Goal: Check status: Check status

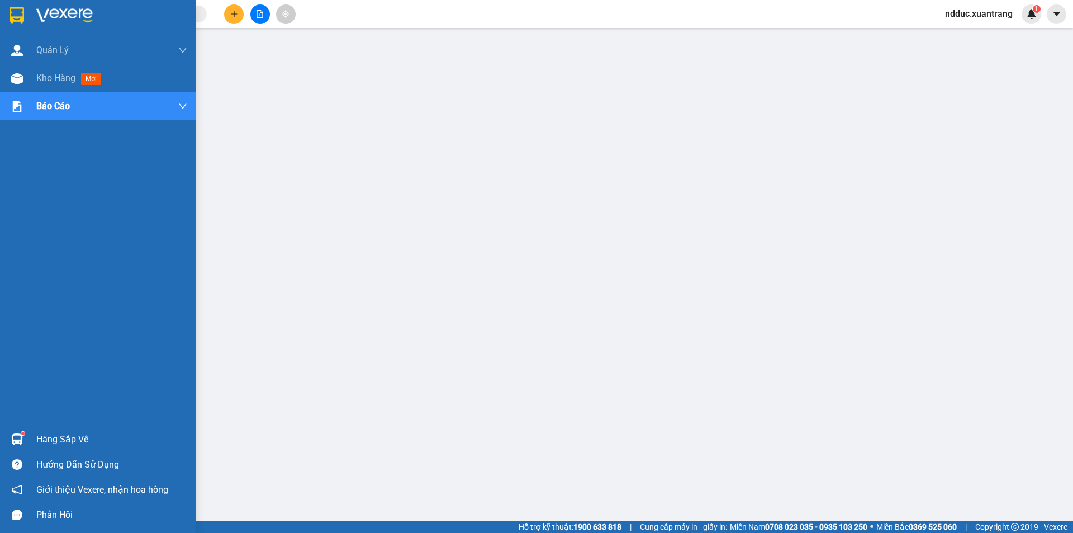
click at [17, 79] on img at bounding box center [17, 79] width 12 height 12
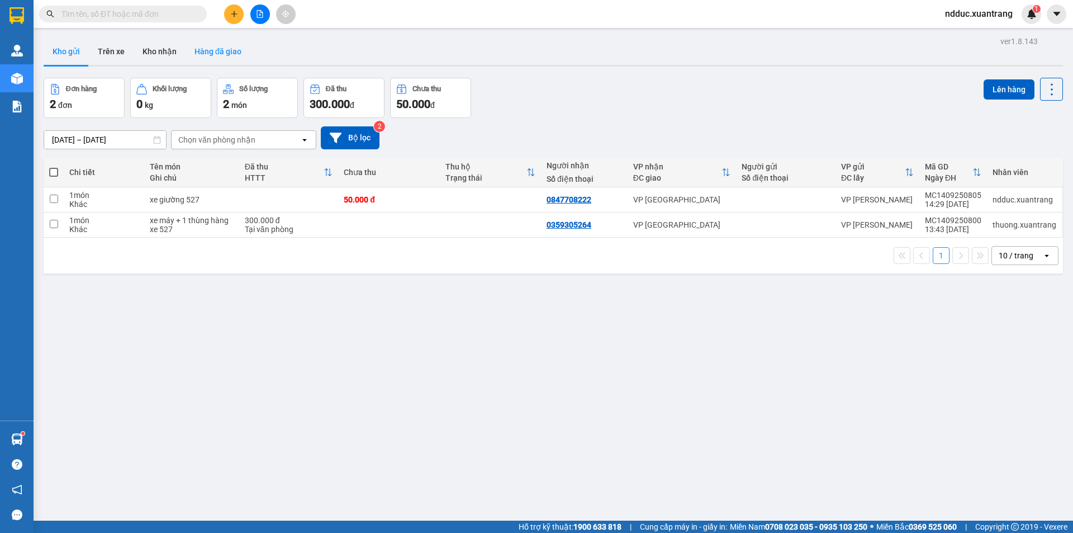
click at [205, 51] on button "Hàng đã giao" at bounding box center [218, 51] width 65 height 27
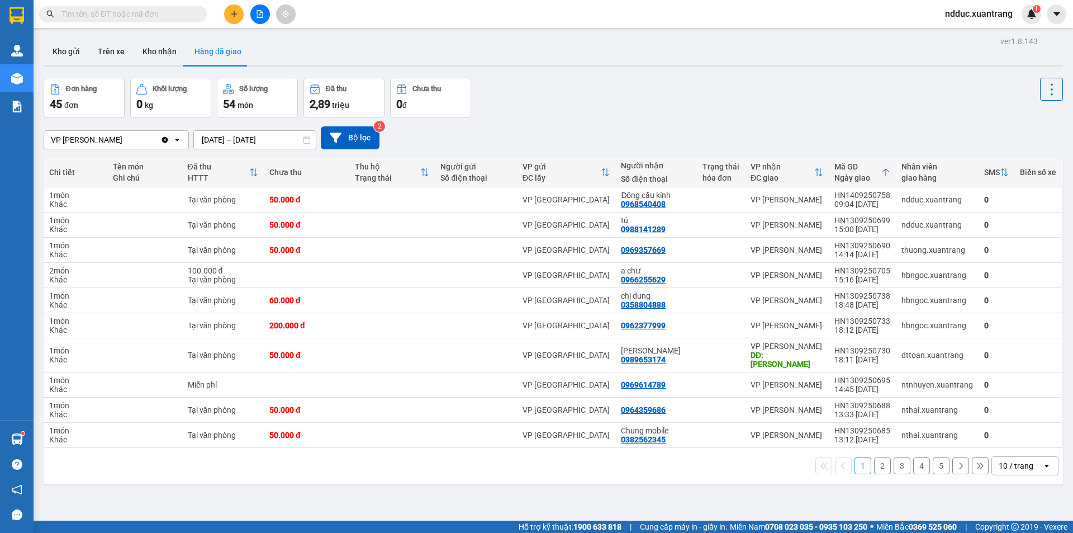
click at [136, 12] on input "text" at bounding box center [127, 14] width 132 height 12
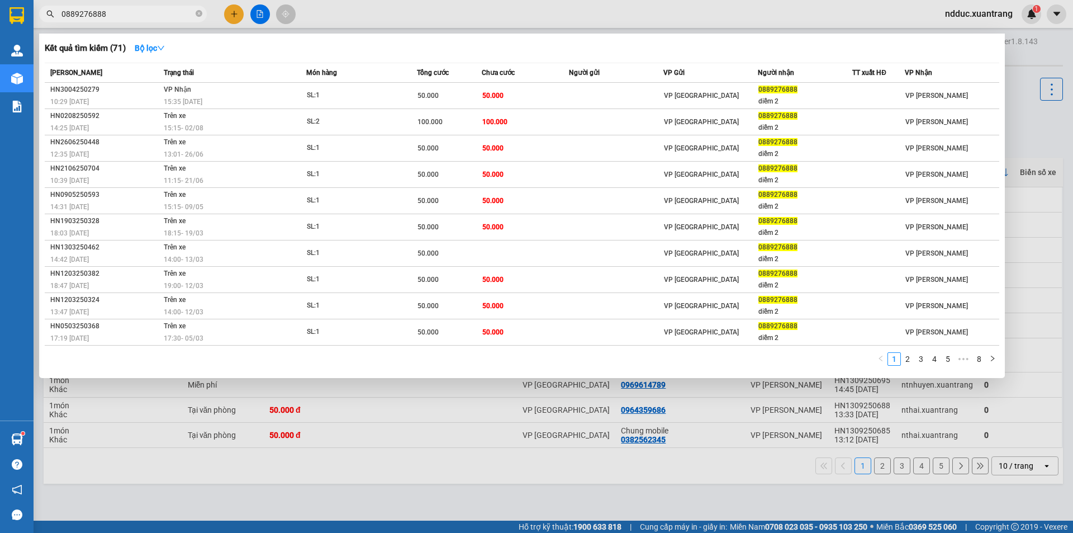
click at [147, 13] on input "0889276888" at bounding box center [127, 14] width 132 height 12
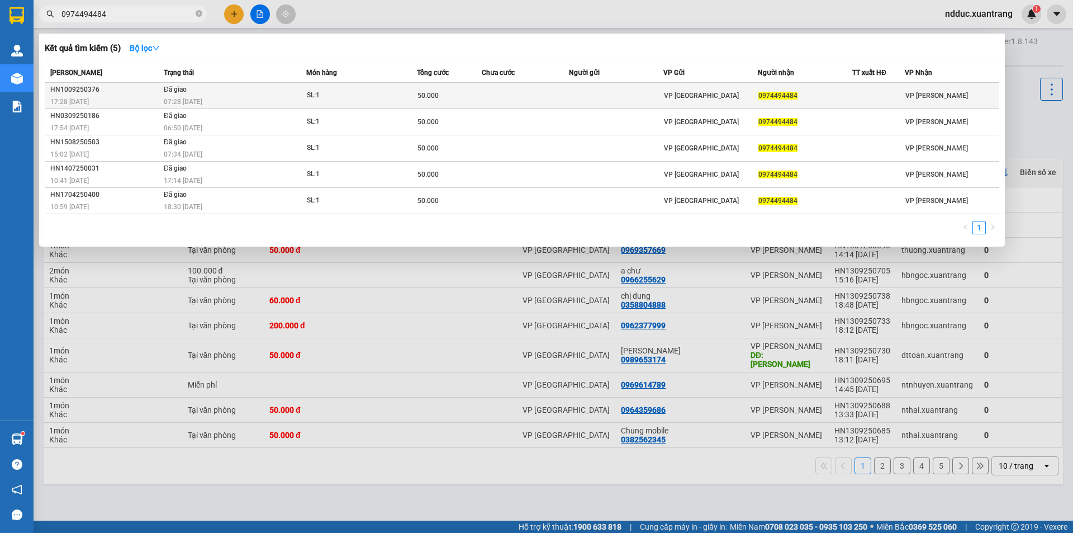
type input "0974494484"
click at [239, 102] on div "07:28 - 11/09" at bounding box center [235, 102] width 142 height 12
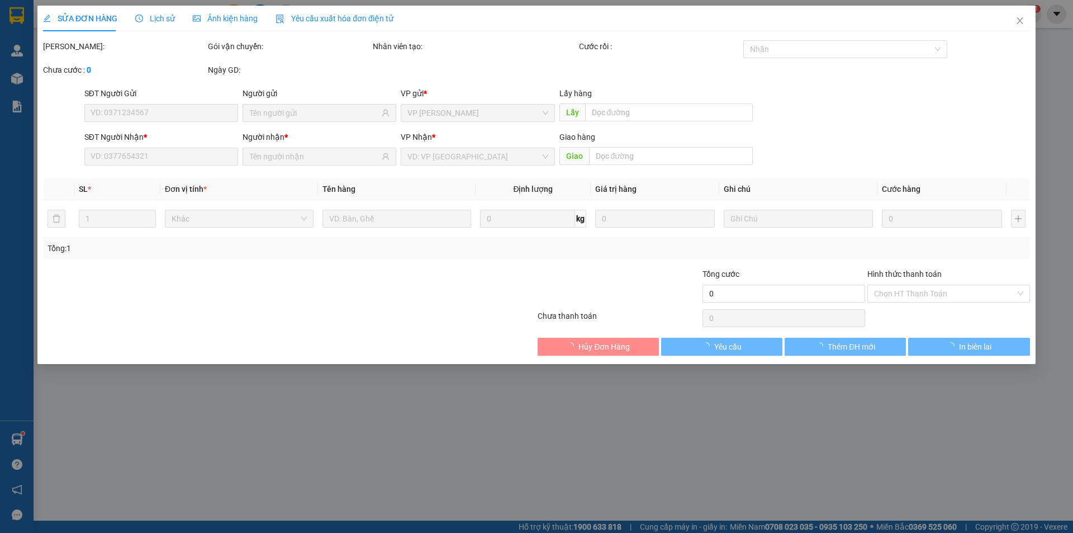
type input "0974494484"
type input "50.000"
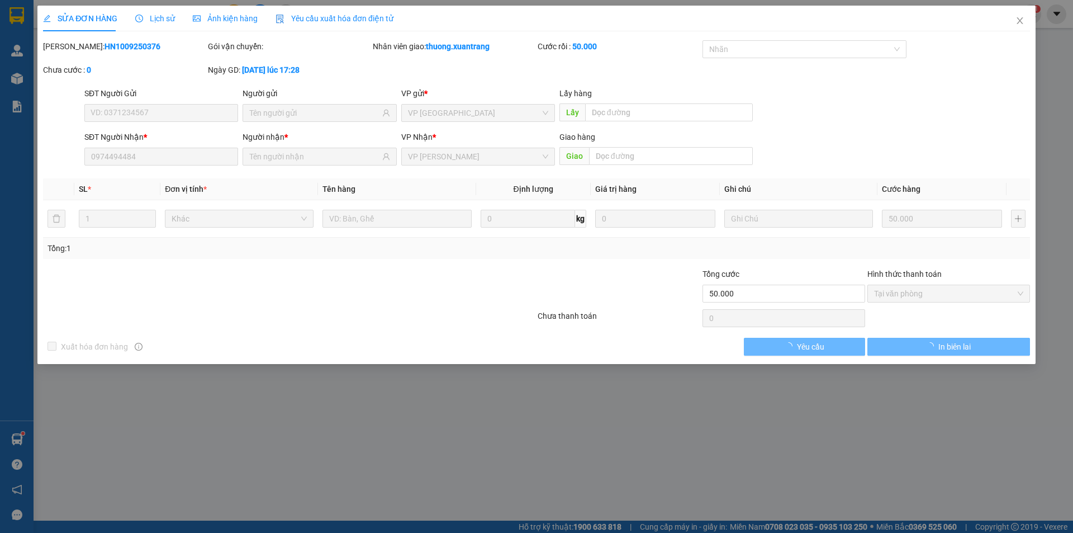
click at [158, 18] on span "Lịch sử" at bounding box center [155, 18] width 40 height 9
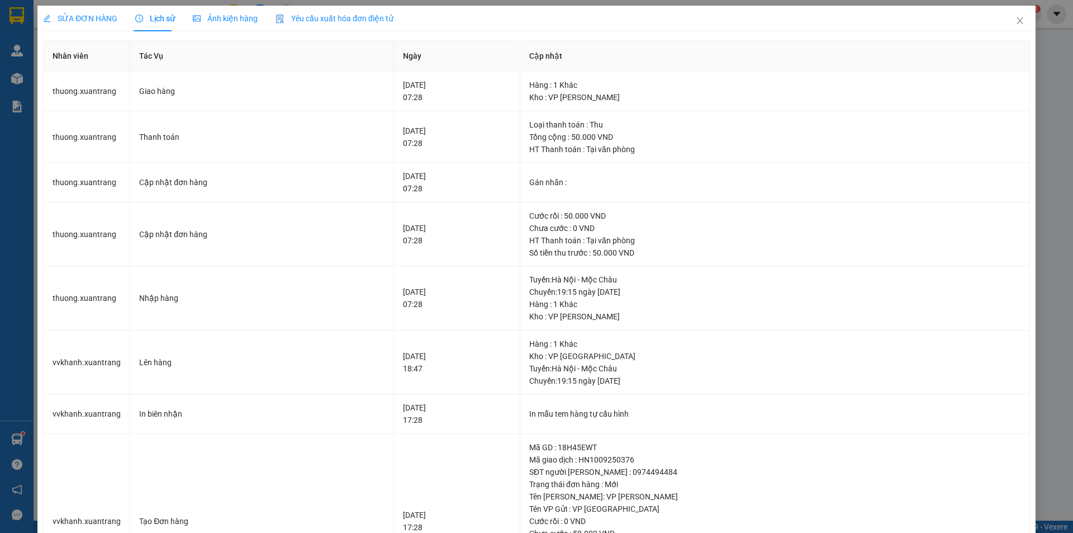
click at [222, 17] on span "Ảnh kiện hàng" at bounding box center [225, 18] width 65 height 9
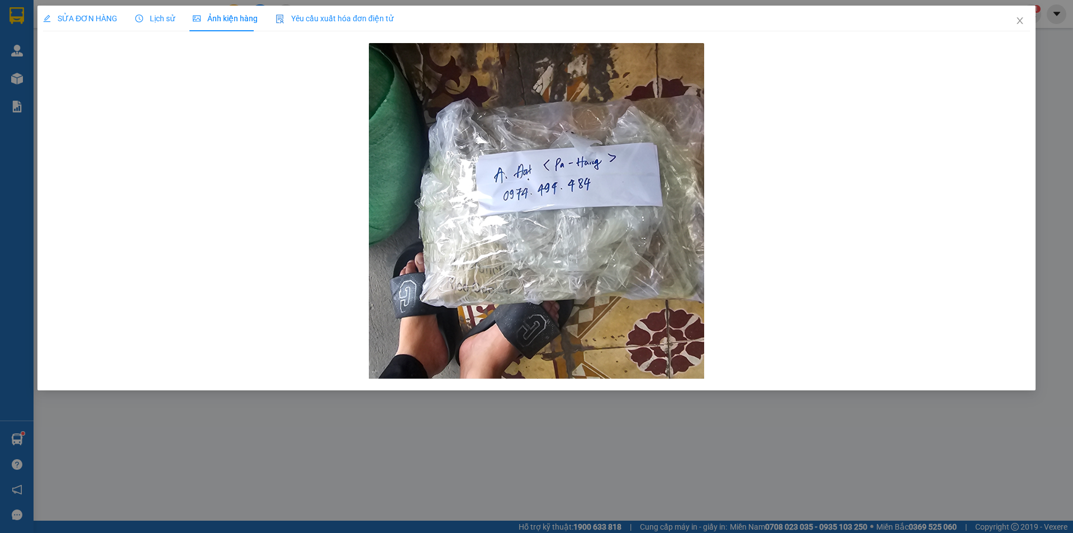
click at [158, 20] on span "Lịch sử" at bounding box center [155, 18] width 40 height 9
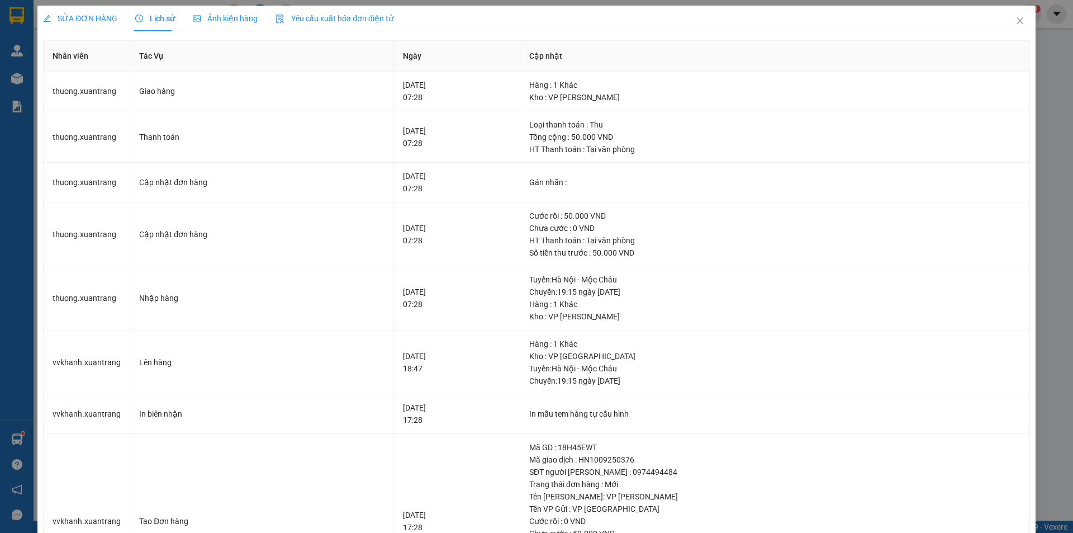
drag, startPoint x: 120, startPoint y: 19, endPoint x: 129, endPoint y: 18, distance: 9.0
click at [121, 19] on div "SỬA ĐƠN HÀNG Lịch sử Ảnh kiện hàng Yêu cầu xuất hóa đơn điện tử" at bounding box center [218, 19] width 351 height 26
click at [102, 19] on span "SỬA ĐƠN HÀNG" at bounding box center [80, 18] width 74 height 9
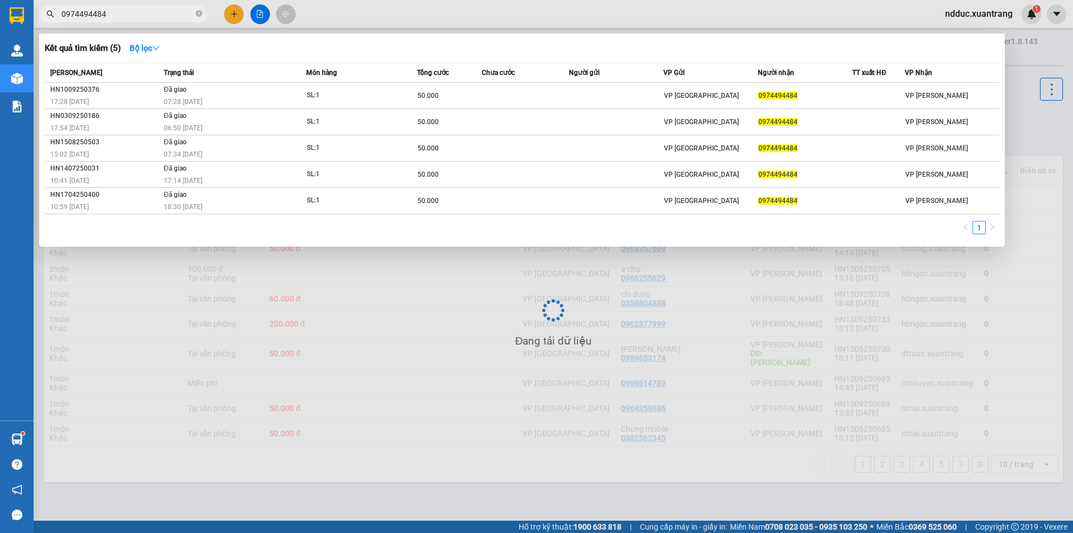
click at [154, 17] on input "0974494484" at bounding box center [127, 14] width 132 height 12
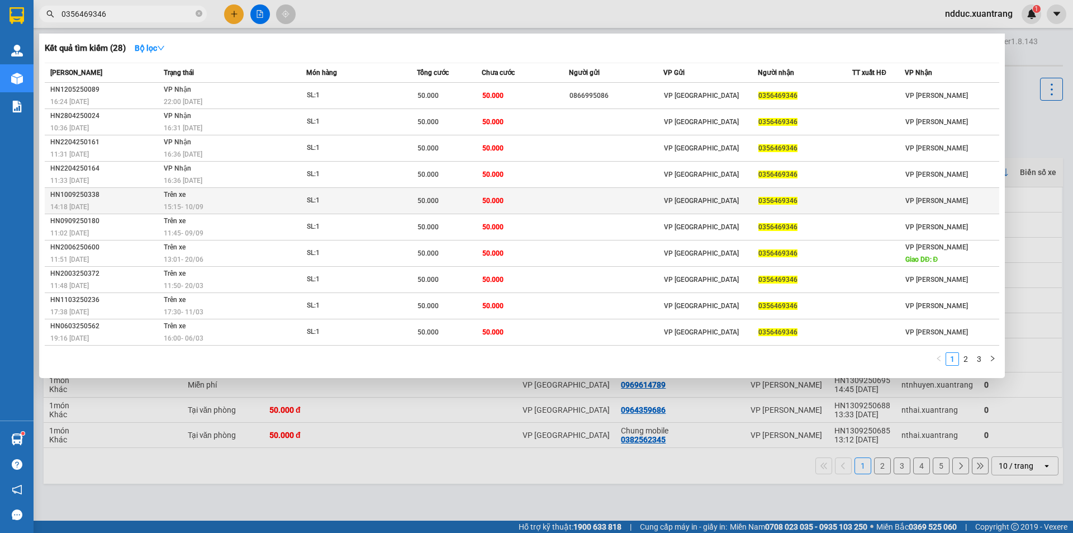
type input "0356469346"
click at [274, 202] on div "15:15 - 10/09" at bounding box center [235, 207] width 142 height 12
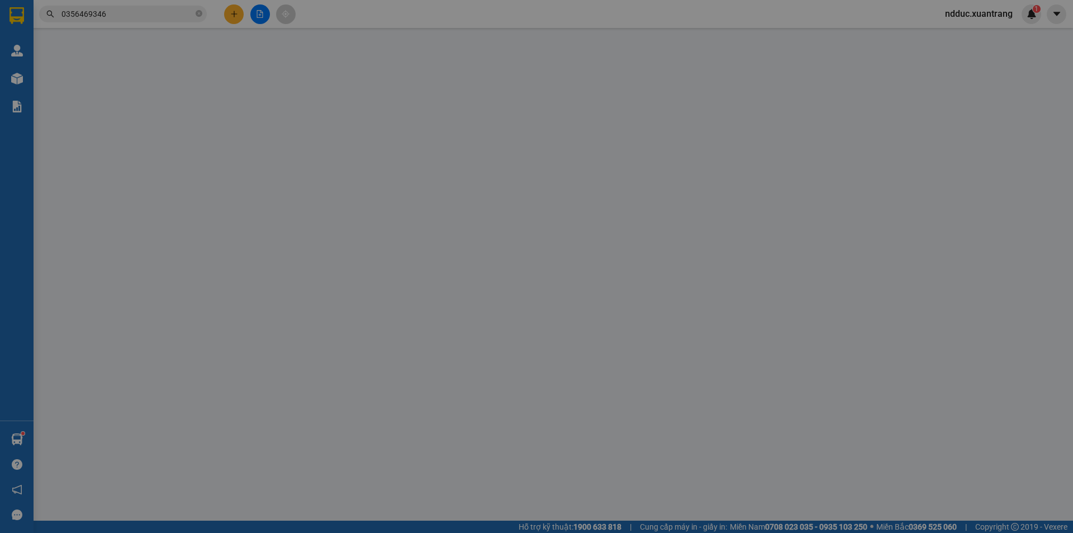
type input "0356469346"
type input "50.000"
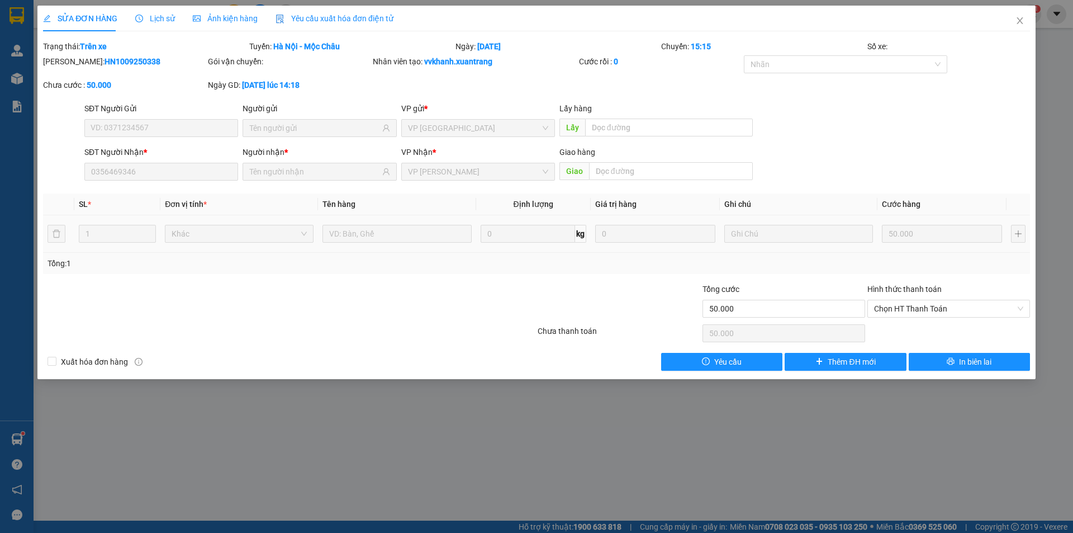
drag, startPoint x: 146, startPoint y: 22, endPoint x: 152, endPoint y: 22, distance: 6.1
click at [146, 22] on span "Lịch sử" at bounding box center [155, 18] width 40 height 9
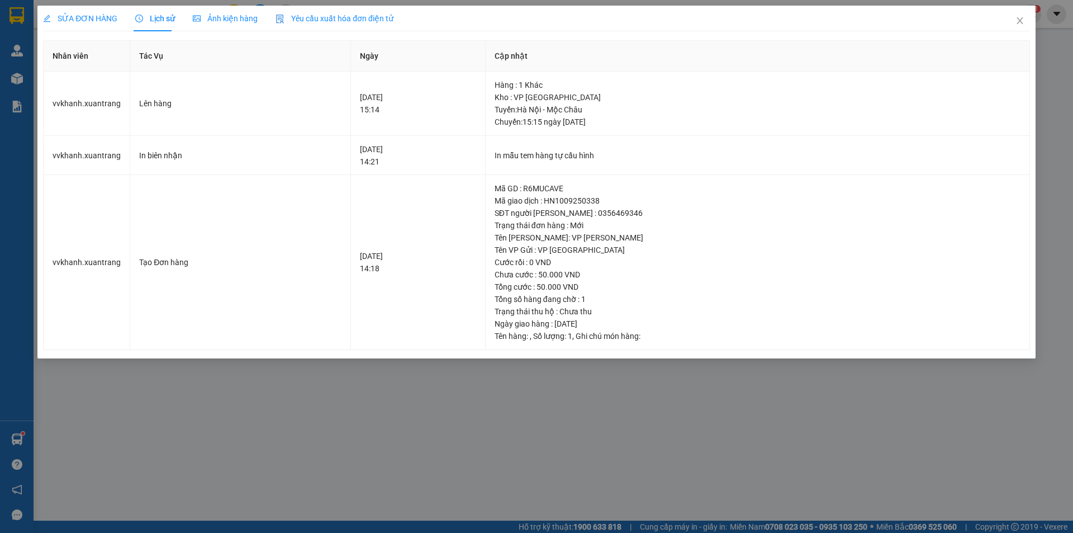
click at [216, 17] on span "Ảnh kiện hàng" at bounding box center [225, 18] width 65 height 9
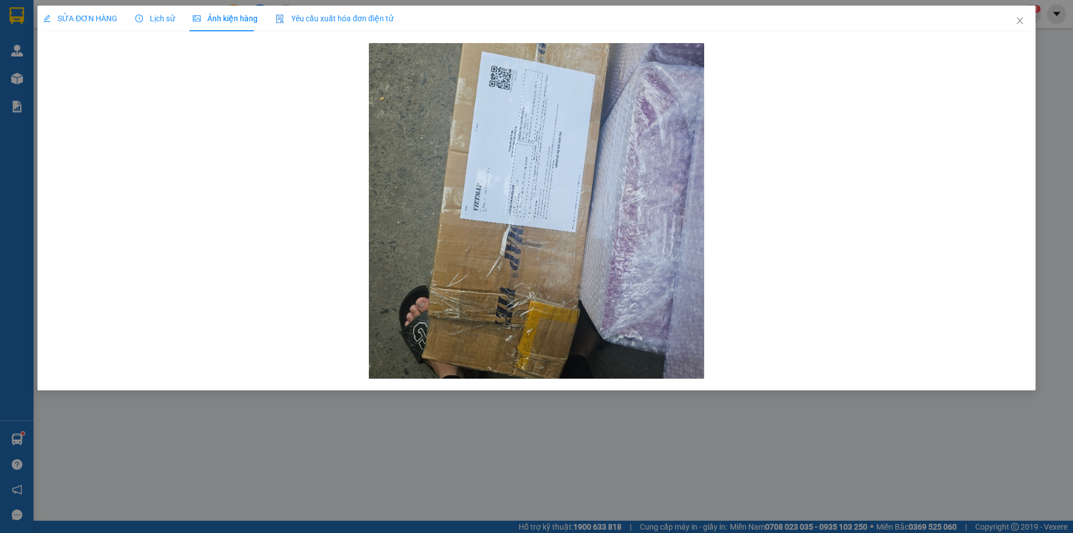
click at [65, 19] on span "SỬA ĐƠN HÀNG" at bounding box center [80, 18] width 74 height 9
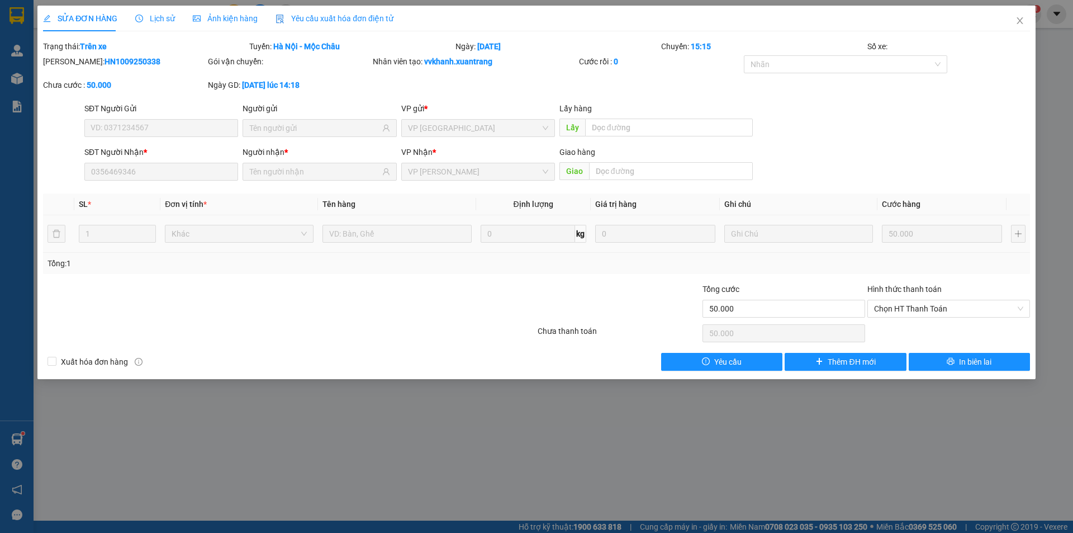
drag, startPoint x: 150, startPoint y: 18, endPoint x: 179, endPoint y: 22, distance: 29.3
click at [150, 18] on span "Lịch sử" at bounding box center [155, 18] width 40 height 9
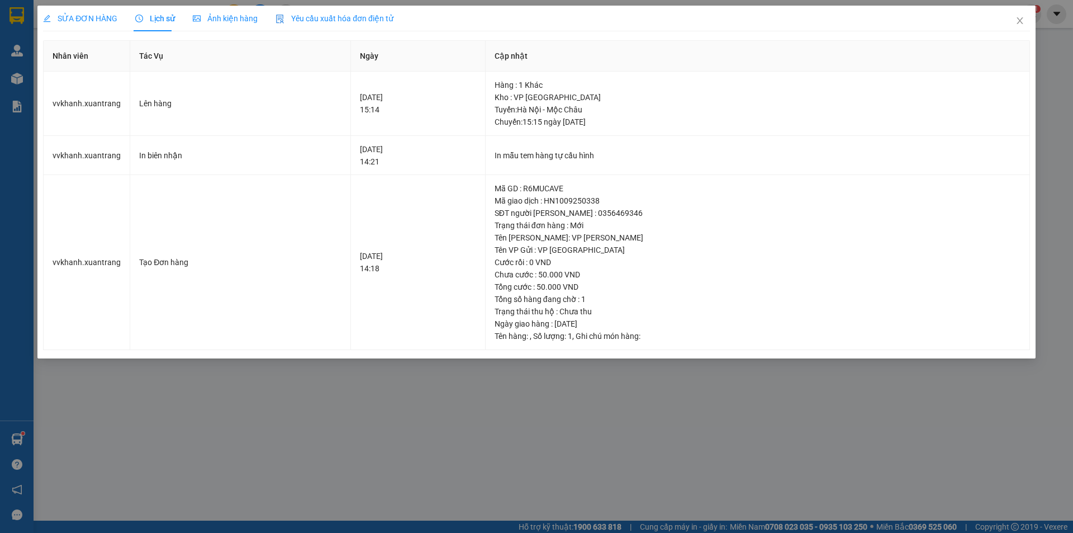
click at [206, 16] on span "Ảnh kiện hàng" at bounding box center [225, 18] width 65 height 9
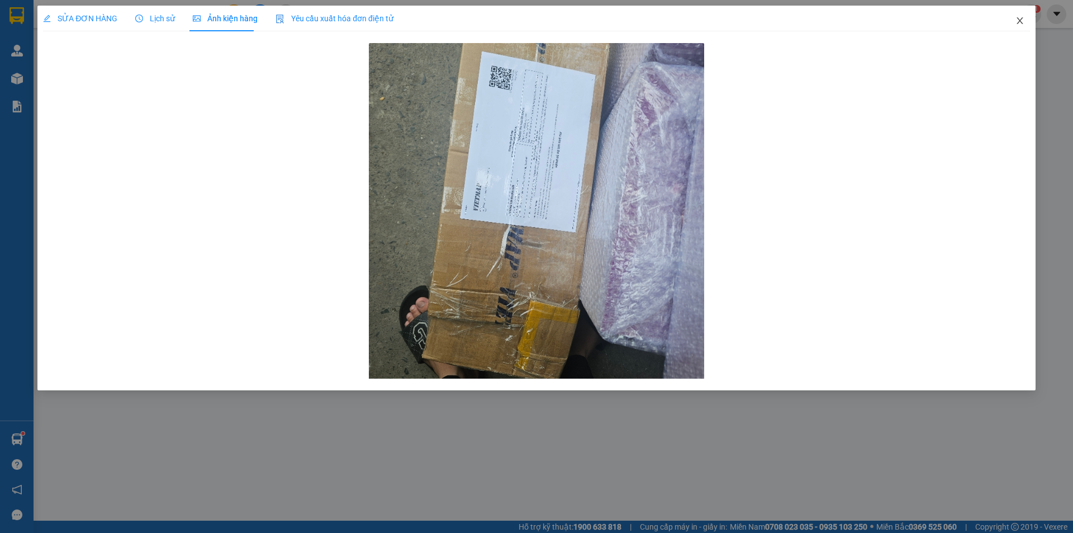
click at [1022, 22] on icon "close" at bounding box center [1020, 20] width 9 height 9
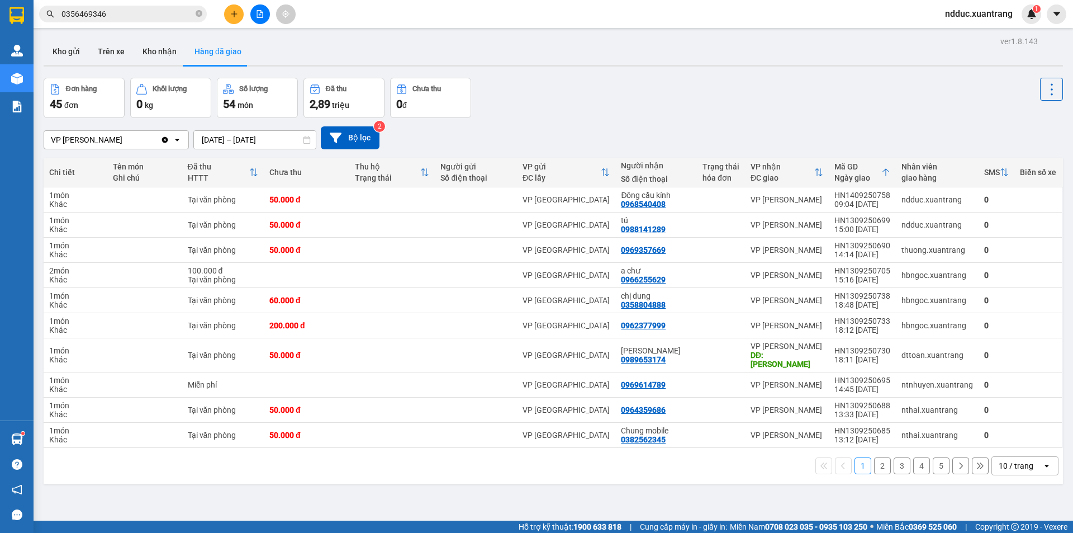
click at [119, 8] on input "0356469346" at bounding box center [127, 14] width 132 height 12
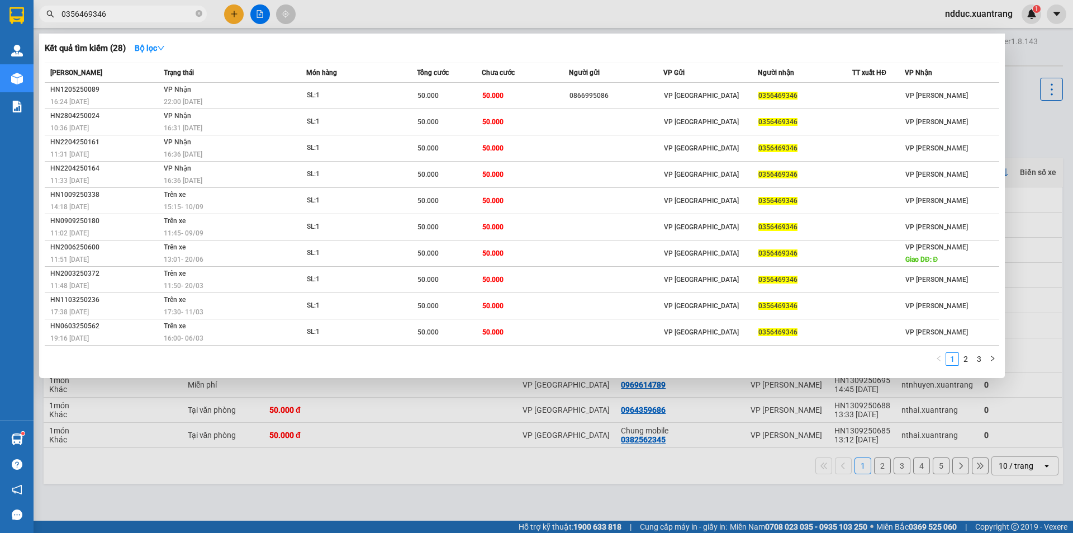
paste input "HN0909250138"
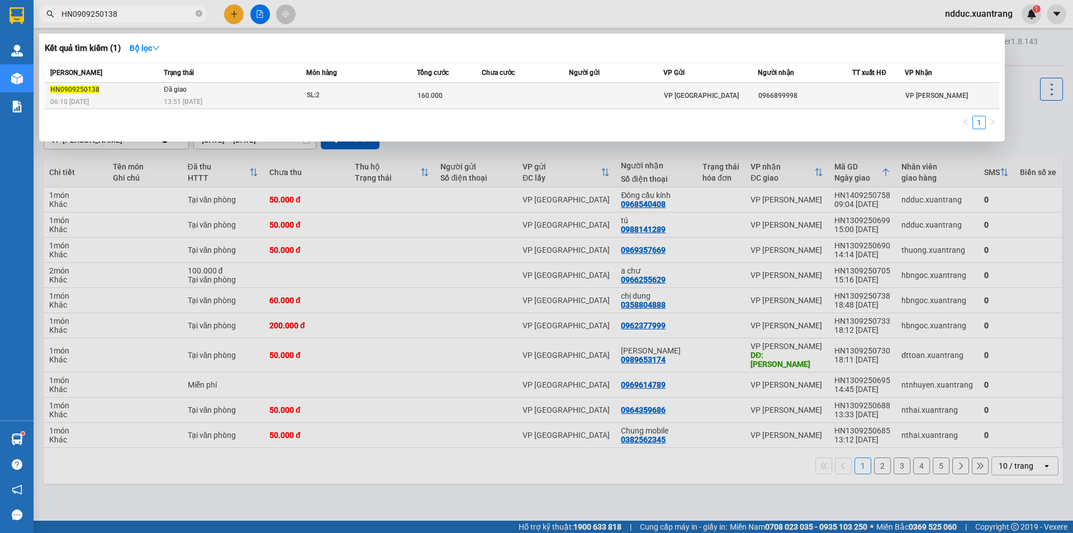
type input "HN0909250138"
click at [310, 96] on div "SL: 2" at bounding box center [349, 95] width 84 height 12
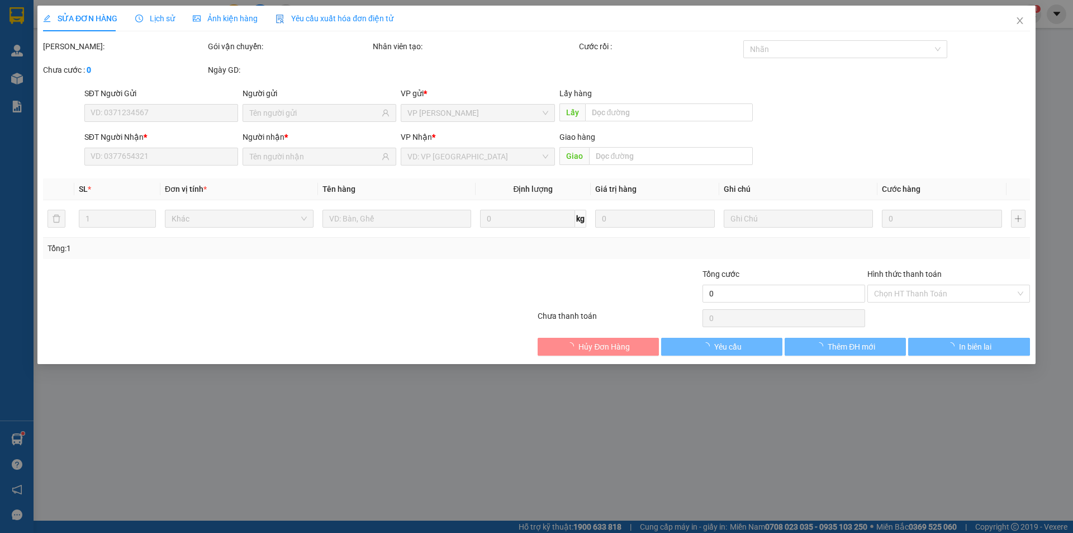
type input "0966899998"
type input "160.000"
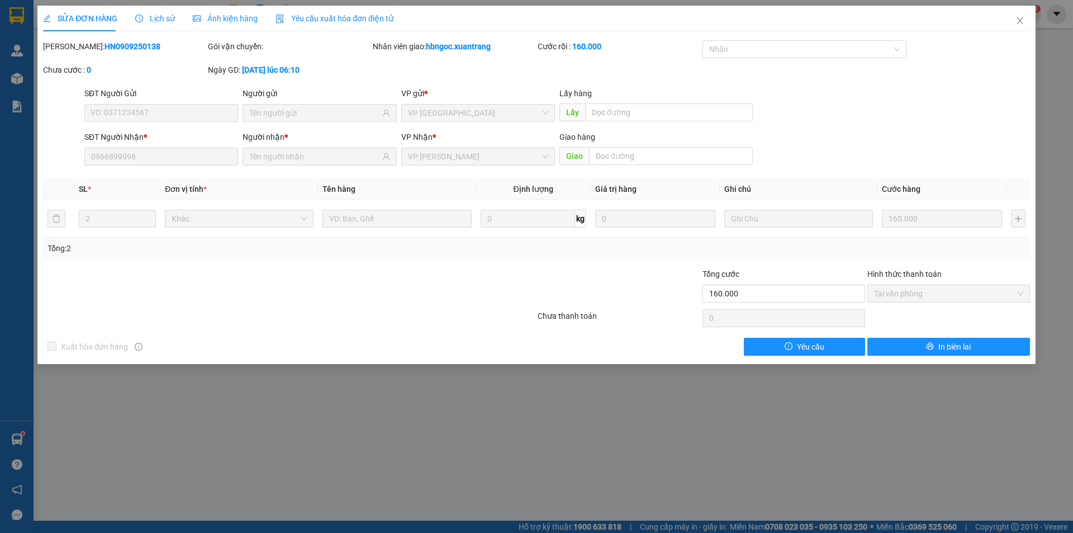
click at [156, 14] on span "Lịch sử" at bounding box center [155, 18] width 40 height 9
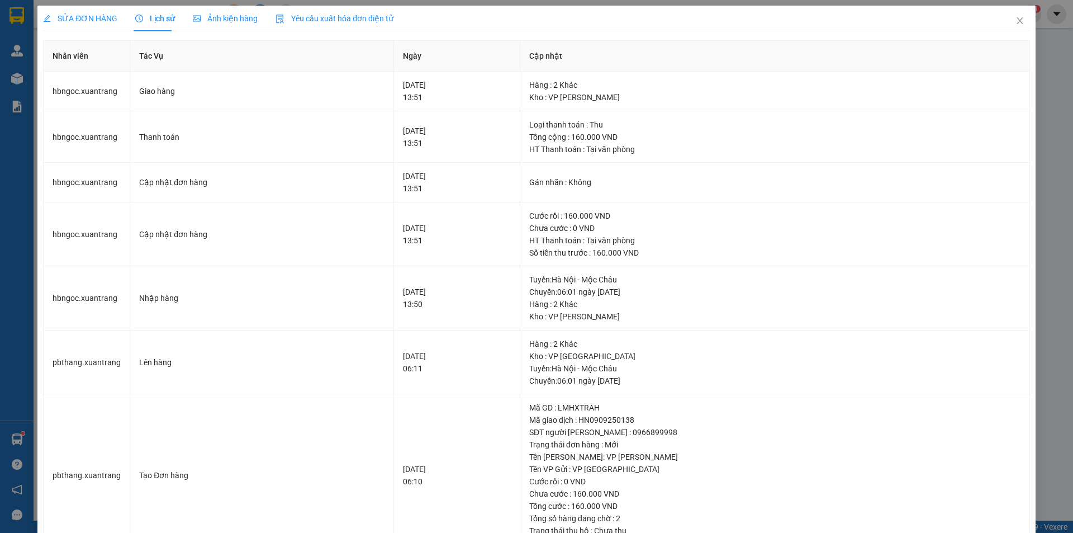
click at [73, 14] on span "SỬA ĐƠN HÀNG" at bounding box center [80, 18] width 74 height 9
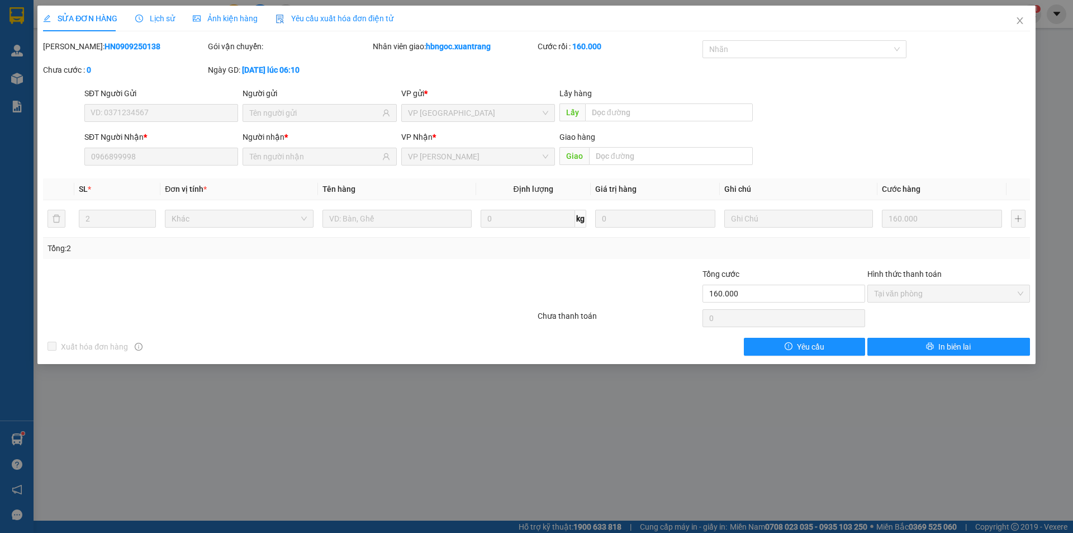
click at [168, 15] on span "Lịch sử" at bounding box center [155, 18] width 40 height 9
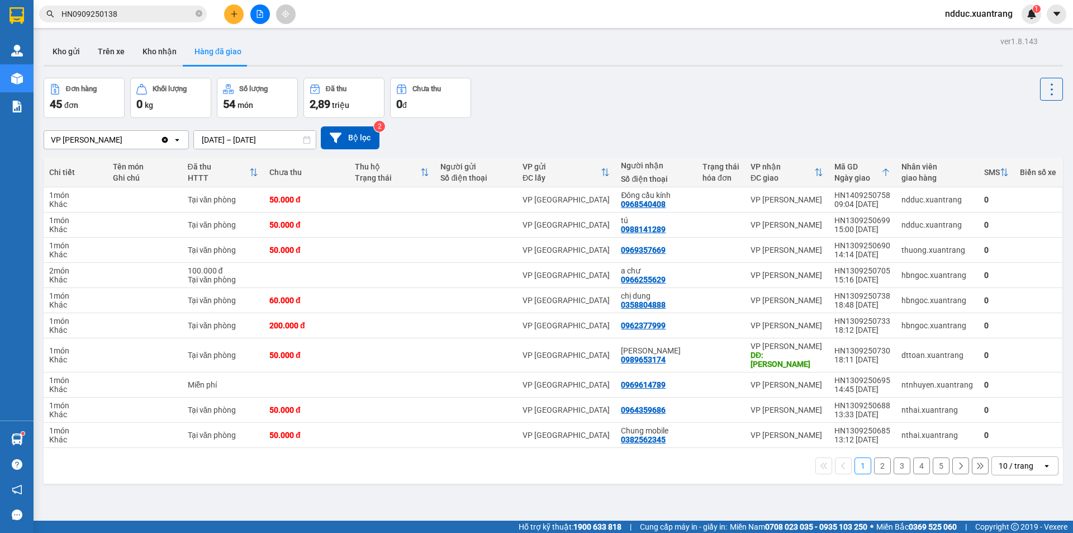
click at [128, 15] on input "HN0909250138" at bounding box center [127, 14] width 132 height 12
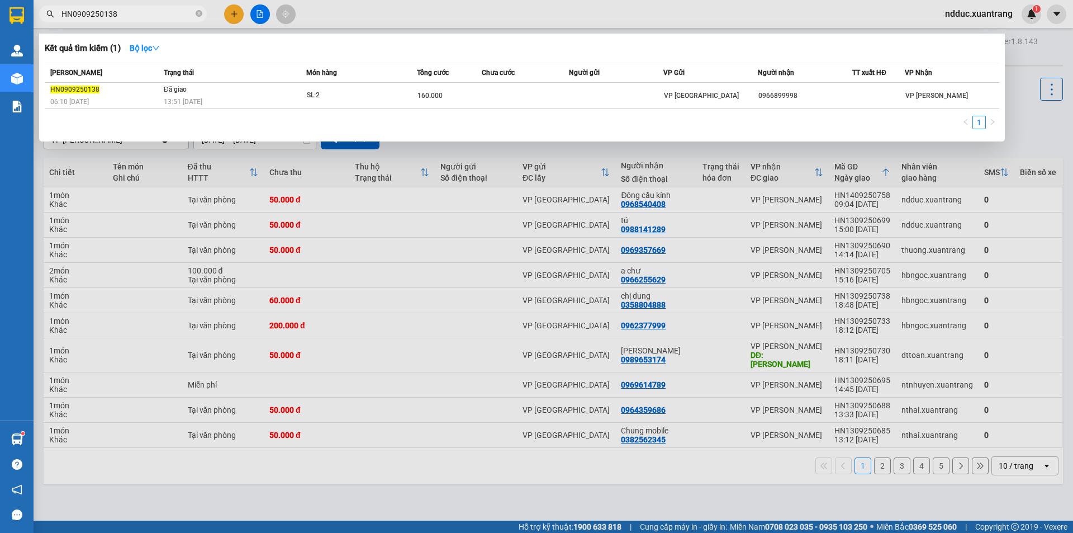
click at [128, 15] on input "HN0909250138" at bounding box center [127, 14] width 132 height 12
paste input "809250137"
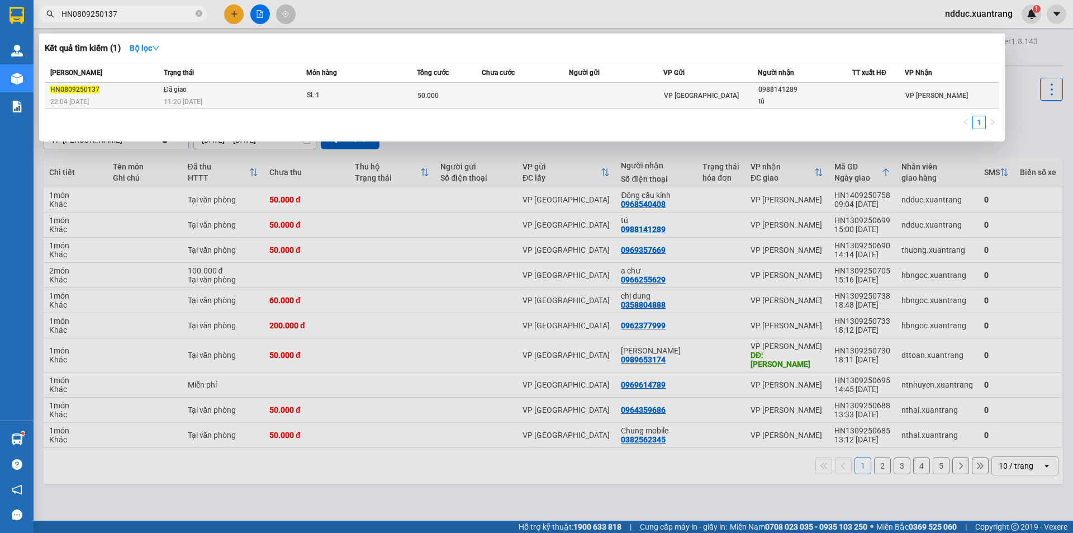
type input "HN0809250137"
click at [354, 98] on div "SL: 1" at bounding box center [349, 95] width 84 height 12
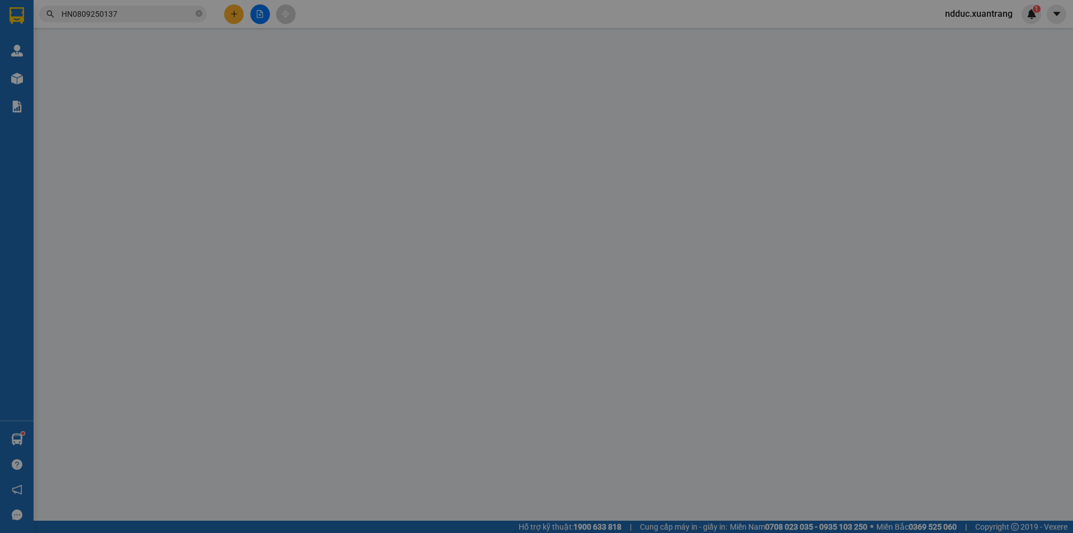
type input "0988141289"
type input "tú"
type input "50.000"
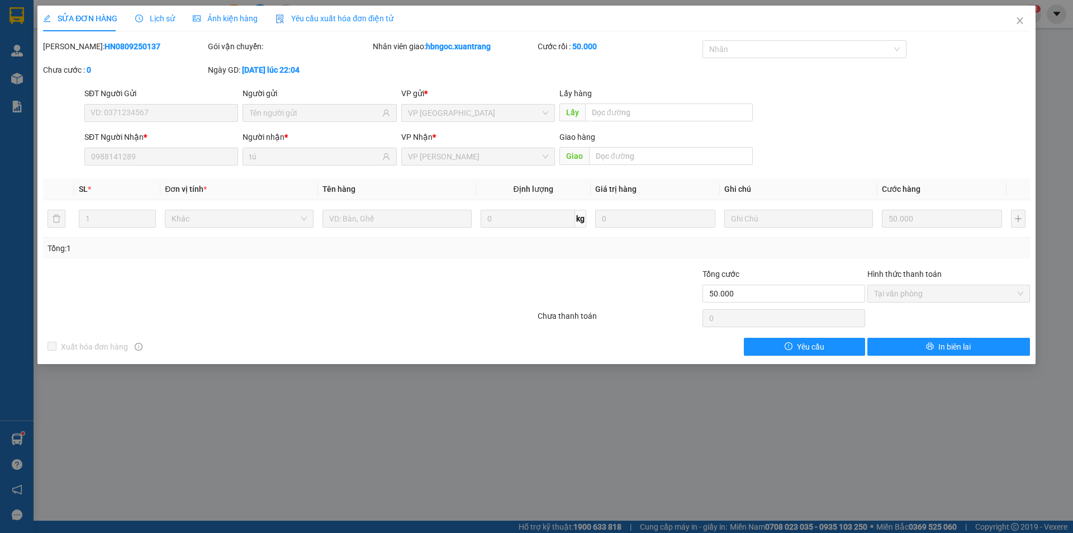
click at [159, 22] on span "Lịch sử" at bounding box center [155, 18] width 40 height 9
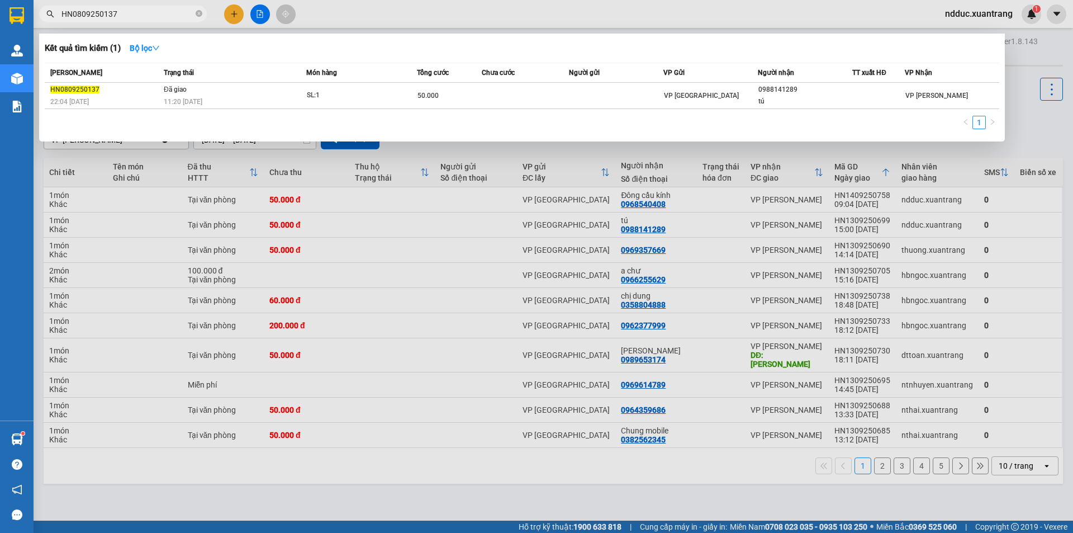
click at [115, 12] on input "HN0809250137" at bounding box center [127, 14] width 132 height 12
paste input "909250164"
click at [115, 12] on input "HN0809250137" at bounding box center [127, 14] width 132 height 12
click at [158, 12] on input "HN0909250164" at bounding box center [127, 14] width 132 height 12
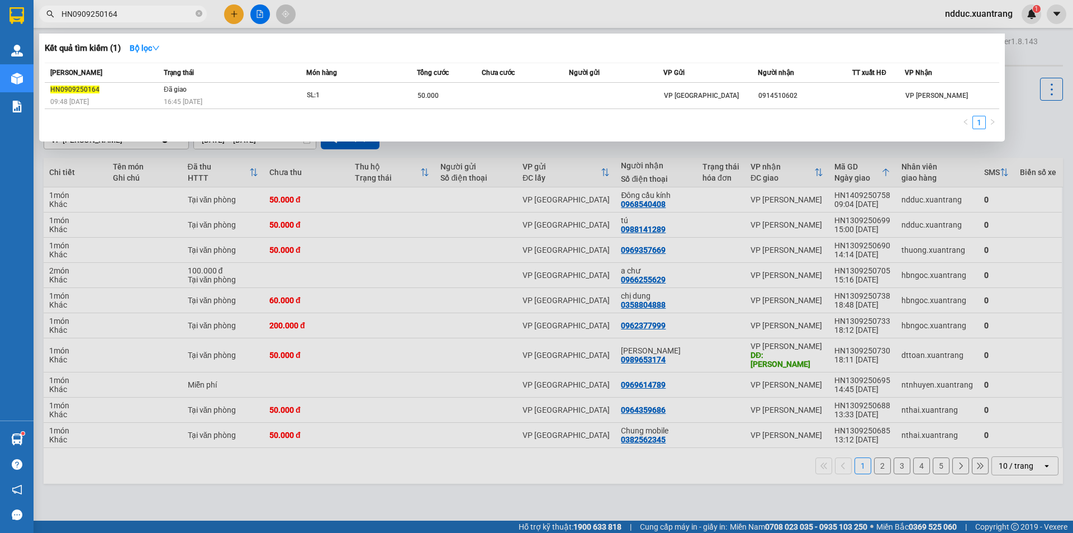
paste input "77"
click at [147, 14] on input "HN0909250177" at bounding box center [127, 14] width 132 height 12
paste input "8"
click at [144, 16] on input "HN0909250187" at bounding box center [127, 14] width 132 height 12
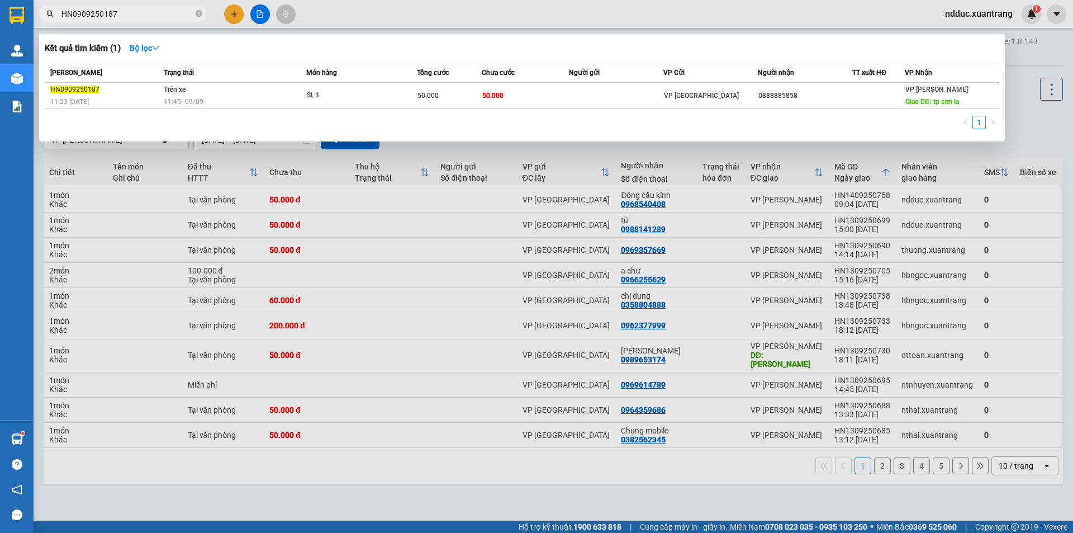
click at [144, 16] on input "HN0909250187" at bounding box center [127, 14] width 132 height 12
paste input "6"
click at [127, 17] on input "HN0909250186" at bounding box center [127, 14] width 132 height 12
paste input "0984863684"
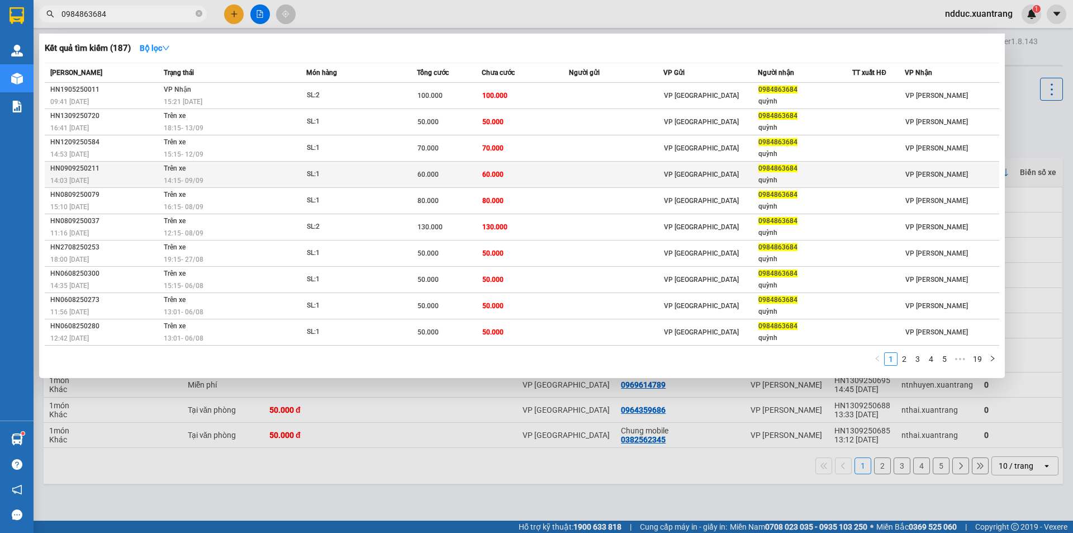
type input "0984863684"
click at [230, 165] on td "Trên xe 14:15 - 09/09" at bounding box center [233, 175] width 145 height 26
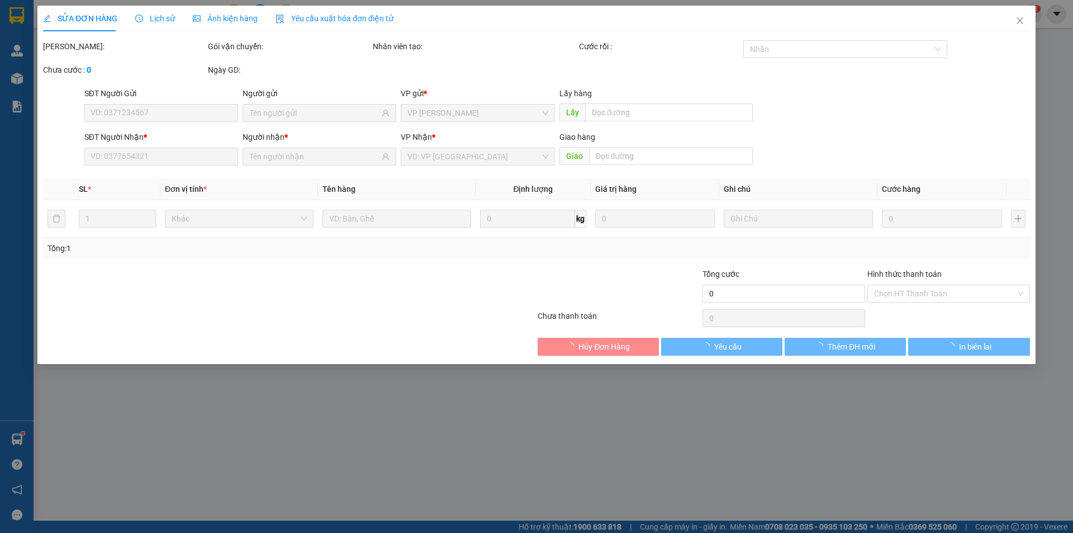
type input "0984863684"
type input "quỳnh"
type input "60.000"
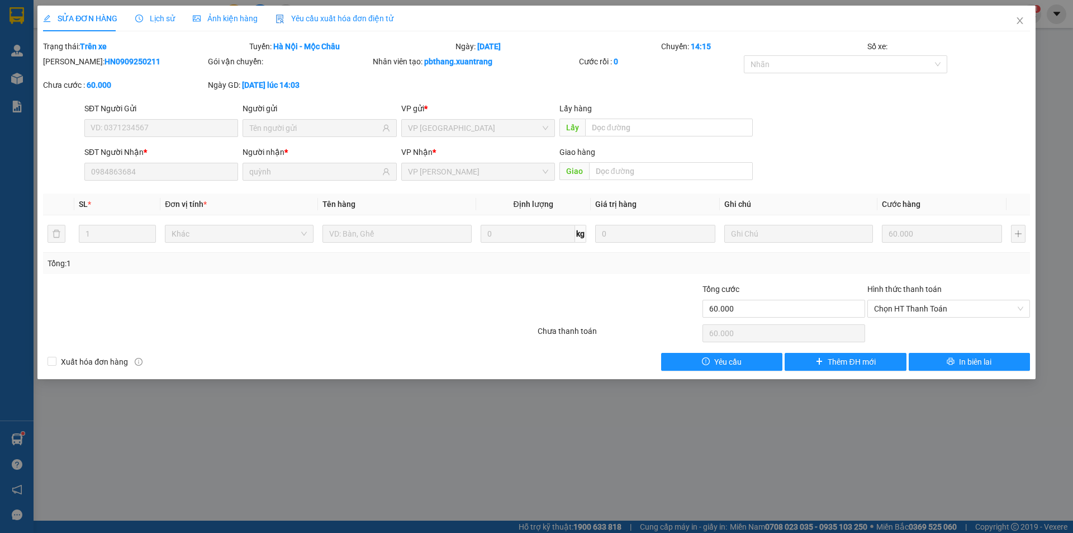
click at [161, 15] on span "Lịch sử" at bounding box center [155, 18] width 40 height 9
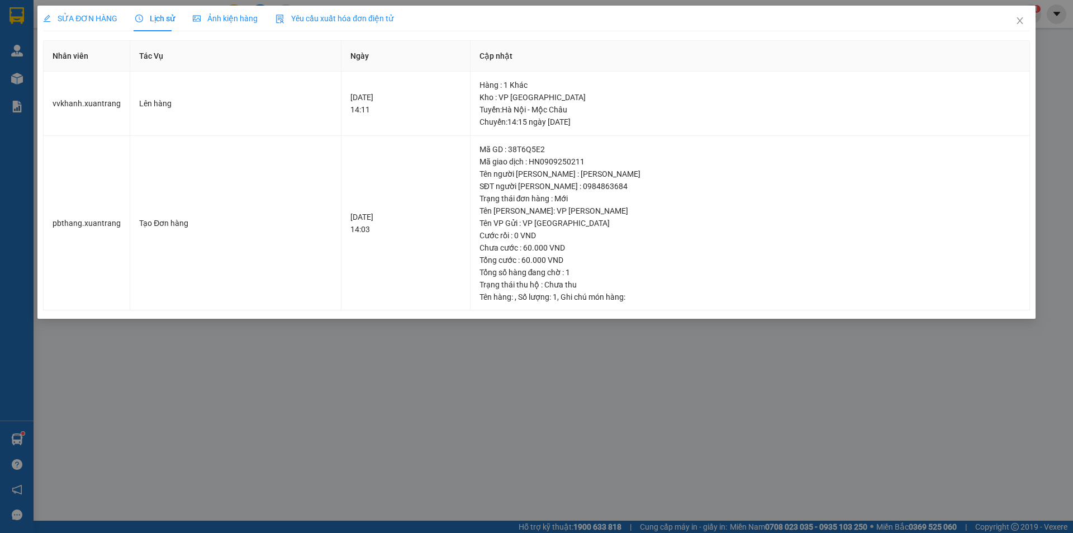
click at [224, 19] on span "Ảnh kiện hàng" at bounding box center [225, 18] width 65 height 9
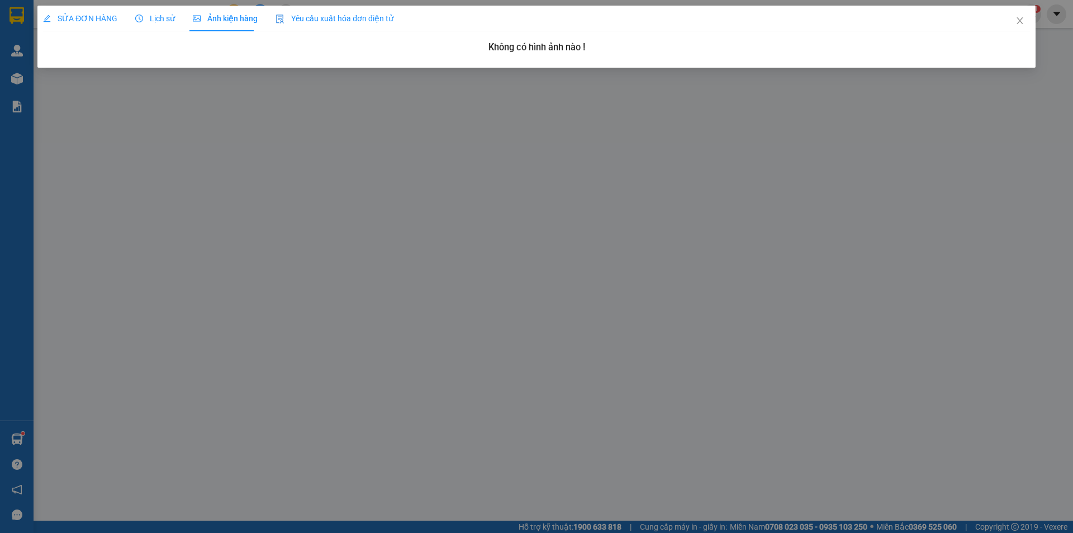
click at [140, 20] on icon "clock-circle" at bounding box center [139, 19] width 8 height 8
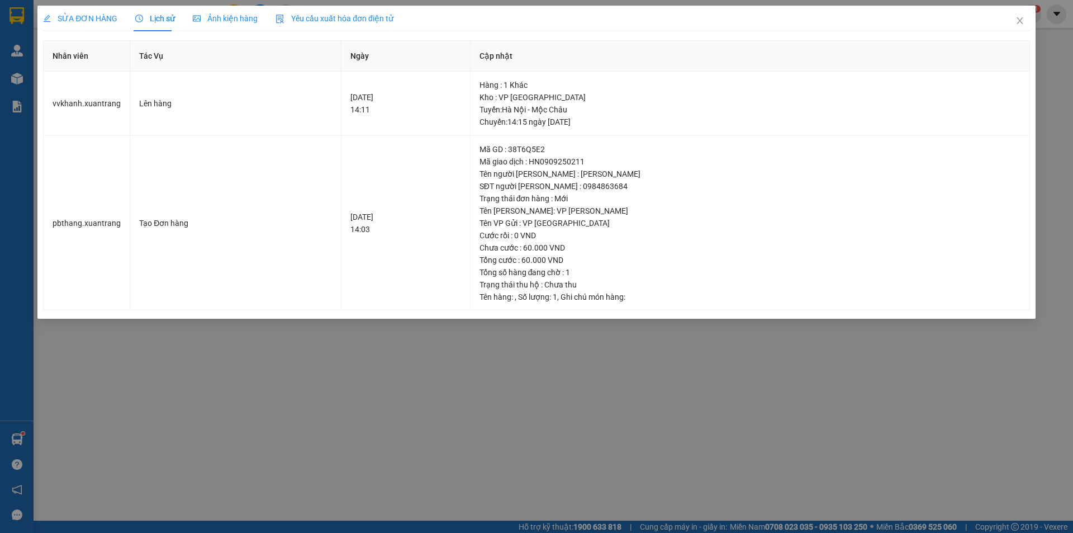
click at [91, 18] on span "SỬA ĐƠN HÀNG" at bounding box center [80, 18] width 74 height 9
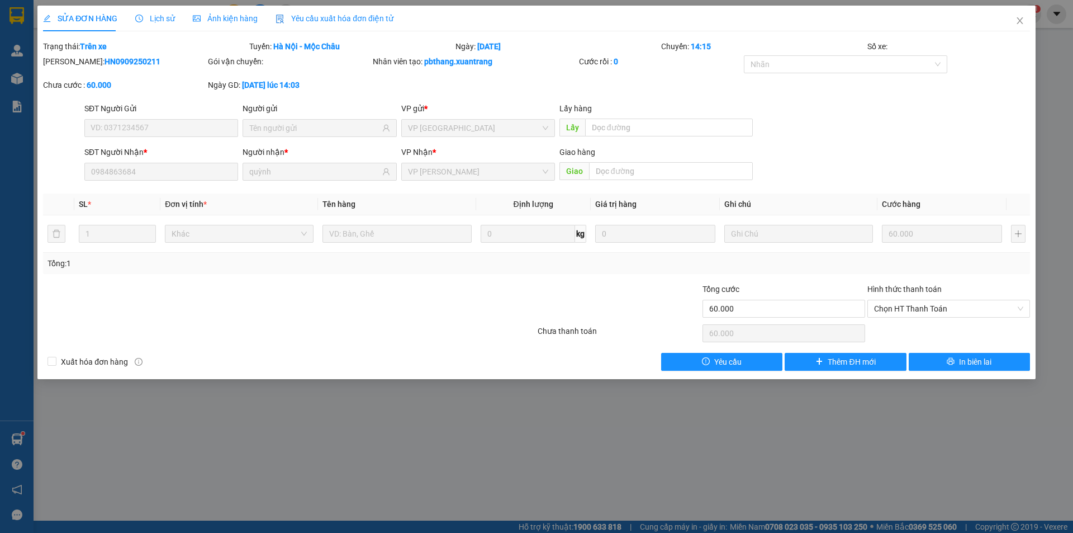
click at [154, 18] on span "Lịch sử" at bounding box center [155, 18] width 40 height 9
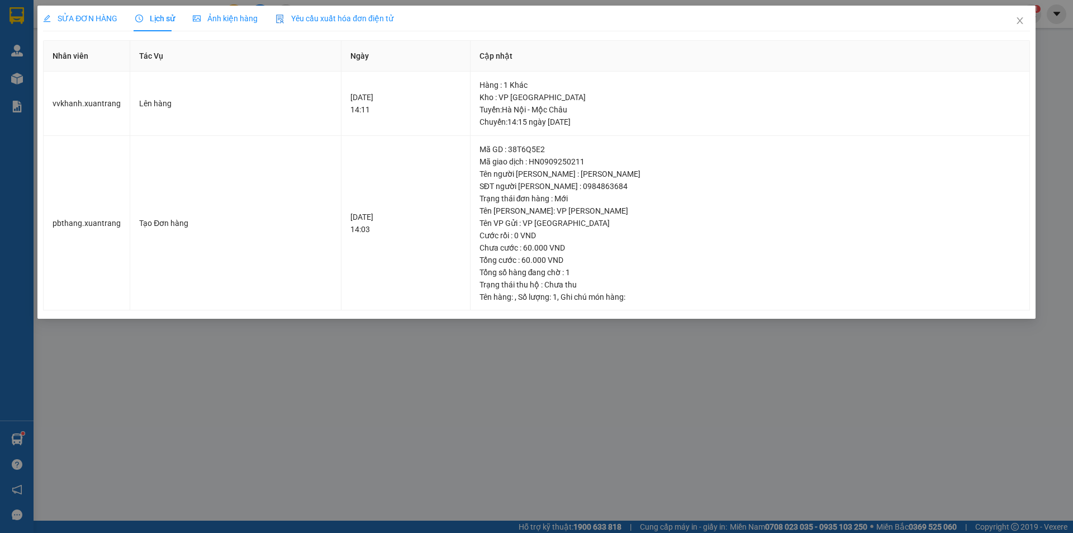
click at [222, 18] on span "Ảnh kiện hàng" at bounding box center [225, 18] width 65 height 9
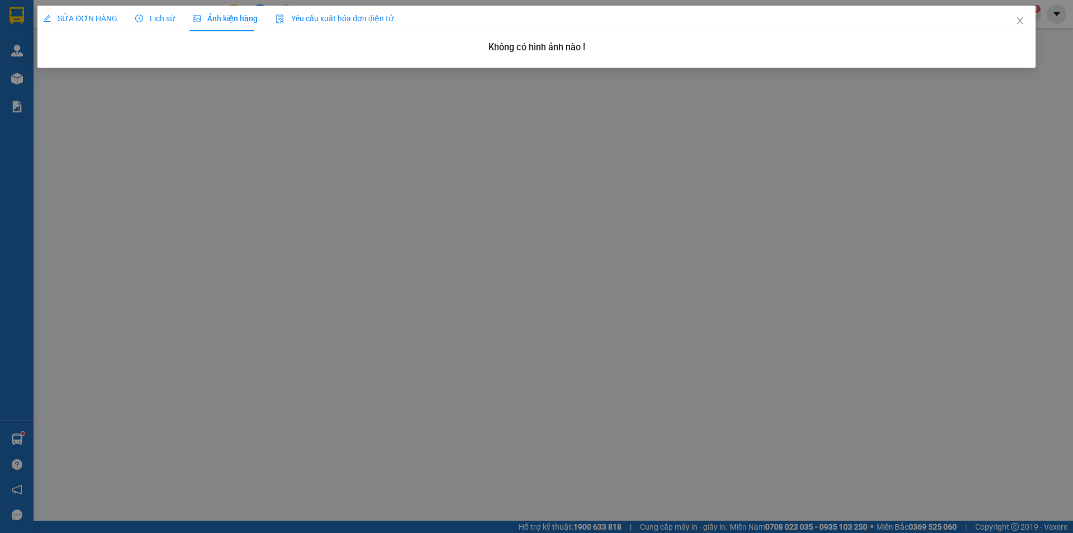
drag, startPoint x: 153, startPoint y: 18, endPoint x: 126, endPoint y: 18, distance: 27.4
click at [153, 18] on span "Lịch sử" at bounding box center [155, 18] width 40 height 9
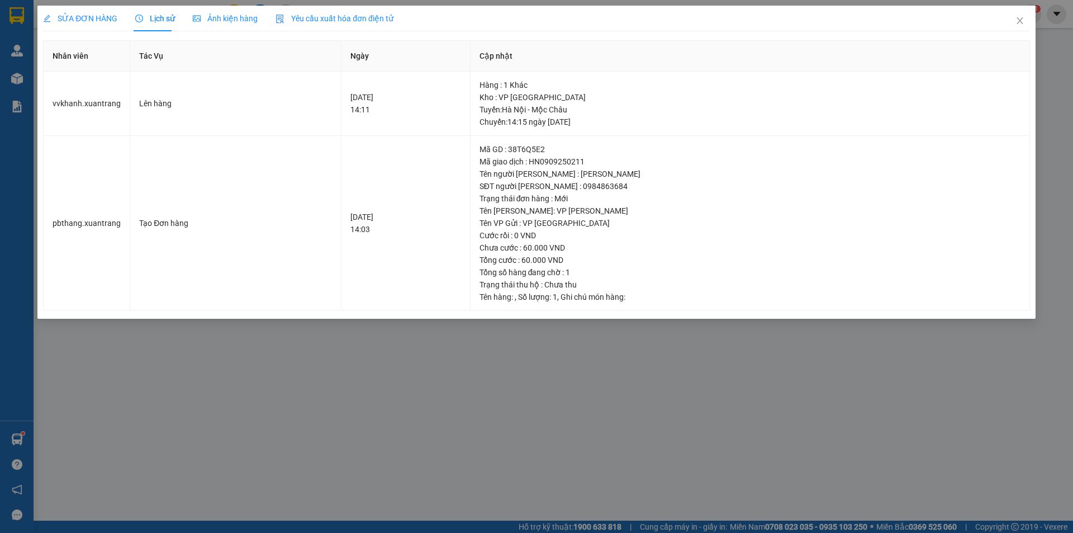
click at [84, 15] on span "SỬA ĐƠN HÀNG" at bounding box center [80, 18] width 74 height 9
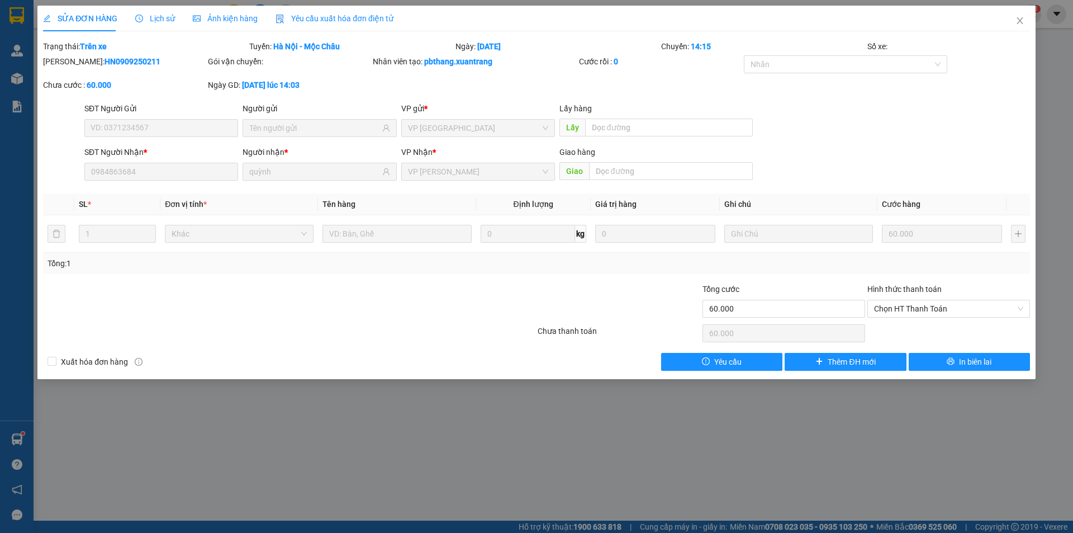
drag, startPoint x: 153, startPoint y: 15, endPoint x: 222, endPoint y: 15, distance: 69.9
click at [154, 15] on span "Lịch sử" at bounding box center [155, 18] width 40 height 9
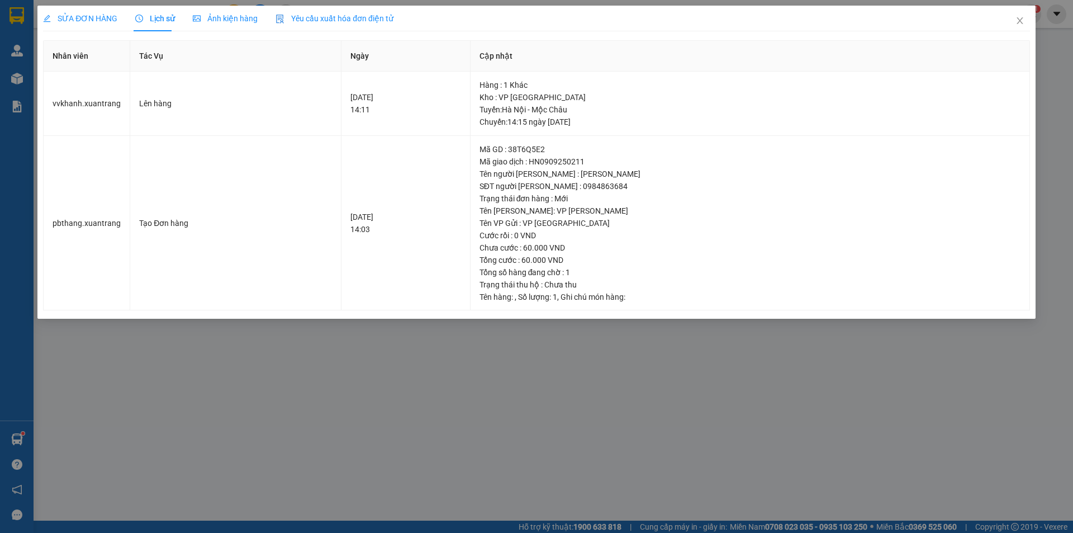
click at [224, 15] on span "Ảnh kiện hàng" at bounding box center [225, 18] width 65 height 9
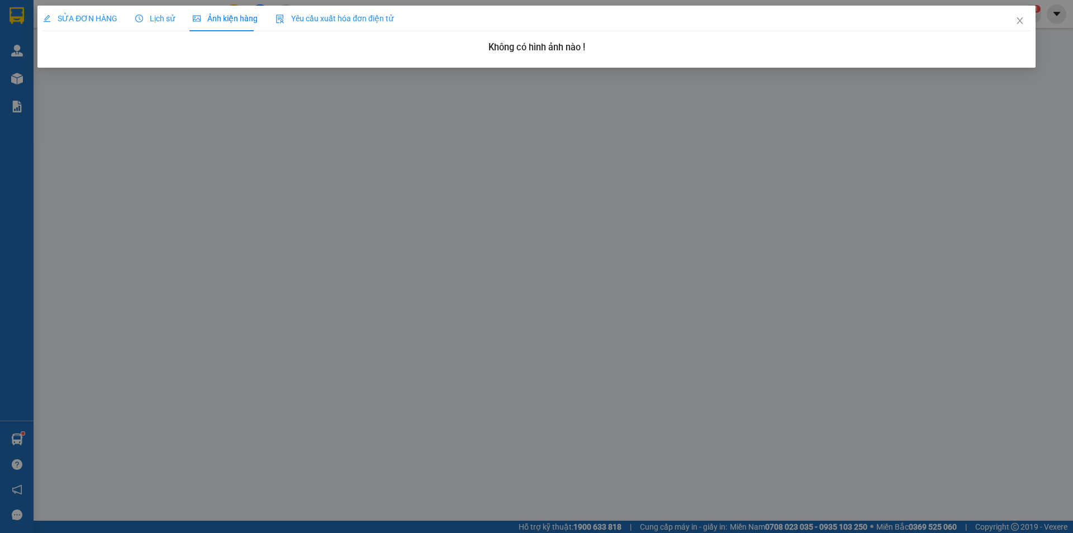
click at [337, 17] on span "Yêu cầu xuất hóa đơn điện tử" at bounding box center [335, 18] width 118 height 9
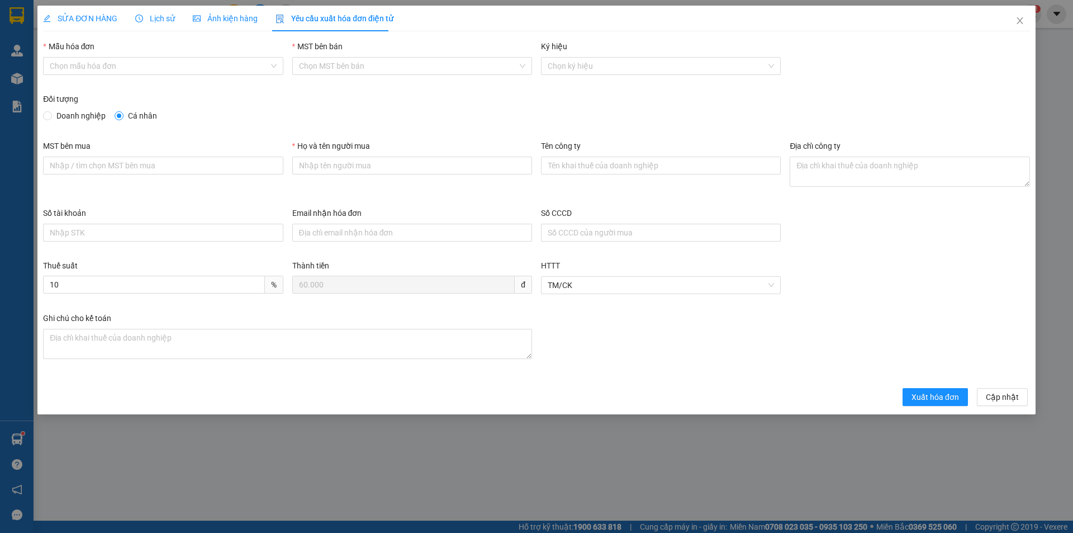
click at [89, 17] on span "SỬA ĐƠN HÀNG" at bounding box center [80, 18] width 74 height 9
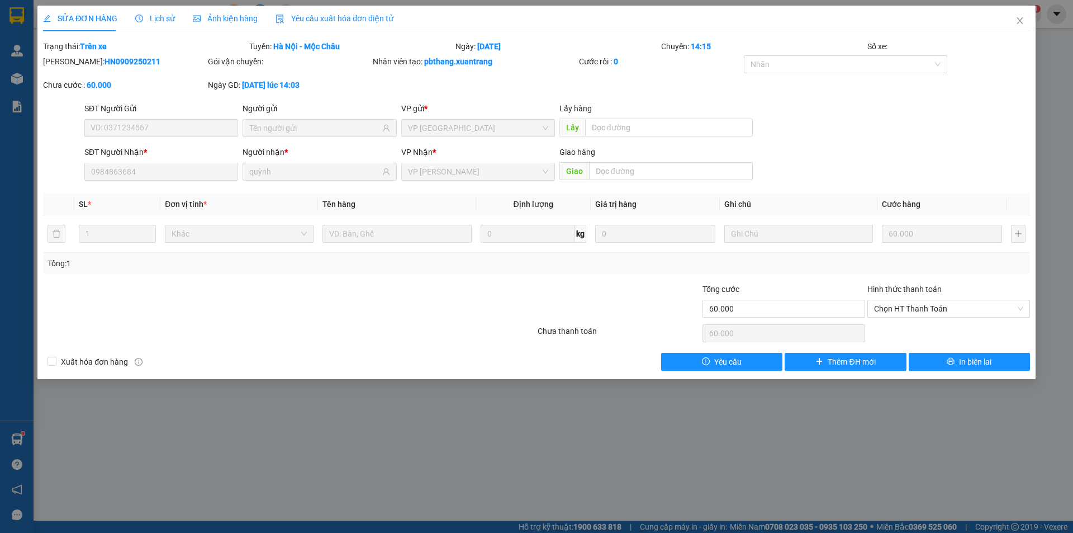
click at [159, 18] on span "Lịch sử" at bounding box center [155, 18] width 40 height 9
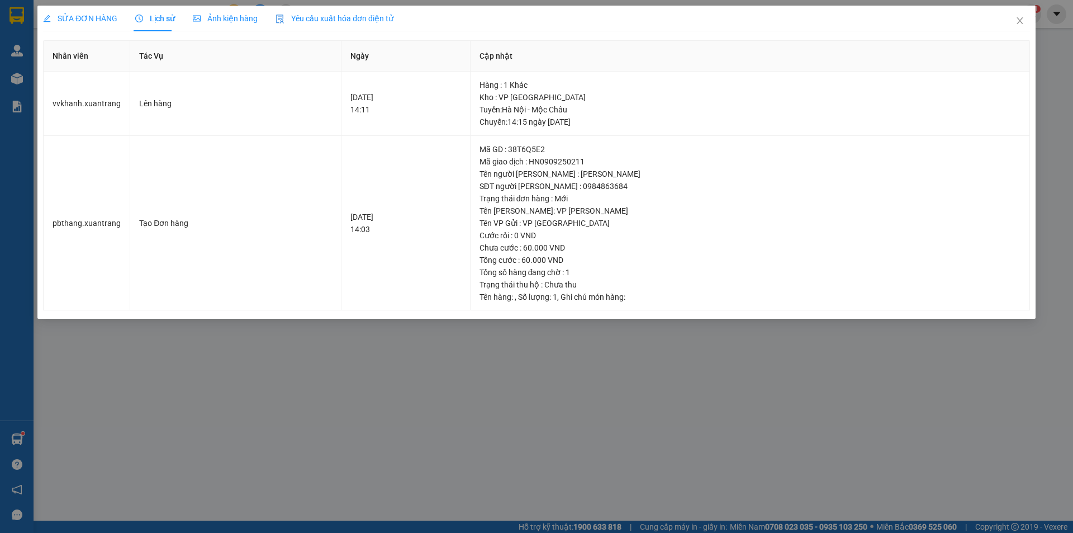
click at [210, 17] on span "Ảnh kiện hàng" at bounding box center [225, 18] width 65 height 9
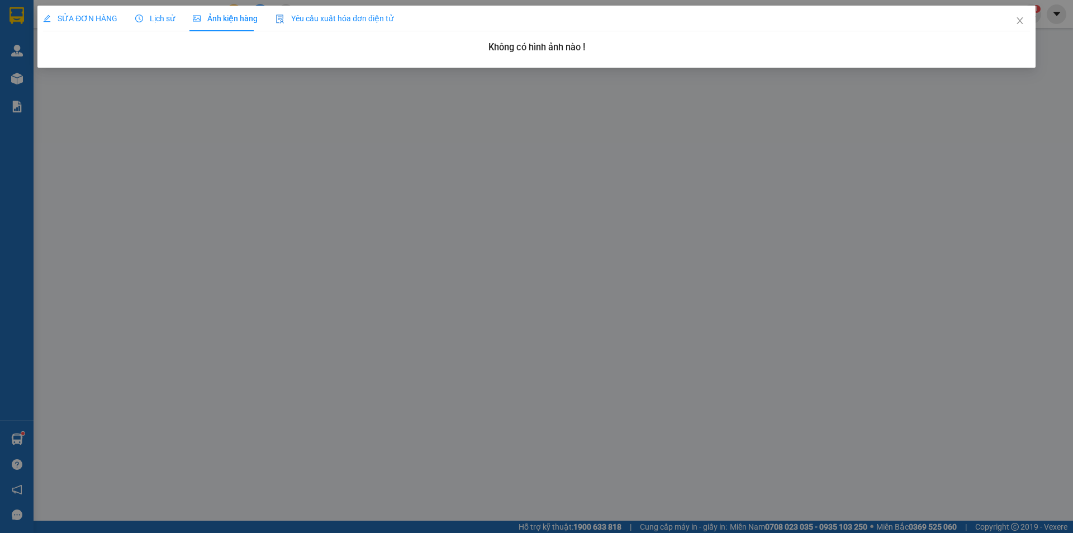
drag, startPoint x: 308, startPoint y: 18, endPoint x: 166, endPoint y: 21, distance: 142.0
click at [296, 18] on span "Yêu cầu xuất hóa đơn điện tử" at bounding box center [335, 18] width 118 height 9
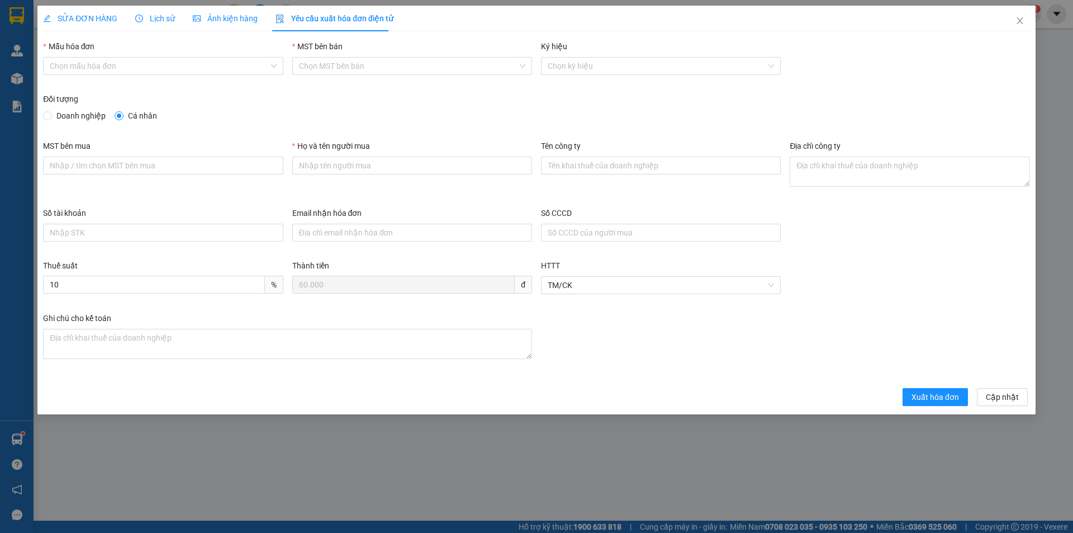
click at [152, 20] on span "Lịch sử" at bounding box center [155, 18] width 40 height 9
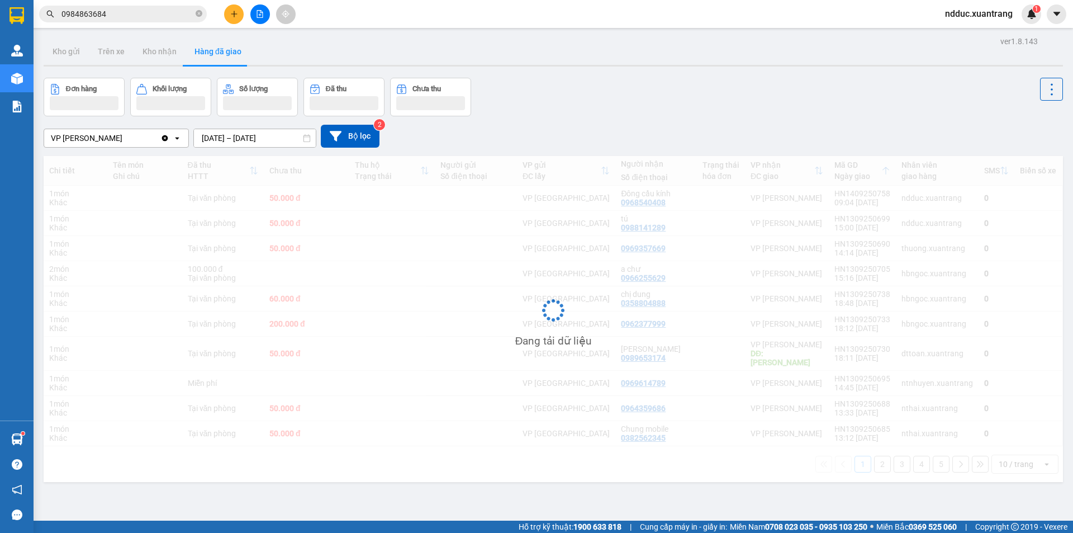
click at [121, 15] on input "0984863684" at bounding box center [127, 14] width 132 height 12
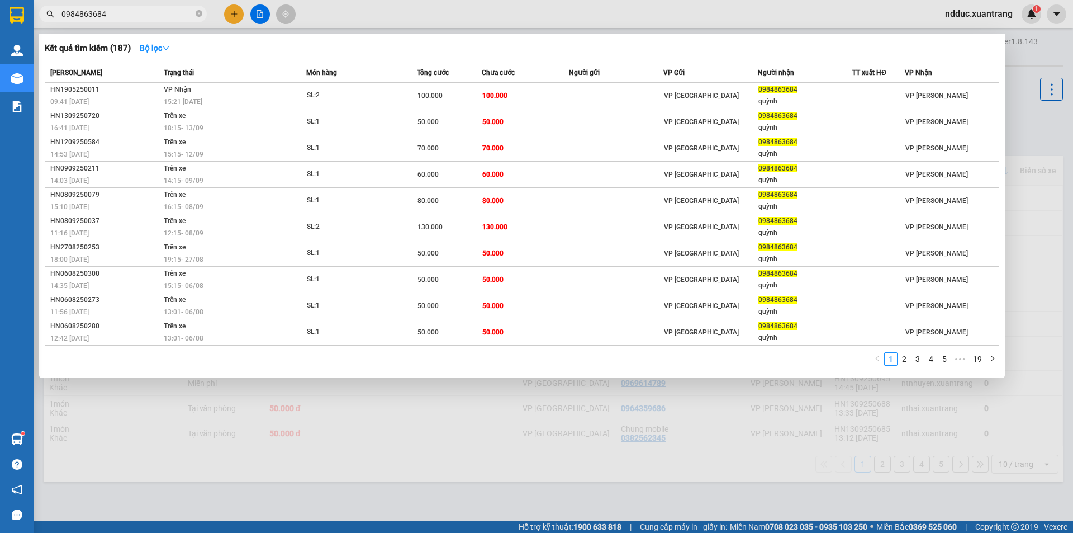
click at [121, 15] on input "0984863684" at bounding box center [127, 14] width 132 height 12
paste input "HN0909250222"
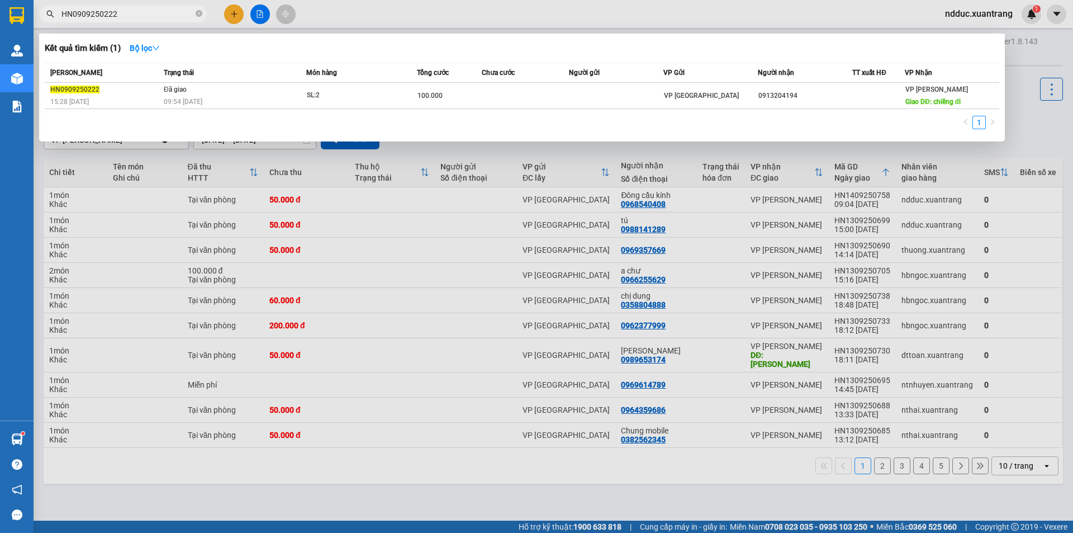
click at [124, 10] on input "HN0909250222" at bounding box center [127, 14] width 132 height 12
paste input "35"
click at [127, 17] on input "HN0909250235" at bounding box center [127, 14] width 132 height 12
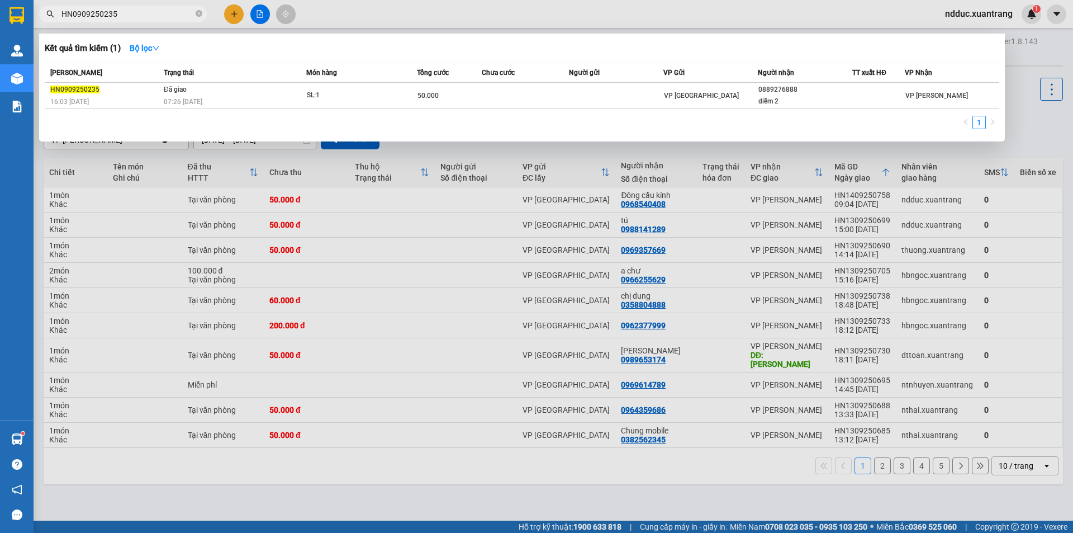
paste input "71"
click at [124, 17] on input "HN0909250271" at bounding box center [127, 14] width 132 height 12
paste input "5"
click at [124, 17] on input "HN0909250275" at bounding box center [127, 14] width 132 height 12
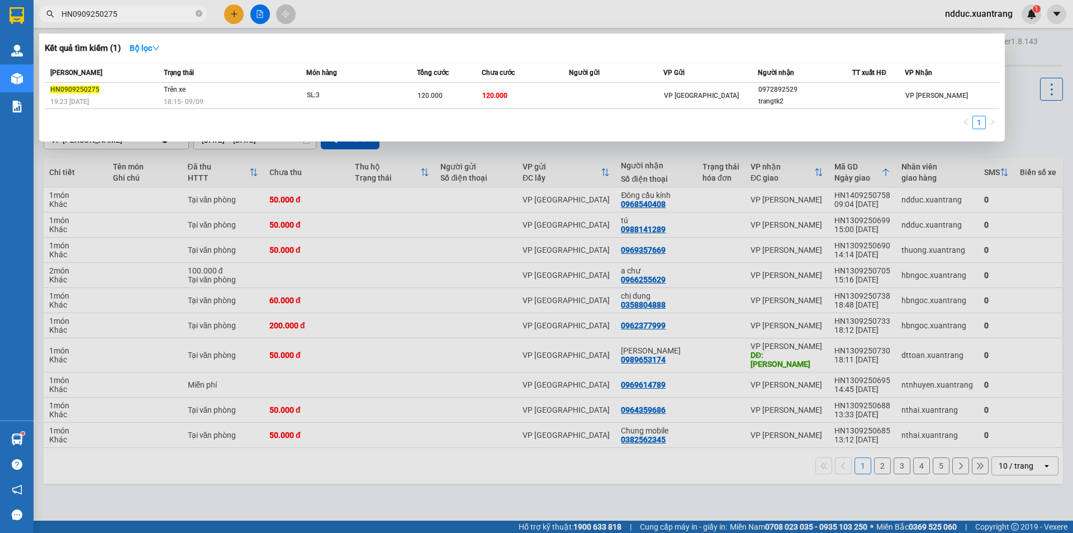
click at [124, 17] on input "HN0909250275" at bounding box center [127, 14] width 132 height 12
paste input "54"
click at [131, 9] on input "HN0909250254" at bounding box center [127, 14] width 132 height 12
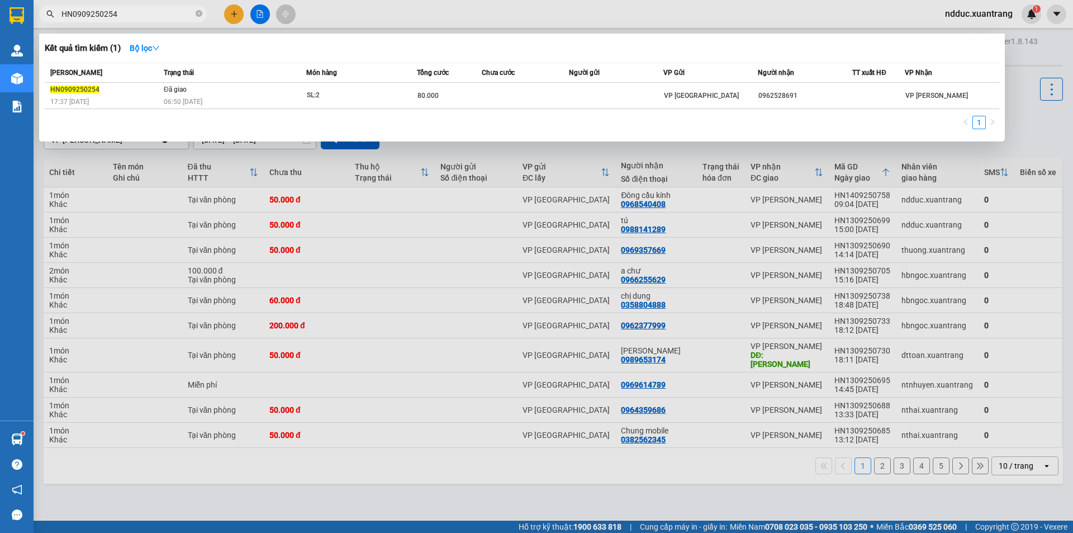
click at [131, 9] on input "HN0909250254" at bounding box center [127, 14] width 132 height 12
paste input "62"
type input "HN0909250262"
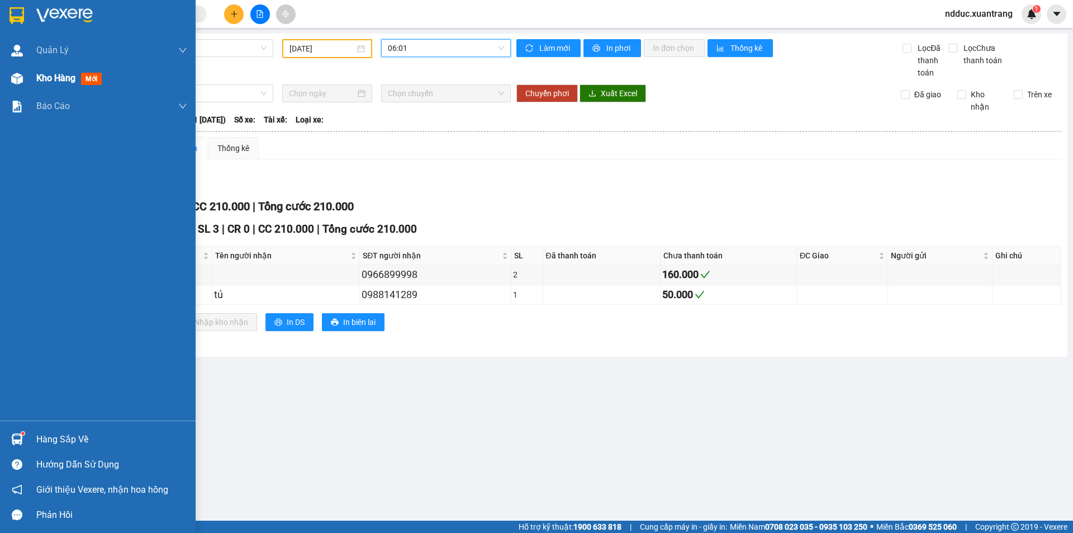
click at [22, 75] on img at bounding box center [17, 79] width 12 height 12
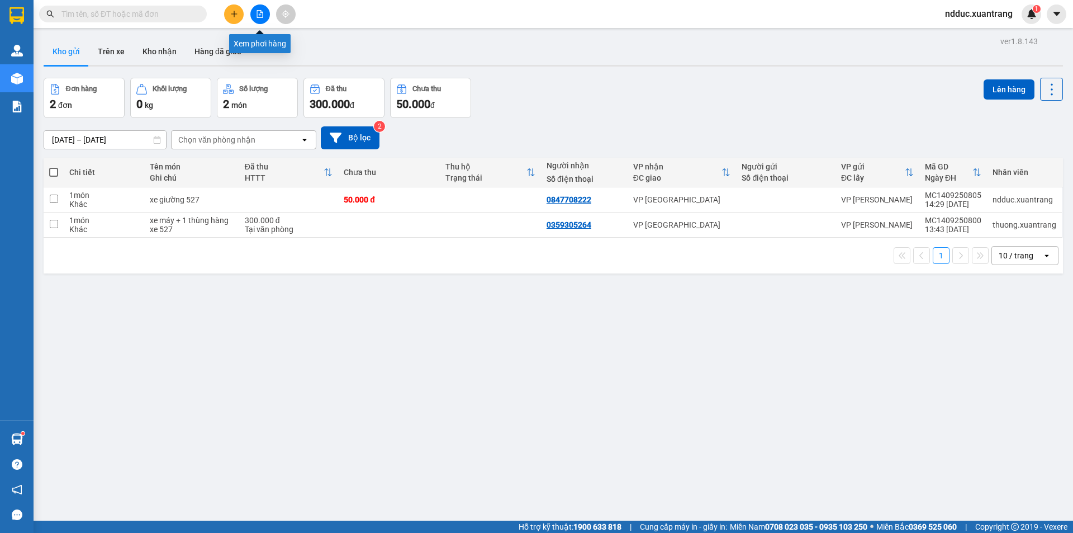
click at [260, 16] on icon "file-add" at bounding box center [260, 14] width 8 height 8
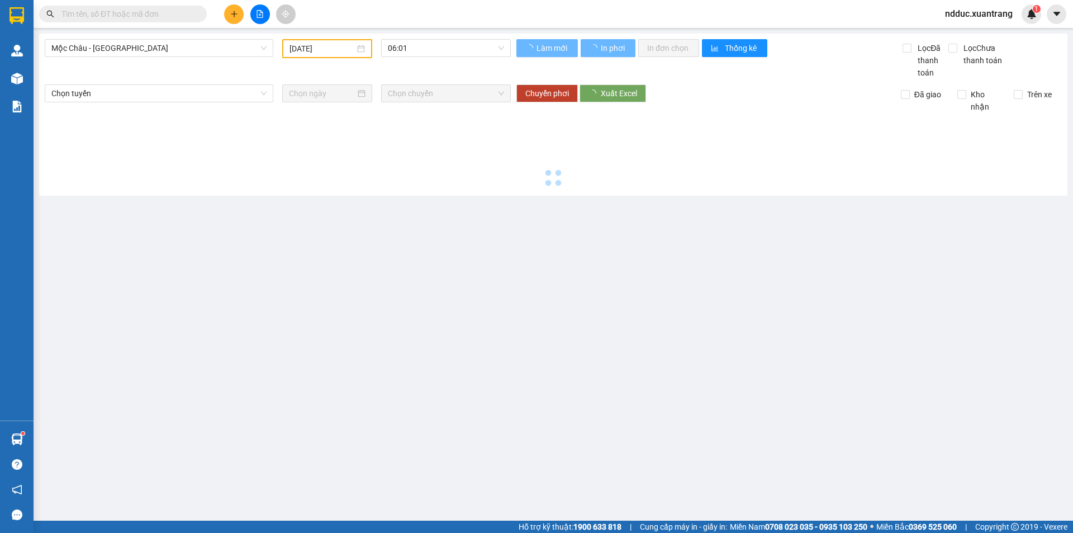
type input "[DATE]"
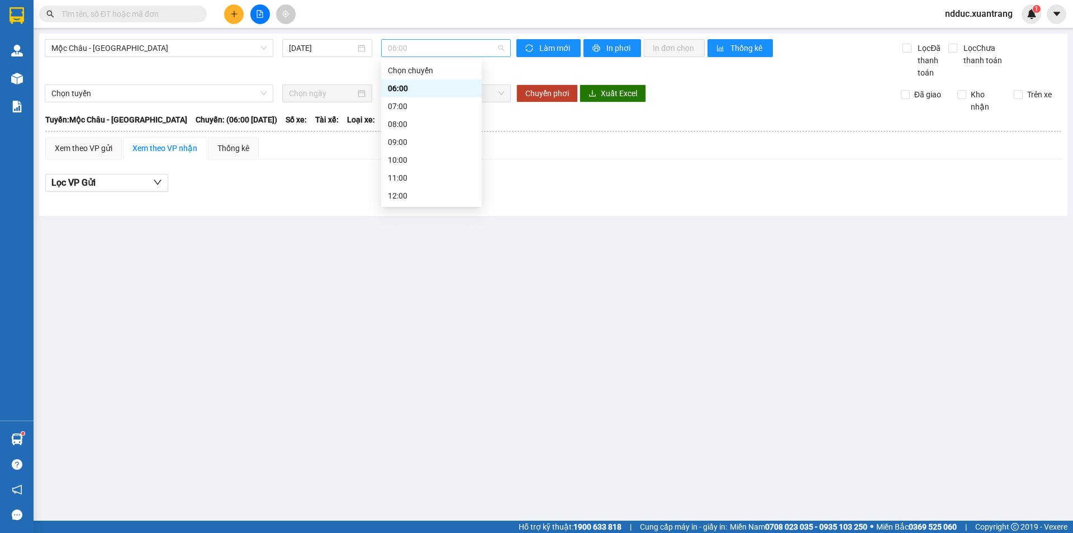
click at [414, 46] on span "06:00" at bounding box center [446, 48] width 116 height 17
click at [164, 49] on span "Mộc Châu - Mỹ Đình" at bounding box center [158, 48] width 215 height 17
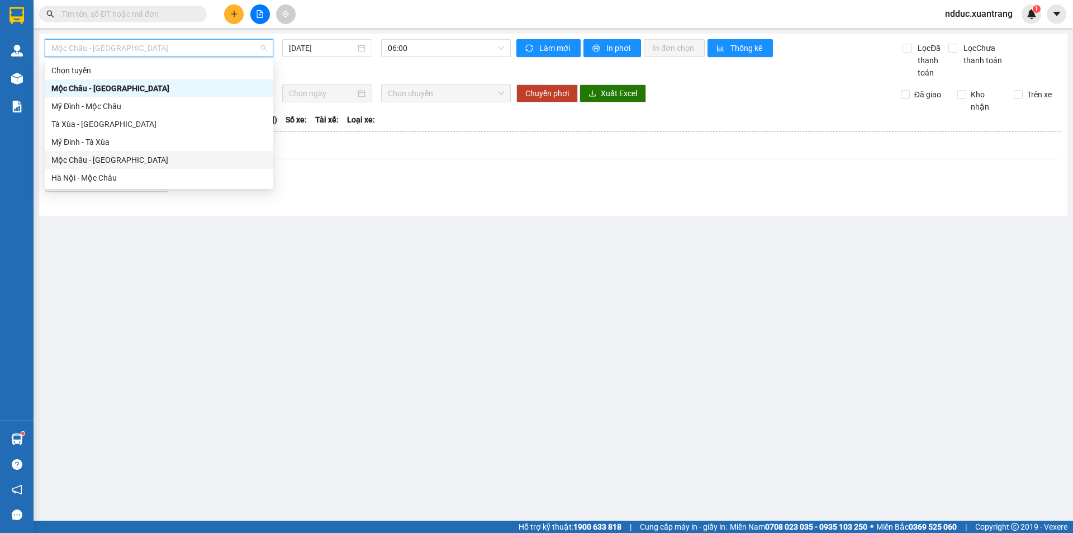
click at [83, 158] on div "Mộc Châu - Hà Nội" at bounding box center [158, 160] width 215 height 12
type input "14/09/2025"
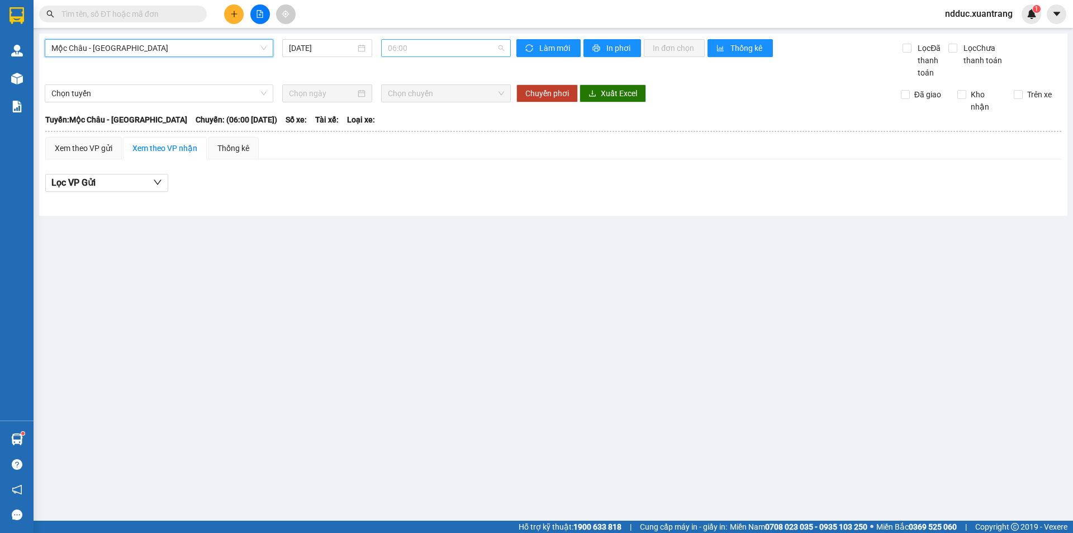
click at [408, 48] on span "06:00" at bounding box center [446, 48] width 116 height 17
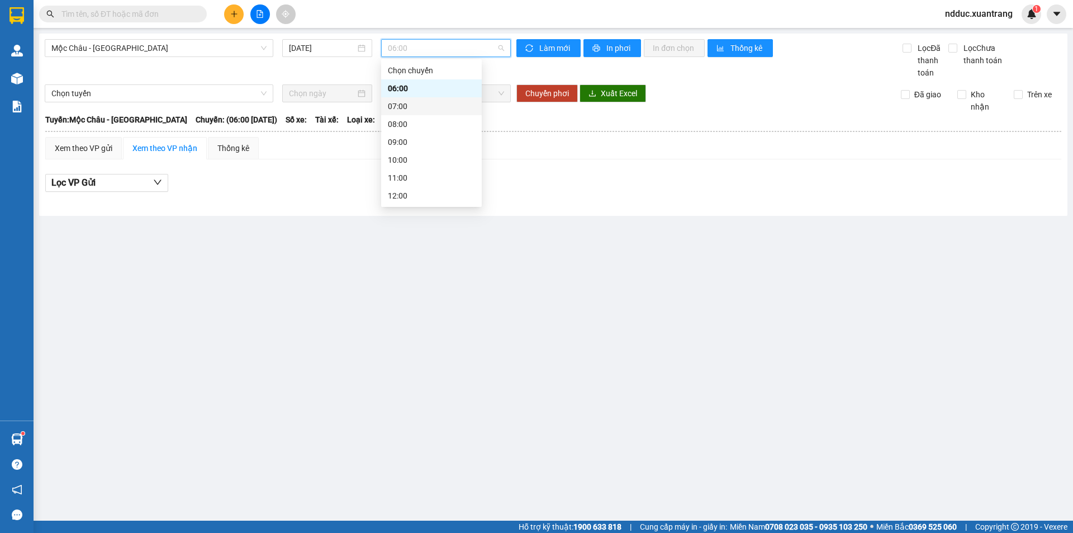
drag, startPoint x: 406, startPoint y: 108, endPoint x: 423, endPoint y: 72, distance: 39.3
click at [406, 107] on div "07:00" at bounding box center [431, 106] width 87 height 12
click at [423, 45] on span "07:00" at bounding box center [446, 48] width 116 height 17
click at [411, 119] on div "08:00" at bounding box center [431, 124] width 87 height 12
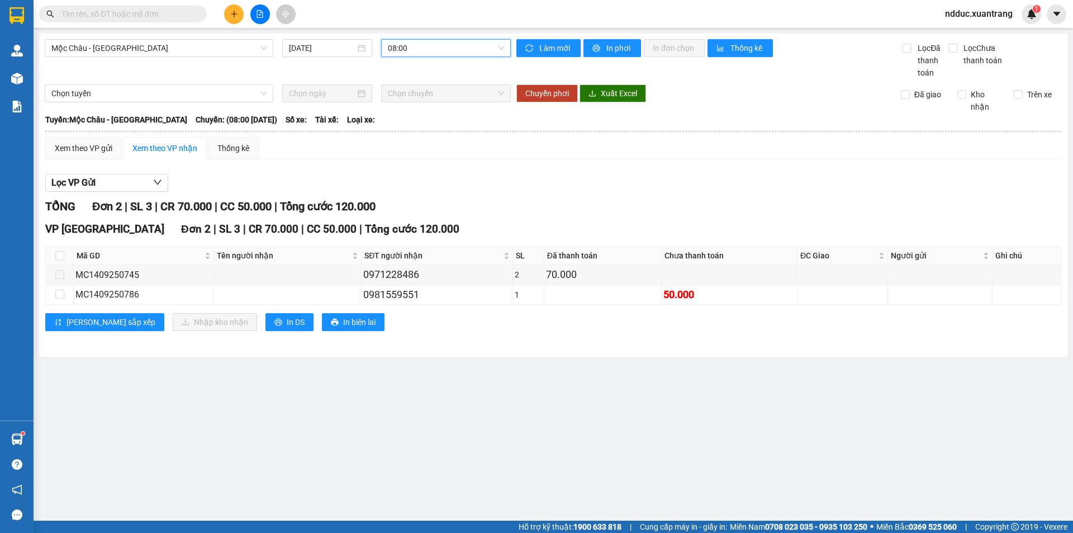
click at [422, 53] on span "08:00" at bounding box center [446, 48] width 116 height 17
click at [409, 136] on div "09:00" at bounding box center [431, 142] width 87 height 12
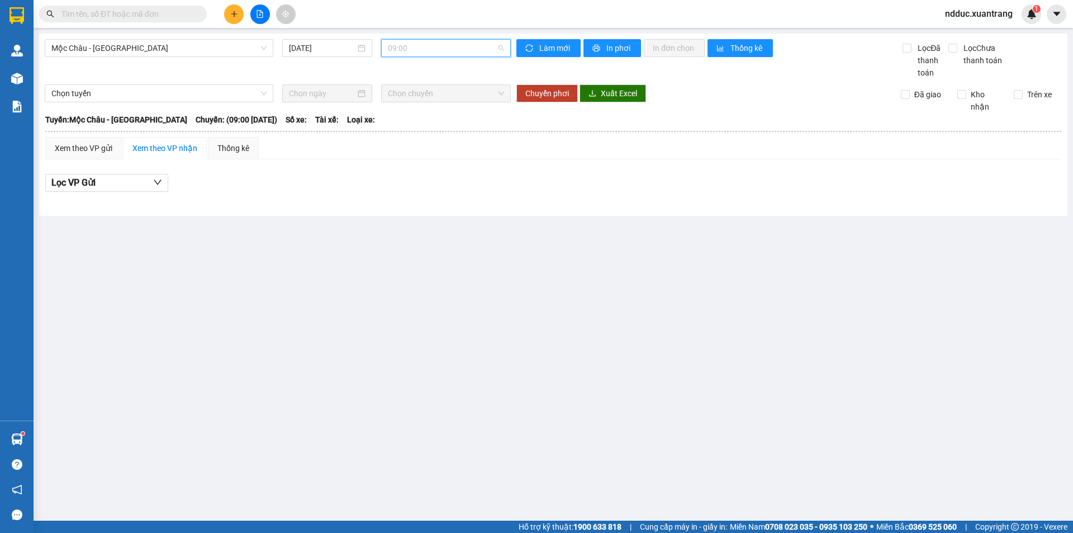
click at [423, 56] on span "09:00" at bounding box center [446, 48] width 116 height 17
click at [415, 157] on div "10:00" at bounding box center [431, 160] width 87 height 12
drag, startPoint x: 426, startPoint y: 49, endPoint x: 433, endPoint y: 149, distance: 99.7
click at [425, 49] on span "10:00" at bounding box center [446, 48] width 116 height 17
click at [419, 165] on div "10:00" at bounding box center [431, 160] width 87 height 12
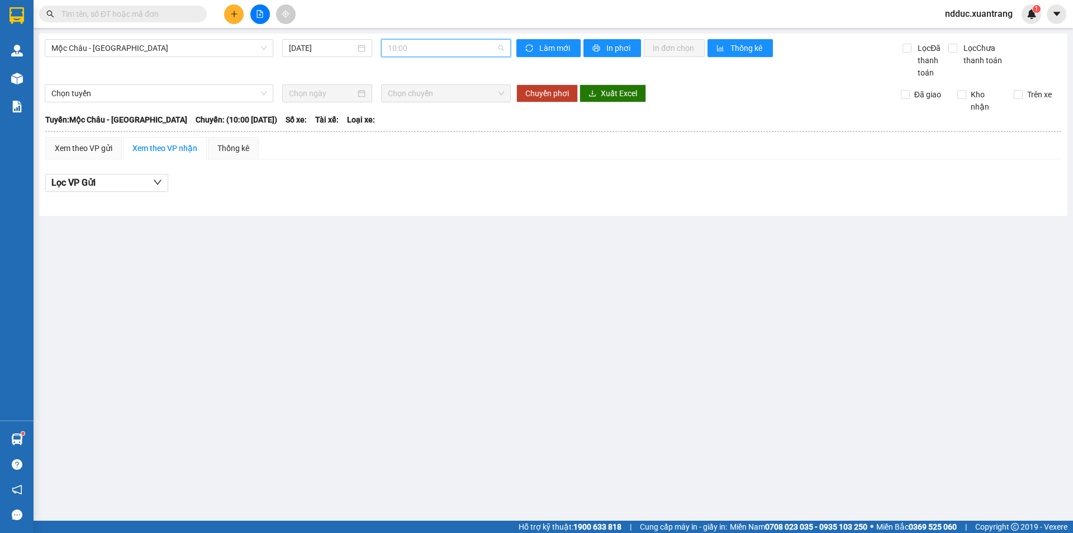
click at [415, 45] on span "10:00" at bounding box center [446, 48] width 116 height 17
click at [405, 177] on div "11:00" at bounding box center [431, 178] width 87 height 12
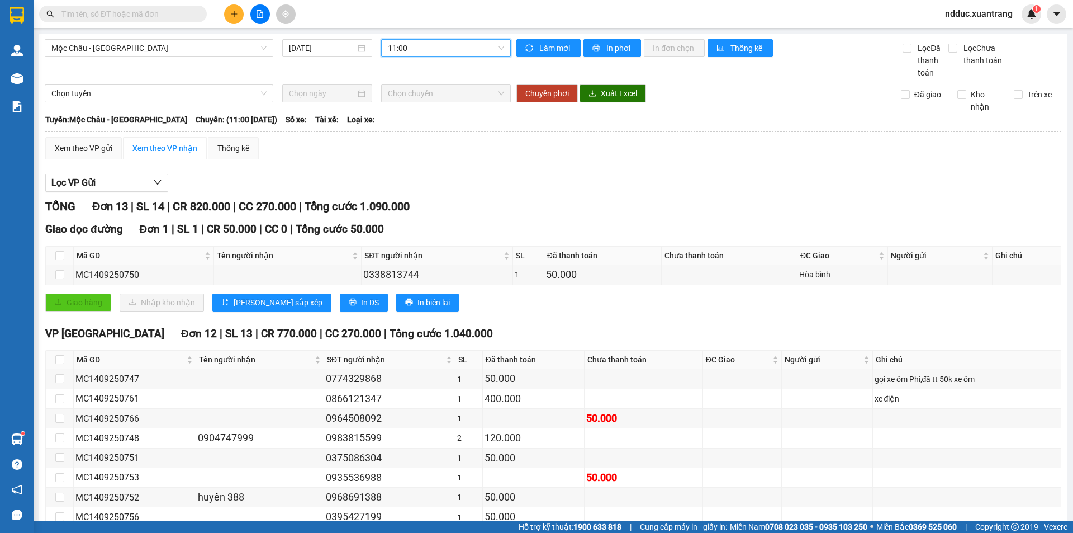
scroll to position [56, 0]
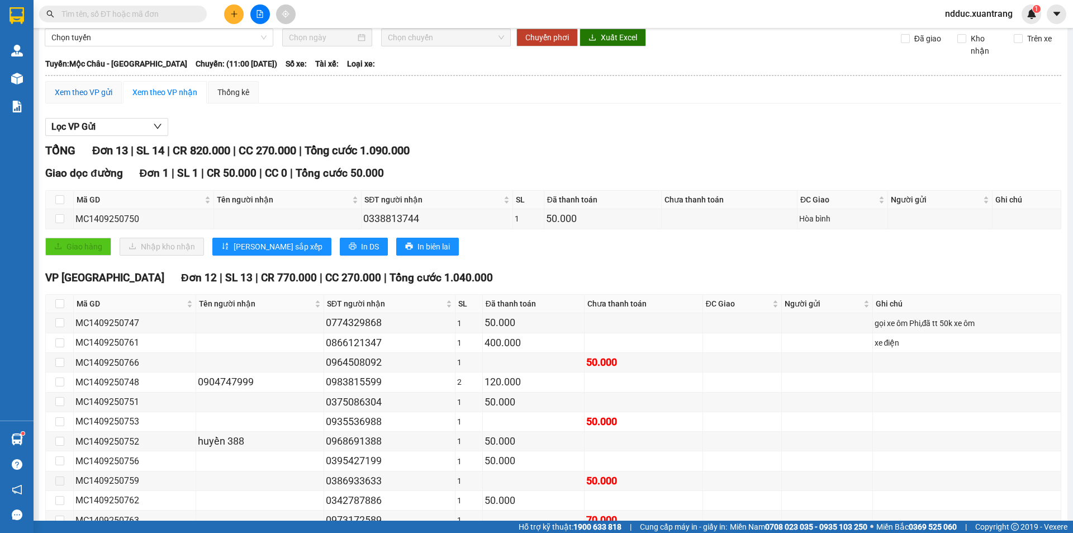
click at [84, 92] on div "Xem theo VP gửi" at bounding box center [84, 92] width 58 height 12
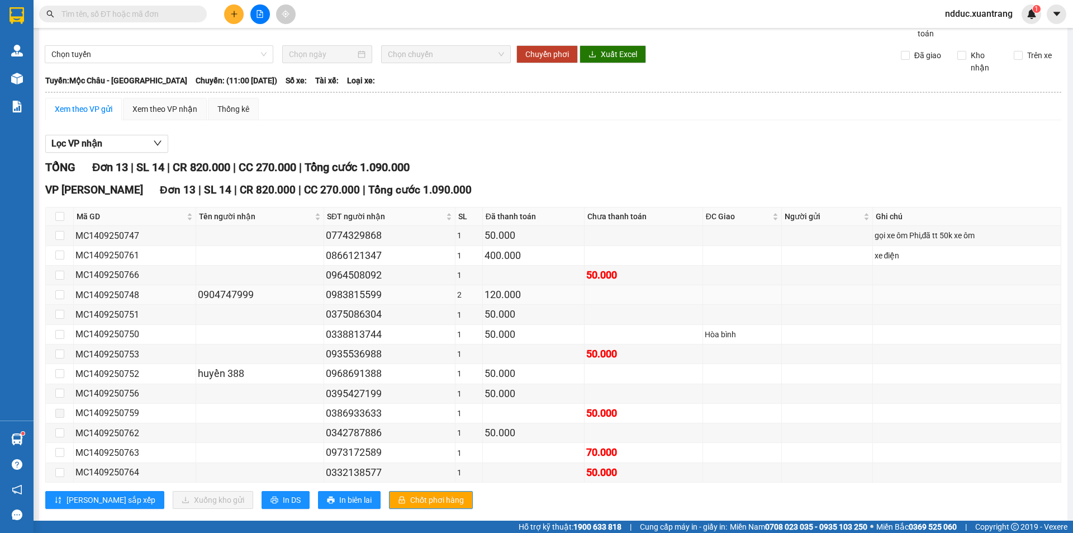
scroll to position [56, 0]
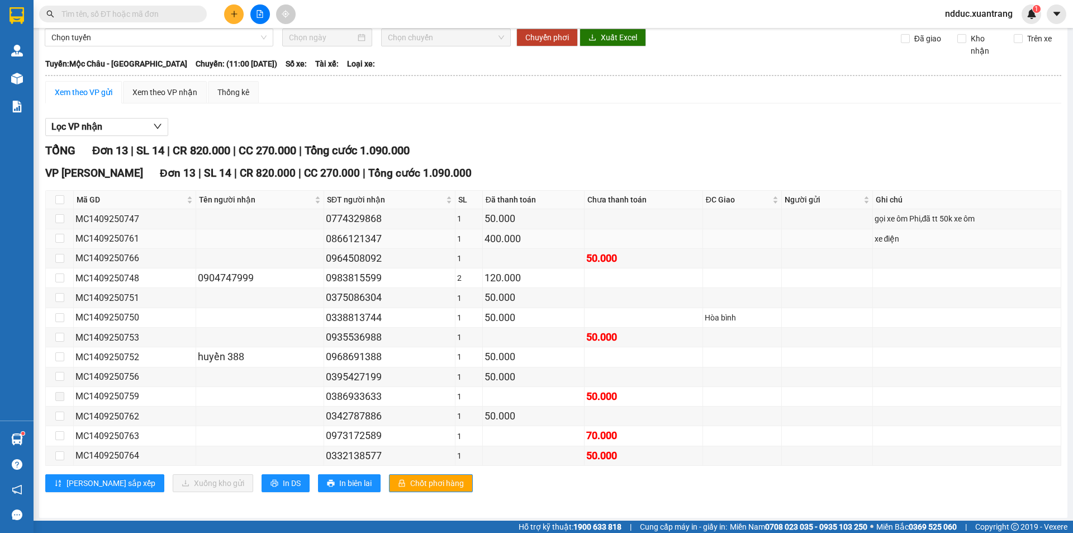
click at [66, 239] on td at bounding box center [60, 239] width 28 height 20
click at [59, 236] on input "checkbox" at bounding box center [59, 238] width 9 height 9
checkbox input "true"
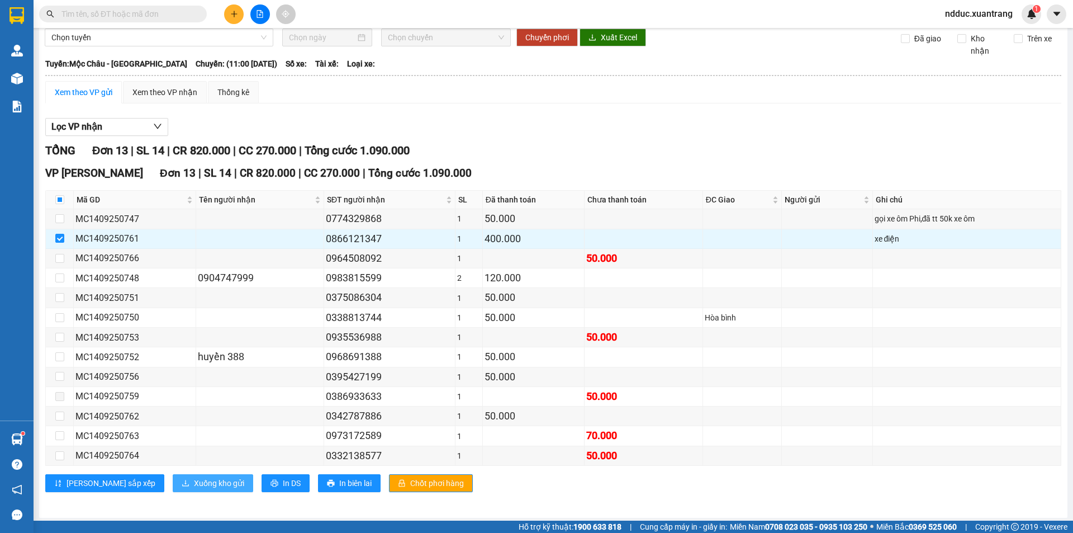
click at [194, 486] on span "Xuống kho gửi" at bounding box center [219, 483] width 50 height 12
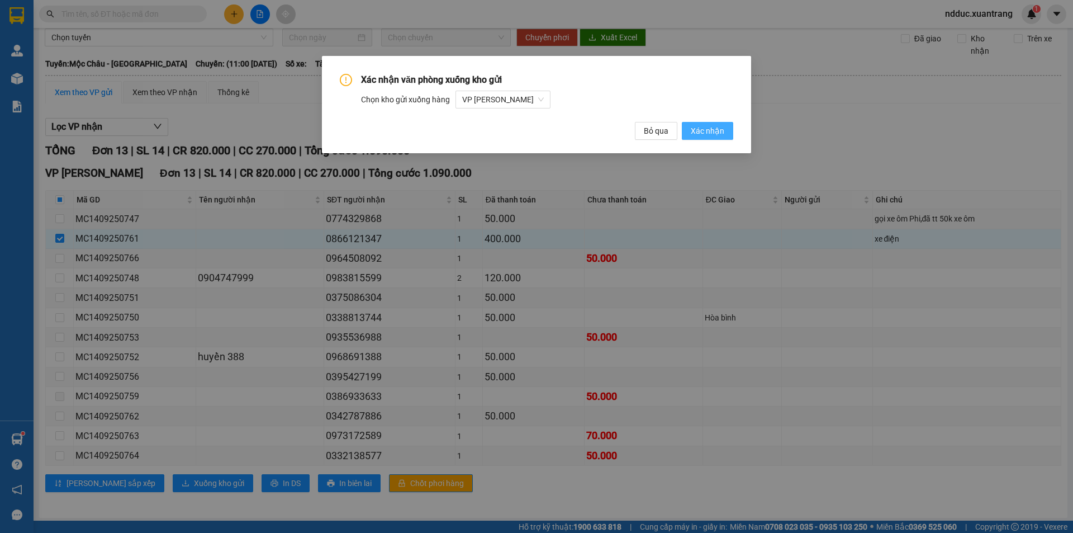
click at [695, 130] on span "Xác nhận" at bounding box center [708, 131] width 34 height 12
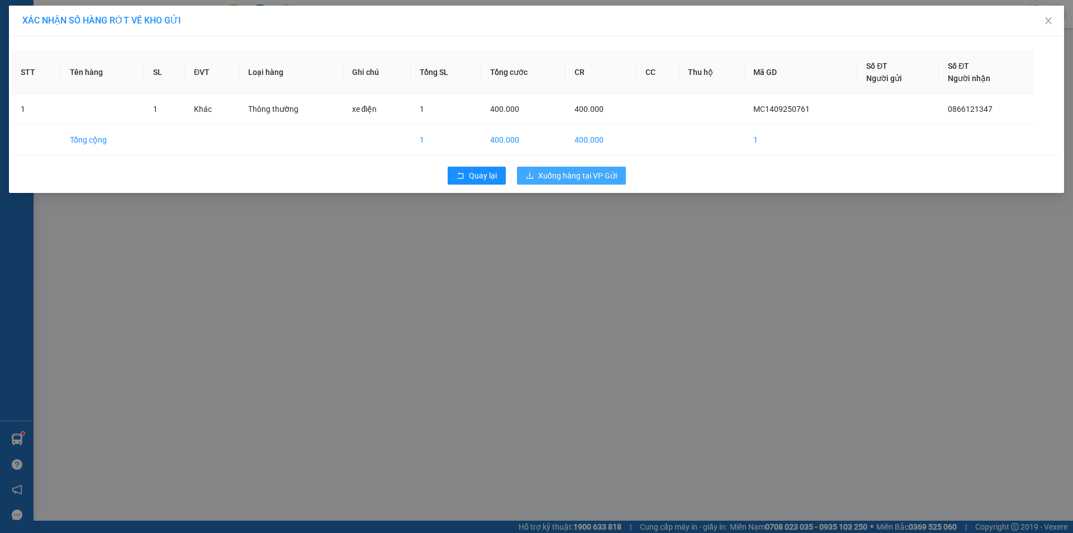
click at [570, 177] on span "Xuống hàng tại VP Gửi" at bounding box center [577, 175] width 79 height 12
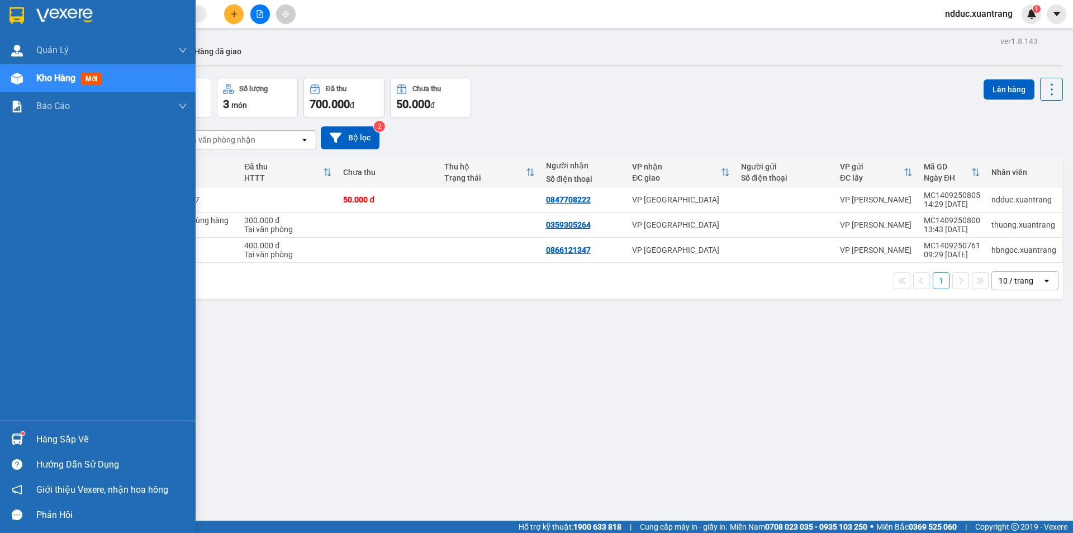
click at [25, 82] on div at bounding box center [17, 79] width 20 height 20
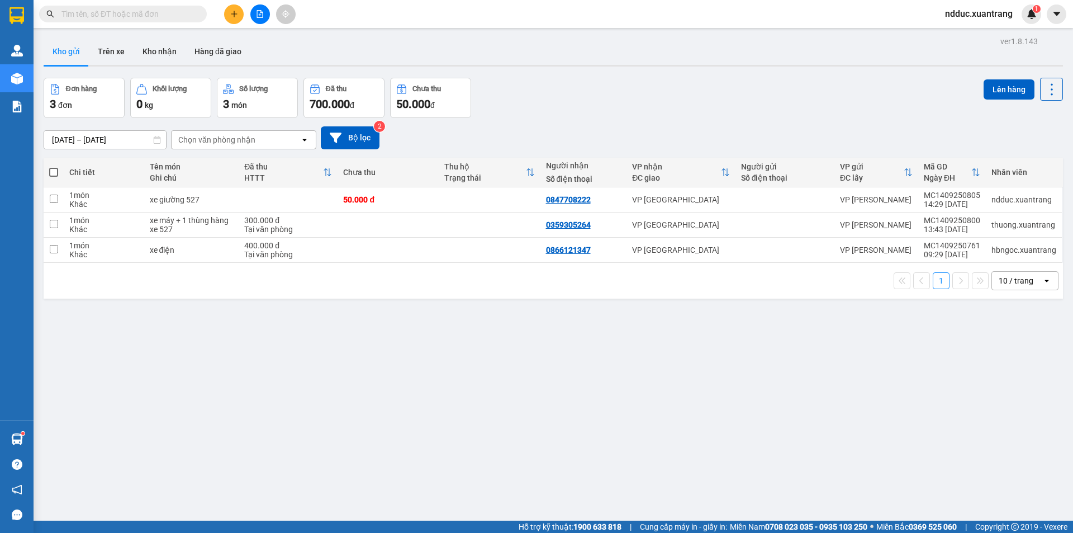
click at [387, 369] on div "ver 1.8.143 Kho gửi Trên xe Kho nhận Hàng đã giao Đơn hàng 3 đơn Khối lượng 0 k…" at bounding box center [553, 300] width 1029 height 533
click at [258, 12] on icon "file-add" at bounding box center [260, 14] width 8 height 8
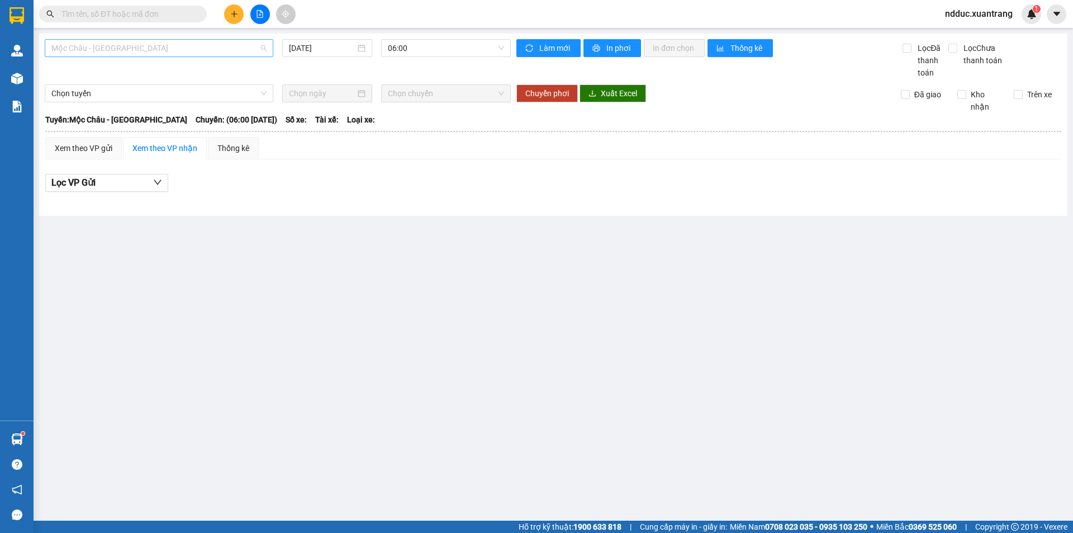
click at [134, 48] on span "Mộc Châu - Mỹ Đình" at bounding box center [158, 48] width 215 height 17
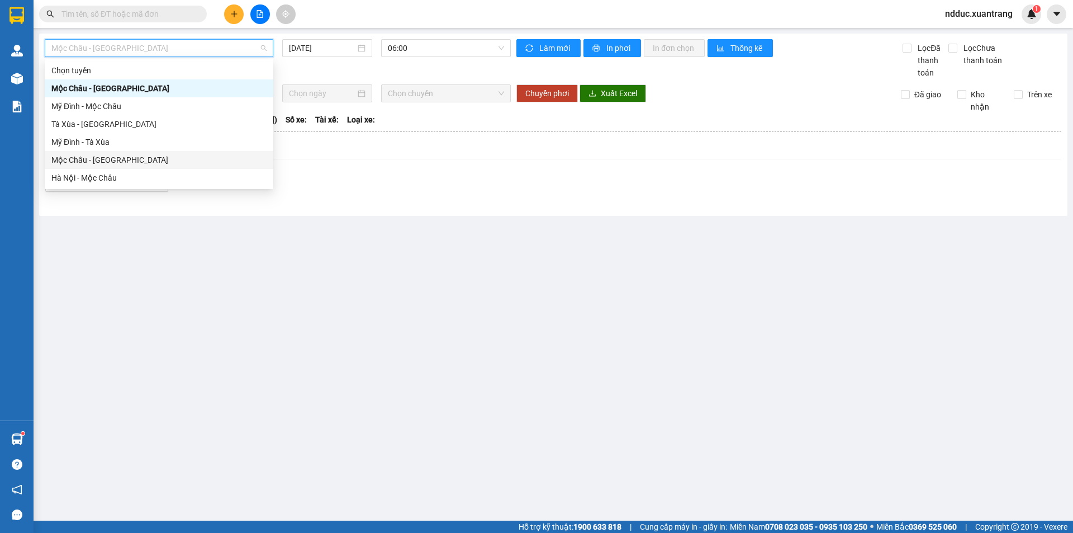
click at [78, 159] on div "Mộc Châu - Hà Nội" at bounding box center [158, 160] width 215 height 12
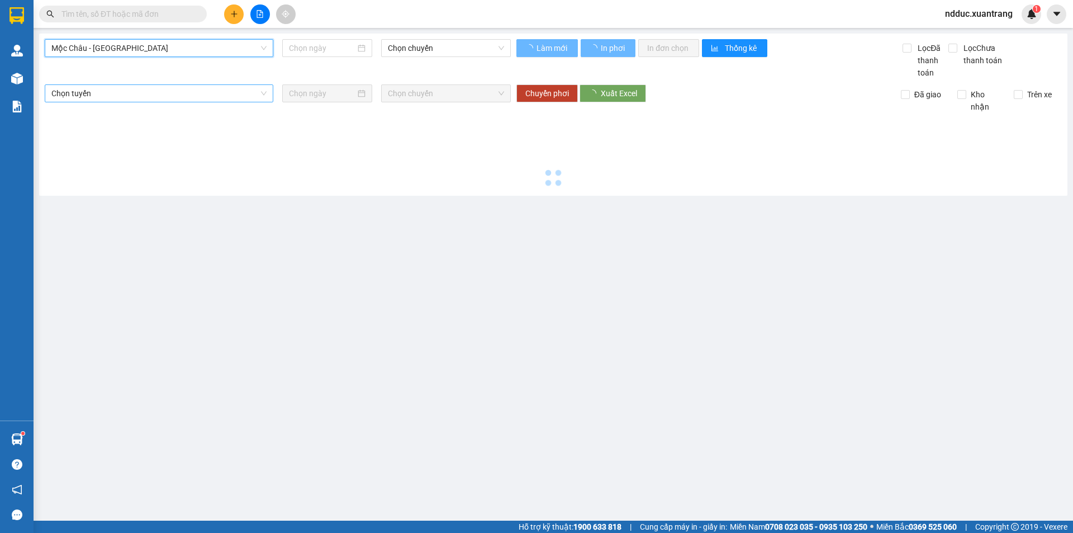
type input "[DATE]"
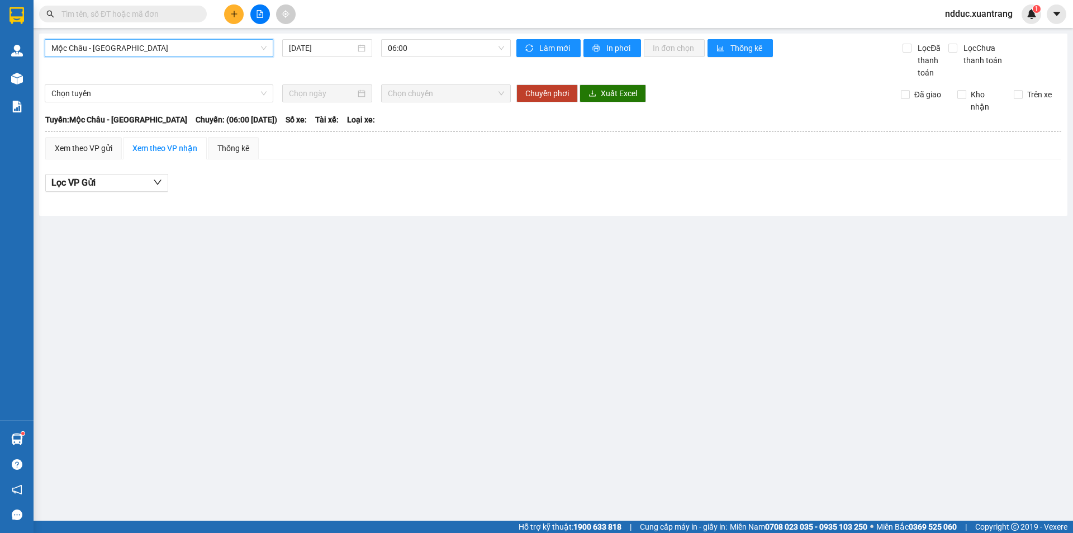
click at [103, 44] on span "Mộc Châu - Hà Nội" at bounding box center [158, 48] width 215 height 17
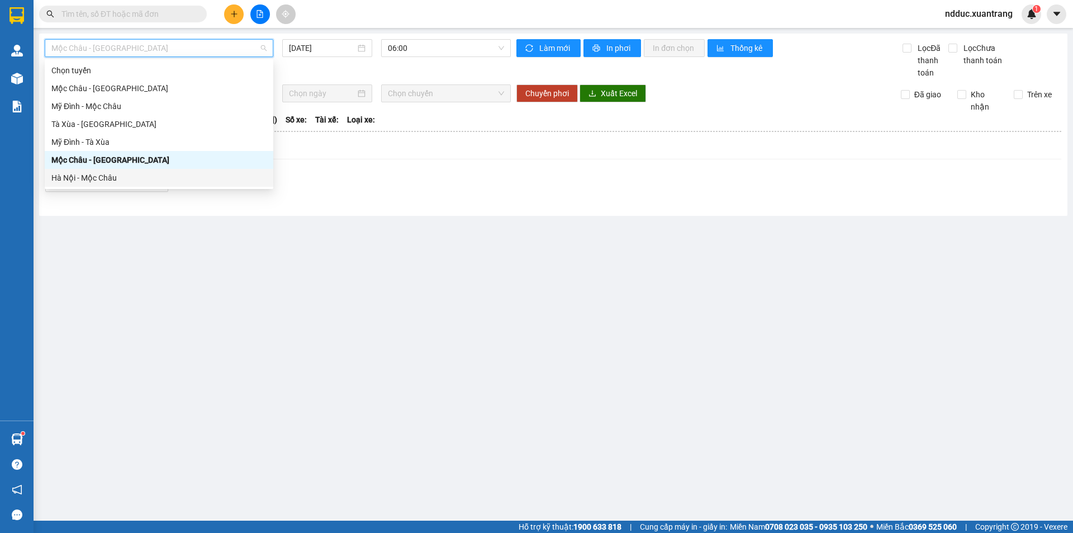
click at [89, 179] on div "Hà Nội - Mộc Châu" at bounding box center [158, 178] width 215 height 12
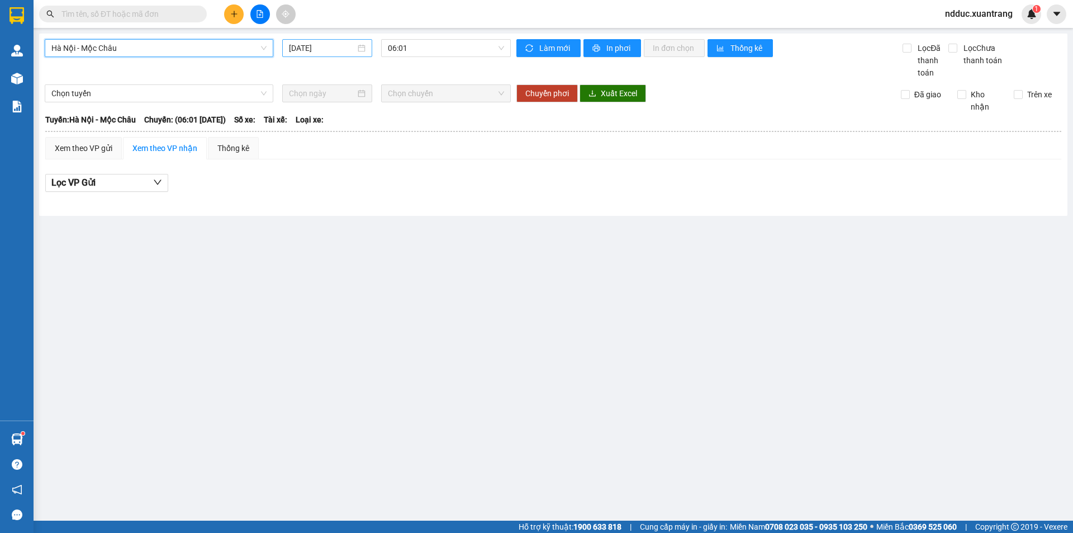
click at [315, 49] on input "[DATE]" at bounding box center [322, 48] width 67 height 12
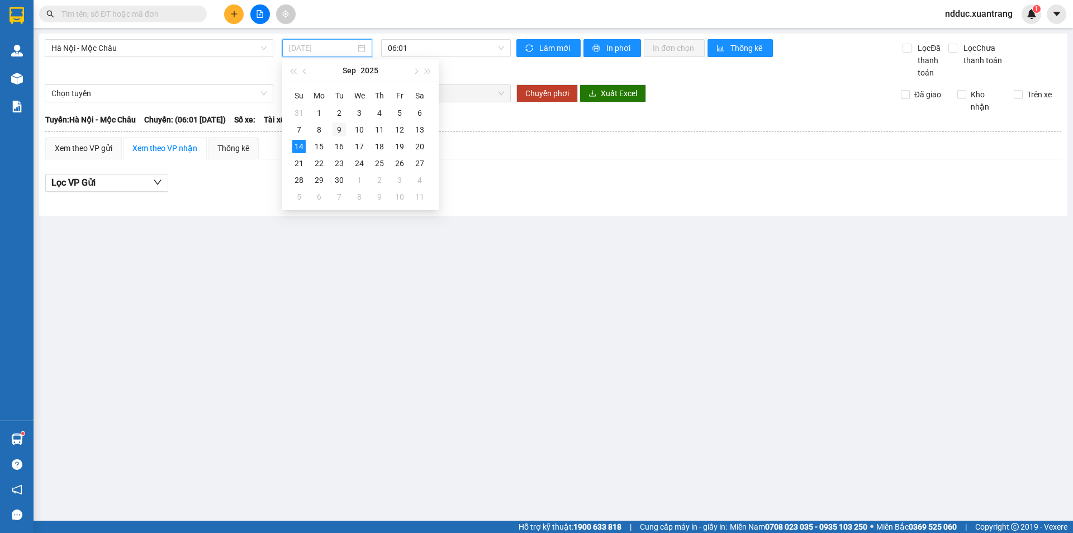
click at [340, 129] on div "9" at bounding box center [339, 129] width 13 height 13
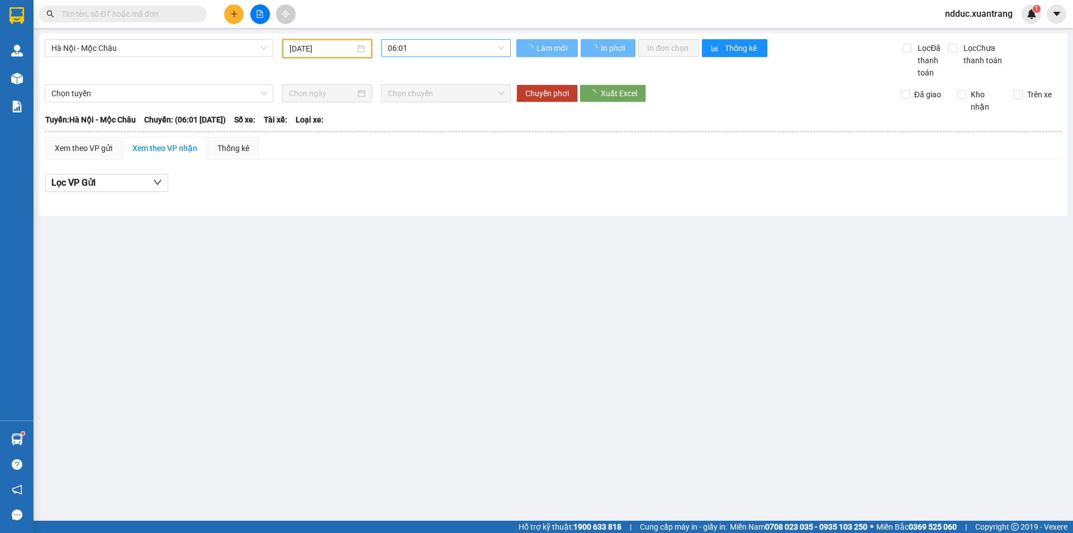
click at [395, 50] on span "06:01" at bounding box center [446, 48] width 116 height 17
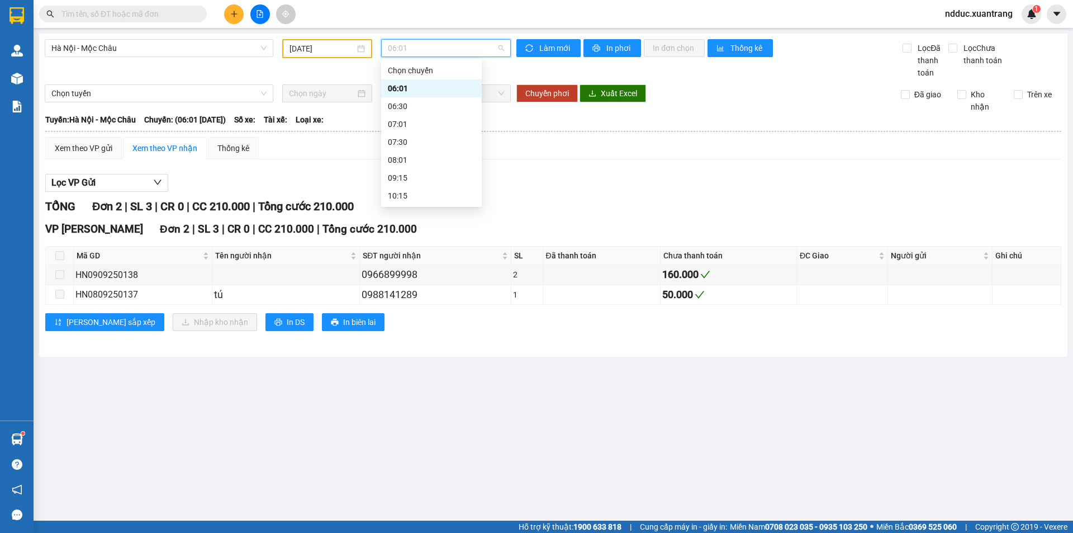
click at [393, 83] on div "06:01" at bounding box center [431, 88] width 87 height 12
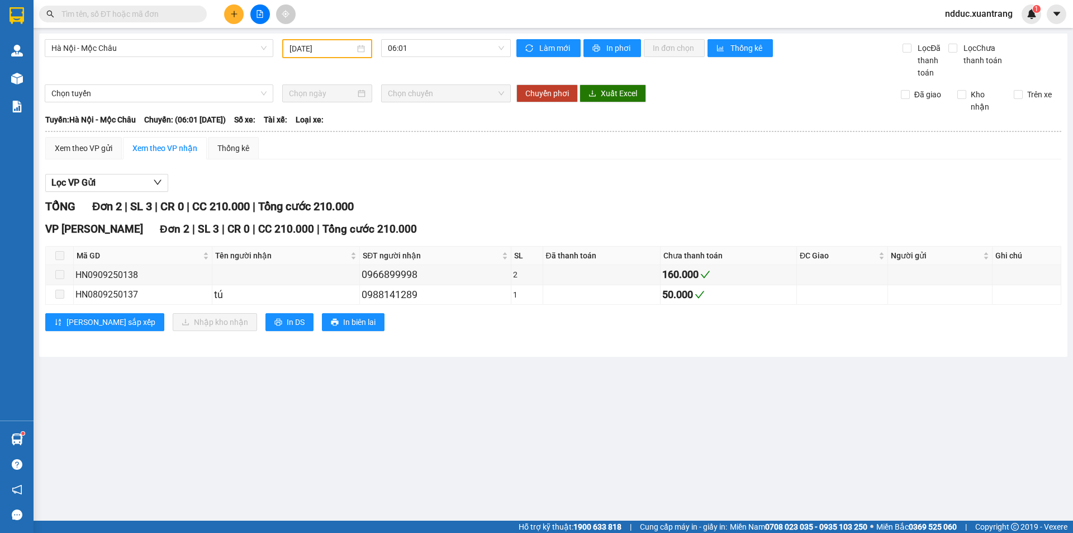
click at [124, 14] on input "text" at bounding box center [127, 14] width 132 height 12
click at [125, 276] on div "HN0909250138" at bounding box center [142, 275] width 135 height 14
drag, startPoint x: 125, startPoint y: 276, endPoint x: 134, endPoint y: 277, distance: 9.7
click at [124, 275] on div "HN0909250138" at bounding box center [142, 275] width 135 height 14
copy div "HN0909250138"
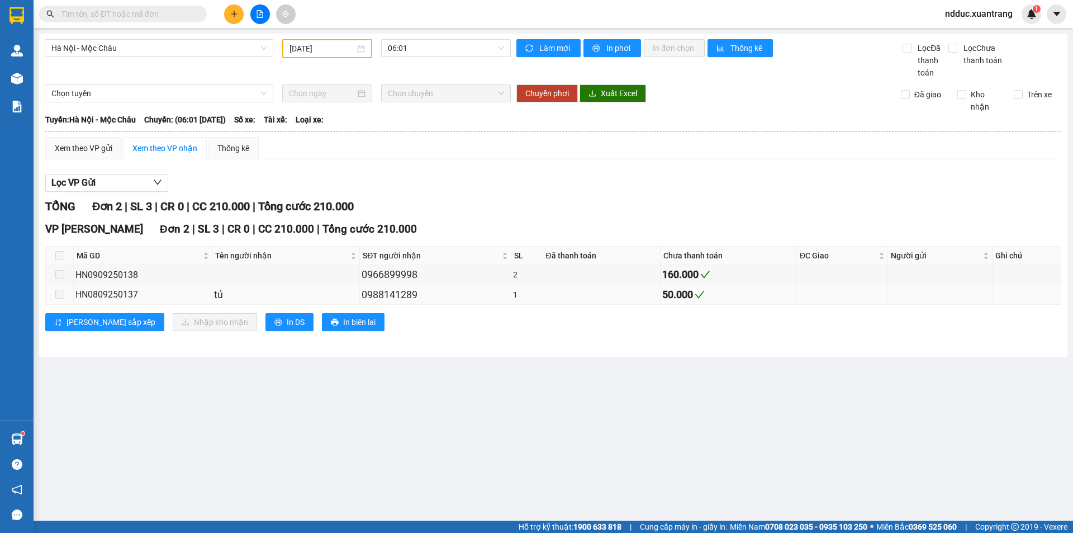
click at [110, 295] on div "HN0809250137" at bounding box center [142, 294] width 135 height 14
click at [111, 295] on div "HN0809250137" at bounding box center [142, 294] width 135 height 14
drag, startPoint x: 111, startPoint y: 295, endPoint x: 137, endPoint y: 280, distance: 30.0
click at [111, 295] on div "HN0809250137" at bounding box center [142, 294] width 135 height 14
copy div "HN0809250137"
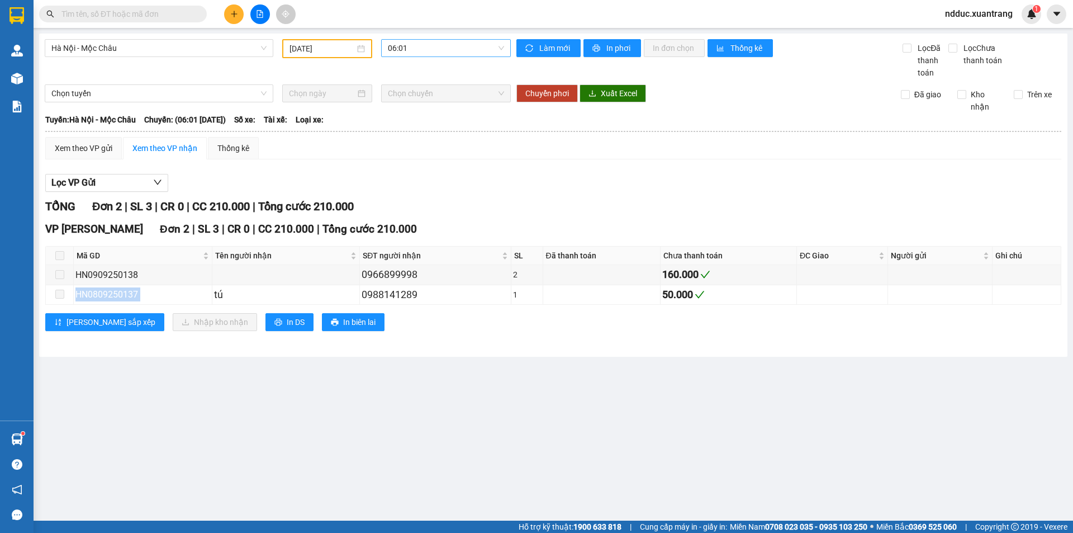
click at [410, 44] on span "06:01" at bounding box center [446, 48] width 116 height 17
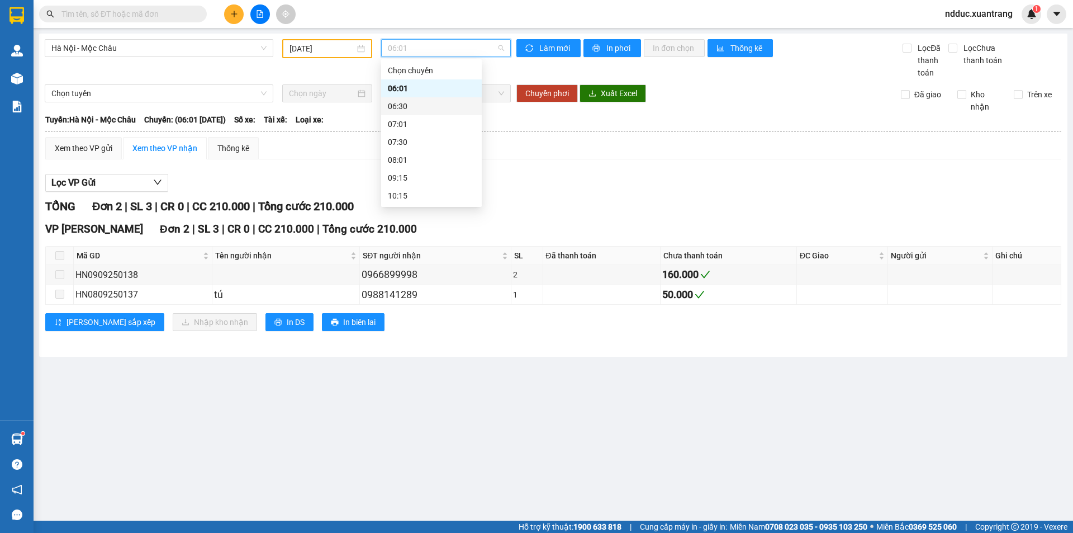
drag, startPoint x: 397, startPoint y: 102, endPoint x: 423, endPoint y: 46, distance: 61.8
click at [397, 102] on div "06:30" at bounding box center [431, 106] width 87 height 12
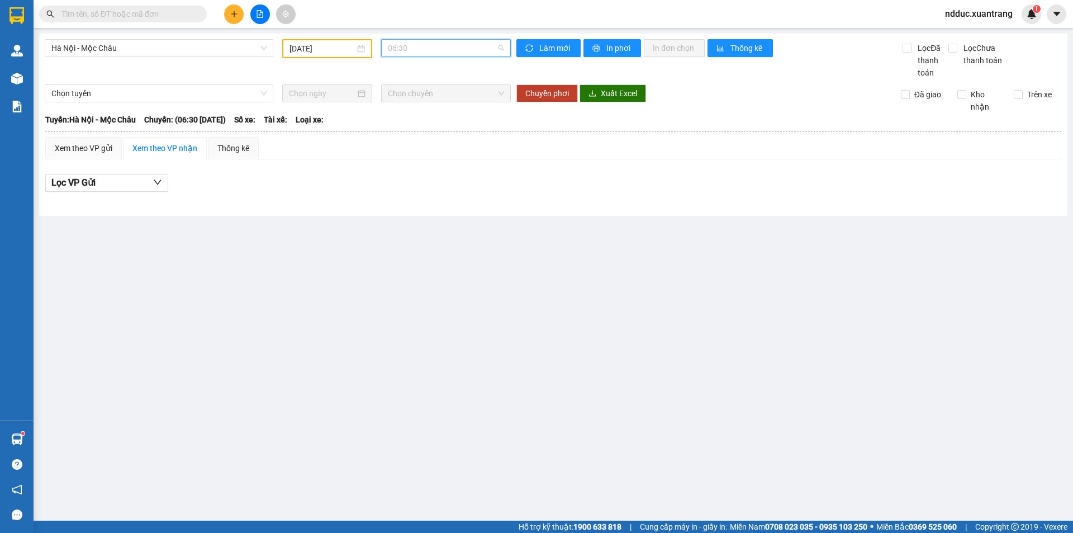
click at [414, 49] on span "06:30" at bounding box center [446, 48] width 116 height 17
click at [407, 124] on div "07:01" at bounding box center [431, 124] width 87 height 12
click at [427, 49] on span "07:01" at bounding box center [446, 48] width 116 height 17
drag, startPoint x: 403, startPoint y: 143, endPoint x: 419, endPoint y: 95, distance: 50.6
click at [403, 140] on div "07:30" at bounding box center [431, 142] width 87 height 12
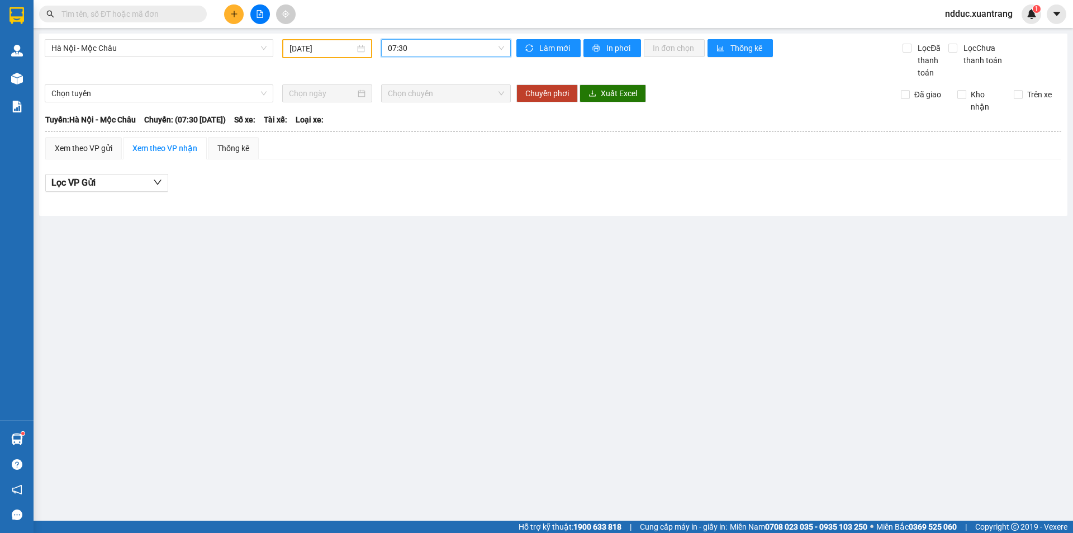
click at [419, 46] on span "07:30" at bounding box center [446, 48] width 116 height 17
click at [408, 157] on div "08:01" at bounding box center [431, 160] width 87 height 12
click at [404, 47] on span "08:01" at bounding box center [446, 48] width 116 height 17
click at [401, 174] on div "09:15" at bounding box center [431, 178] width 87 height 12
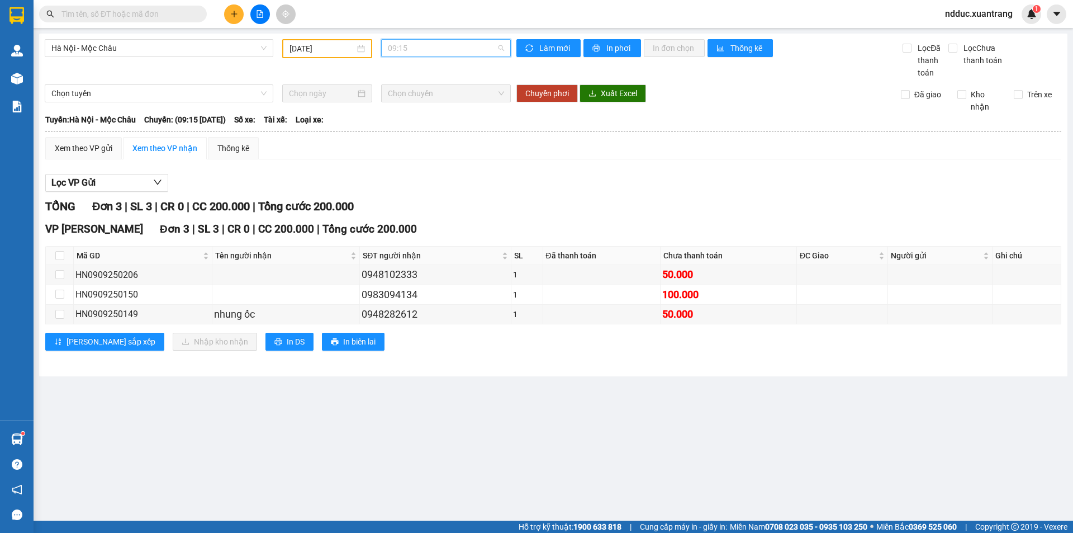
click at [399, 54] on span "09:15" at bounding box center [446, 48] width 116 height 17
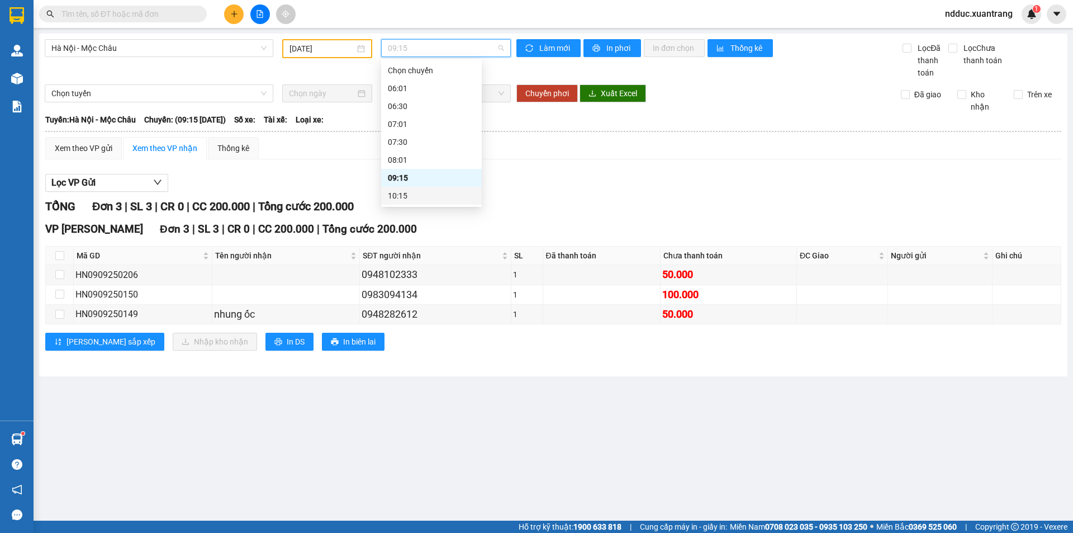
click at [406, 191] on div "10:15" at bounding box center [431, 196] width 87 height 12
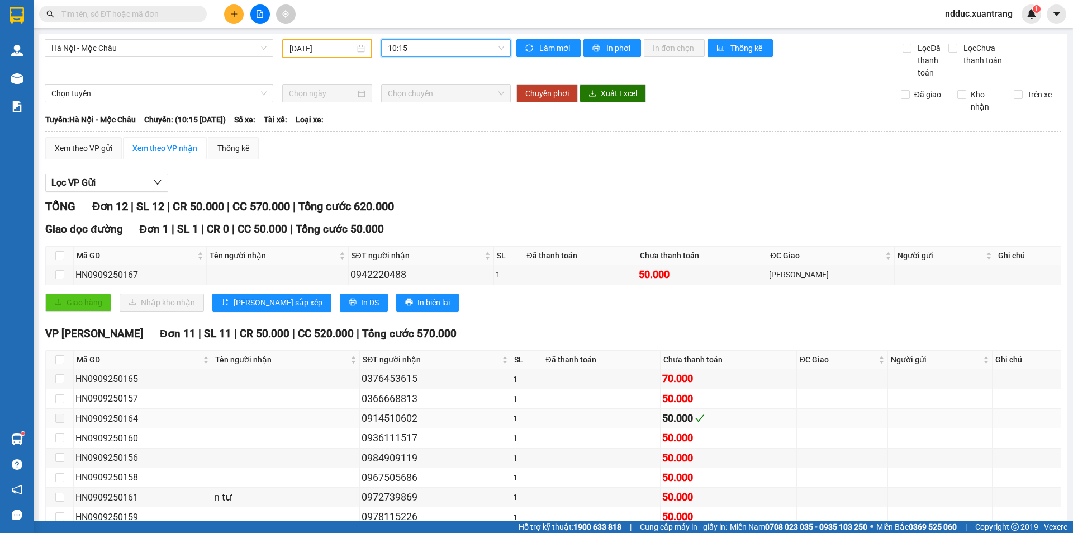
click at [127, 418] on div "HN0909250164" at bounding box center [142, 418] width 135 height 14
copy div "HN0909250164"
click at [406, 44] on span "10:15" at bounding box center [446, 48] width 116 height 17
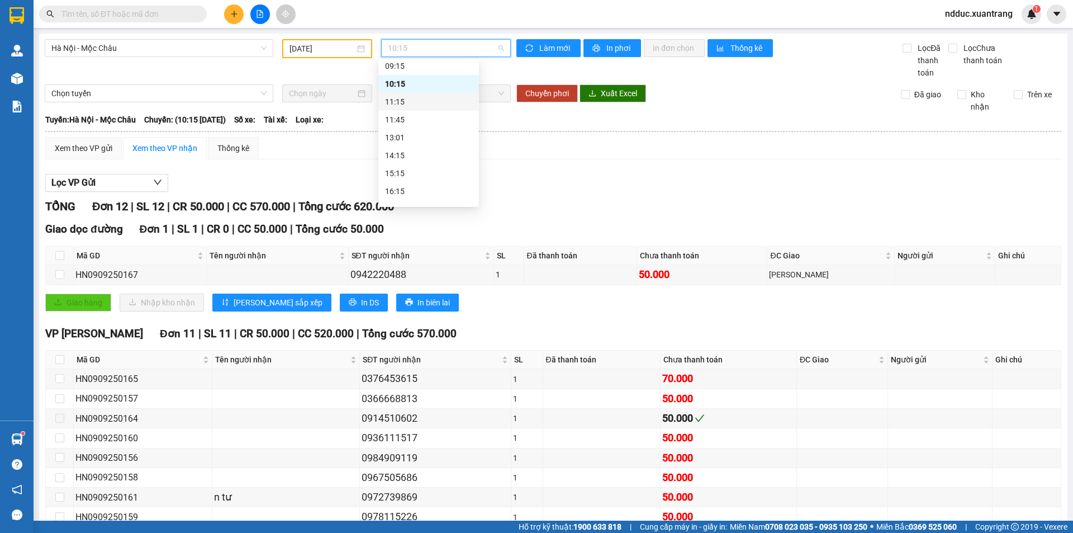
click at [399, 99] on div "11:15" at bounding box center [428, 102] width 87 height 12
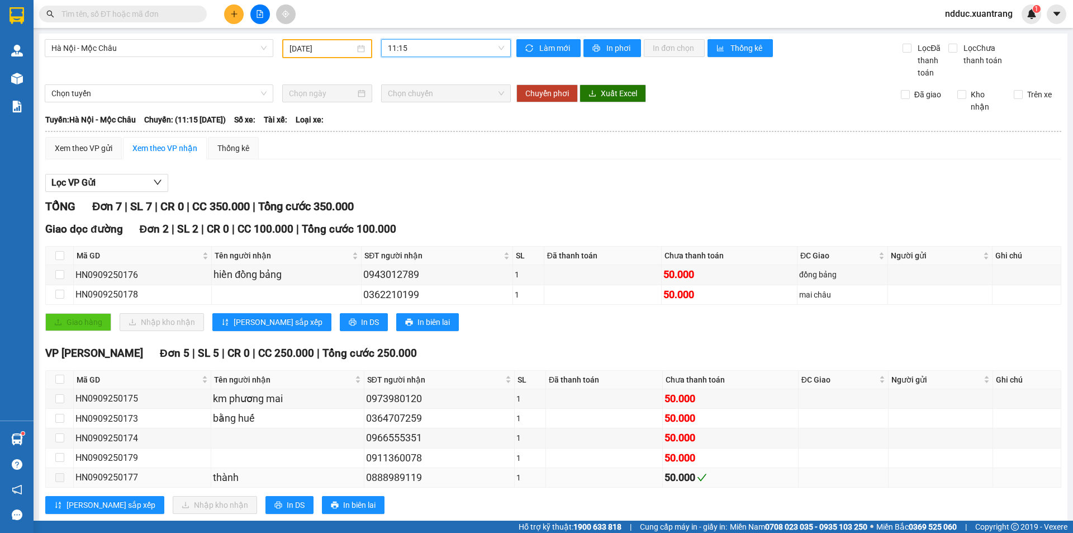
click at [122, 478] on div "HN0909250177" at bounding box center [142, 477] width 134 height 14
copy div "HN0909250177"
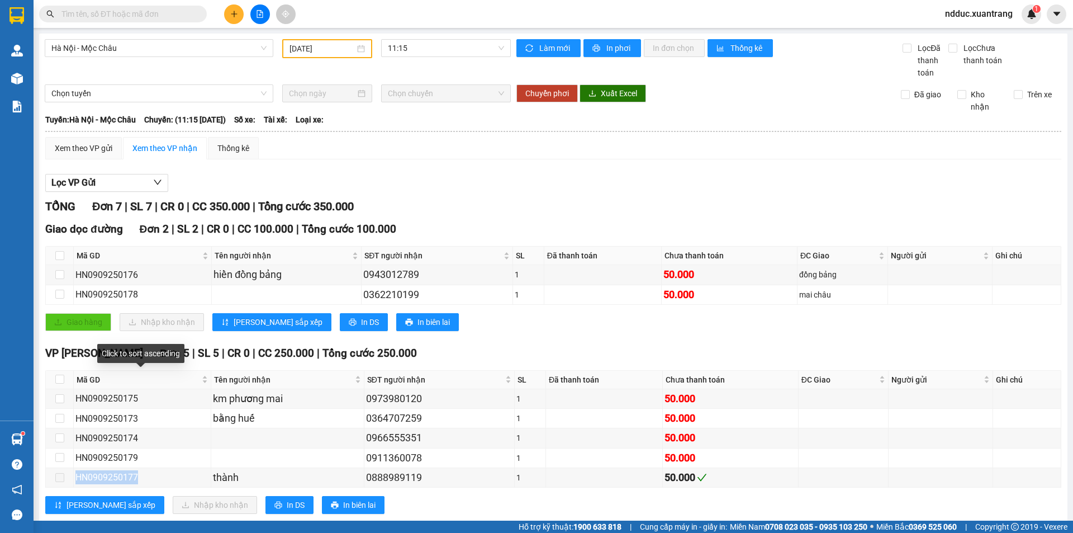
copy div "HN0909250177"
click at [410, 48] on span "11:15" at bounding box center [446, 48] width 116 height 17
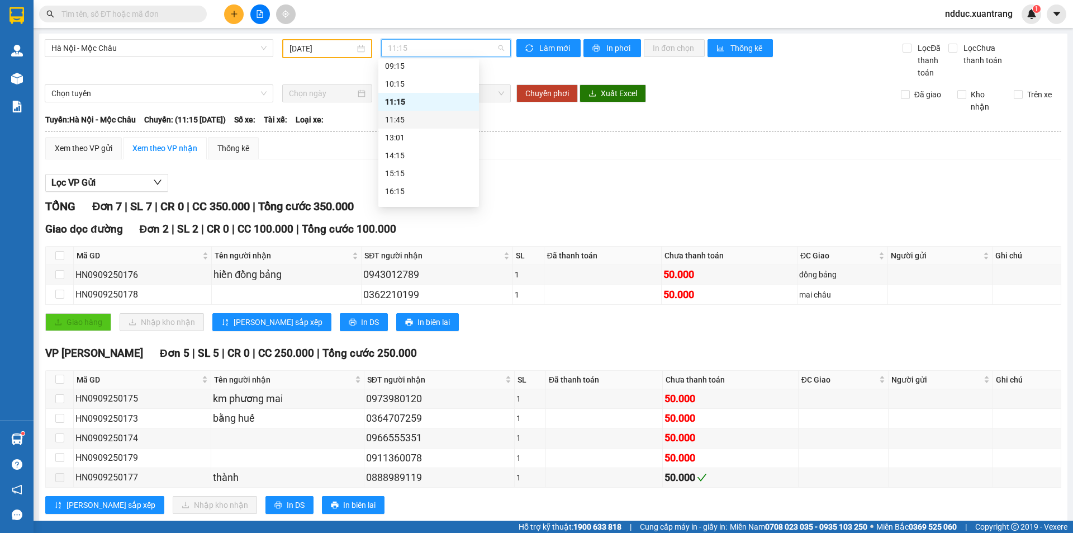
click at [401, 117] on div "11:45" at bounding box center [428, 119] width 87 height 12
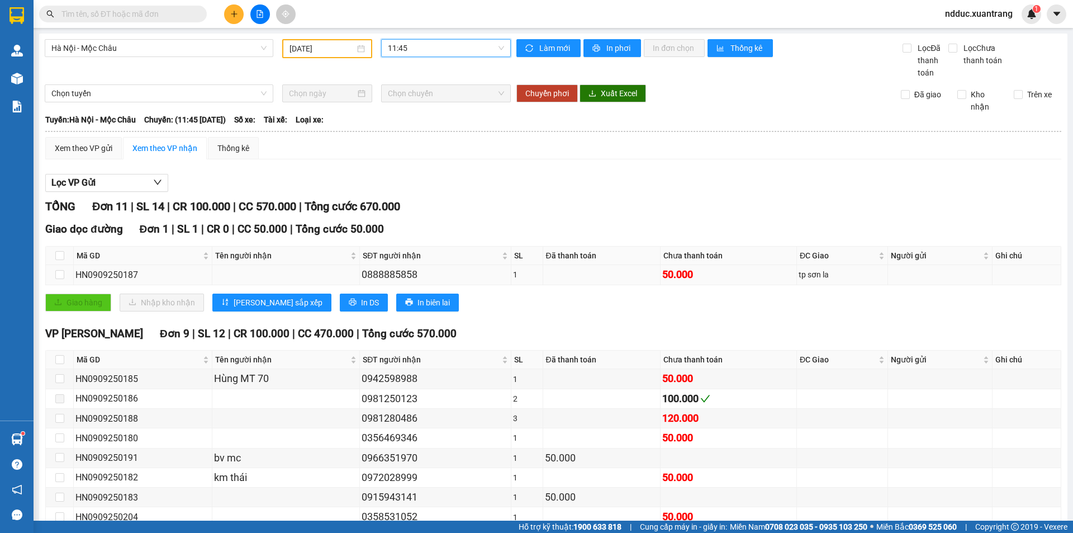
click at [117, 274] on div "HN0909250187" at bounding box center [142, 275] width 135 height 14
copy div "HN0909250187"
click at [119, 397] on div "HN0909250186" at bounding box center [142, 398] width 135 height 14
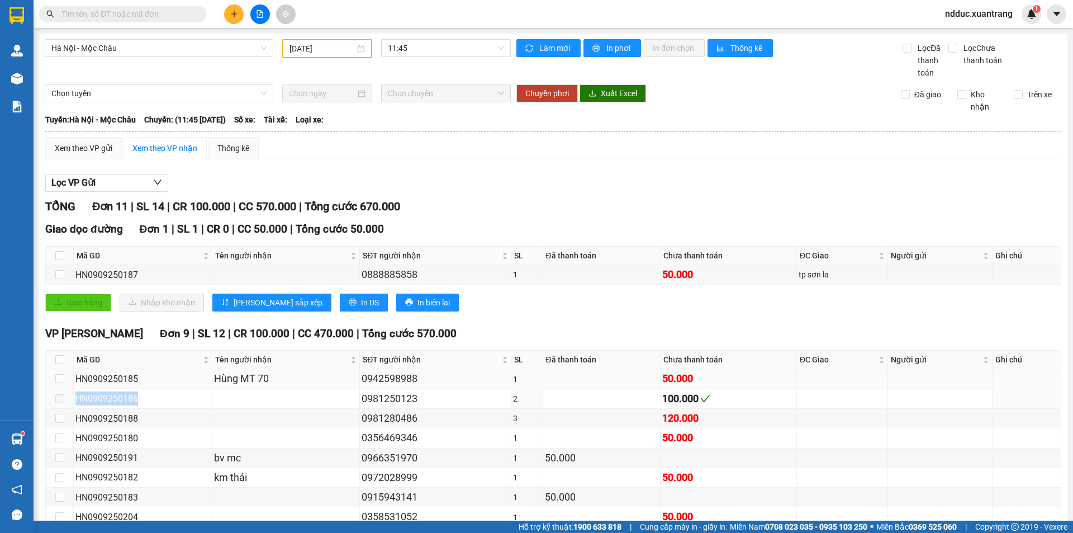
copy div "HN0909250186"
click at [394, 48] on span "11:45" at bounding box center [446, 48] width 116 height 17
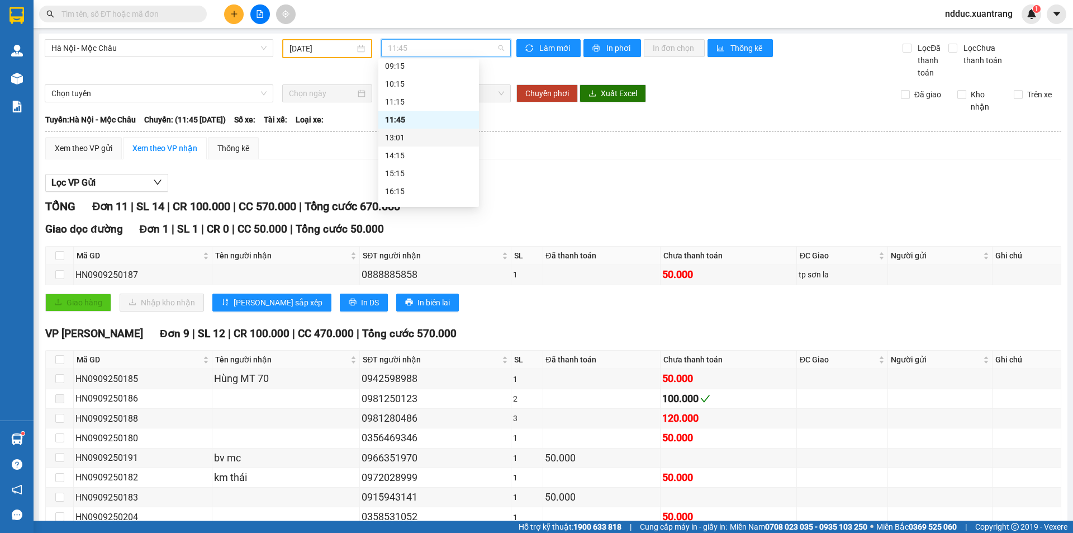
click at [403, 132] on div "13:01" at bounding box center [428, 137] width 87 height 12
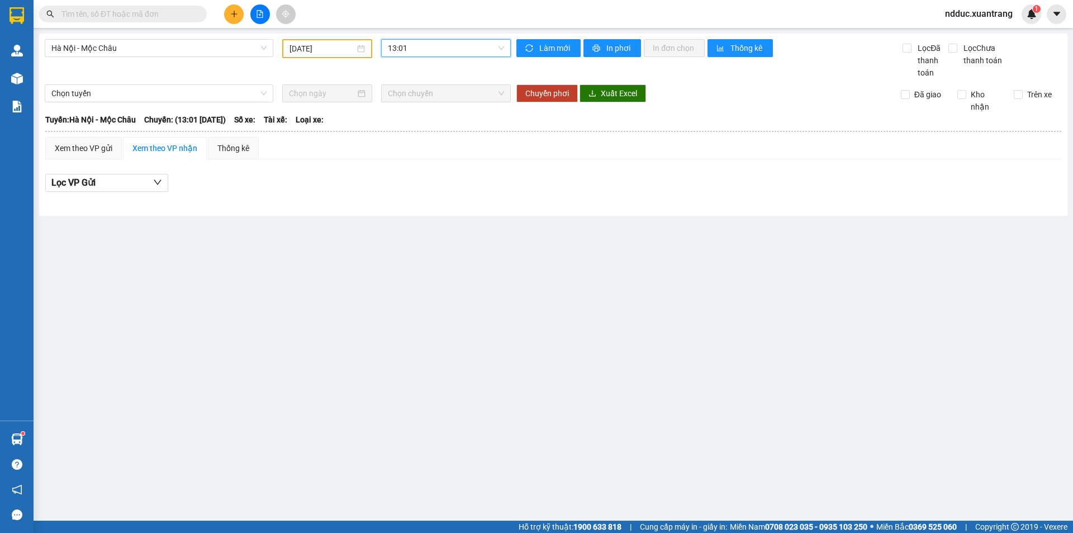
click at [416, 48] on span "13:01" at bounding box center [446, 48] width 116 height 17
click at [403, 153] on div "14:15" at bounding box center [431, 155] width 87 height 12
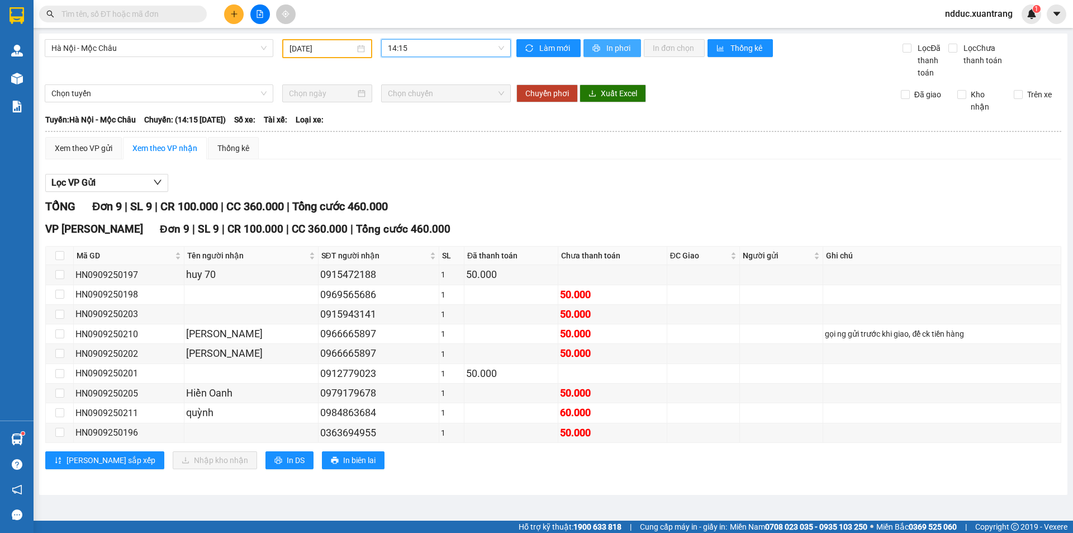
click at [609, 49] on span "In phơi" at bounding box center [620, 48] width 26 height 12
click at [101, 415] on div "HN0909250211" at bounding box center [128, 413] width 107 height 14
copy div "HN0909250211"
click at [326, 409] on div "0984863684" at bounding box center [378, 413] width 117 height 16
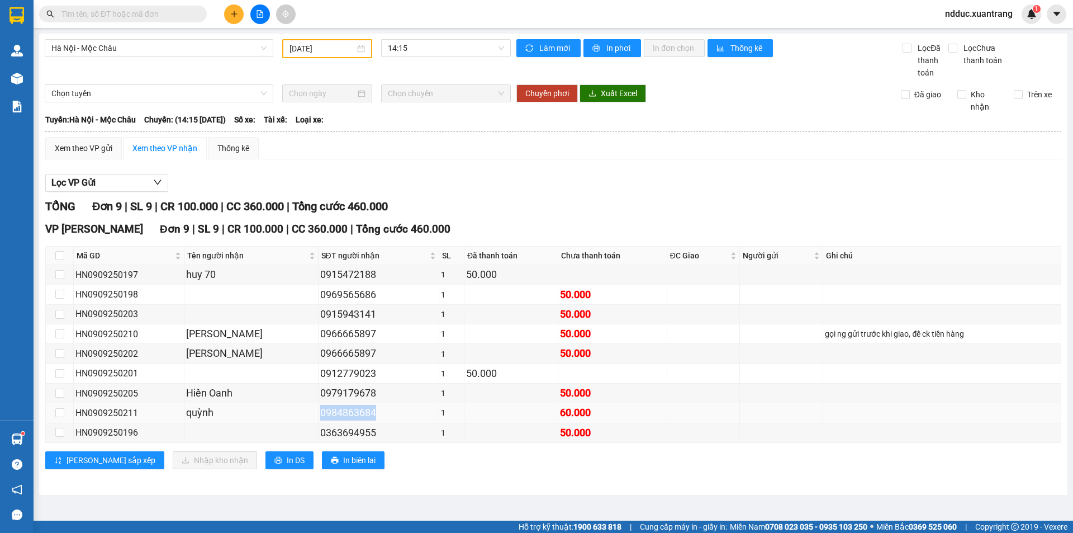
click at [326, 409] on div "0984863684" at bounding box center [378, 413] width 117 height 16
copy div "0984863684"
click at [633, 190] on div "Lọc VP Gửi" at bounding box center [553, 183] width 1016 height 18
click at [637, 45] on button "In phơi" at bounding box center [613, 48] width 58 height 18
click at [404, 51] on span "14:15" at bounding box center [446, 48] width 116 height 17
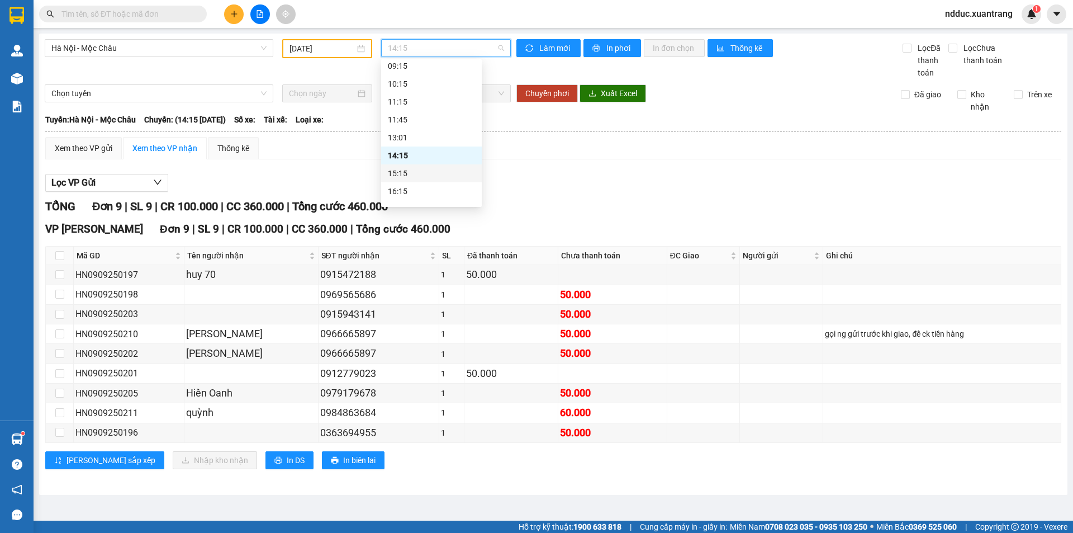
click at [403, 172] on div "15:15" at bounding box center [431, 173] width 87 height 12
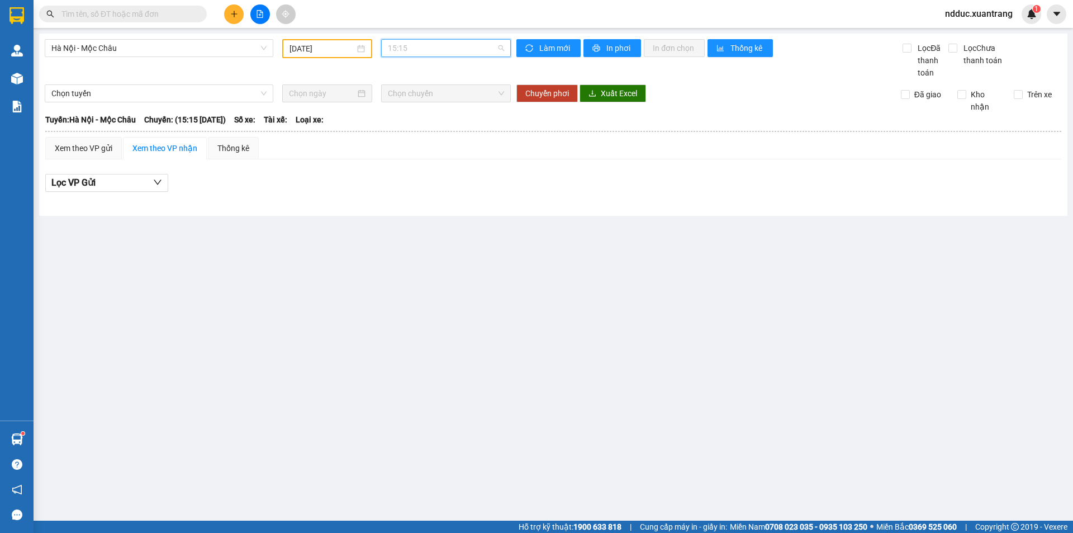
click at [444, 44] on span "15:15" at bounding box center [446, 48] width 116 height 17
click at [399, 189] on div "16:15" at bounding box center [431, 191] width 87 height 12
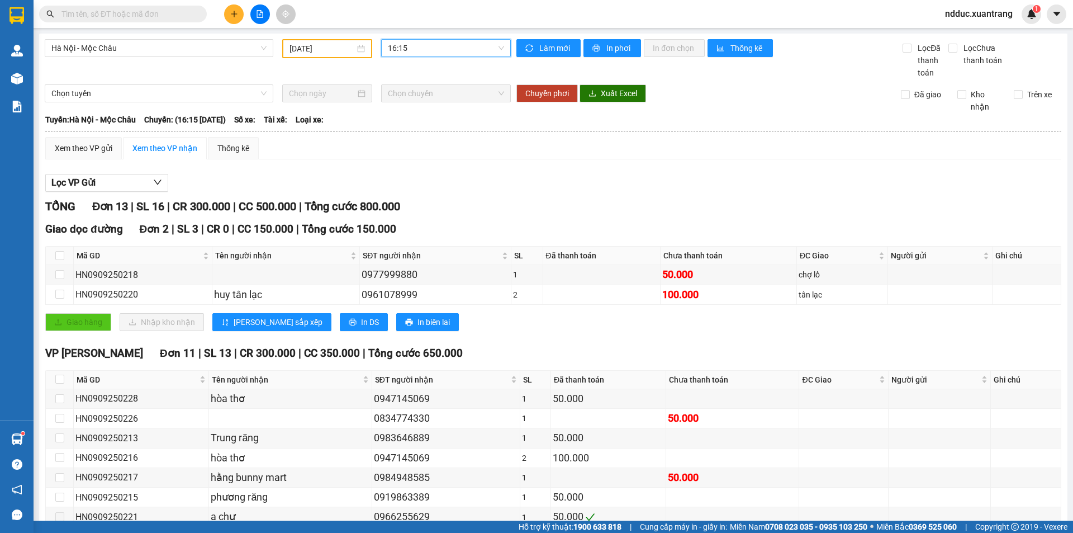
click at [424, 48] on span "16:15" at bounding box center [446, 48] width 116 height 17
click at [403, 158] on div "17:15" at bounding box center [428, 160] width 87 height 12
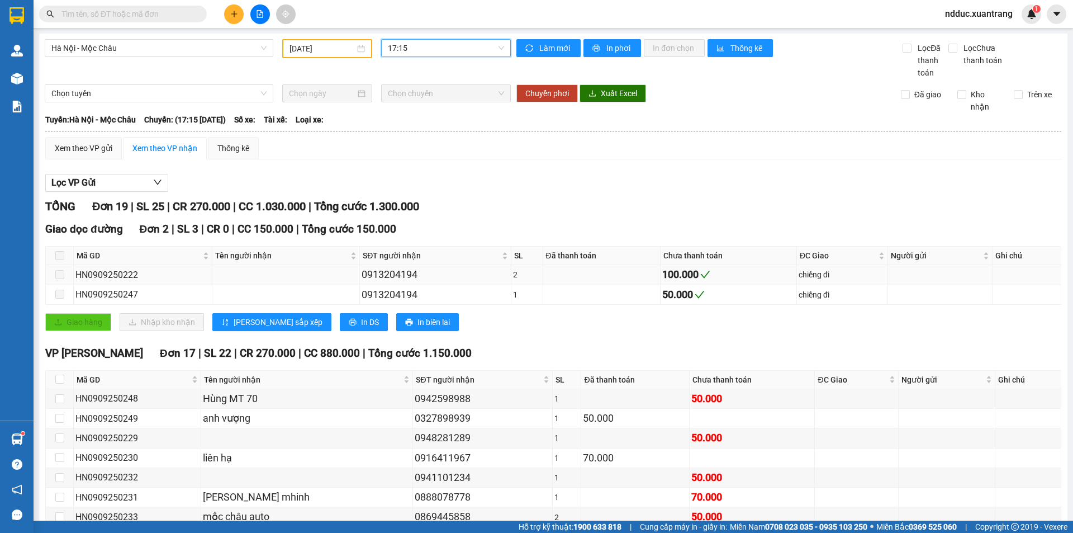
click at [121, 273] on div "HN0909250222" at bounding box center [142, 275] width 135 height 14
copy div "HN0909250222"
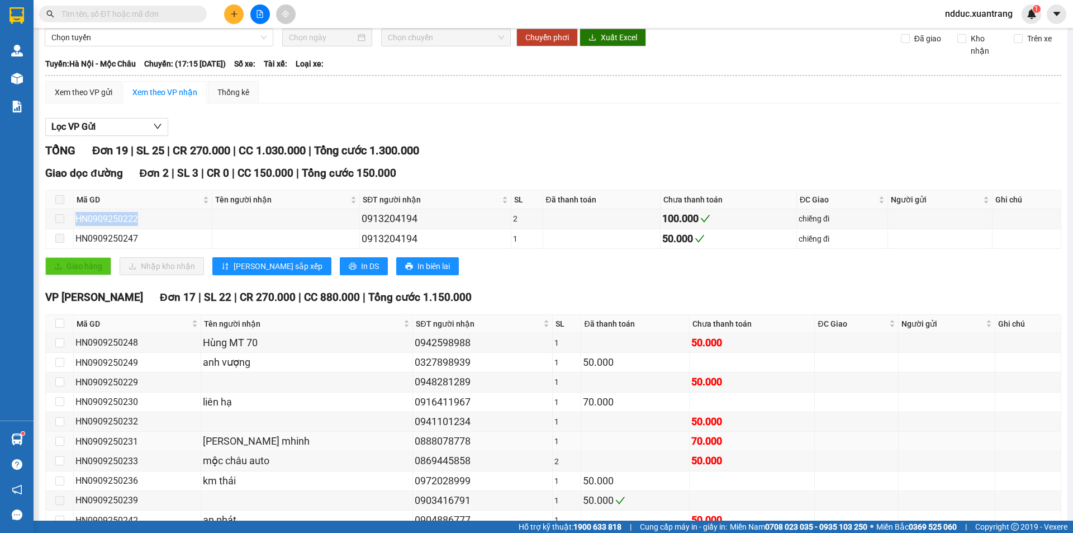
scroll to position [224, 0]
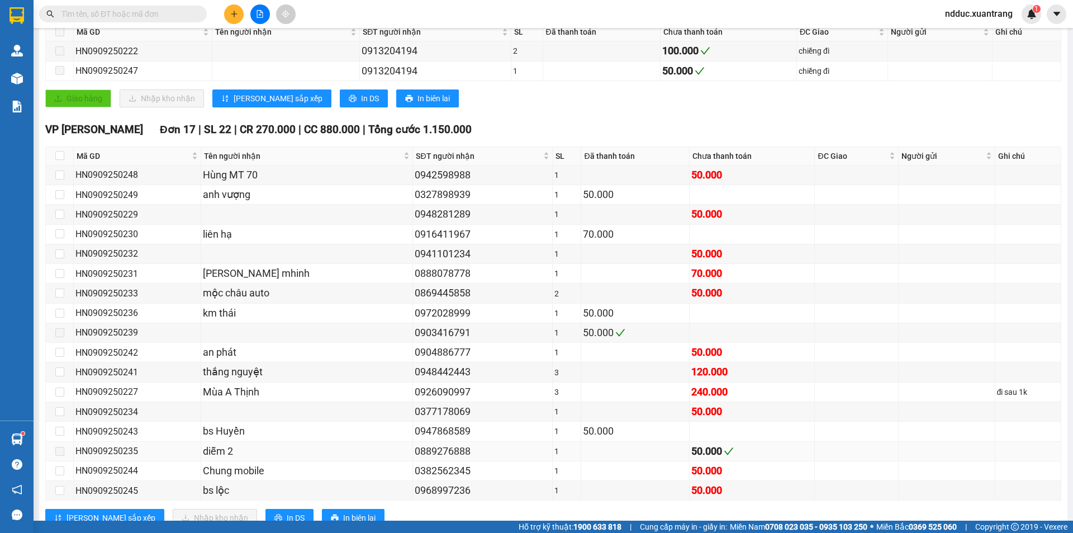
click at [111, 453] on div "HN0909250235" at bounding box center [137, 451] width 124 height 14
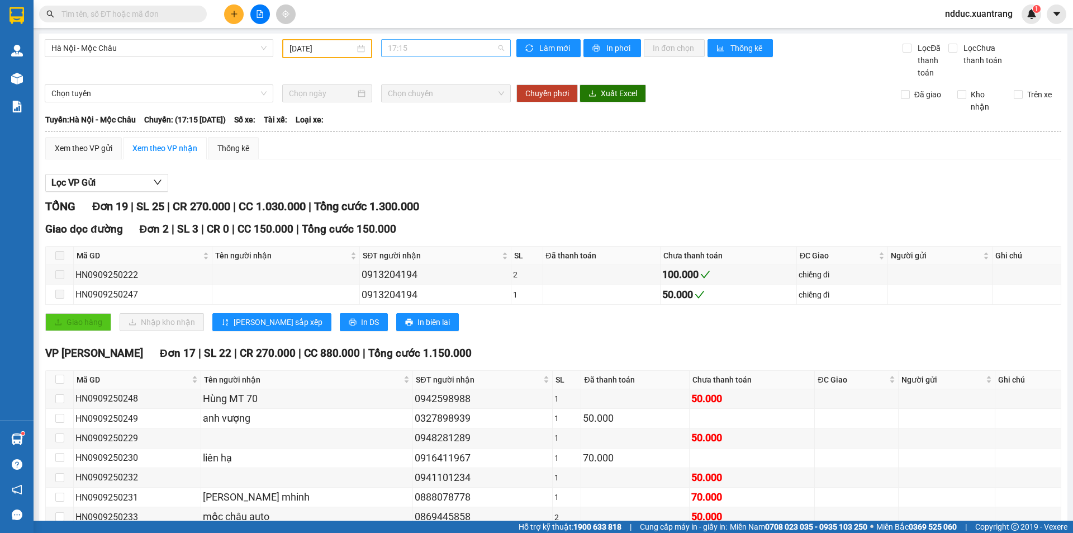
click at [406, 47] on span "17:15" at bounding box center [446, 48] width 116 height 17
click at [405, 177] on div "18:15" at bounding box center [428, 178] width 87 height 12
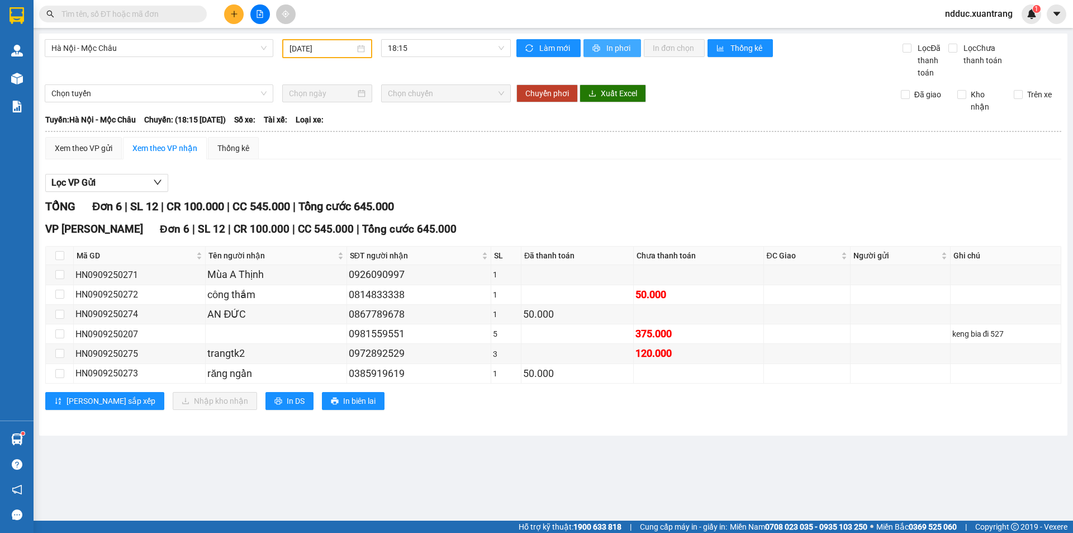
click at [623, 54] on span "In phơi" at bounding box center [620, 48] width 26 height 12
click at [407, 48] on span "18:15" at bounding box center [446, 48] width 116 height 17
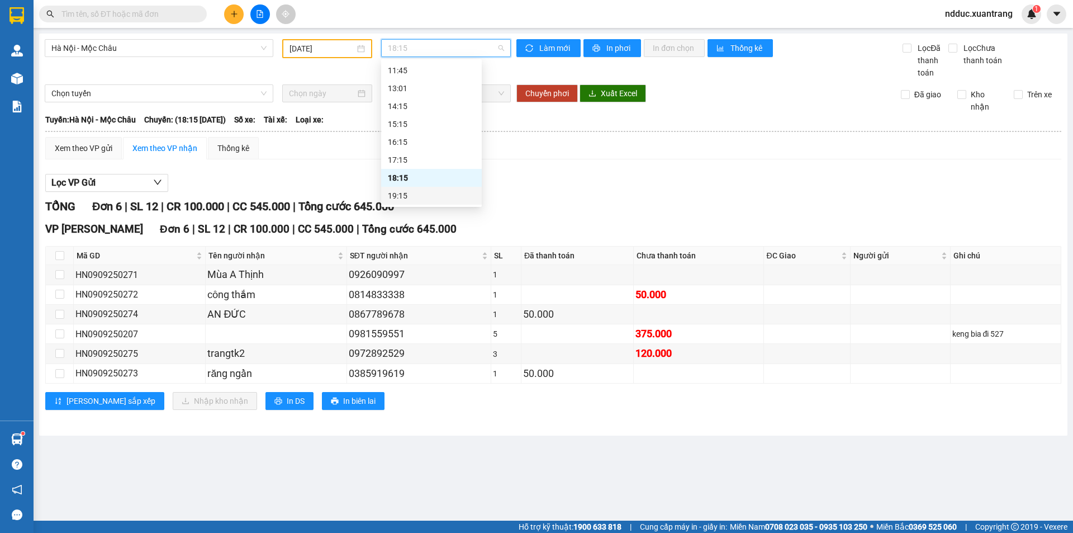
click at [412, 192] on div "19:15" at bounding box center [431, 196] width 87 height 12
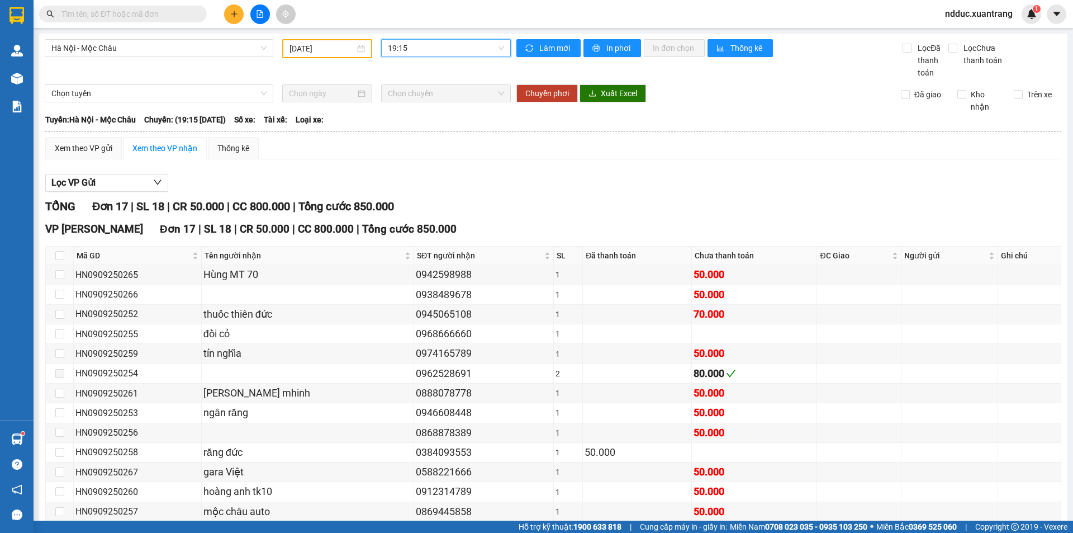
drag, startPoint x: 396, startPoint y: 47, endPoint x: 416, endPoint y: 77, distance: 35.5
click at [398, 47] on span "19:15" at bounding box center [446, 48] width 116 height 17
click at [405, 174] on div "18:15" at bounding box center [428, 178] width 87 height 12
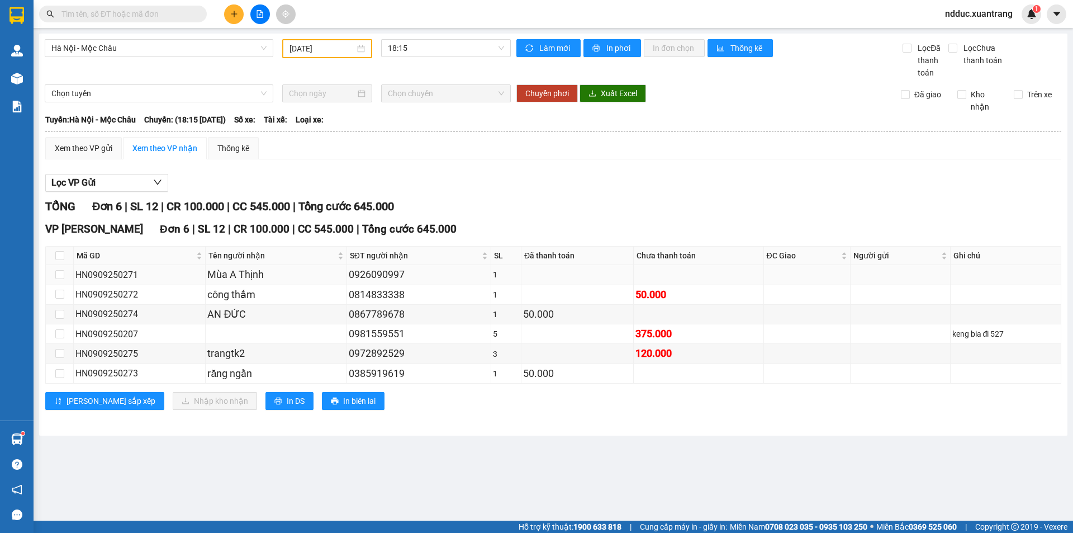
click at [115, 274] on div "HN0909250271" at bounding box center [139, 275] width 128 height 14
click at [112, 355] on div "HN0909250275" at bounding box center [139, 354] width 128 height 14
click at [114, 355] on div "HN0909250275" at bounding box center [139, 354] width 128 height 14
click at [108, 354] on div "HN0909250275" at bounding box center [139, 354] width 128 height 14
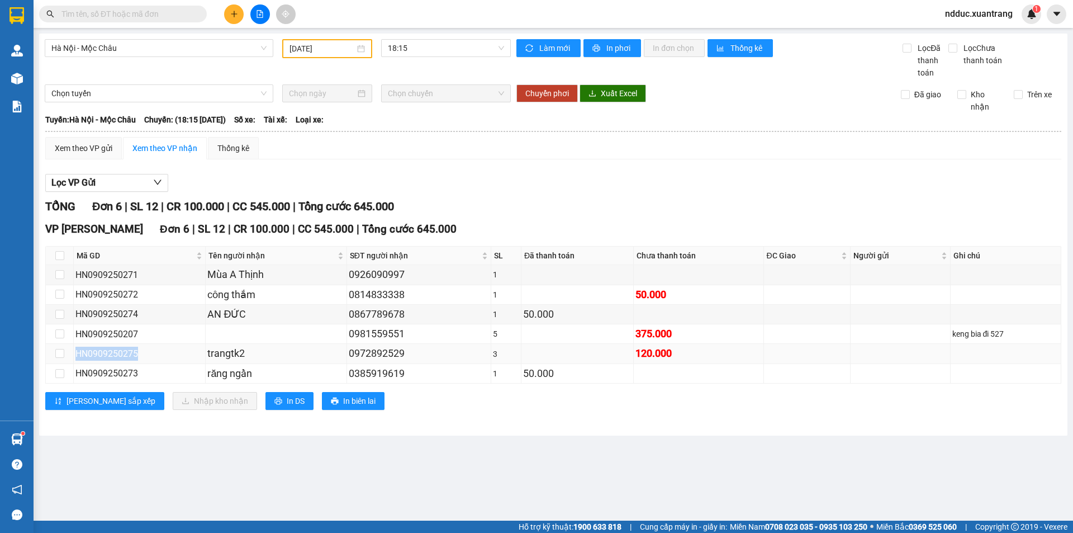
click at [108, 355] on div "HN0909250275" at bounding box center [139, 354] width 128 height 14
click at [419, 45] on span "18:15" at bounding box center [446, 48] width 116 height 17
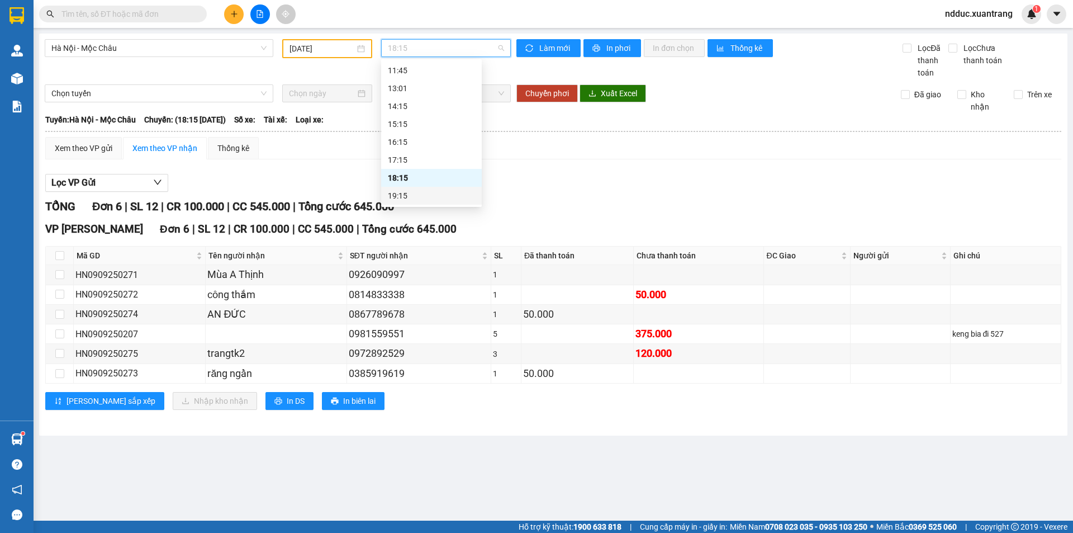
click at [418, 193] on div "19:15" at bounding box center [431, 196] width 87 height 12
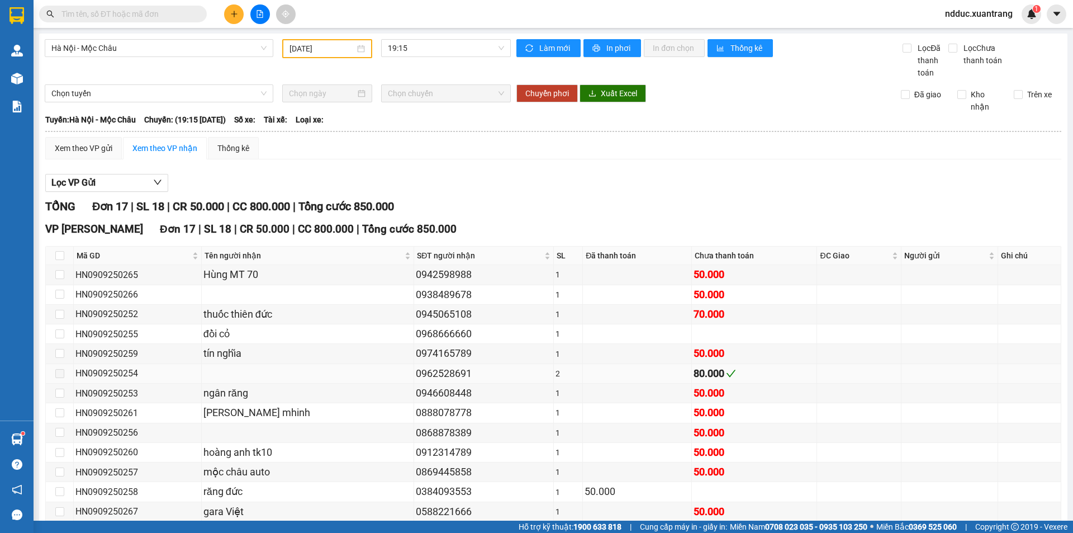
click at [94, 376] on div "HN0909250254" at bounding box center [137, 373] width 124 height 14
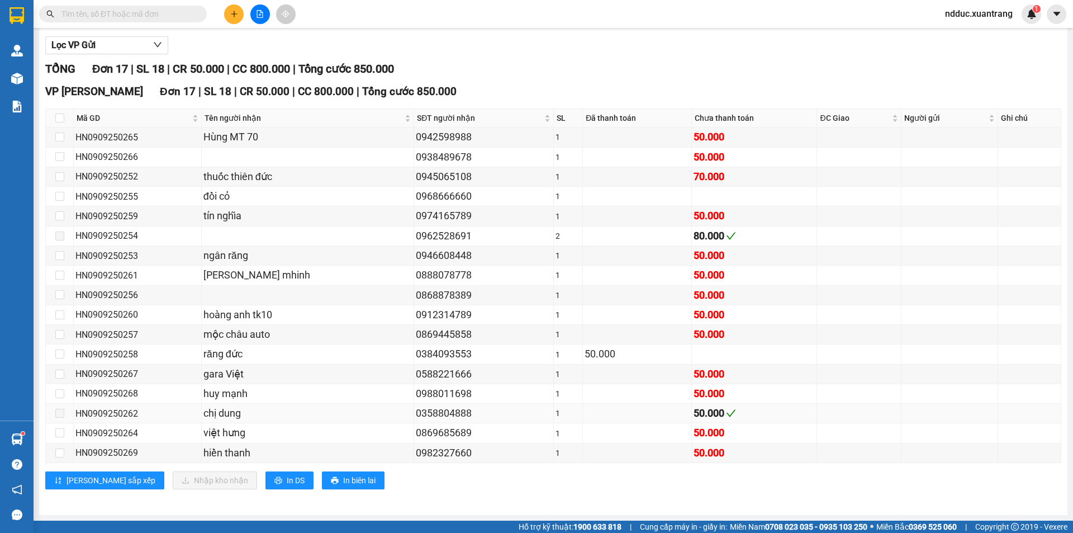
click at [105, 410] on div "HN0909250262" at bounding box center [137, 413] width 124 height 14
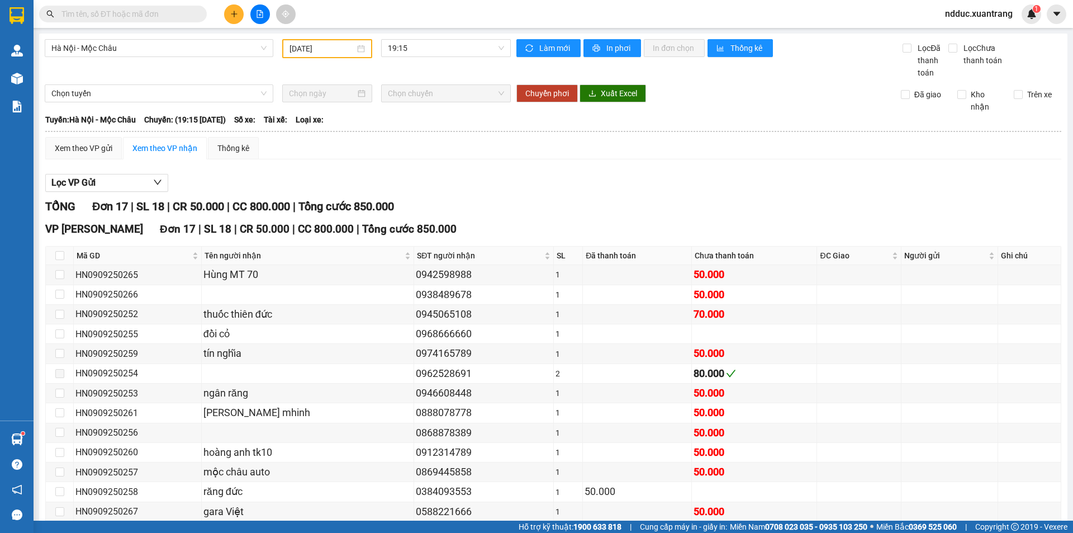
click at [293, 50] on input "[DATE]" at bounding box center [322, 48] width 65 height 12
click at [354, 130] on div "10" at bounding box center [357, 130] width 13 height 13
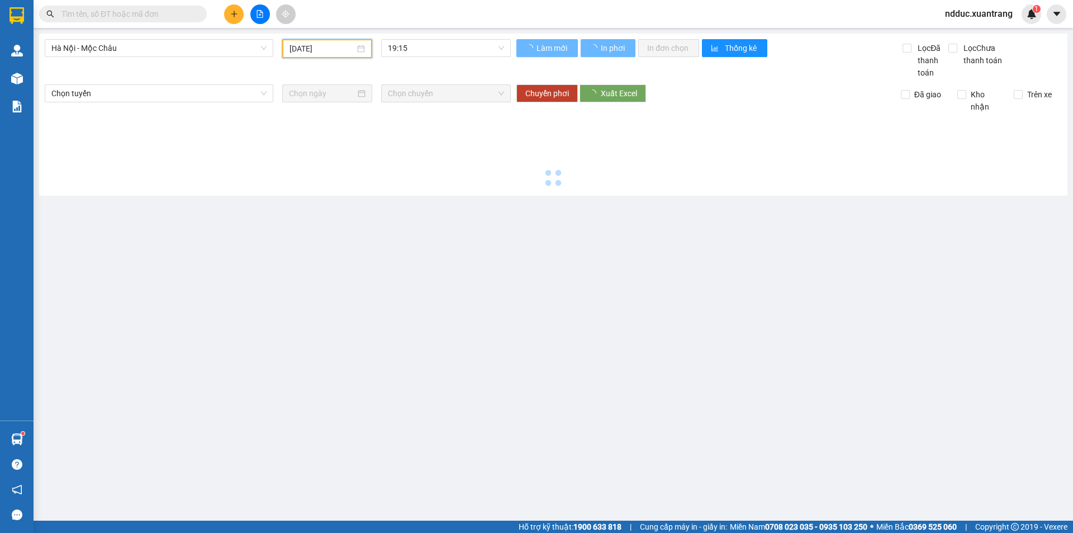
click at [403, 50] on span "19:15" at bounding box center [446, 48] width 116 height 17
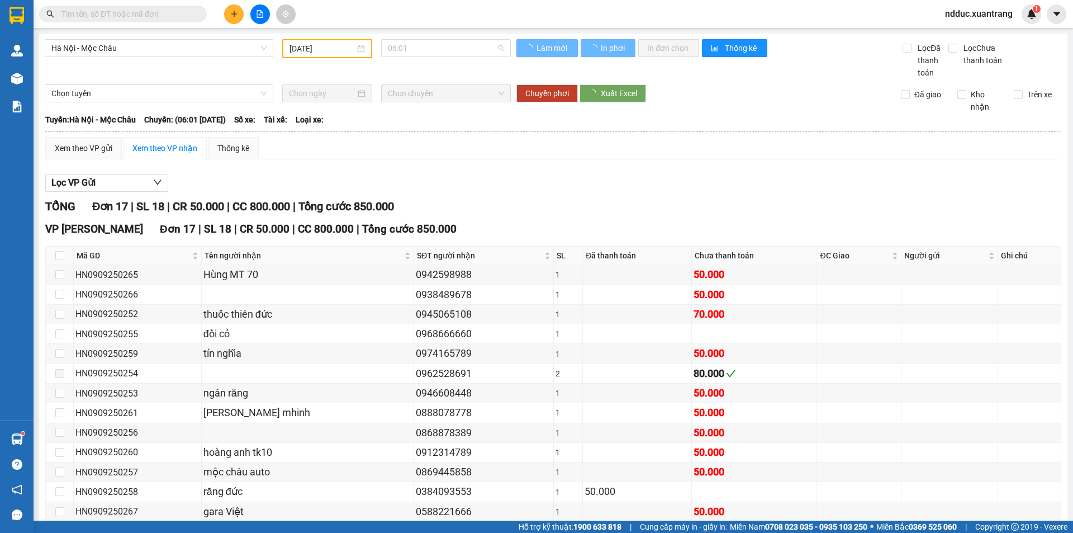
scroll to position [18, 0]
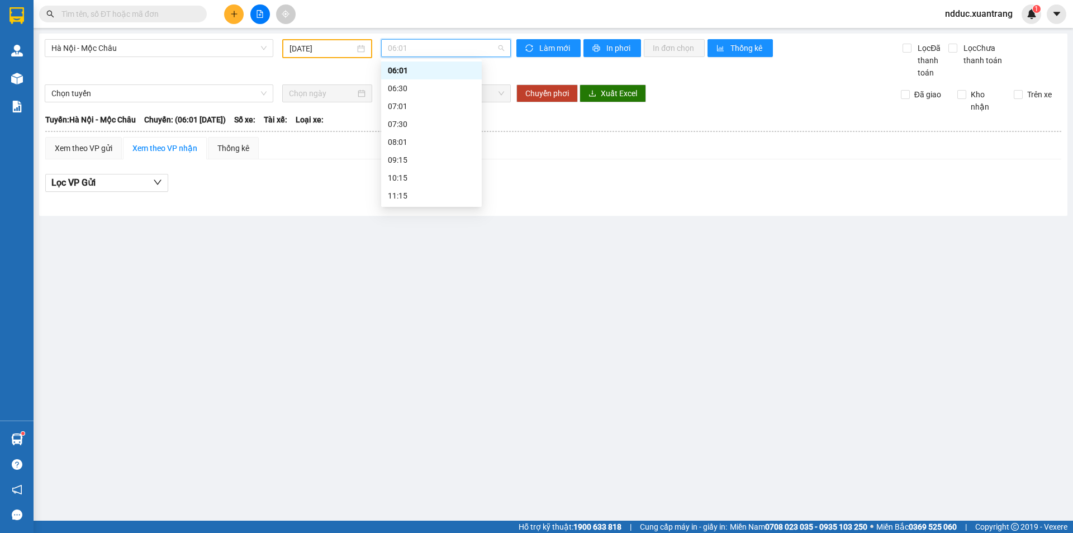
click at [398, 72] on div "06:01" at bounding box center [431, 70] width 87 height 12
click at [420, 41] on span "06:01" at bounding box center [446, 48] width 116 height 17
click at [404, 89] on div "06:30" at bounding box center [431, 88] width 87 height 12
click at [414, 46] on span "06:30" at bounding box center [446, 48] width 116 height 17
drag, startPoint x: 411, startPoint y: 104, endPoint x: 410, endPoint y: 96, distance: 8.5
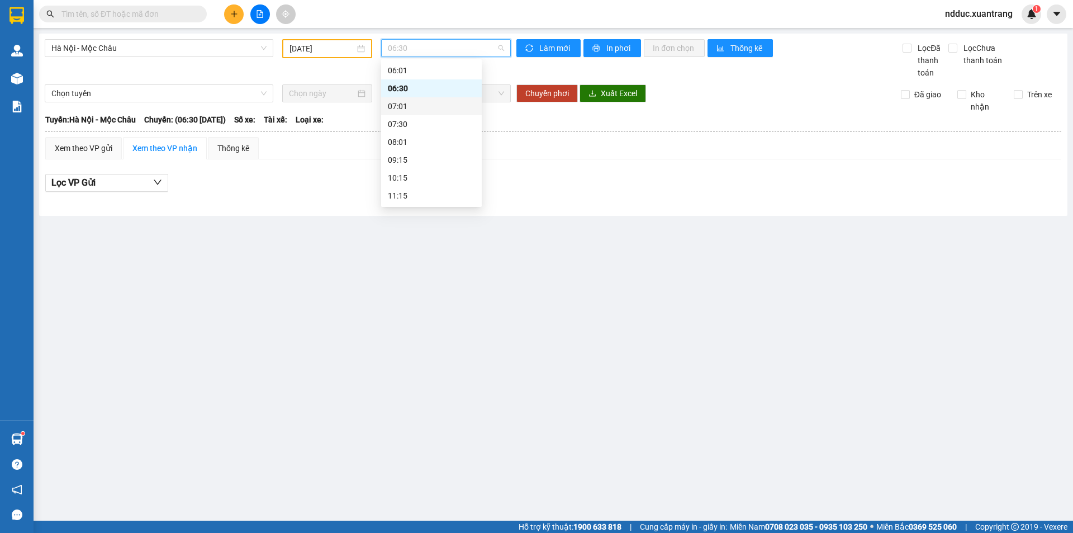
click at [411, 103] on div "07:01" at bounding box center [431, 106] width 87 height 12
click at [427, 48] on span "07:01" at bounding box center [446, 48] width 116 height 17
click at [404, 117] on div "07:30" at bounding box center [431, 124] width 101 height 18
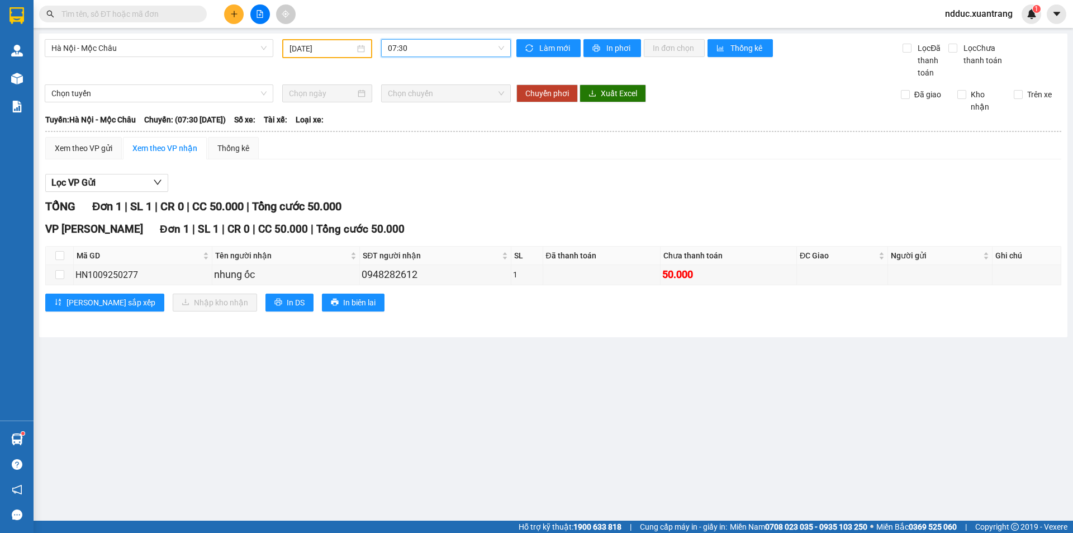
click at [308, 48] on input "10/09/2025" at bounding box center [322, 48] width 65 height 12
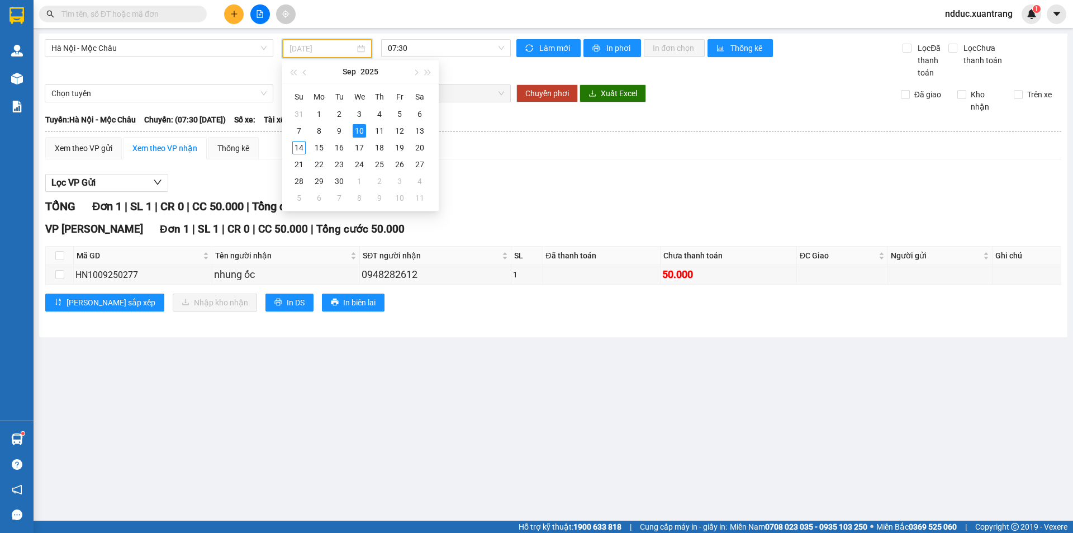
type input "10/09/2025"
click at [362, 130] on div "10" at bounding box center [359, 130] width 13 height 13
click at [404, 51] on span "07:30" at bounding box center [446, 48] width 116 height 17
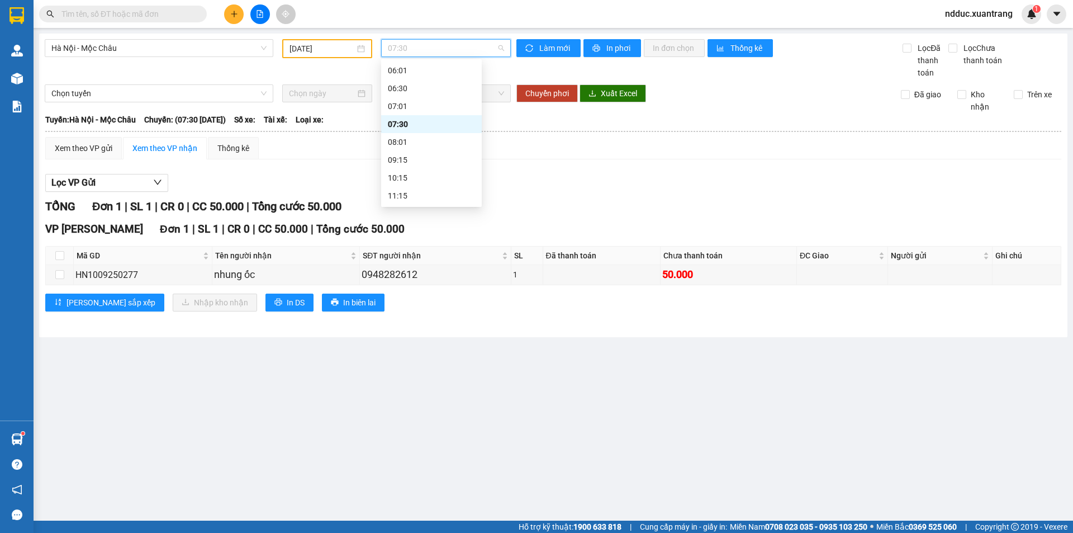
click at [399, 124] on div "07:30" at bounding box center [431, 124] width 87 height 12
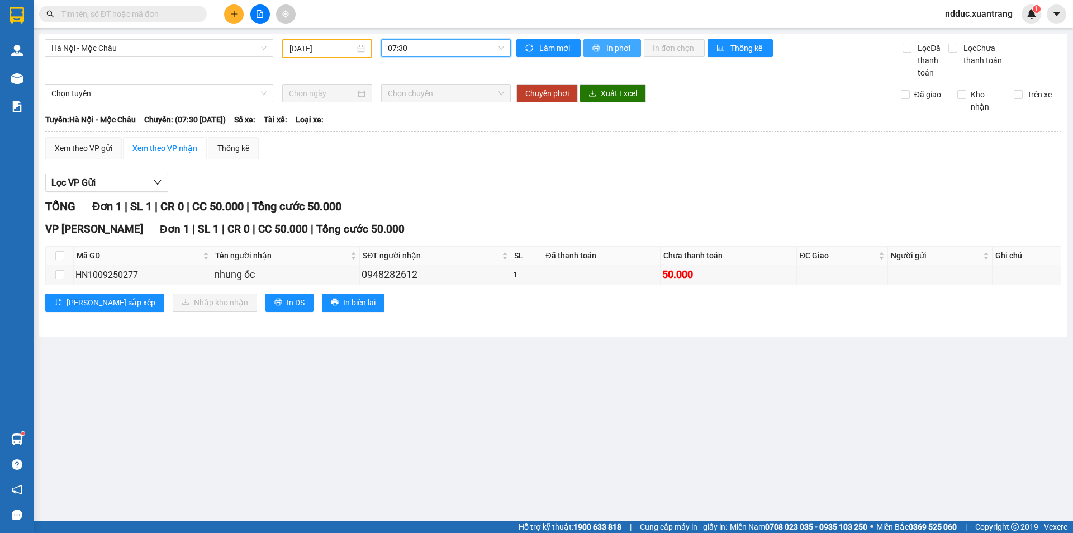
click at [612, 50] on span "In phơi" at bounding box center [620, 48] width 26 height 12
click at [412, 45] on span "07:30" at bounding box center [446, 48] width 116 height 17
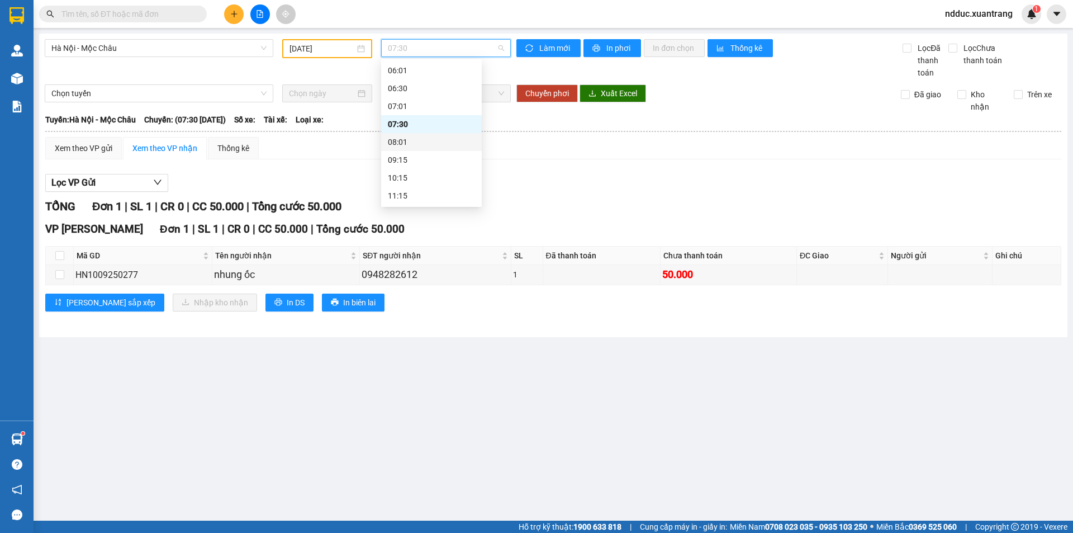
click at [403, 143] on div "08:01" at bounding box center [431, 142] width 87 height 12
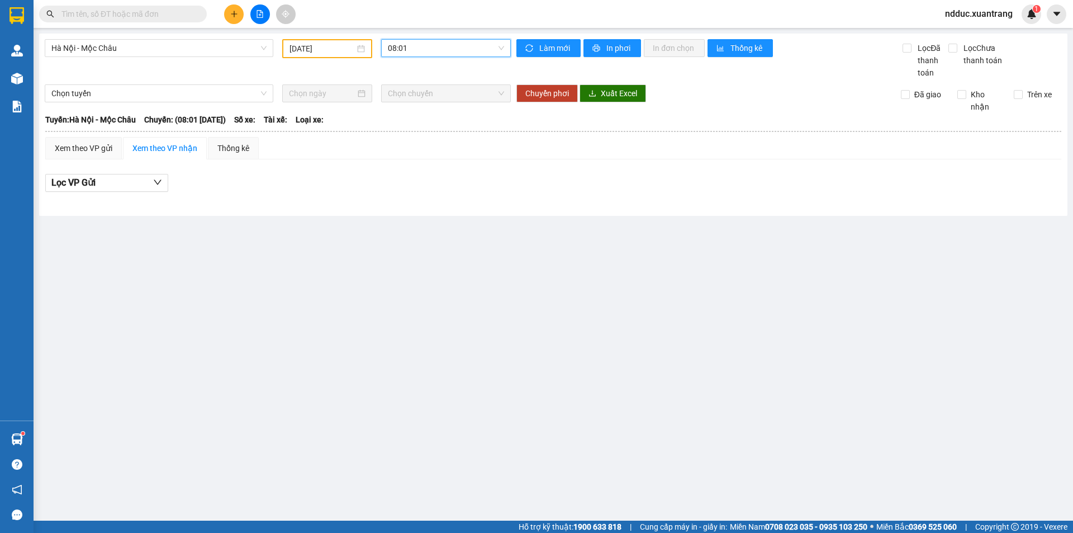
drag, startPoint x: 423, startPoint y: 49, endPoint x: 411, endPoint y: 106, distance: 58.1
click at [423, 51] on span "08:01" at bounding box center [446, 48] width 116 height 17
click at [403, 158] on div "09:15" at bounding box center [431, 160] width 87 height 12
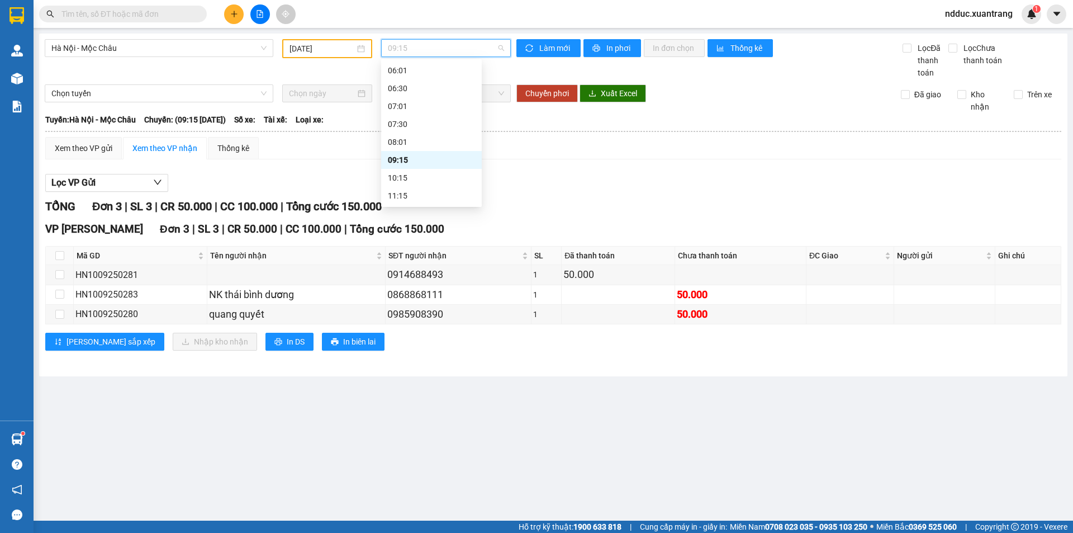
click at [428, 51] on span "09:15" at bounding box center [446, 48] width 116 height 17
click at [405, 176] on div "10:15" at bounding box center [431, 178] width 87 height 12
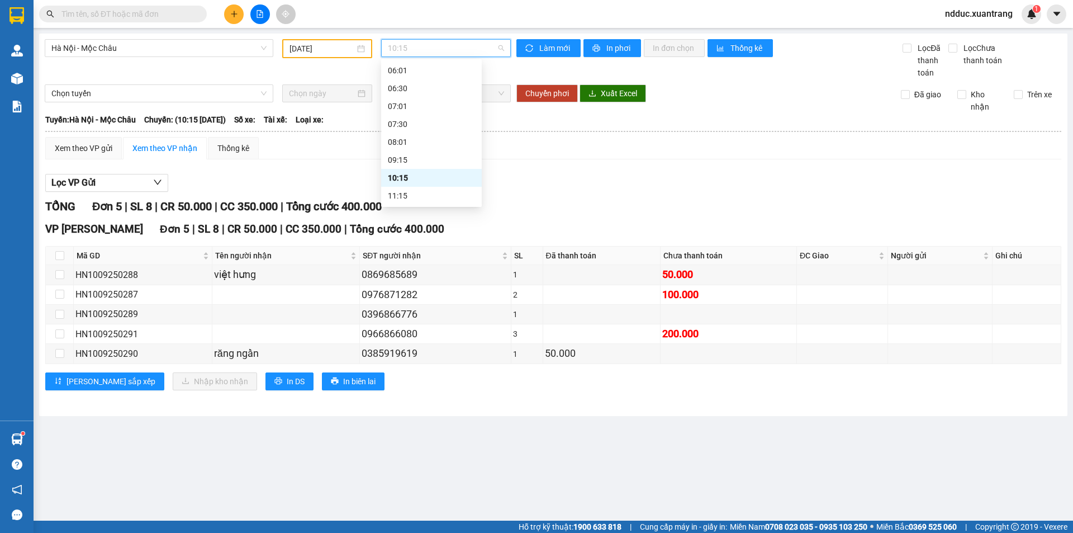
click at [399, 50] on span "10:15" at bounding box center [446, 48] width 116 height 17
click at [398, 196] on div "11:15" at bounding box center [431, 196] width 87 height 12
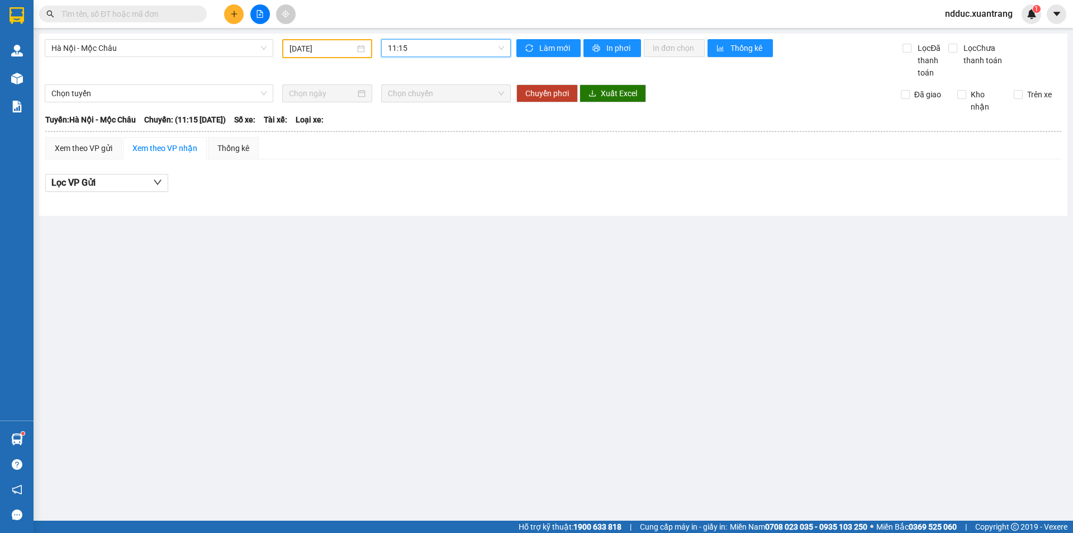
click at [415, 46] on span "11:15" at bounding box center [446, 48] width 116 height 17
drag, startPoint x: 406, startPoint y: 155, endPoint x: 418, endPoint y: 97, distance: 58.9
click at [406, 154] on div "11:45" at bounding box center [431, 157] width 87 height 12
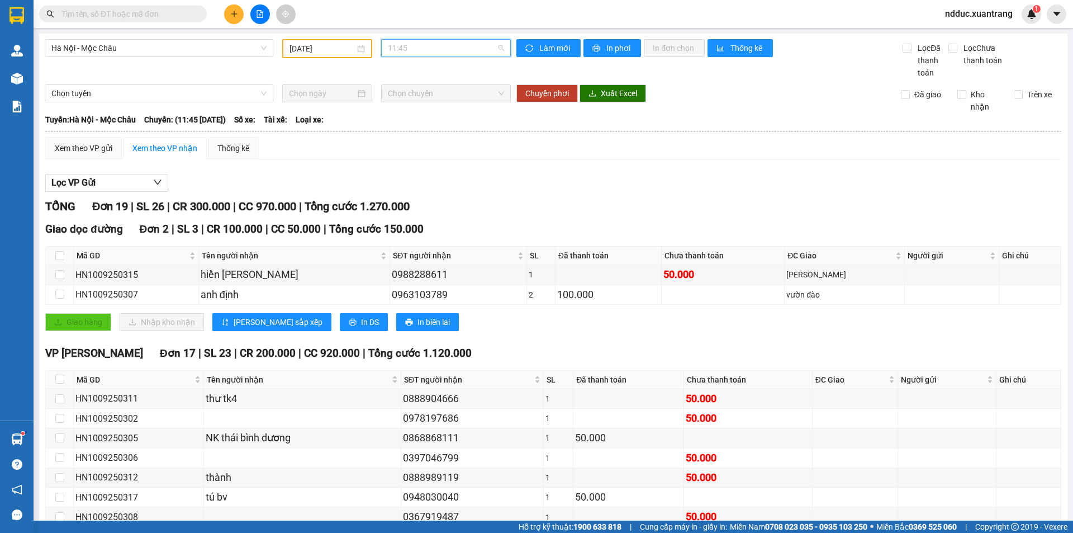
click at [411, 50] on span "11:45" at bounding box center [446, 48] width 116 height 17
click at [399, 173] on div "12:00 (TC)" at bounding box center [428, 175] width 87 height 12
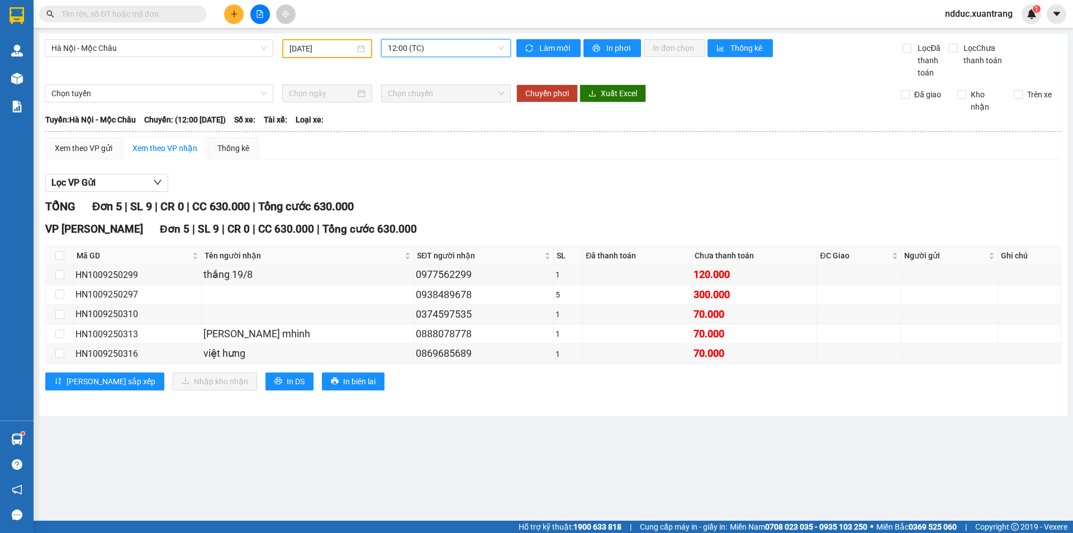
click at [418, 49] on span "12:00 (TC)" at bounding box center [446, 48] width 116 height 17
click at [403, 158] on div "11:45" at bounding box center [431, 157] width 87 height 12
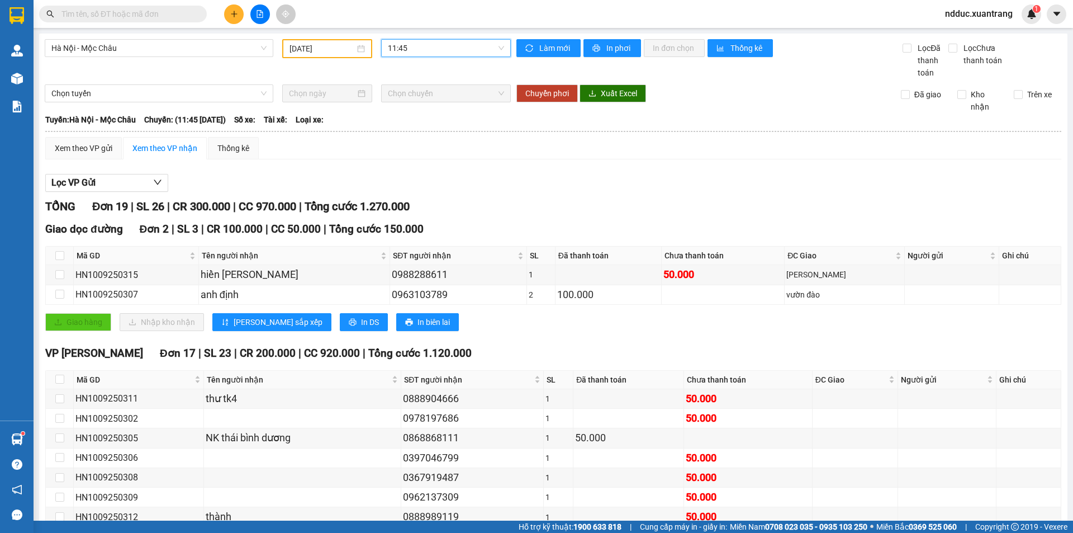
click at [404, 48] on span "11:45" at bounding box center [446, 48] width 116 height 17
click at [401, 175] on div "12:00 (TC)" at bounding box center [428, 175] width 87 height 12
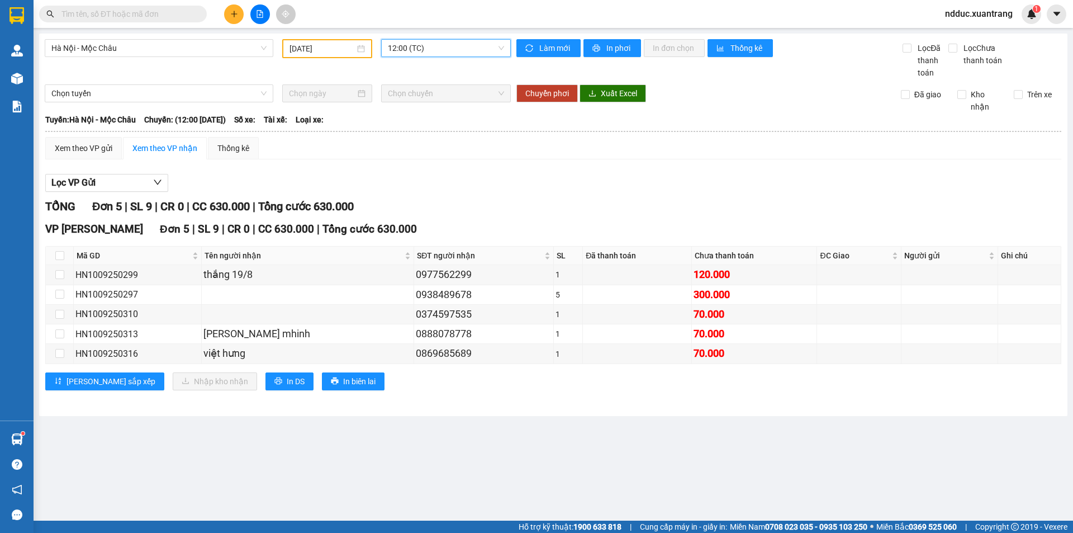
click at [463, 45] on span "12:00 (TC)" at bounding box center [446, 48] width 116 height 17
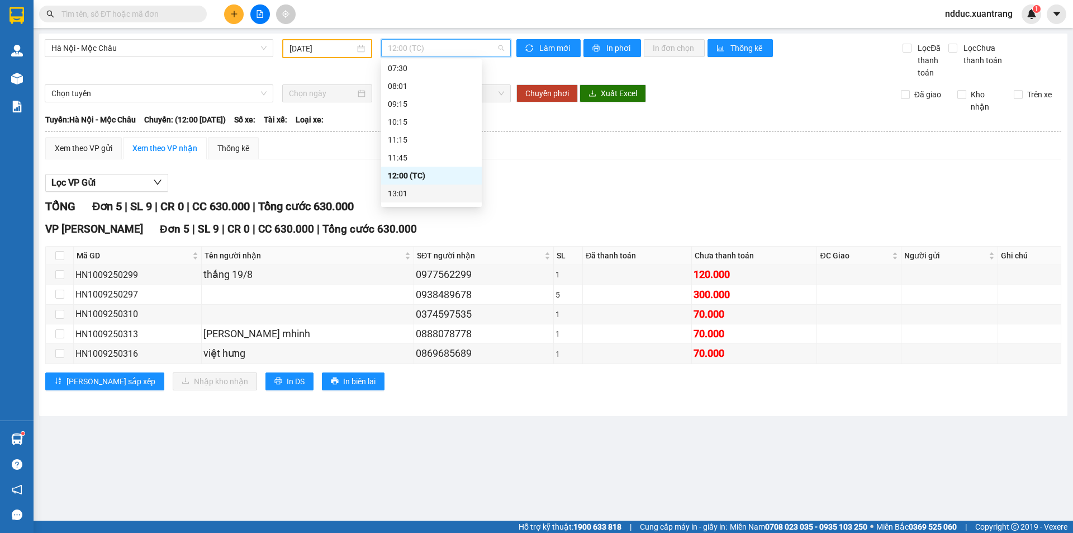
click at [407, 192] on div "13:01" at bounding box center [431, 193] width 87 height 12
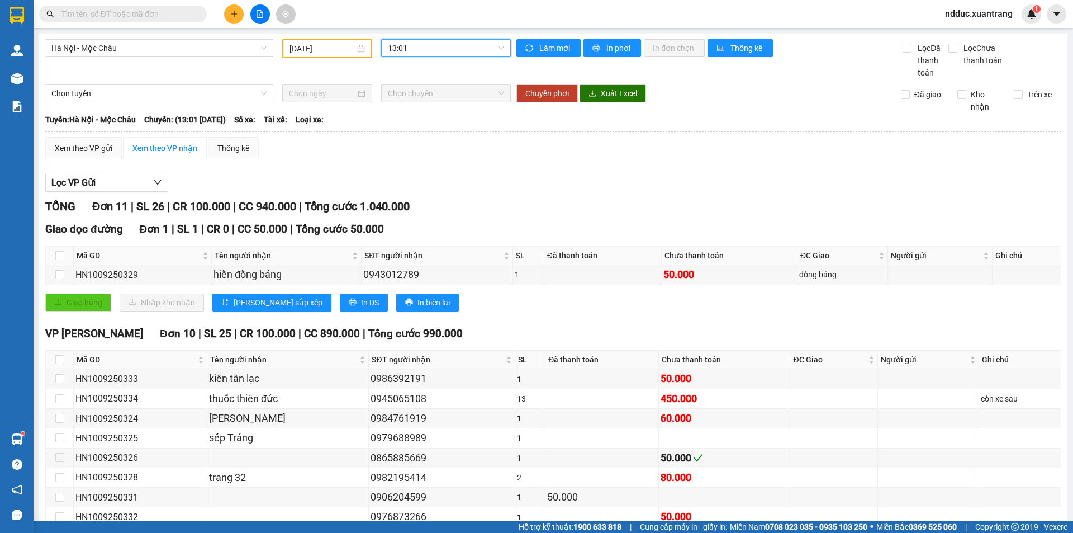
scroll to position [103, 0]
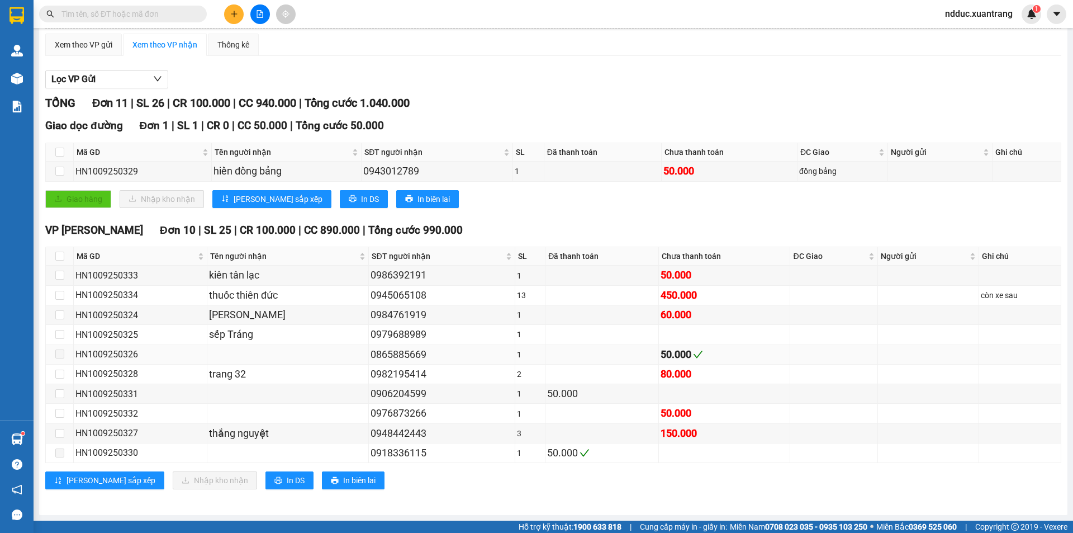
click at [96, 353] on div "HN1009250326" at bounding box center [140, 354] width 130 height 14
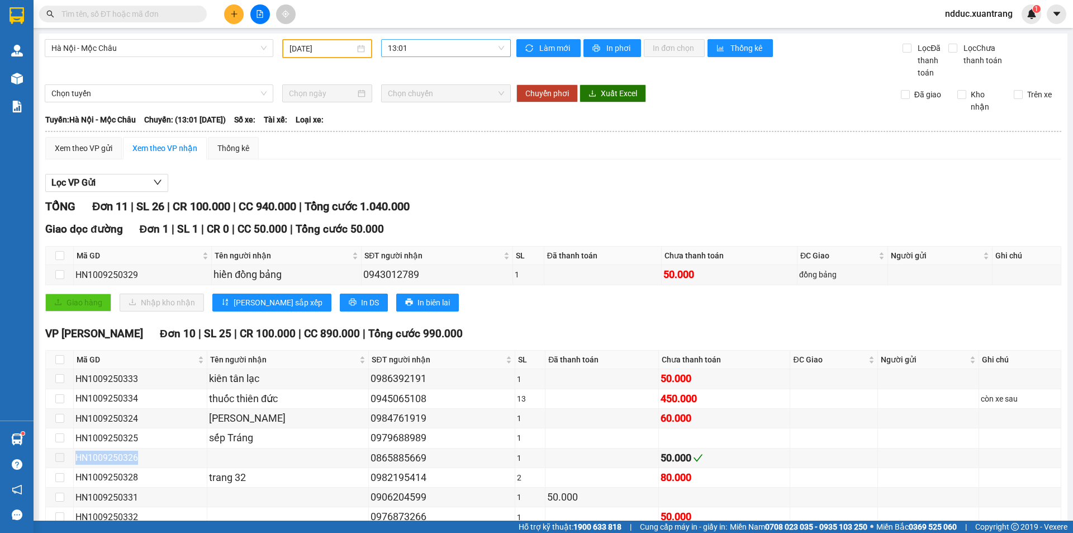
click at [411, 50] on span "13:01" at bounding box center [446, 48] width 116 height 17
click at [399, 149] on div "14:15" at bounding box center [428, 155] width 101 height 18
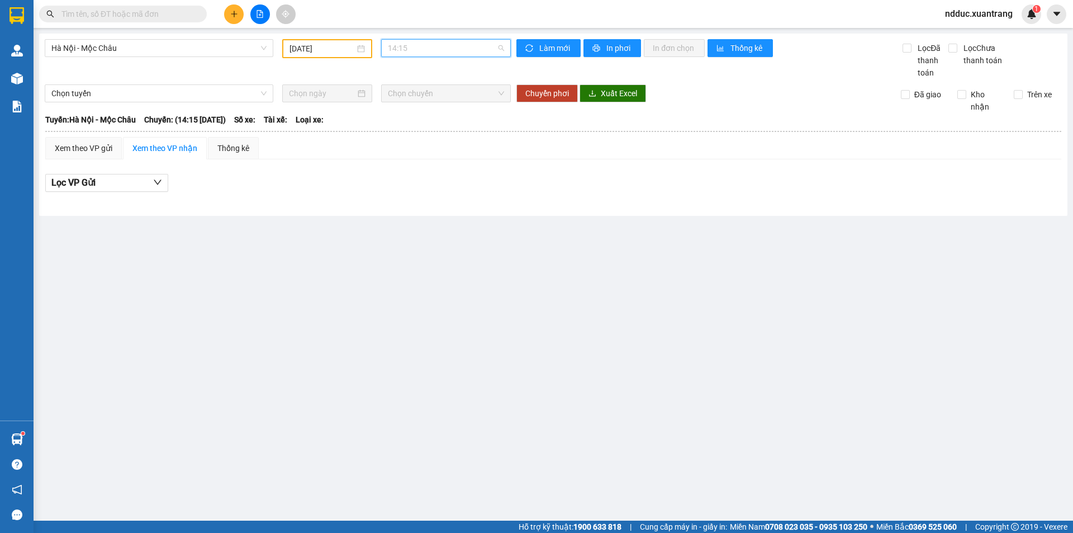
click at [420, 45] on span "14:15" at bounding box center [446, 48] width 116 height 17
click at [404, 172] on div "15:15" at bounding box center [431, 173] width 87 height 12
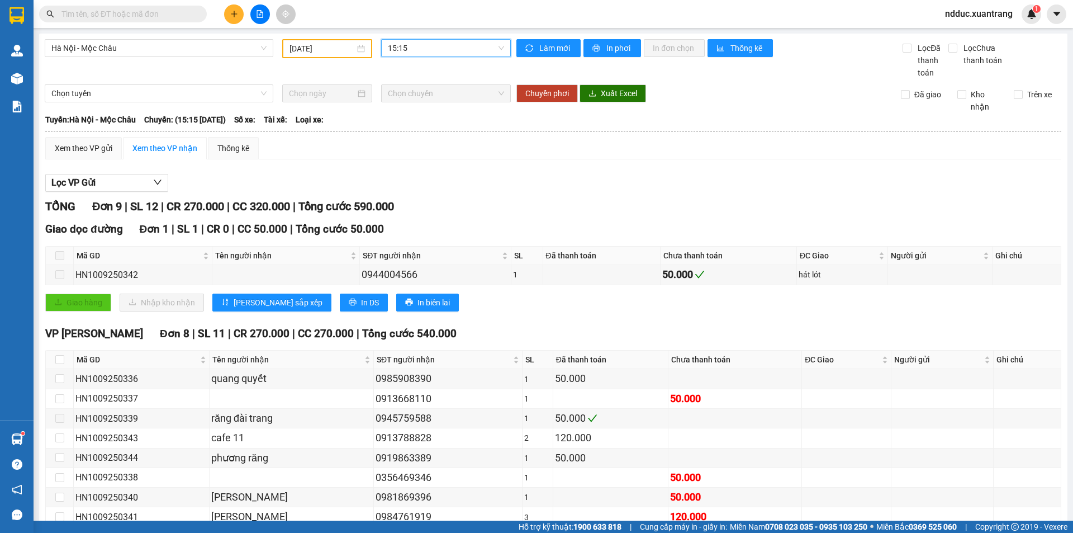
drag, startPoint x: 401, startPoint y: 50, endPoint x: 416, endPoint y: 59, distance: 17.8
click at [402, 51] on span "15:15" at bounding box center [446, 48] width 116 height 17
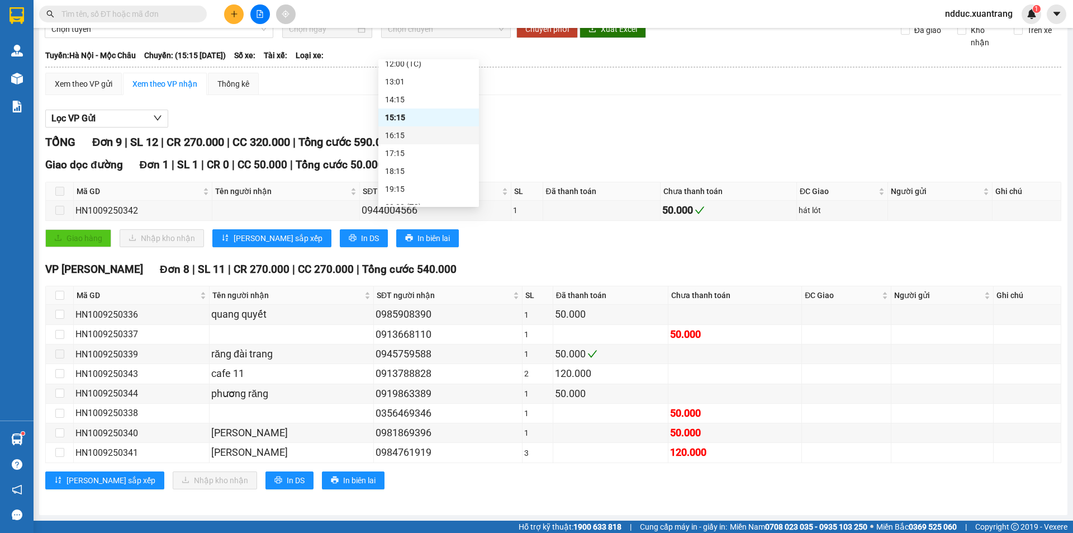
click at [404, 130] on div "16:15" at bounding box center [428, 135] width 87 height 12
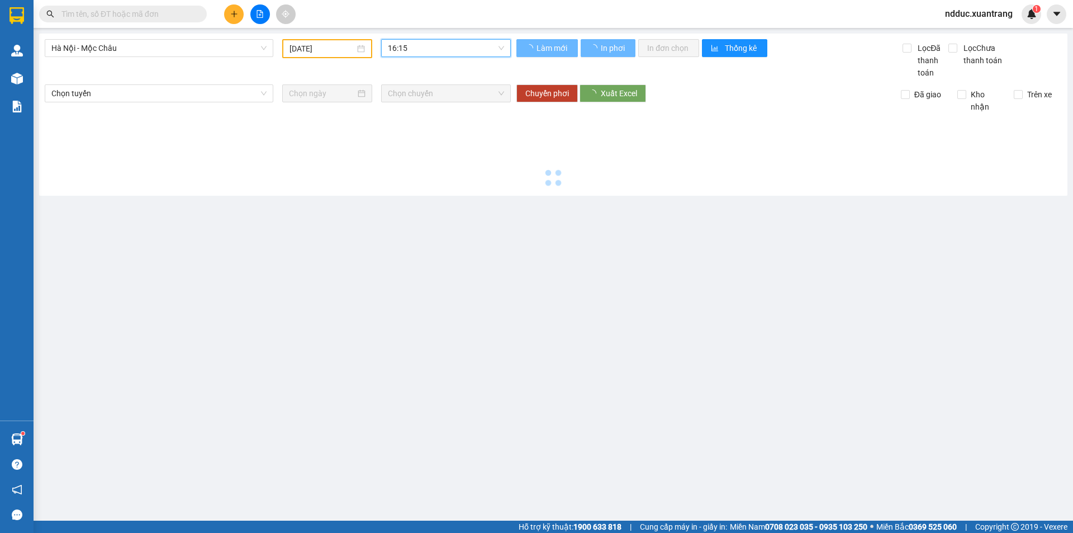
scroll to position [0, 0]
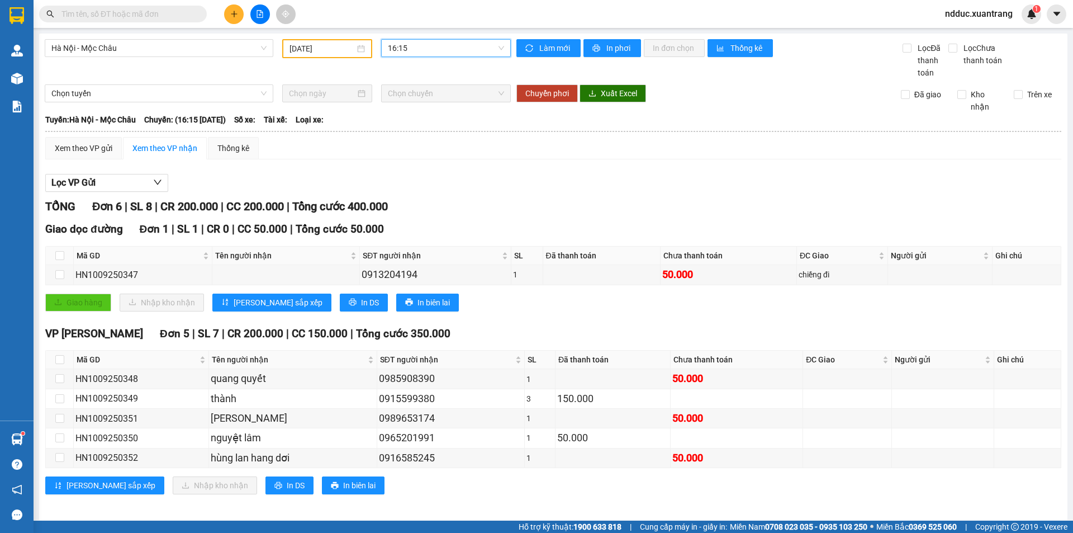
click at [405, 42] on span "16:15" at bounding box center [446, 48] width 116 height 17
click at [395, 151] on div "17:15" at bounding box center [428, 153] width 87 height 12
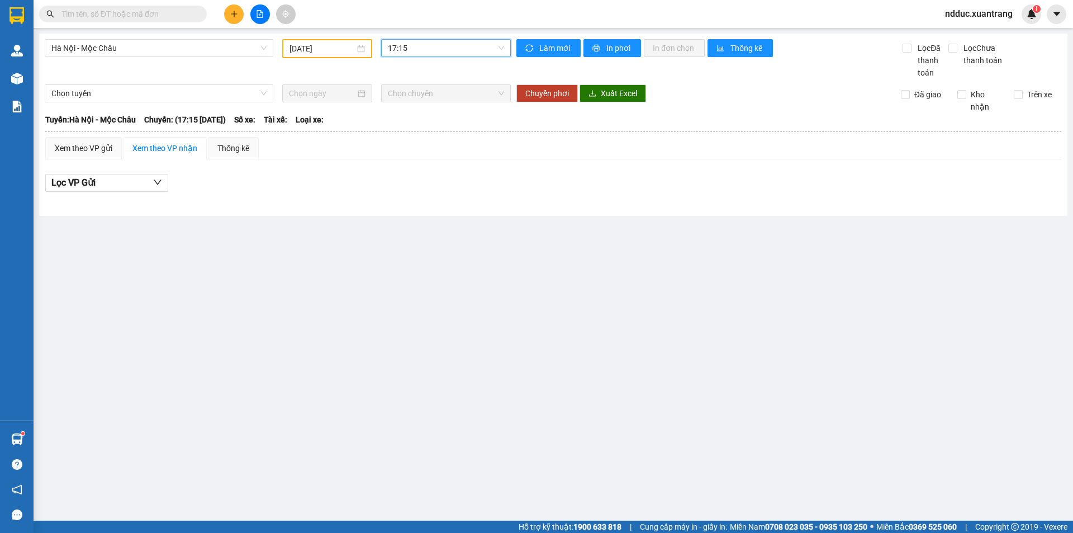
click at [419, 49] on span "17:15" at bounding box center [446, 48] width 116 height 17
click at [403, 166] on div "18:15" at bounding box center [431, 171] width 87 height 12
click at [413, 48] on span "18:15" at bounding box center [446, 48] width 116 height 17
click at [410, 183] on div "19:15" at bounding box center [431, 189] width 87 height 12
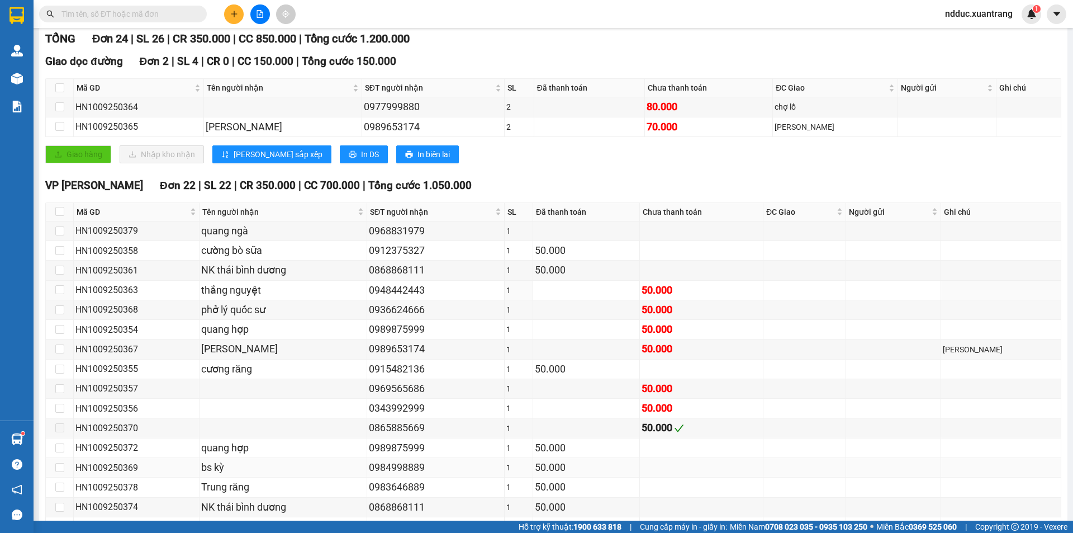
scroll to position [335, 0]
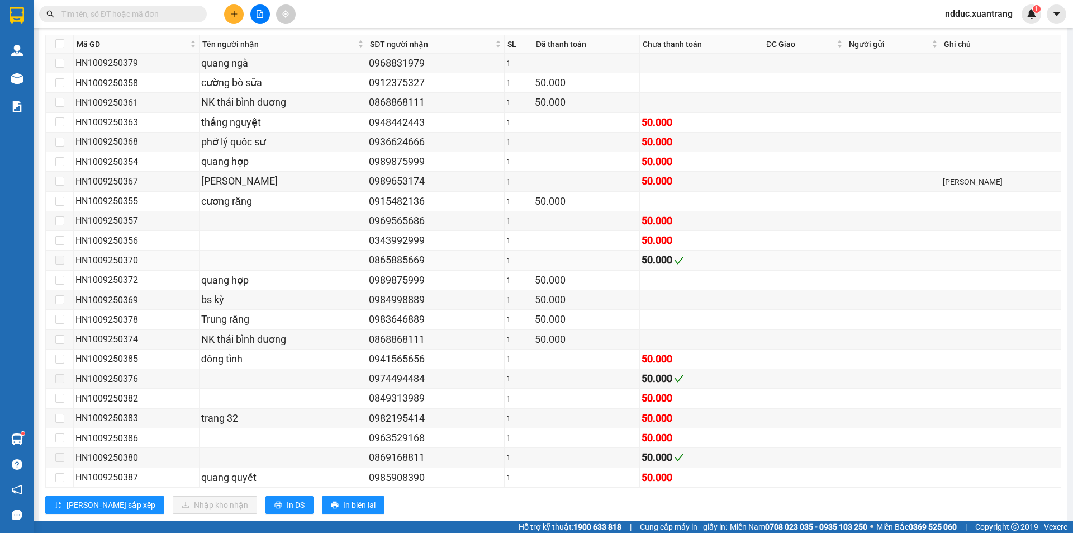
click at [126, 259] on div "HN1009250370" at bounding box center [136, 260] width 122 height 14
click at [110, 378] on div "HN1009250376" at bounding box center [136, 379] width 122 height 14
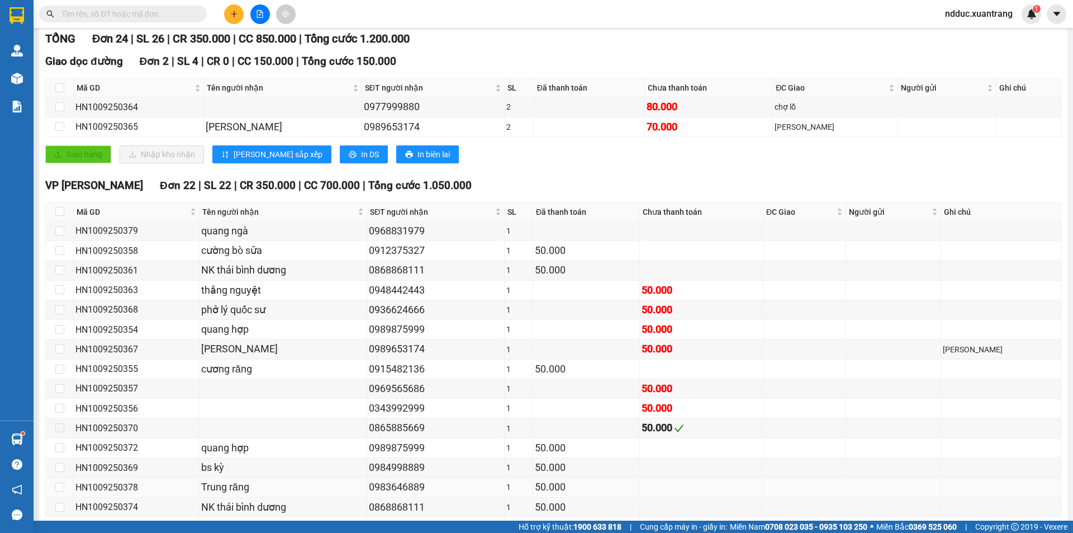
scroll to position [360, 0]
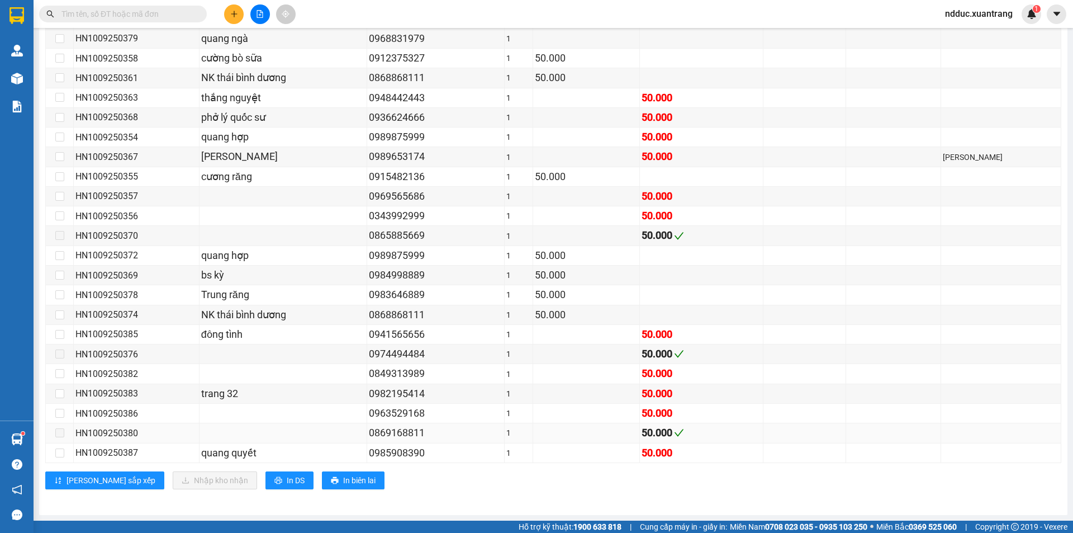
click at [102, 435] on div "HN1009250380" at bounding box center [136, 433] width 122 height 14
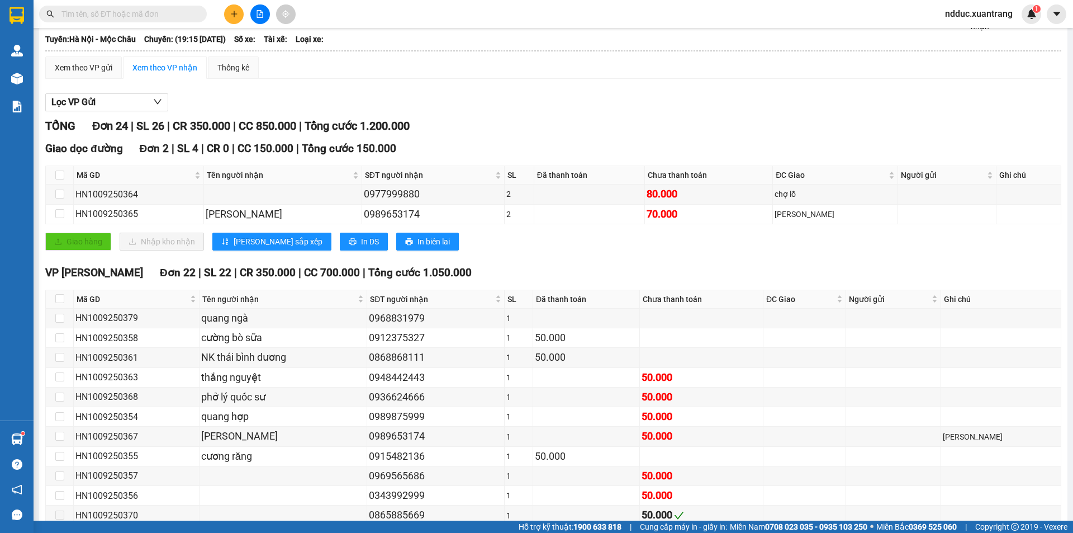
scroll to position [0, 0]
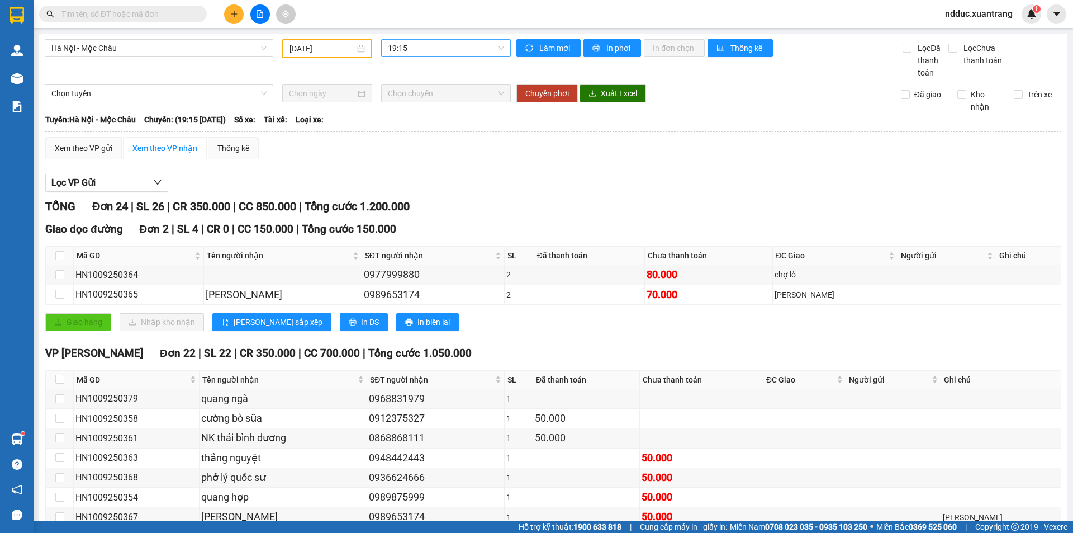
click at [427, 43] on span "19:15" at bounding box center [446, 48] width 116 height 17
click at [412, 196] on div "22:00 (TC)" at bounding box center [428, 196] width 87 height 12
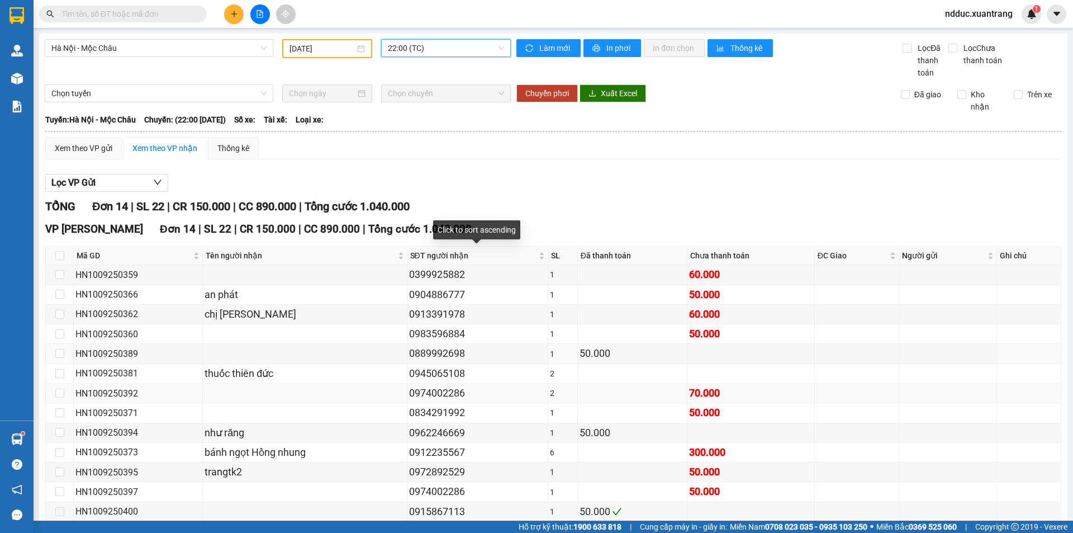
scroll to position [78, 0]
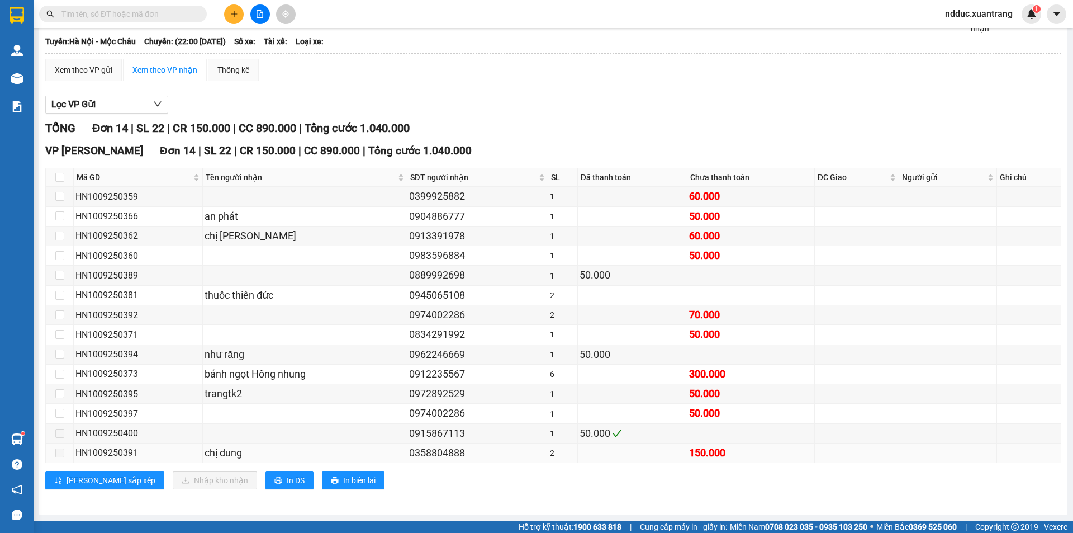
click at [112, 454] on div "HN1009250391" at bounding box center [137, 453] width 125 height 14
click at [969, 17] on span "ndduc.xuantrang" at bounding box center [979, 14] width 86 height 14
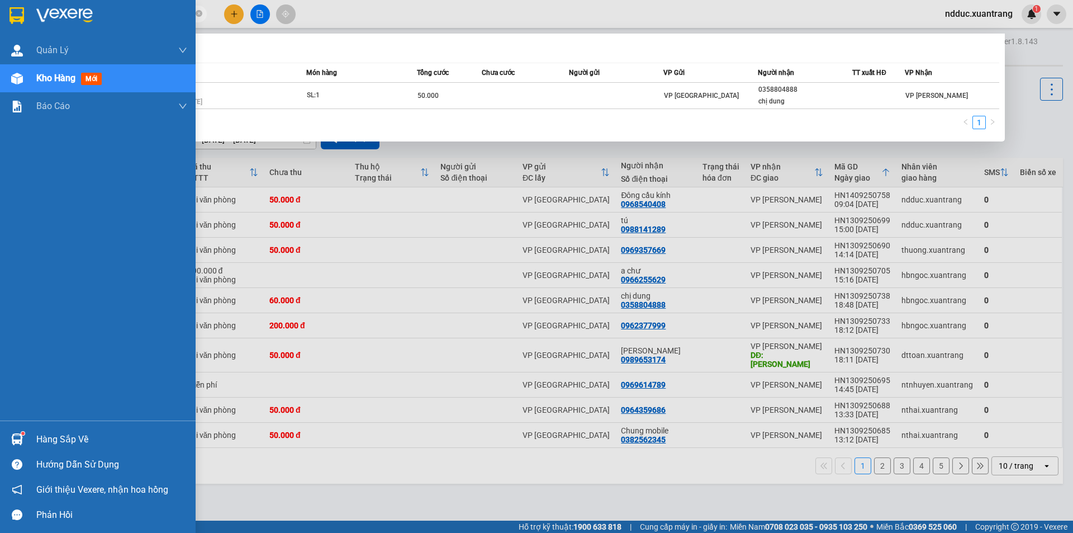
click at [16, 77] on img at bounding box center [17, 79] width 12 height 12
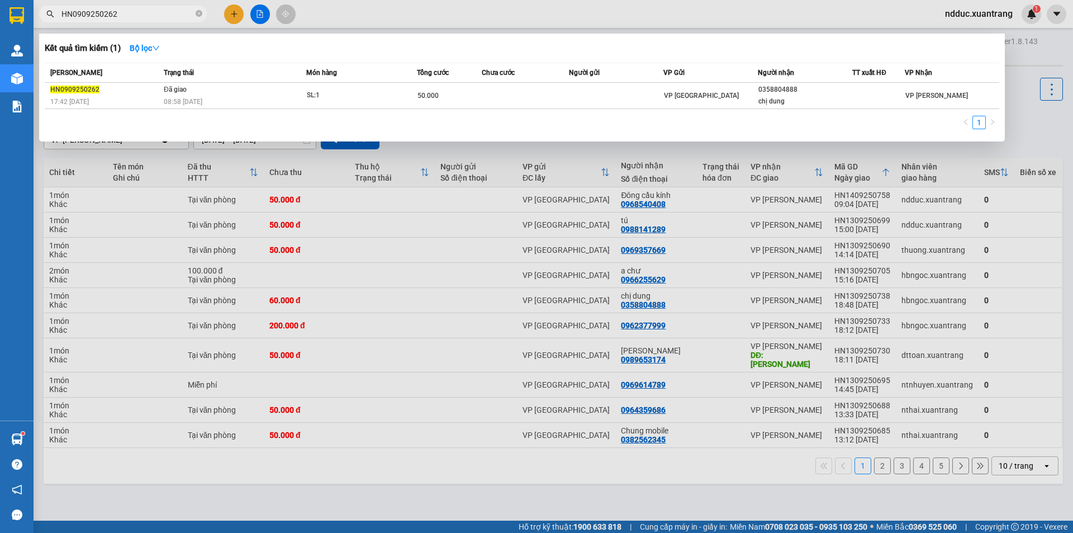
click at [188, 156] on div at bounding box center [536, 266] width 1073 height 533
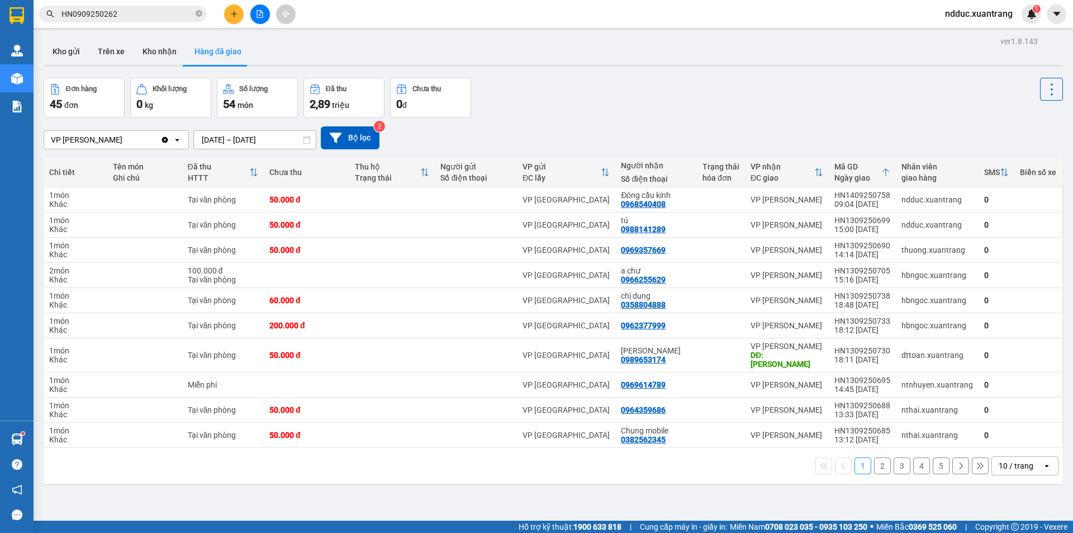
click at [220, 55] on button "Hàng đã giao" at bounding box center [218, 51] width 65 height 27
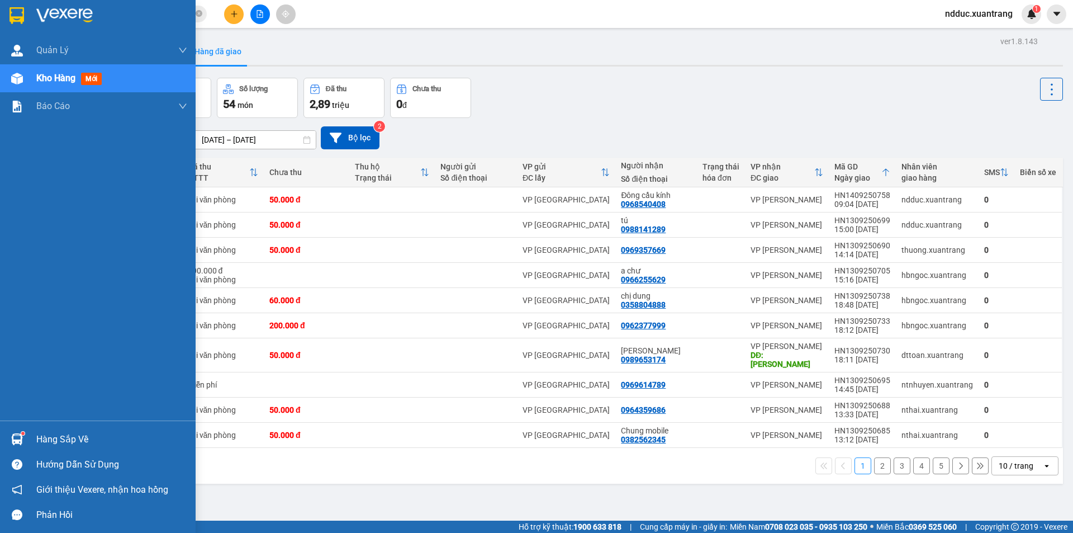
click at [16, 77] on img at bounding box center [17, 79] width 12 height 12
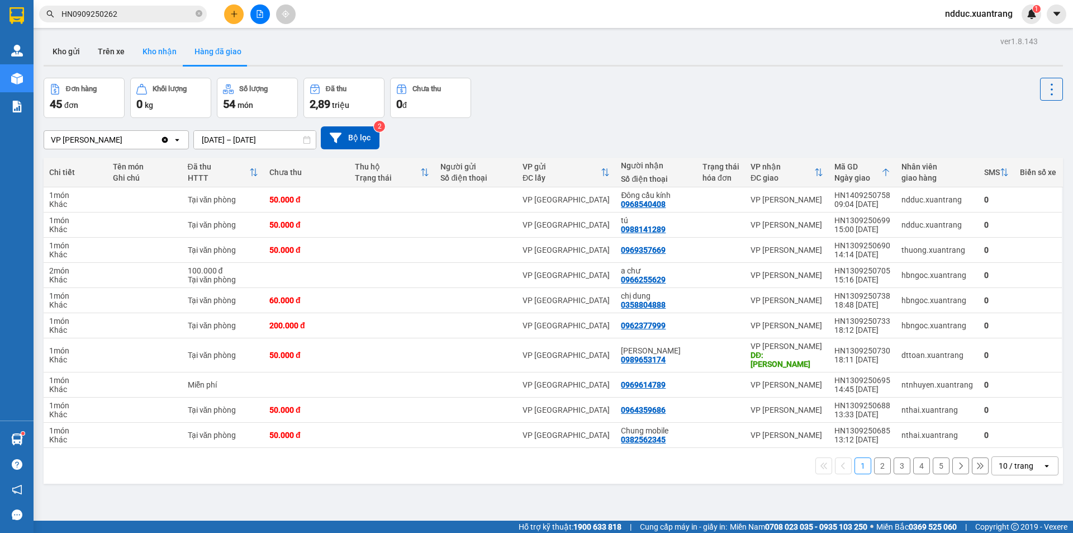
click at [157, 53] on button "Kho nhận" at bounding box center [160, 51] width 52 height 27
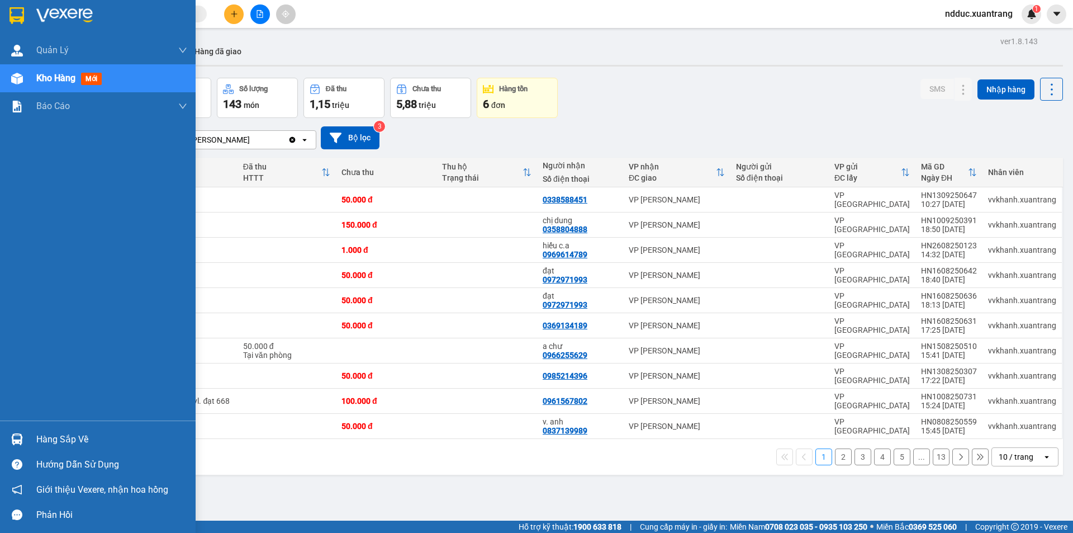
click at [11, 74] on img at bounding box center [17, 79] width 12 height 12
click at [33, 75] on div "Kho hàng mới" at bounding box center [98, 78] width 196 height 28
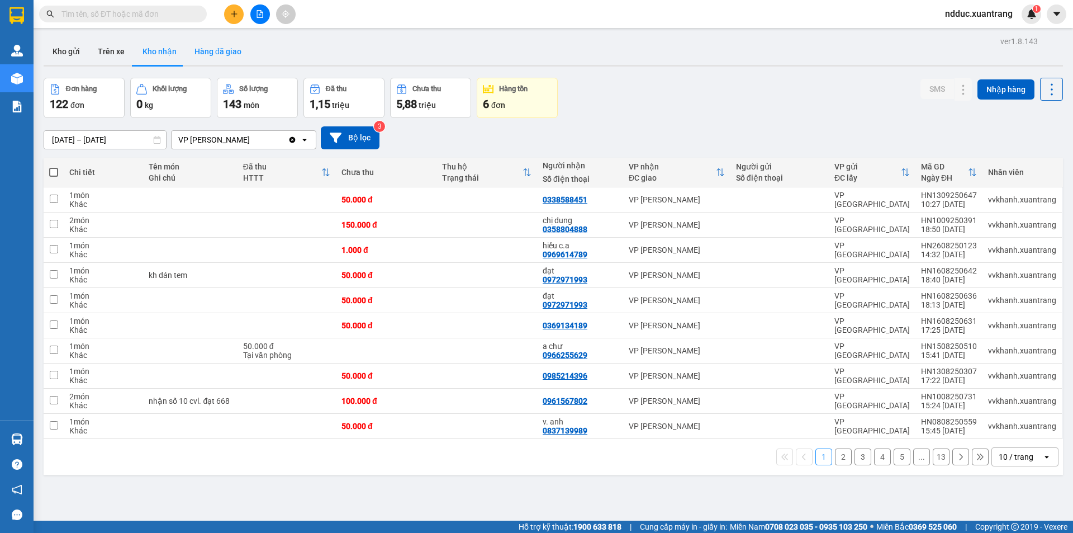
click at [211, 51] on button "Hàng đã giao" at bounding box center [218, 51] width 65 height 27
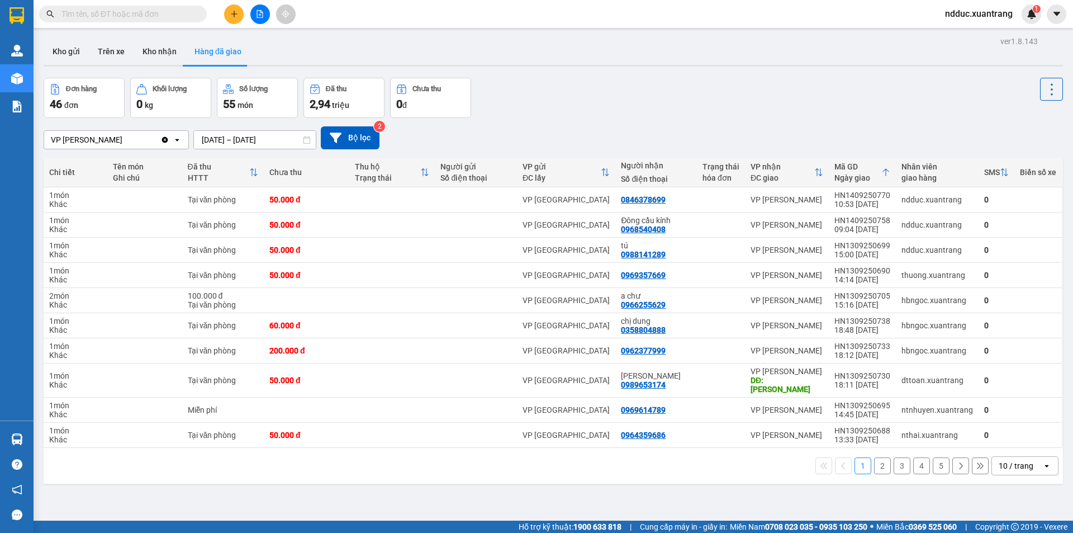
click at [112, 15] on input "text" at bounding box center [127, 14] width 132 height 12
paste input "HN1009250326"
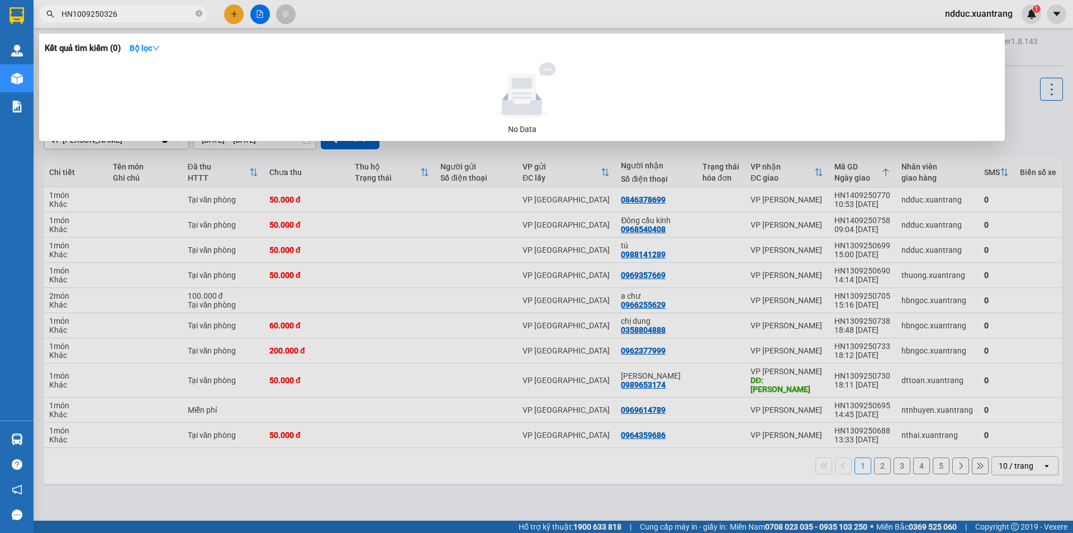
click at [112, 15] on input "HN1009250326" at bounding box center [127, 14] width 132 height 12
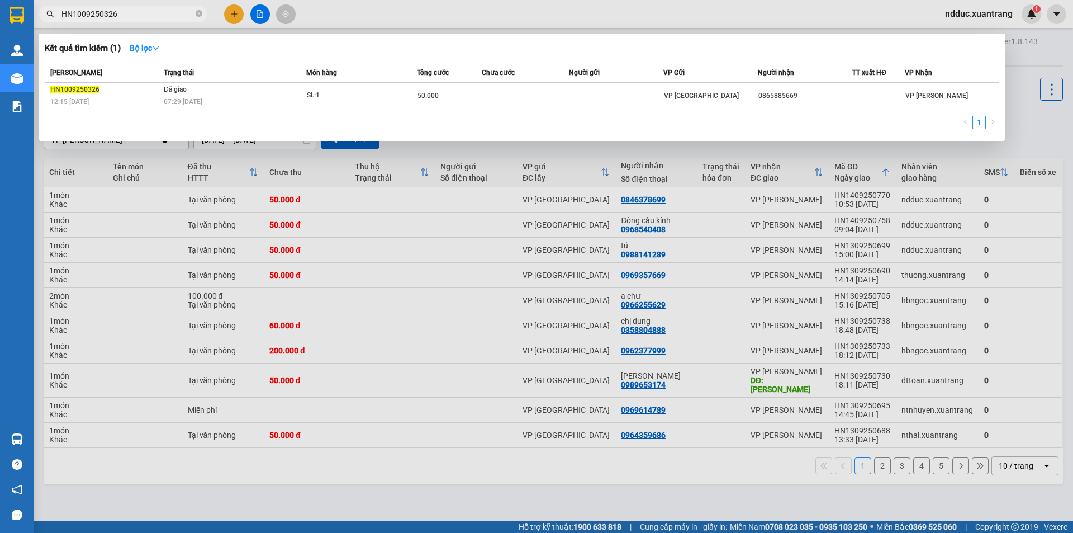
click at [156, 12] on input "HN1009250326" at bounding box center [127, 14] width 132 height 12
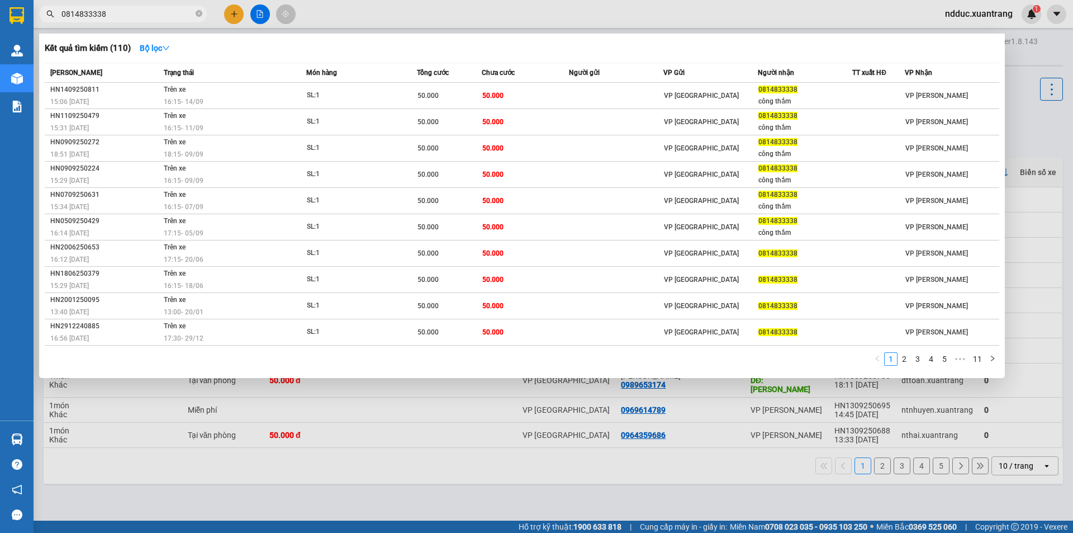
type input "0814833338"
click at [359, 17] on div at bounding box center [536, 266] width 1073 height 533
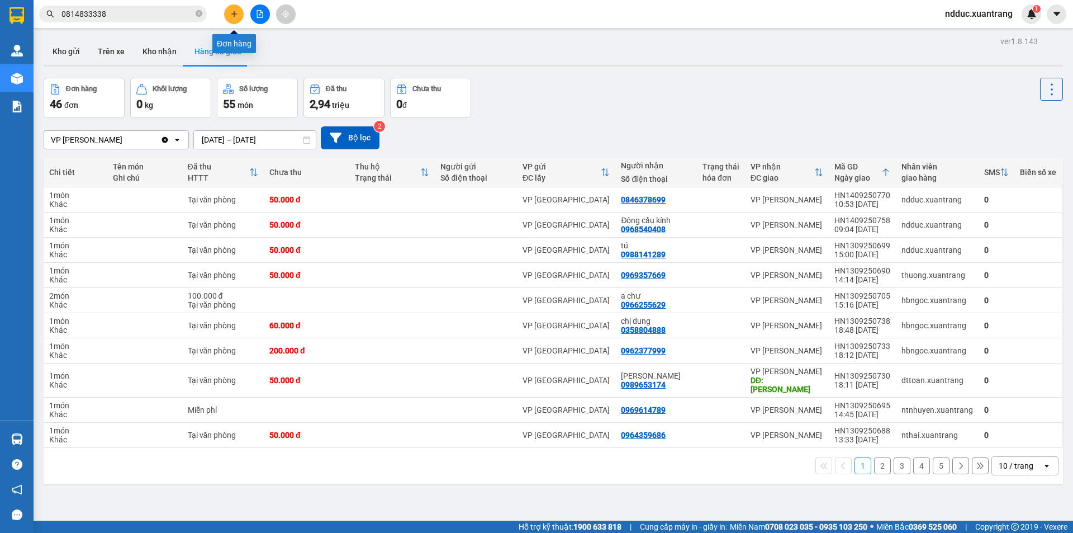
click at [258, 12] on icon "file-add" at bounding box center [260, 14] width 8 height 8
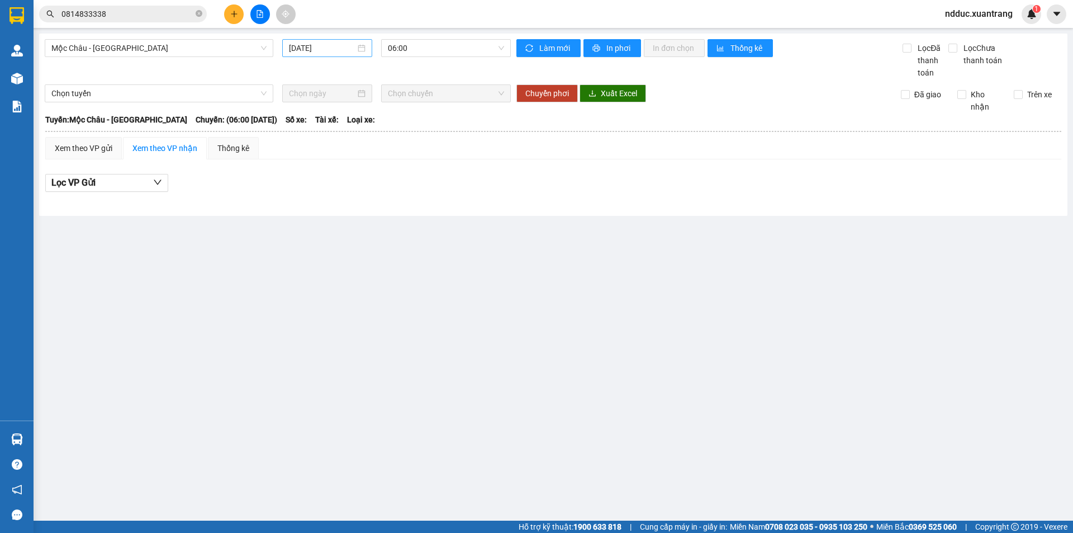
click at [320, 49] on input "[DATE]" at bounding box center [322, 48] width 67 height 12
drag, startPoint x: 340, startPoint y: 128, endPoint x: 266, endPoint y: 95, distance: 81.3
click at [340, 127] on div "9" at bounding box center [339, 129] width 13 height 13
type input "[DATE]"
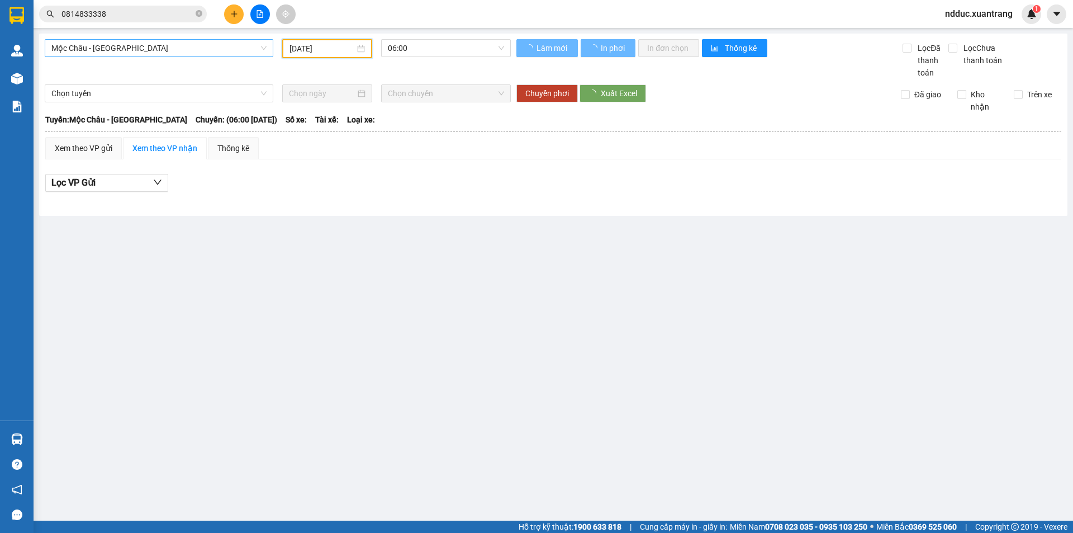
click at [145, 50] on span "Mộc Châu - Mỹ Đình" at bounding box center [158, 48] width 215 height 17
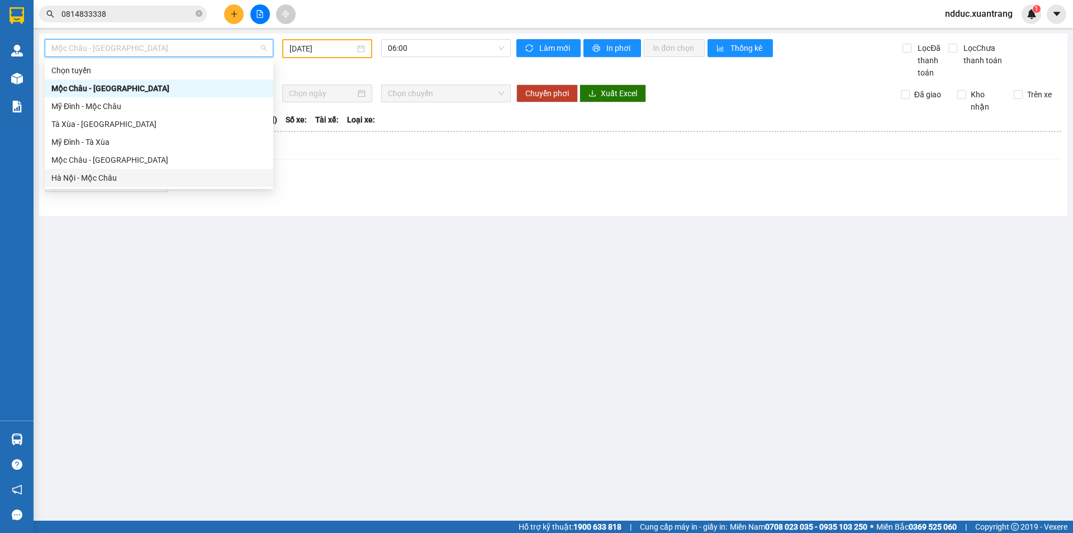
click at [93, 175] on div "Hà Nội - Mộc Châu" at bounding box center [158, 178] width 215 height 12
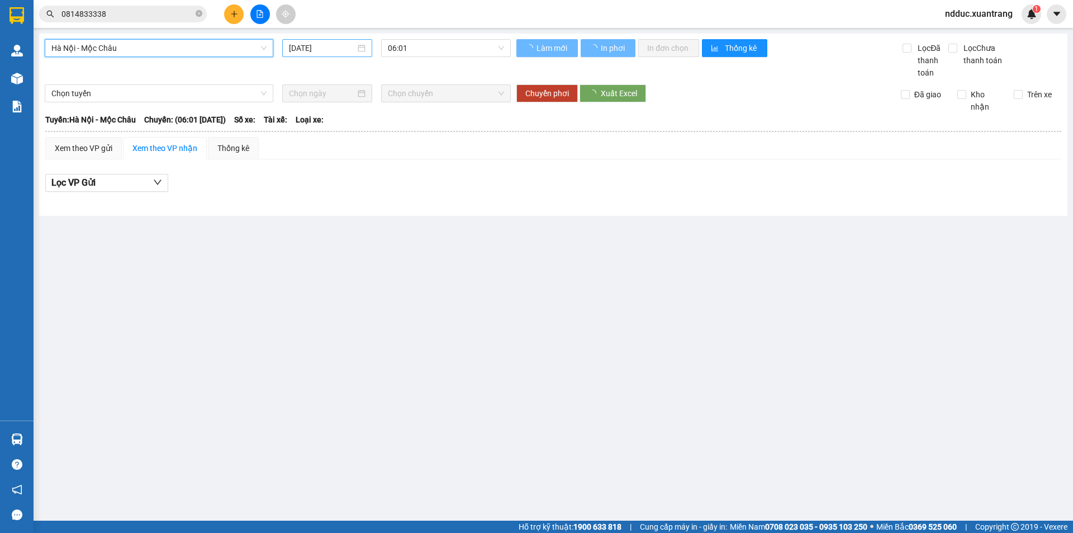
click at [313, 43] on input "[DATE]" at bounding box center [322, 48] width 67 height 12
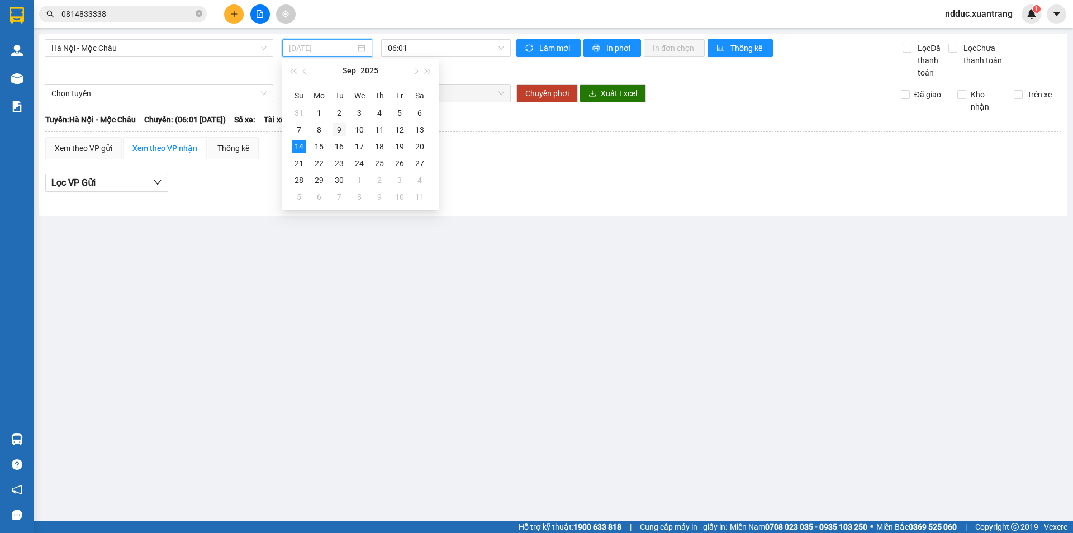
click at [343, 128] on td "9" at bounding box center [339, 129] width 20 height 17
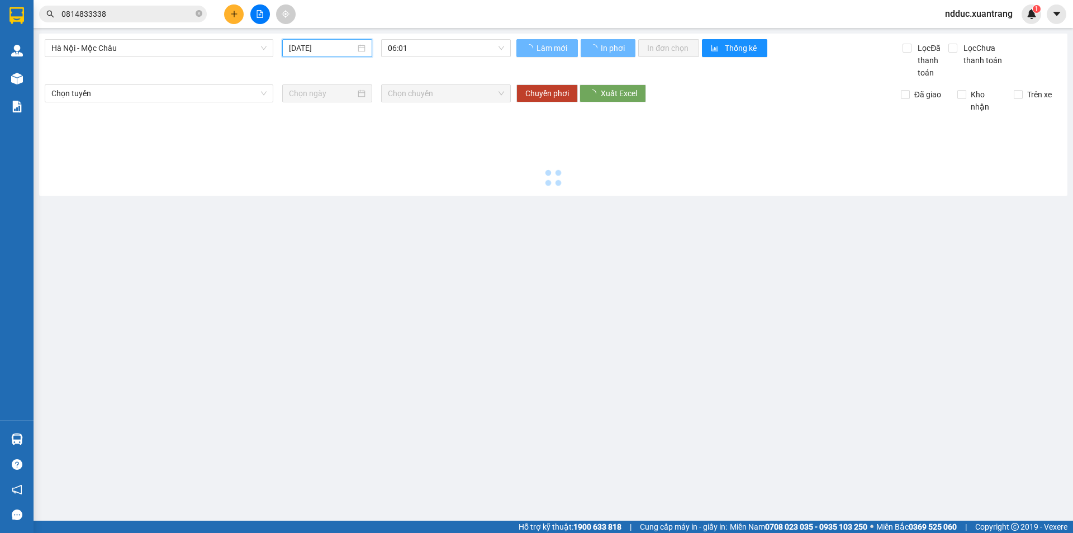
type input "[DATE]"
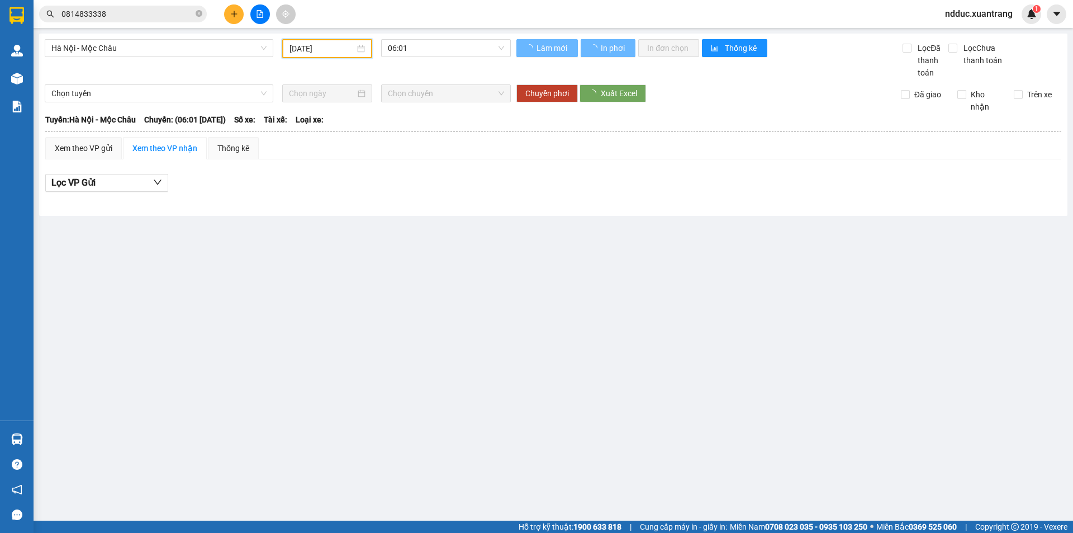
click at [412, 54] on span "06:01" at bounding box center [446, 48] width 116 height 17
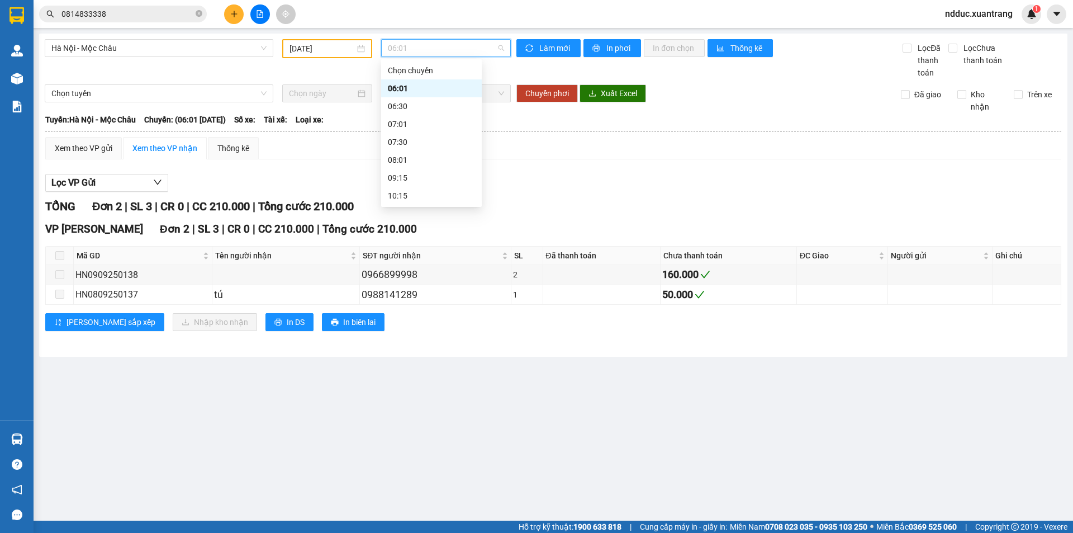
scroll to position [161, 0]
click at [408, 174] on div "18:15" at bounding box center [431, 178] width 87 height 12
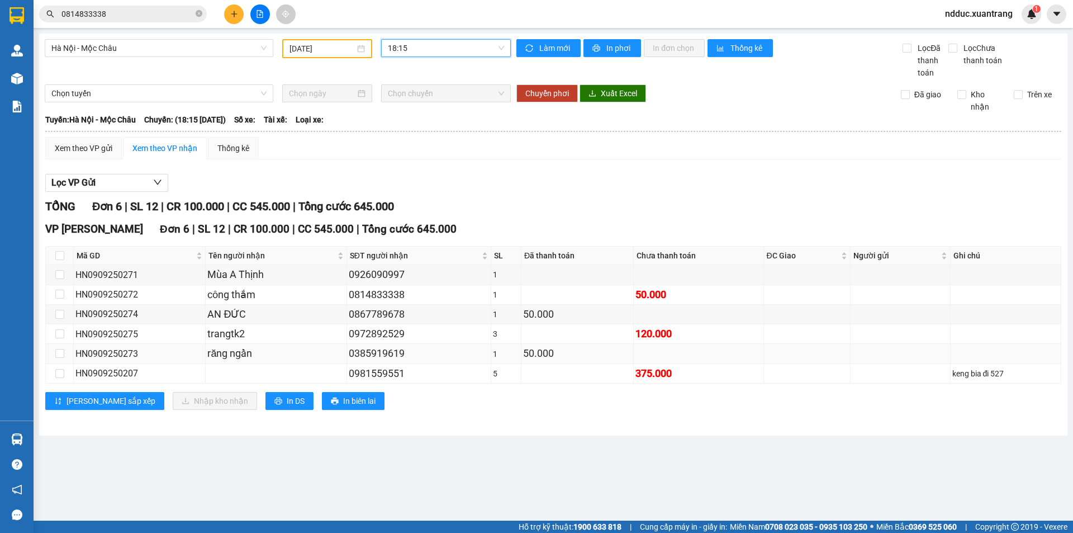
click at [112, 354] on div "HN0909250273" at bounding box center [139, 354] width 128 height 14
copy div "HN0909250273"
click at [97, 335] on div "HN0909250275" at bounding box center [139, 334] width 128 height 14
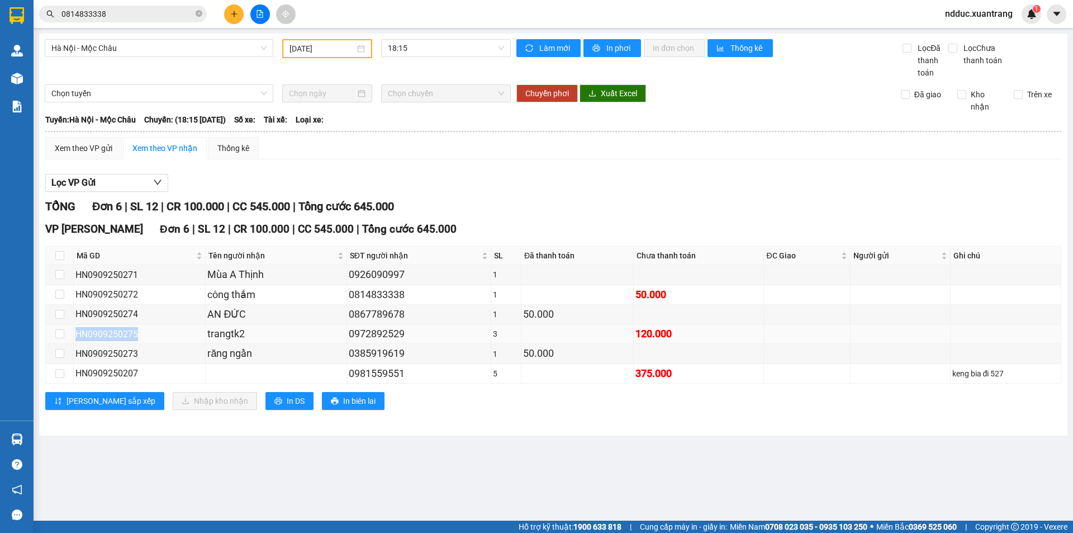
copy div "HN0909250275"
click at [119, 21] on span "0814833338" at bounding box center [123, 14] width 168 height 17
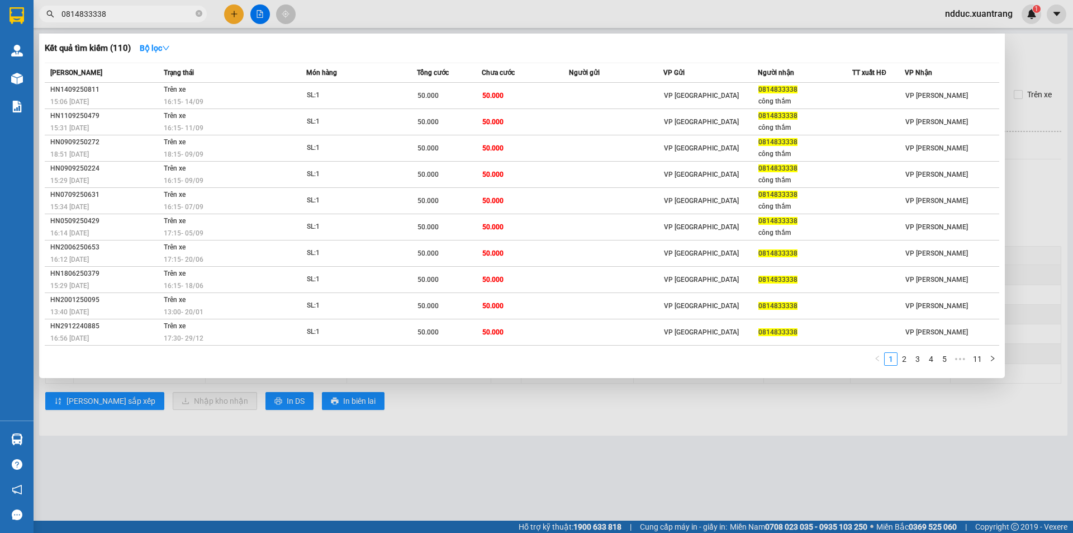
click at [117, 18] on span "0814833338" at bounding box center [123, 14] width 168 height 17
click at [116, 16] on input "0814833338" at bounding box center [127, 14] width 132 height 12
paste input "HN0909250275"
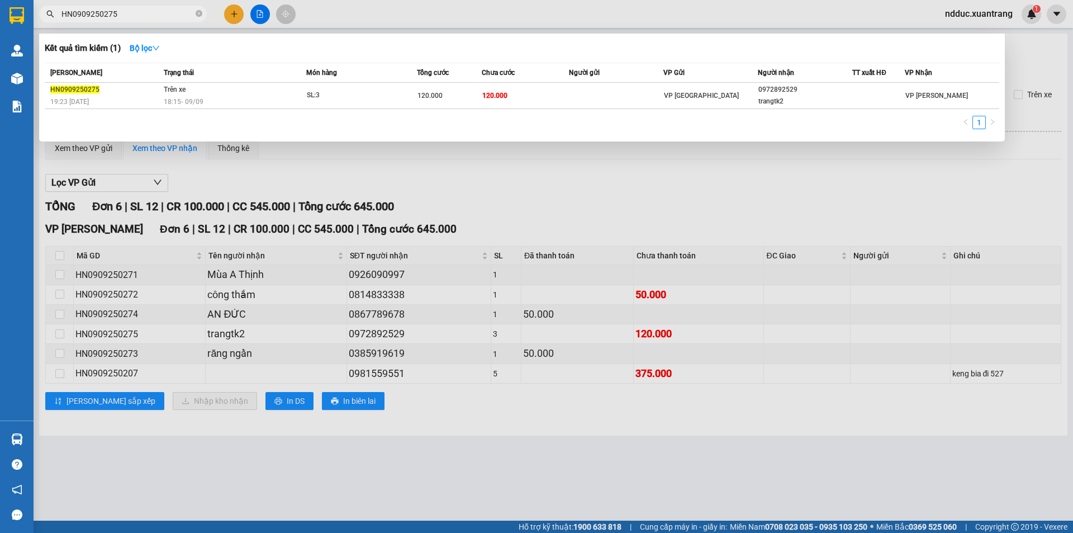
type input "HN0909250275"
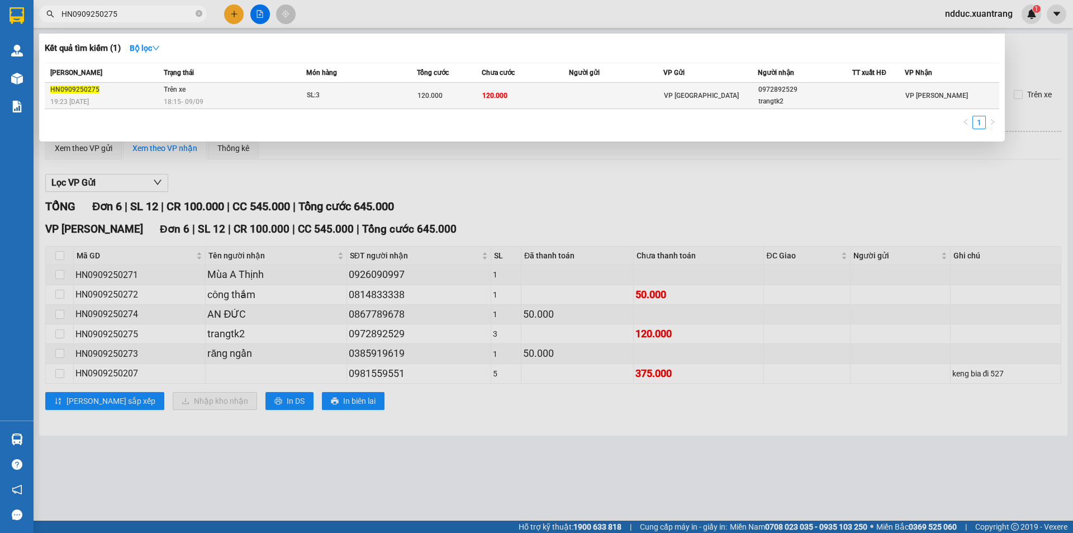
click at [191, 93] on td "Trên xe 18:15 - 09/09" at bounding box center [233, 96] width 145 height 26
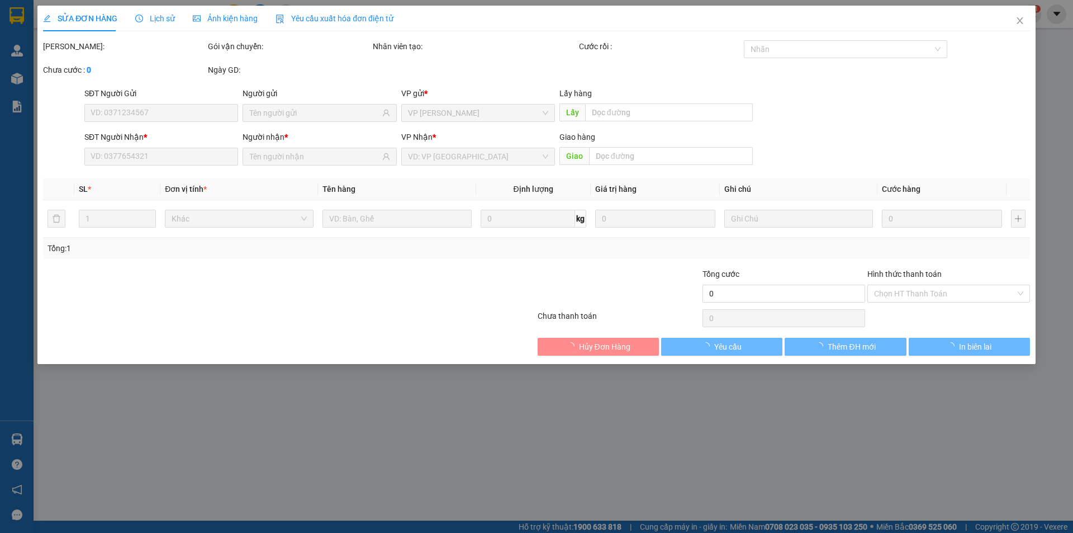
type input "0972892529"
type input "trangtk2"
type input "120.000"
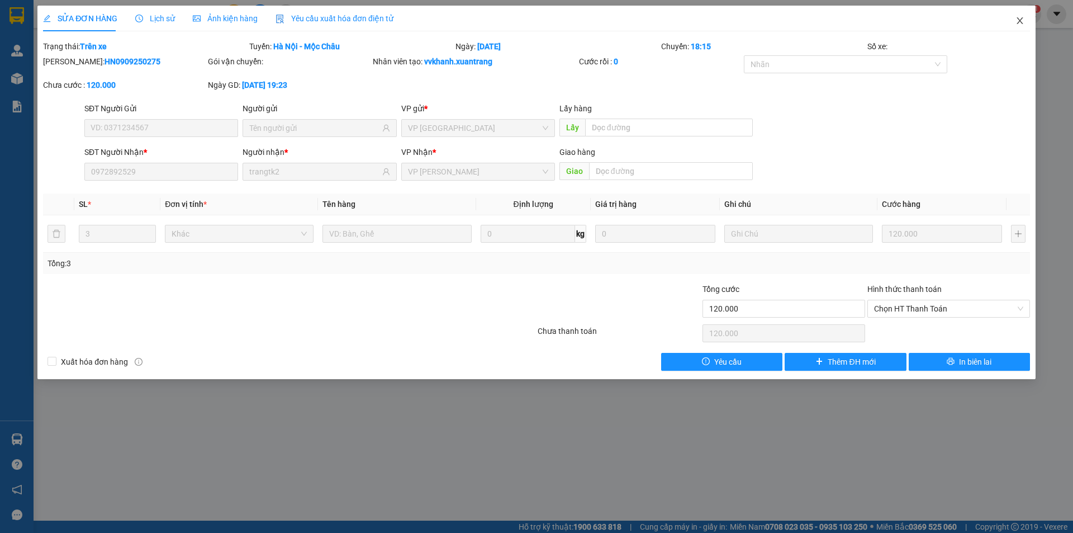
click at [1019, 20] on icon "close" at bounding box center [1020, 20] width 6 height 7
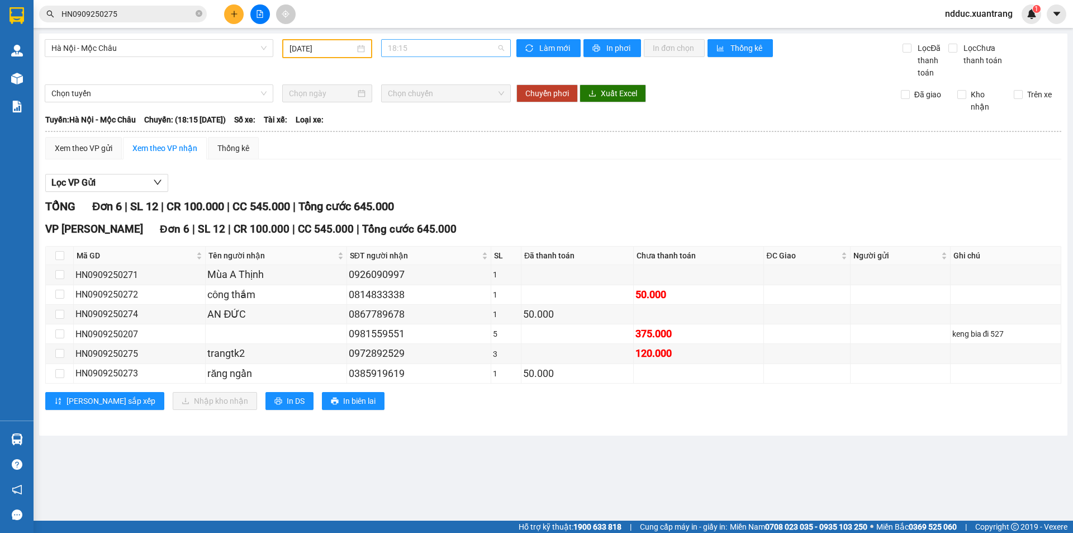
click at [413, 52] on span "18:15" at bounding box center [446, 48] width 116 height 17
click at [406, 195] on div "19:15" at bounding box center [431, 196] width 87 height 12
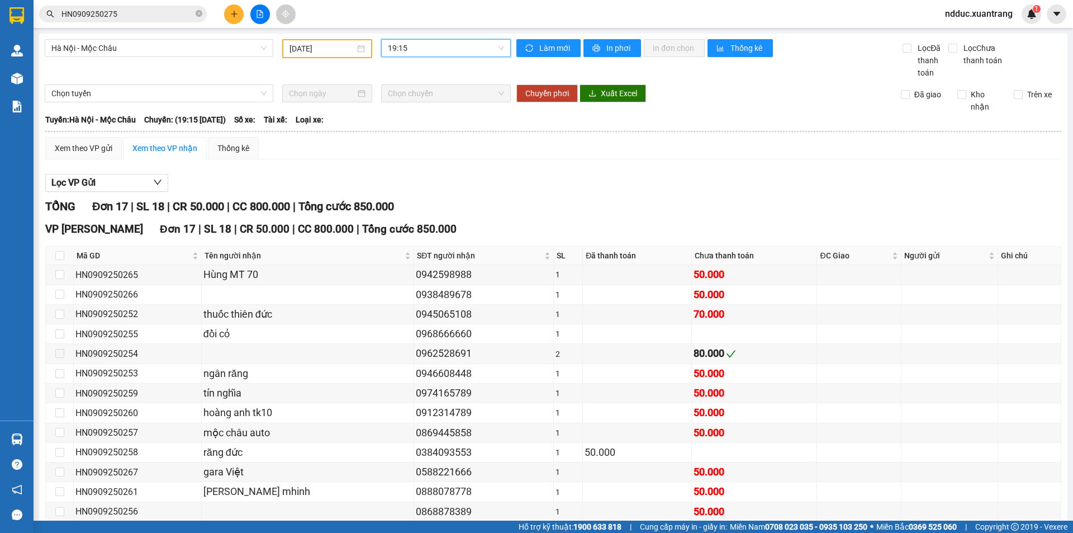
click at [401, 46] on span "19:15" at bounding box center [446, 48] width 116 height 17
click at [405, 177] on div "18:15" at bounding box center [428, 178] width 87 height 12
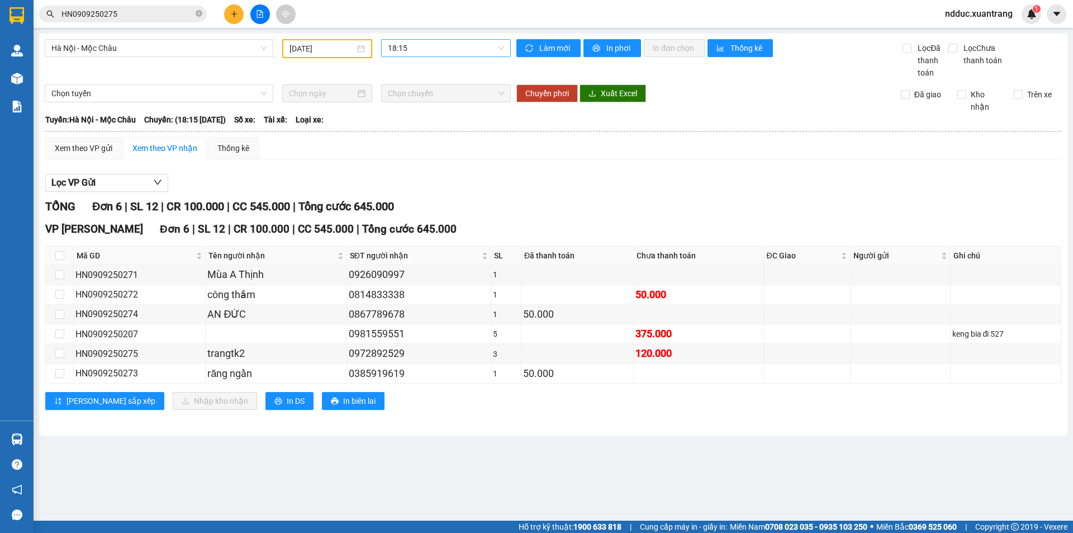
click at [419, 46] on span "18:15" at bounding box center [446, 48] width 116 height 17
click at [403, 139] on div "16:15" at bounding box center [431, 142] width 87 height 12
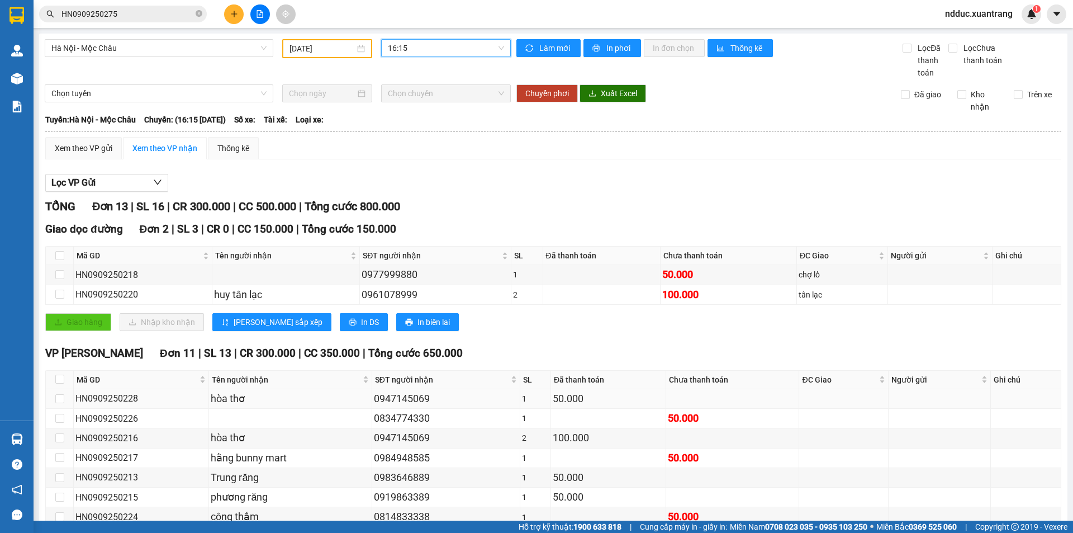
scroll to position [143, 0]
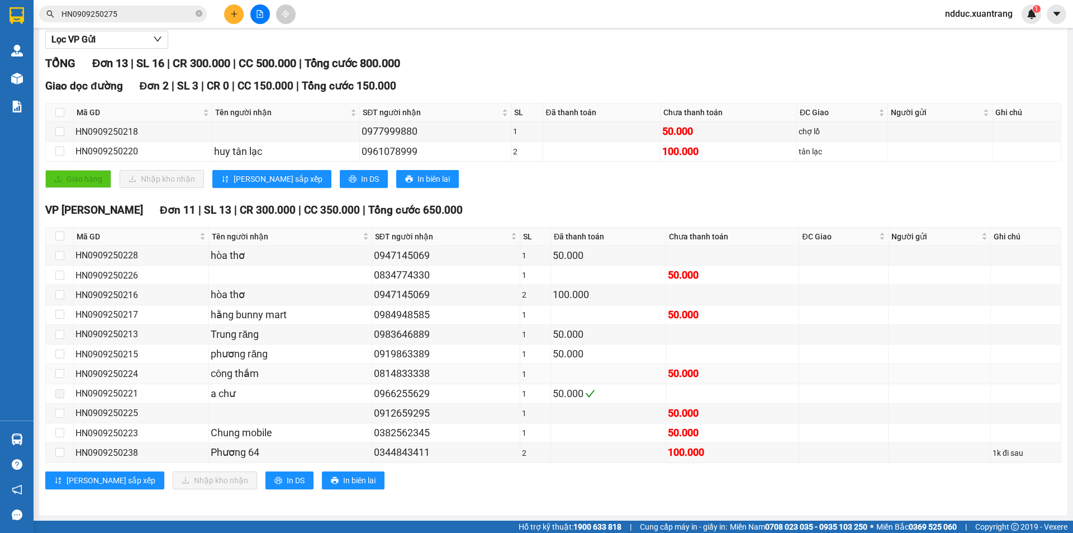
click at [102, 371] on div "HN0909250224" at bounding box center [140, 374] width 131 height 14
copy div "HN0909250224"
click at [138, 12] on input "HN0909250275" at bounding box center [127, 14] width 132 height 12
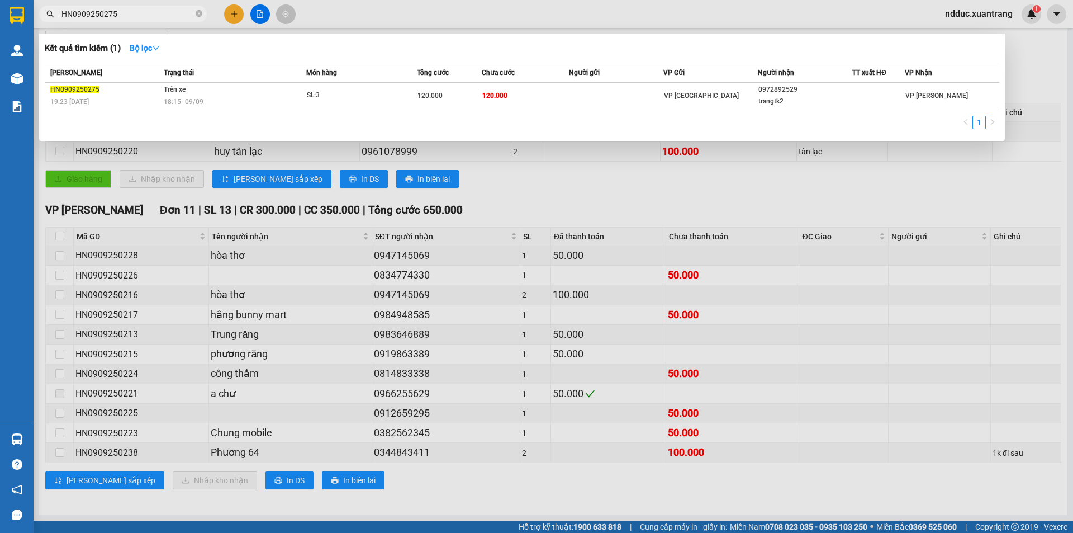
paste input "HN0909250224"
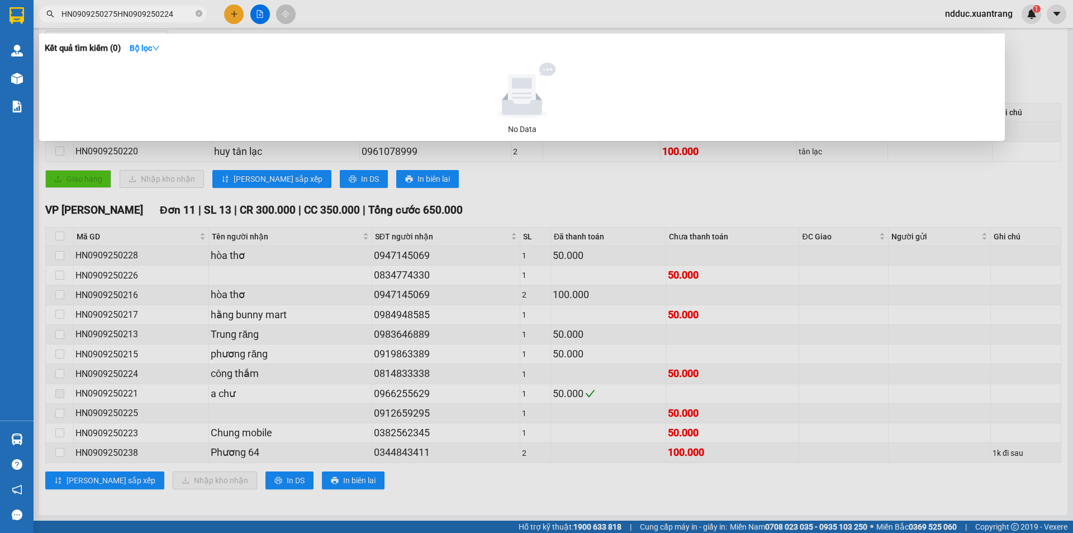
click at [117, 16] on input "HN0909250275HN0909250224" at bounding box center [127, 14] width 132 height 12
paste input "text"
click at [117, 16] on input "HN0909250275HN0909250224" at bounding box center [127, 14] width 132 height 12
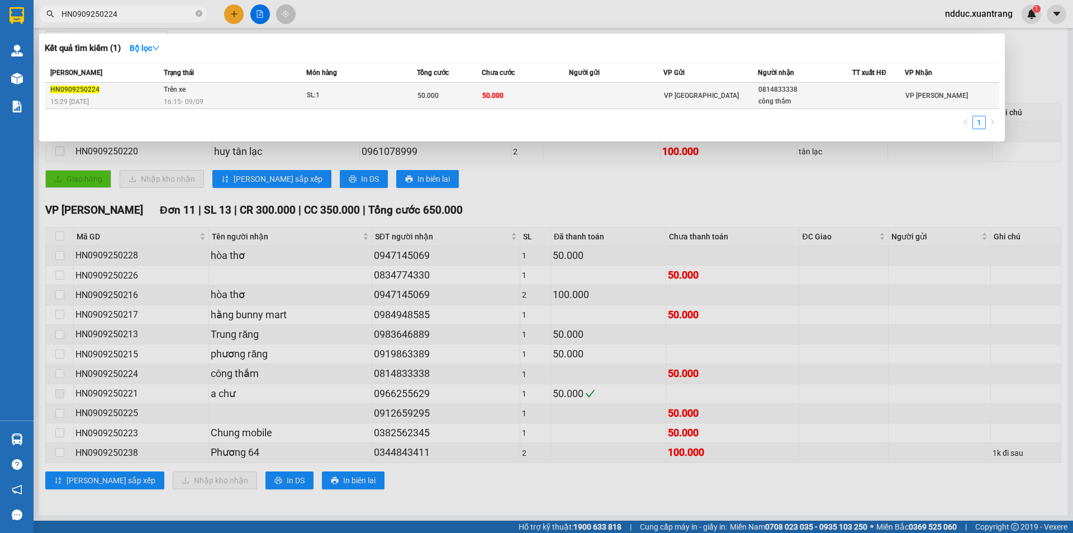
type input "HN0909250224"
click at [273, 85] on td "Trên xe 16:15 - 09/09" at bounding box center [233, 96] width 145 height 26
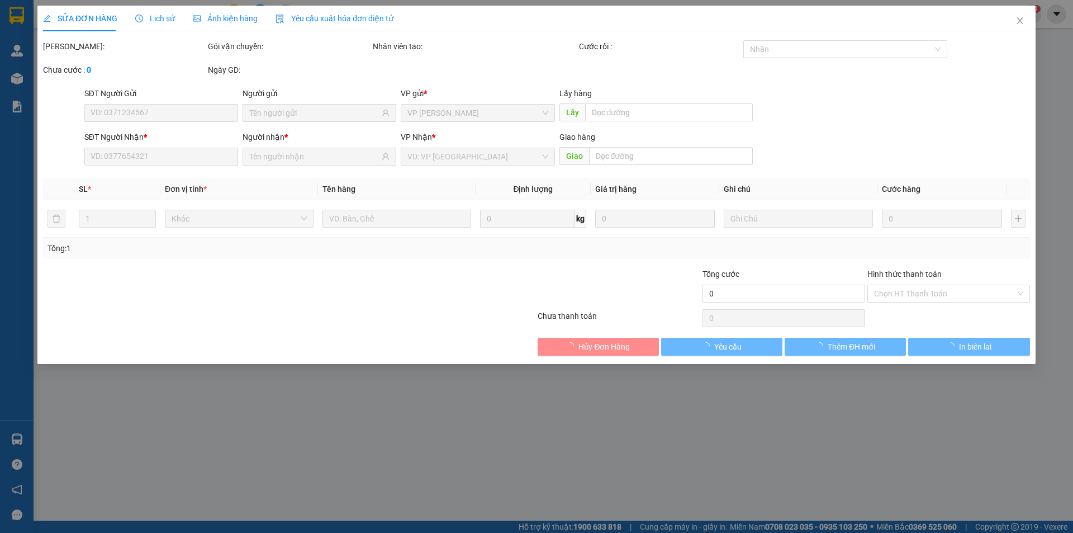
type input "0814833338"
type input "công thắm"
type input "50.000"
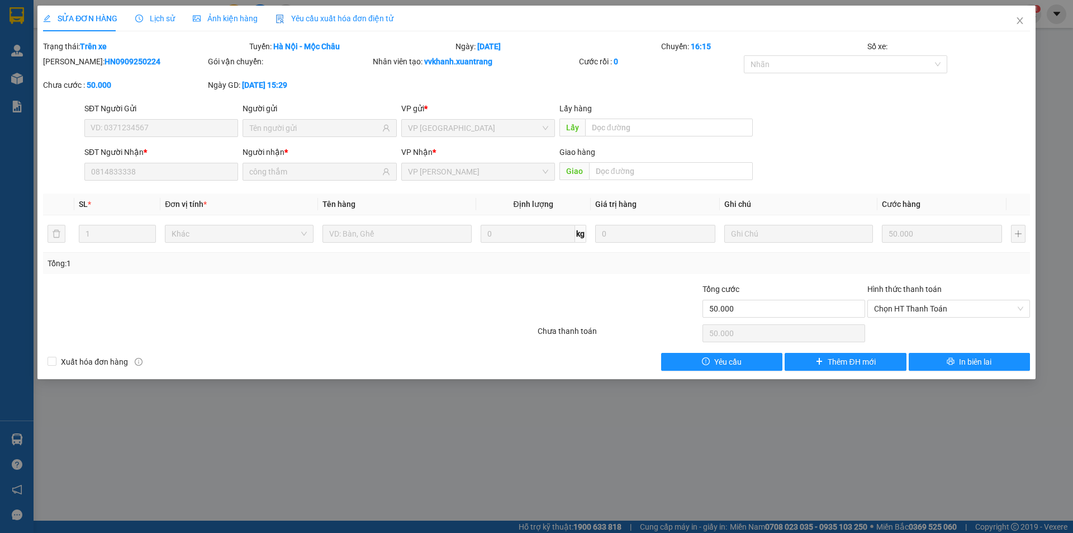
click at [205, 16] on span "Ảnh kiện hàng" at bounding box center [225, 18] width 65 height 9
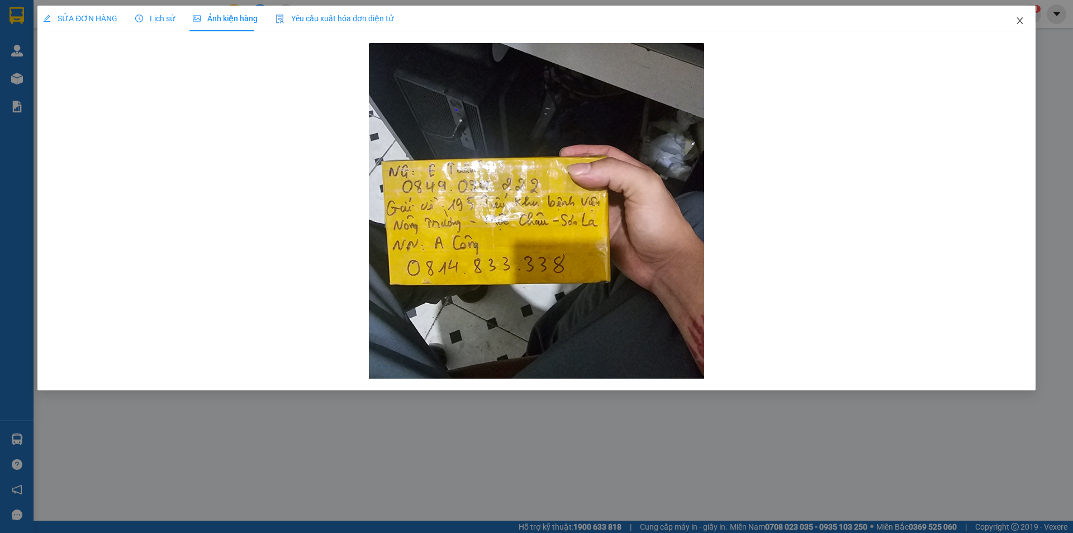
click at [1020, 21] on icon "close" at bounding box center [1020, 20] width 6 height 7
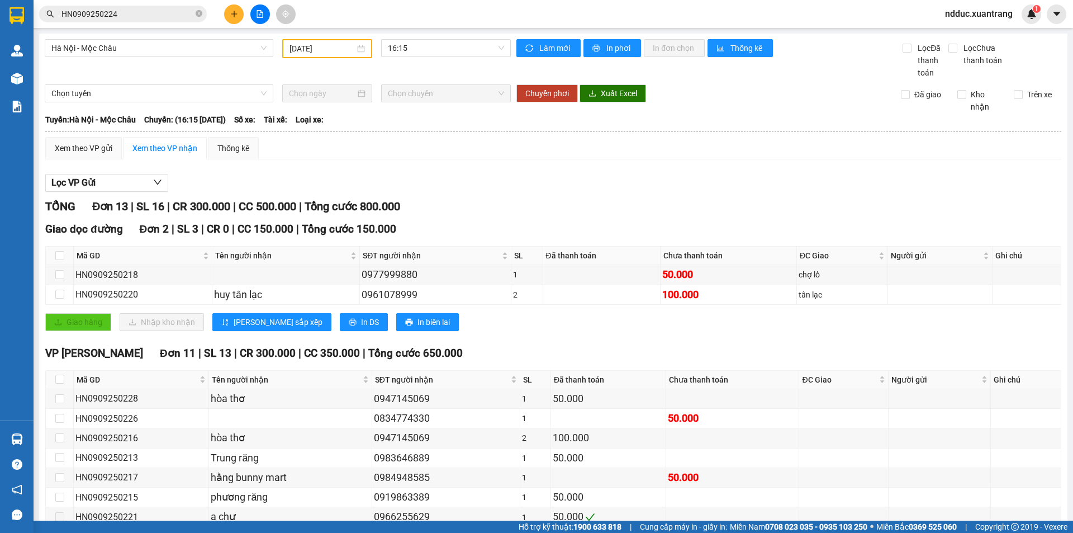
drag, startPoint x: 404, startPoint y: 49, endPoint x: 410, endPoint y: 58, distance: 10.1
click at [405, 50] on span "16:15" at bounding box center [446, 48] width 116 height 17
click at [399, 181] on div "18:15" at bounding box center [428, 178] width 87 height 12
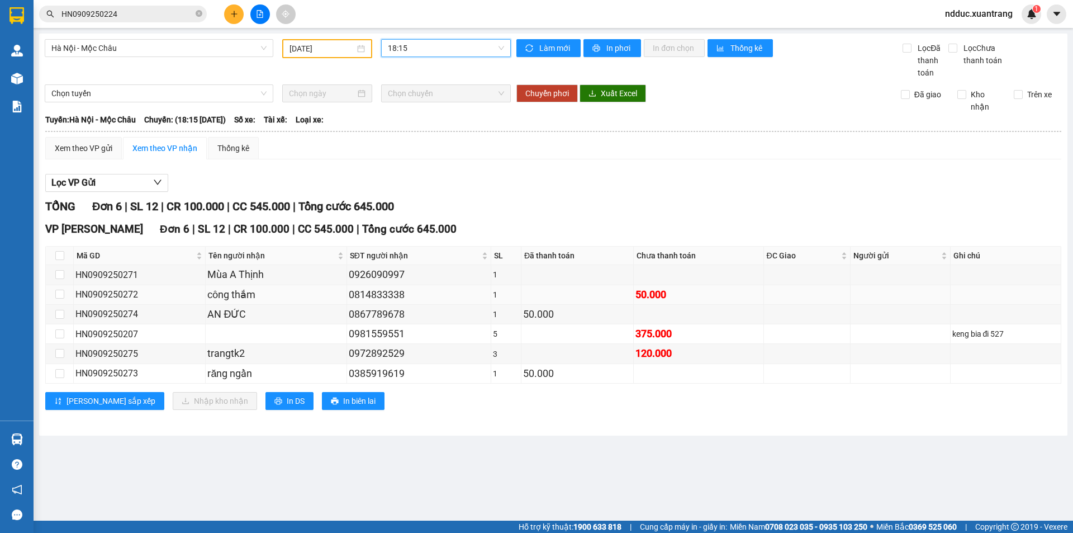
click at [116, 296] on div "HN0909250272" at bounding box center [139, 294] width 128 height 14
copy div "HN0909250272"
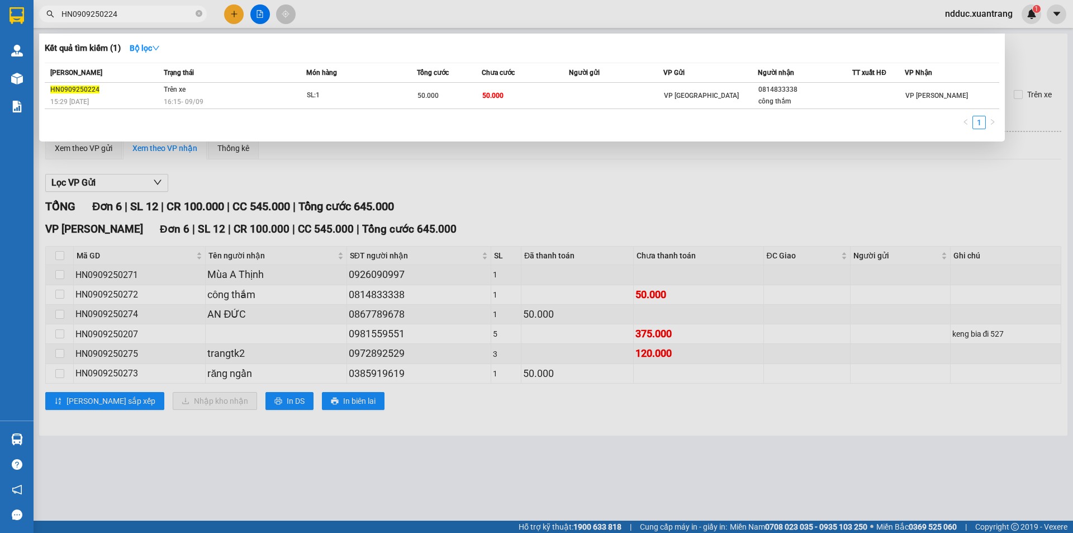
click at [131, 13] on input "HN0909250224" at bounding box center [127, 14] width 132 height 12
paste input "72"
click at [131, 13] on input "HN0909250272" at bounding box center [127, 14] width 132 height 12
type input "HN0909250272"
click at [212, 95] on td "Trên xe 18:15 - 09/09" at bounding box center [233, 96] width 145 height 26
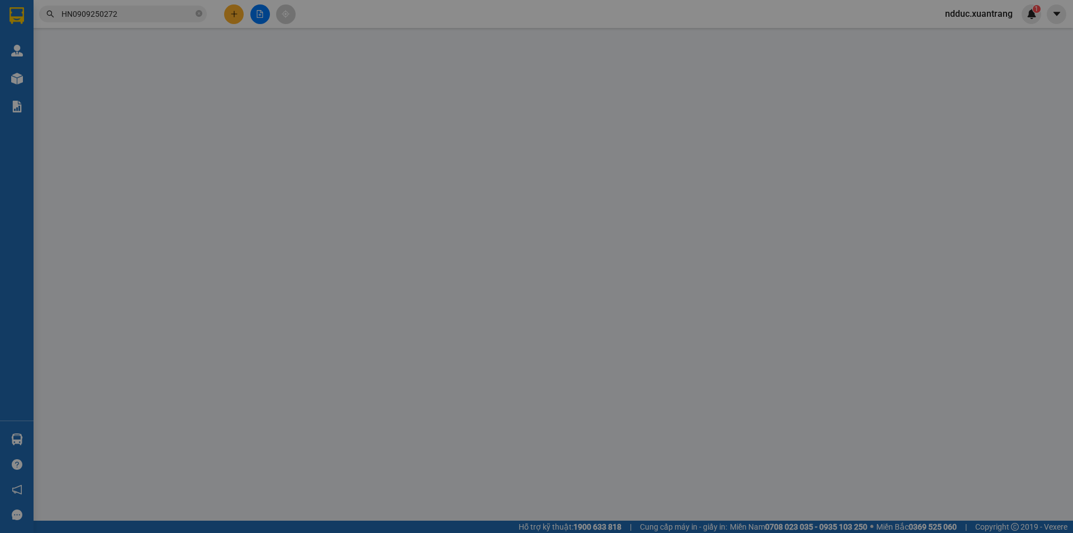
type input "0814833338"
type input "công thắm"
type input "50.000"
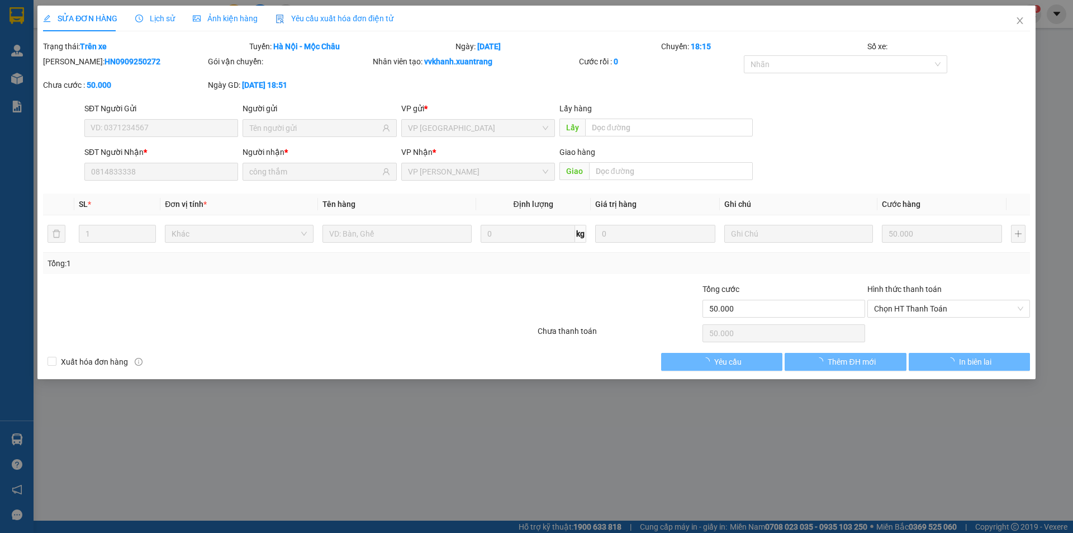
click at [225, 15] on span "Ảnh kiện hàng" at bounding box center [225, 18] width 65 height 9
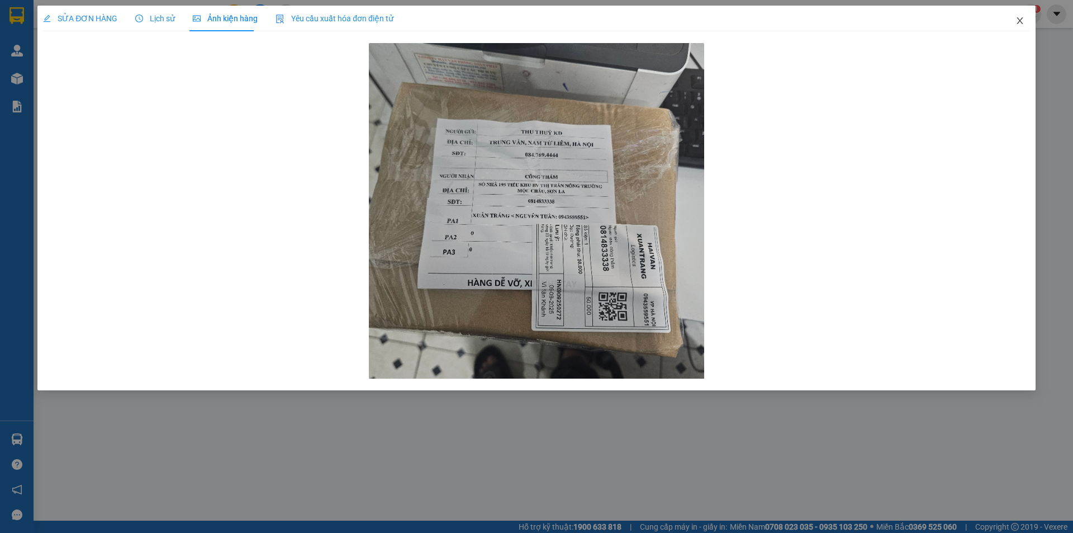
click at [1025, 20] on span "Close" at bounding box center [1020, 21] width 31 height 31
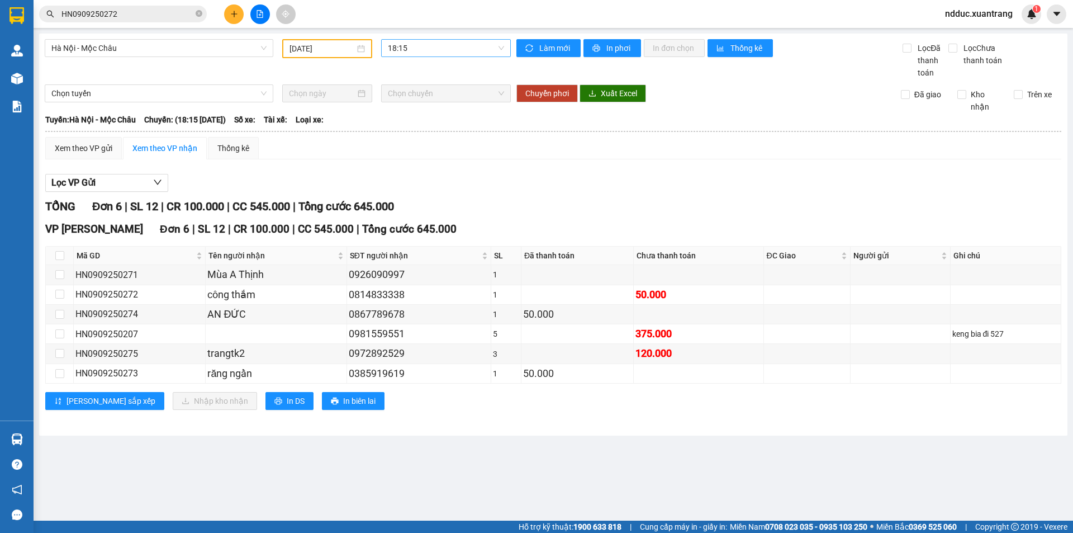
click at [416, 48] on span "18:15" at bounding box center [446, 48] width 116 height 17
click at [406, 195] on div "19:15" at bounding box center [431, 196] width 87 height 12
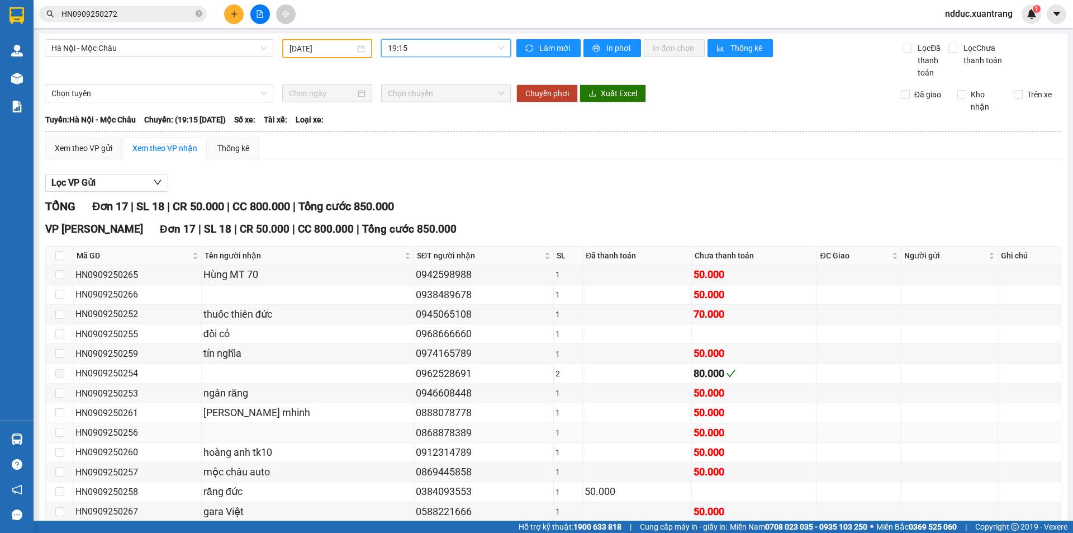
click at [110, 438] on div "HN0909250256" at bounding box center [137, 432] width 124 height 14
copy div "HN0909250256"
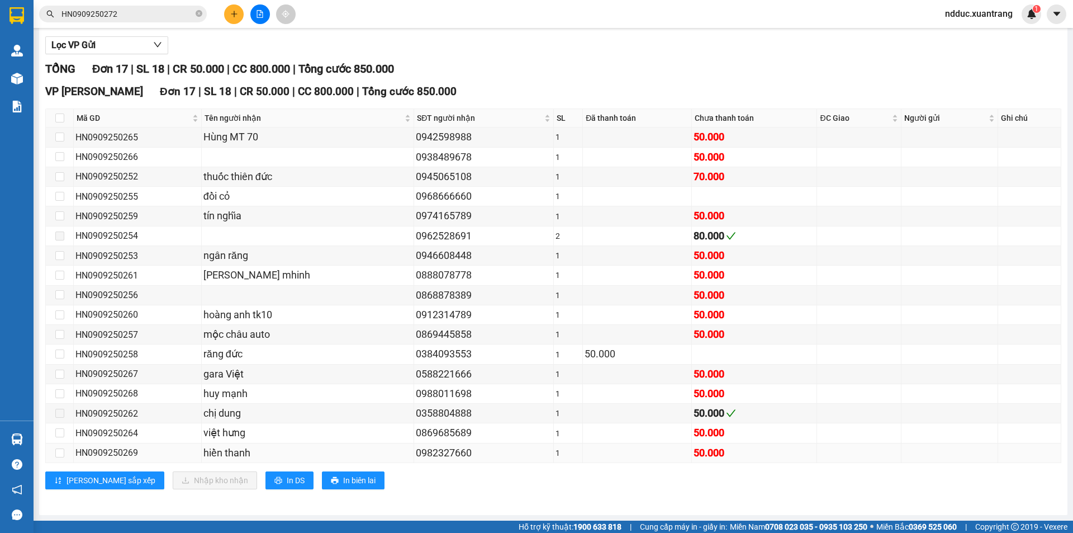
click at [110, 449] on div "HN0909250269" at bounding box center [137, 453] width 124 height 14
copy div "HN0909250269"
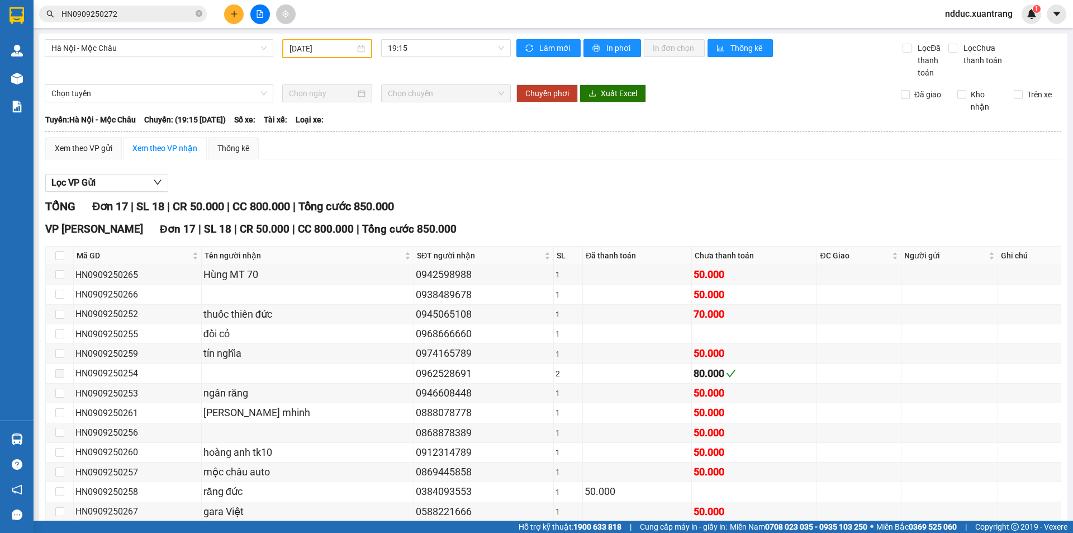
click at [131, 18] on input "HN0909250272" at bounding box center [127, 14] width 132 height 12
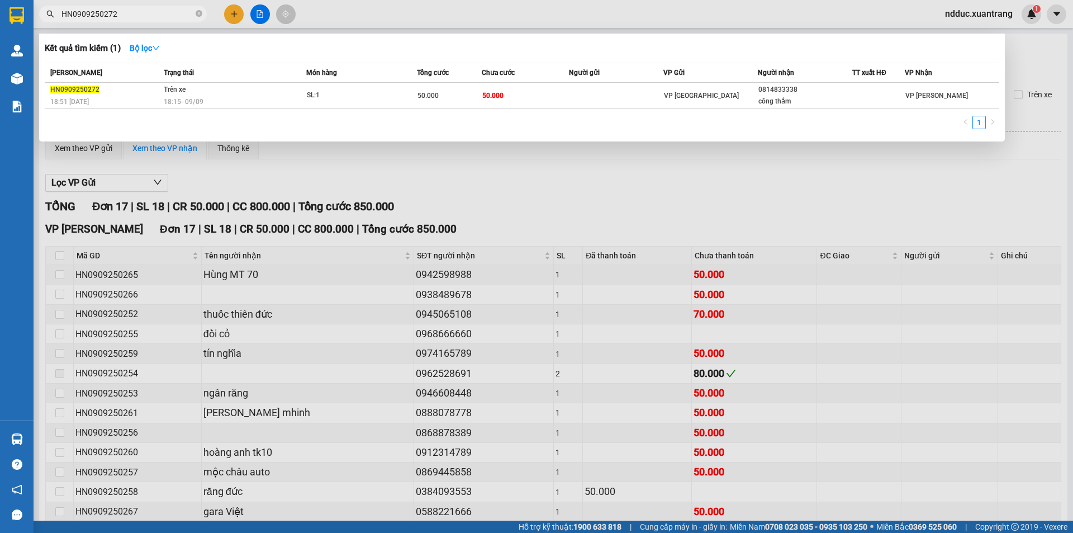
click at [130, 18] on input "HN0909250272" at bounding box center [127, 14] width 132 height 12
paste input "1009250370"
click at [138, 13] on input "HN1009250370" at bounding box center [127, 14] width 132 height 12
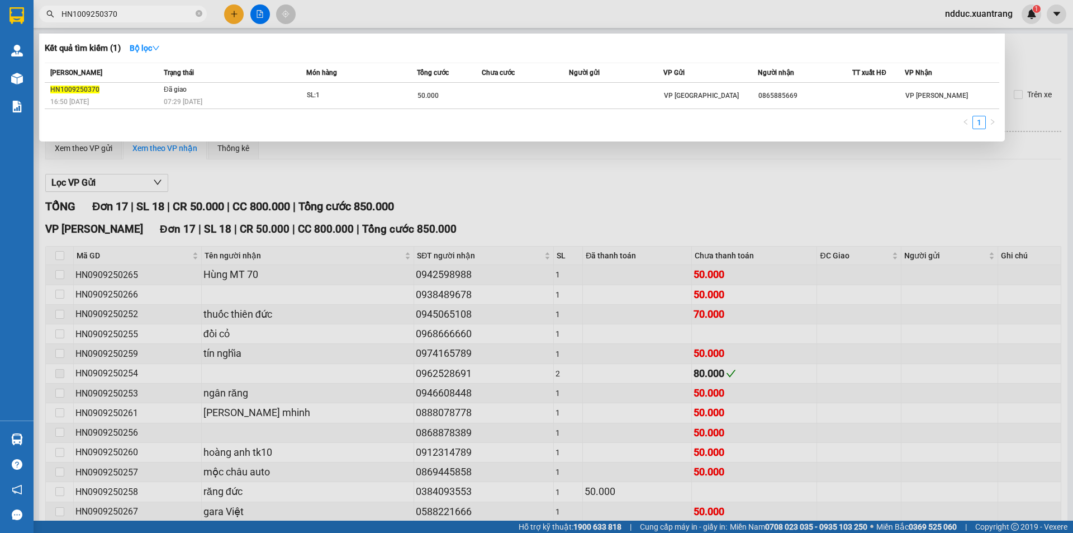
paste input "6"
click at [161, 12] on input "HN1009250376" at bounding box center [127, 14] width 132 height 12
paste input "80"
click at [421, 172] on div at bounding box center [536, 266] width 1073 height 533
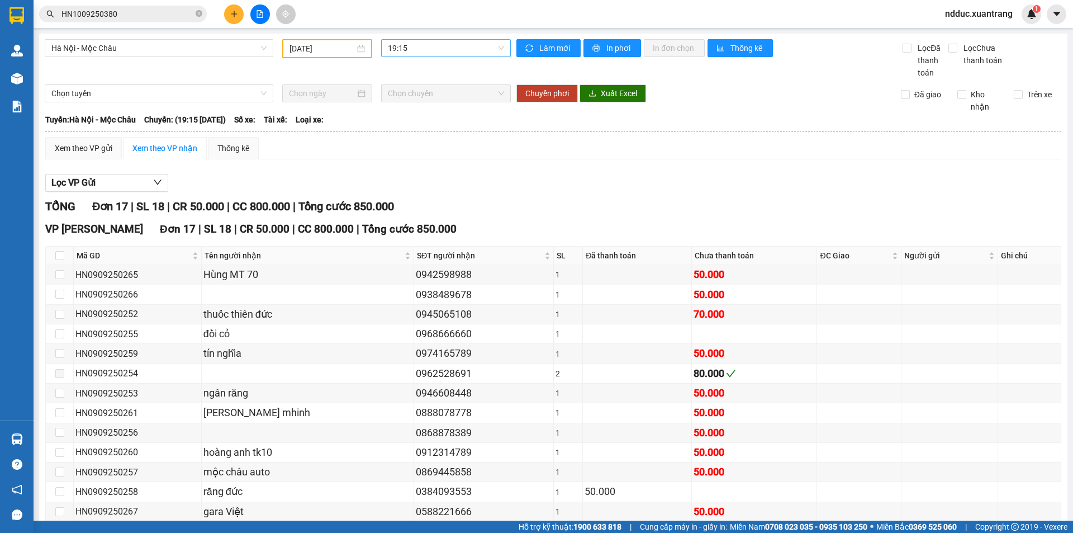
click at [409, 50] on span "19:15" at bounding box center [446, 48] width 116 height 17
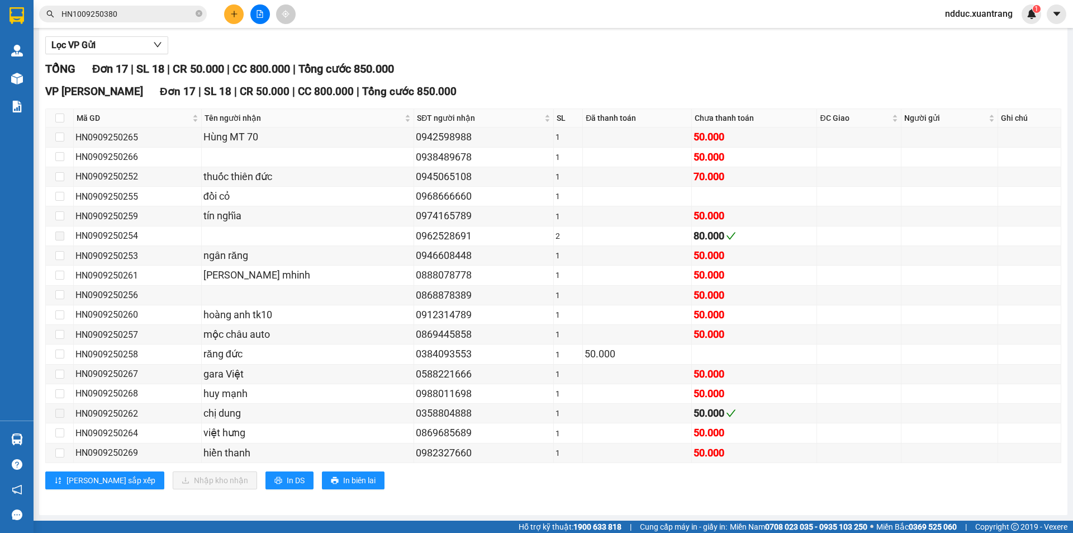
click at [125, 10] on input "HN1009250380" at bounding box center [127, 14] width 132 height 12
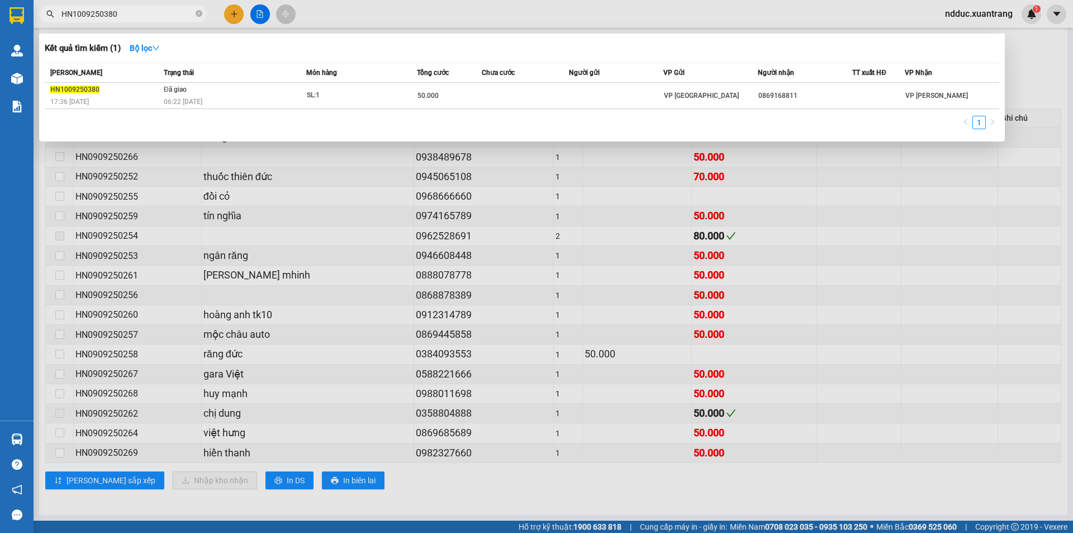
click at [125, 10] on input "HN1009250380" at bounding box center [127, 14] width 132 height 12
paste input "91"
type input "HN1009250391"
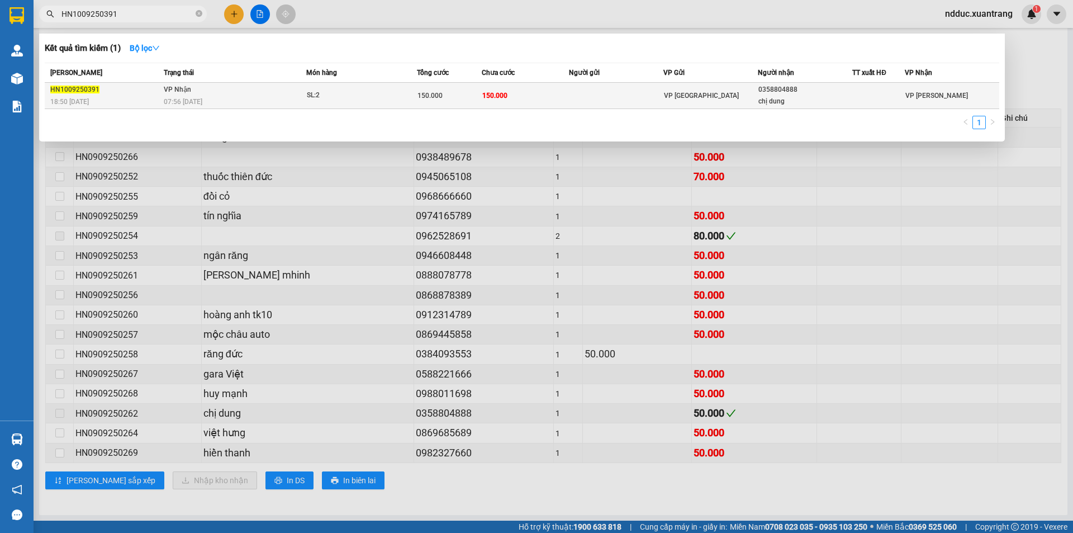
drag, startPoint x: 210, startPoint y: 96, endPoint x: 227, endPoint y: 95, distance: 17.3
click at [227, 95] on td "VP Nhận 07:56 - 11/09" at bounding box center [233, 96] width 145 height 26
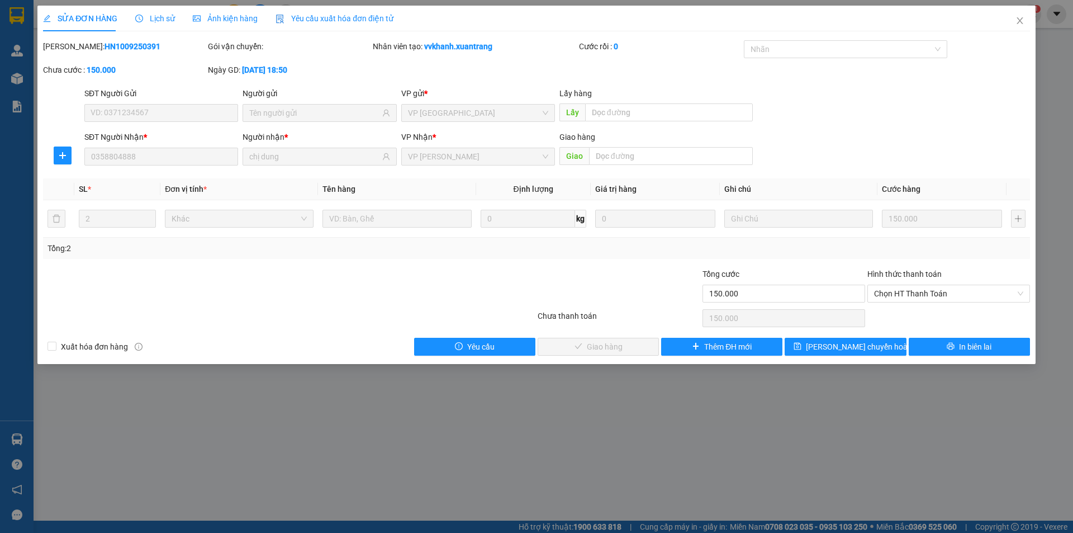
click at [153, 10] on div "Lịch sử" at bounding box center [155, 19] width 40 height 26
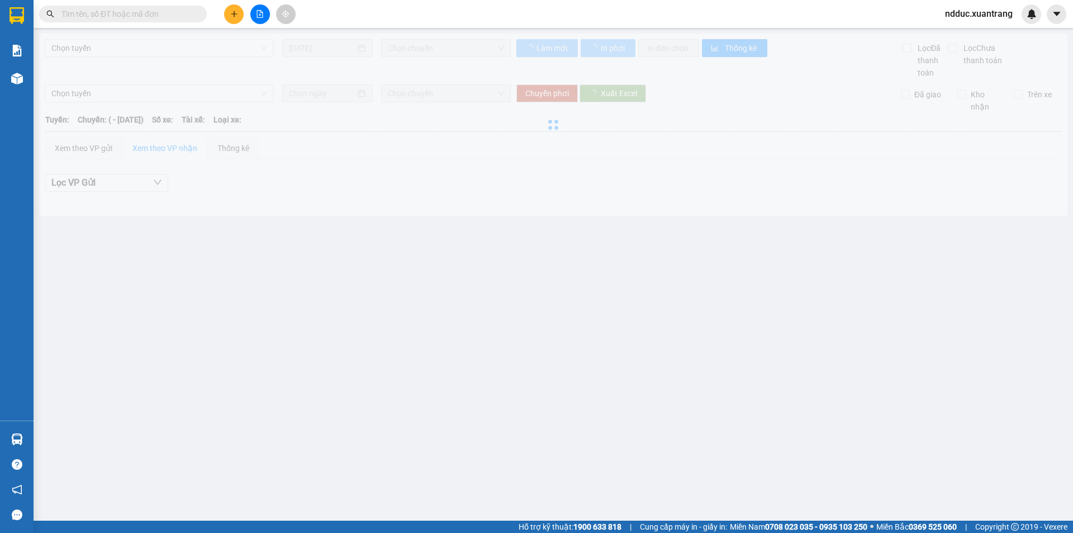
click at [107, 15] on input "text" at bounding box center [127, 14] width 132 height 12
paste input "HN0909250256"
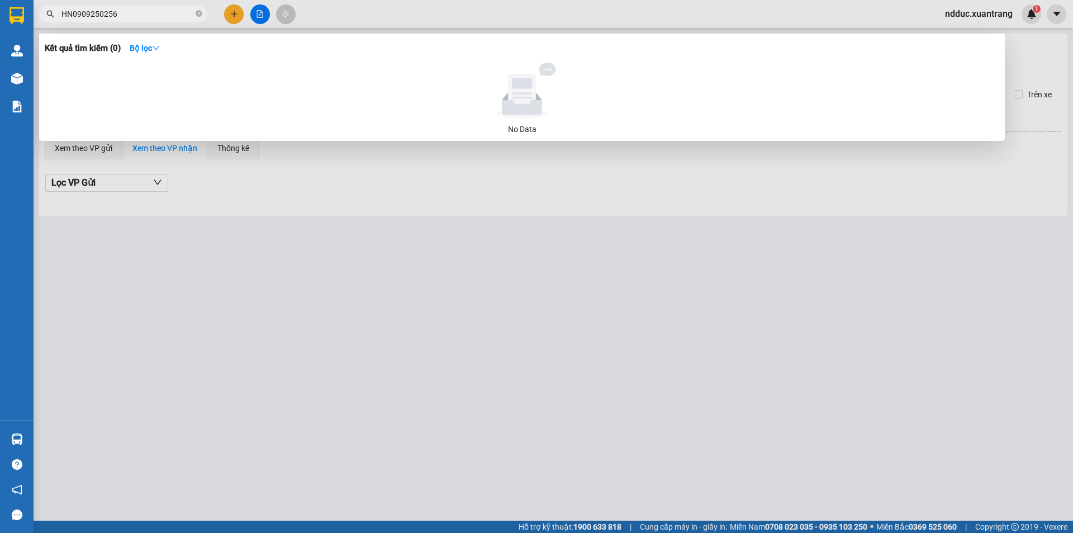
type input "HN0909250256"
type input "[DATE]"
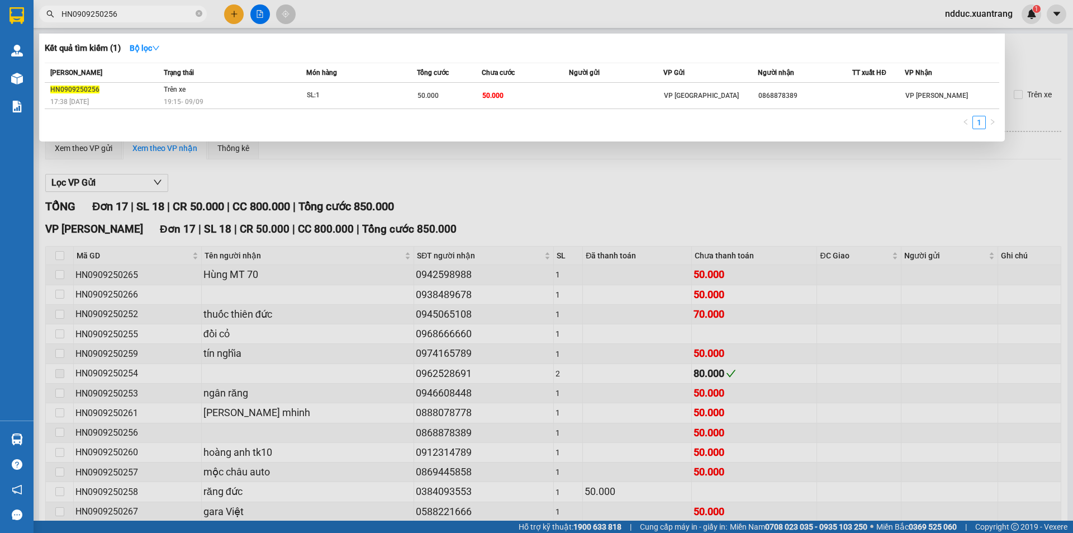
click at [155, 12] on input "HN0909250256" at bounding box center [127, 14] width 132 height 12
click at [152, 13] on input "HN0909250256" at bounding box center [127, 14] width 132 height 12
paste input "69"
type input "HN0909250269"
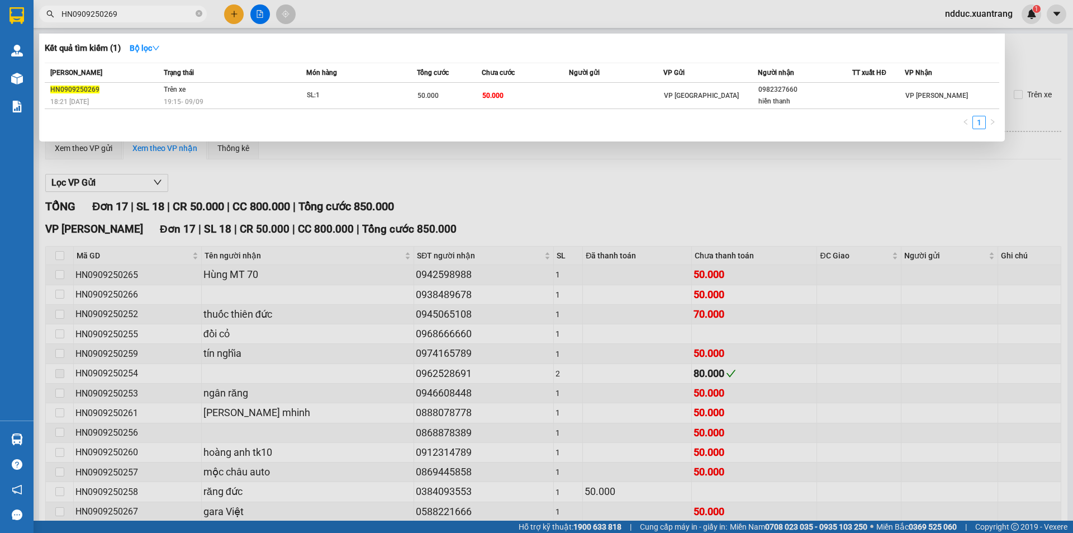
click at [376, 174] on div at bounding box center [536, 266] width 1073 height 533
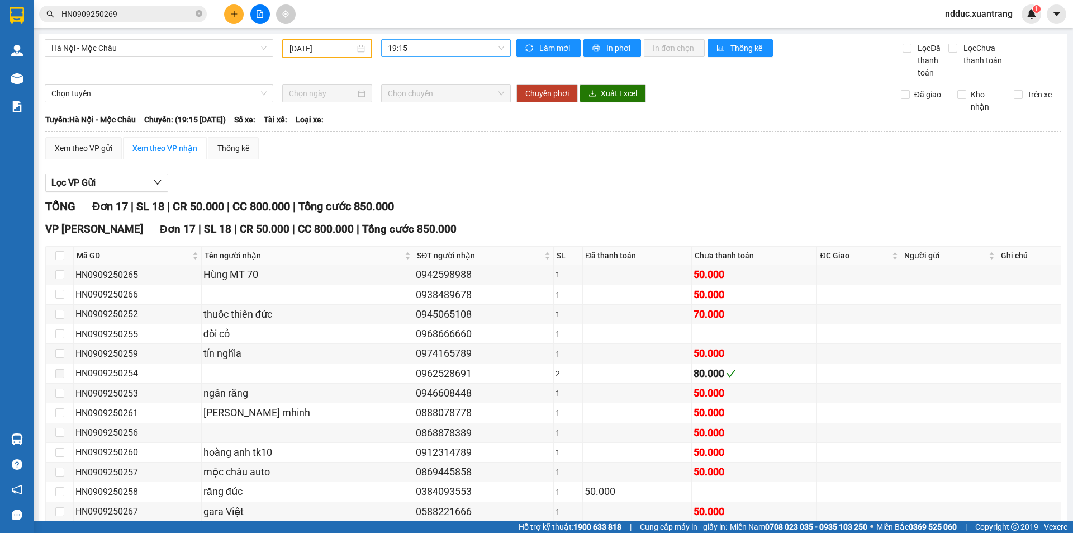
click at [403, 49] on span "19:15" at bounding box center [446, 48] width 116 height 17
click at [315, 49] on input "[DATE]" at bounding box center [322, 48] width 65 height 12
click at [295, 146] on div "14" at bounding box center [297, 147] width 13 height 13
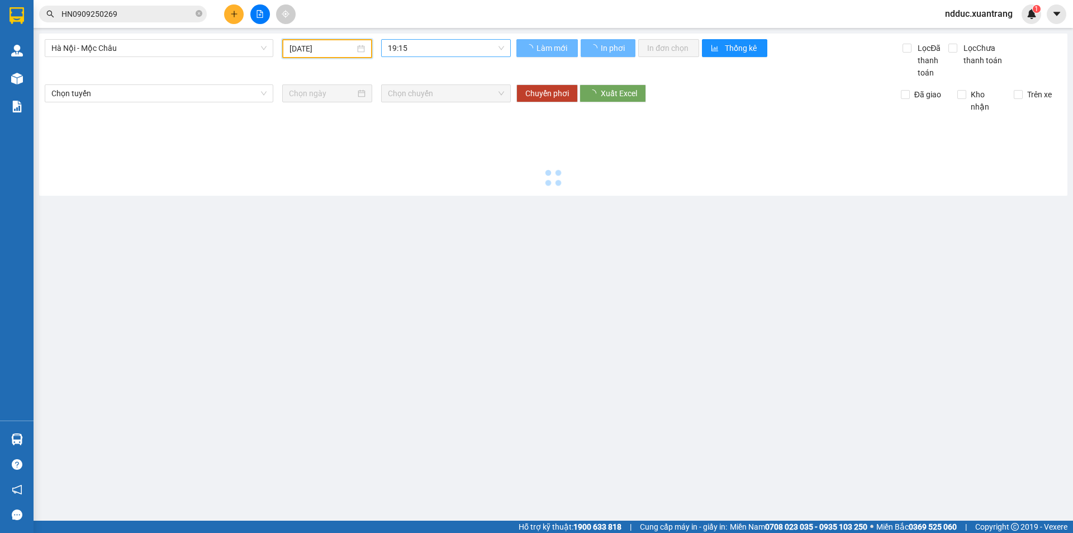
type input "[DATE]"
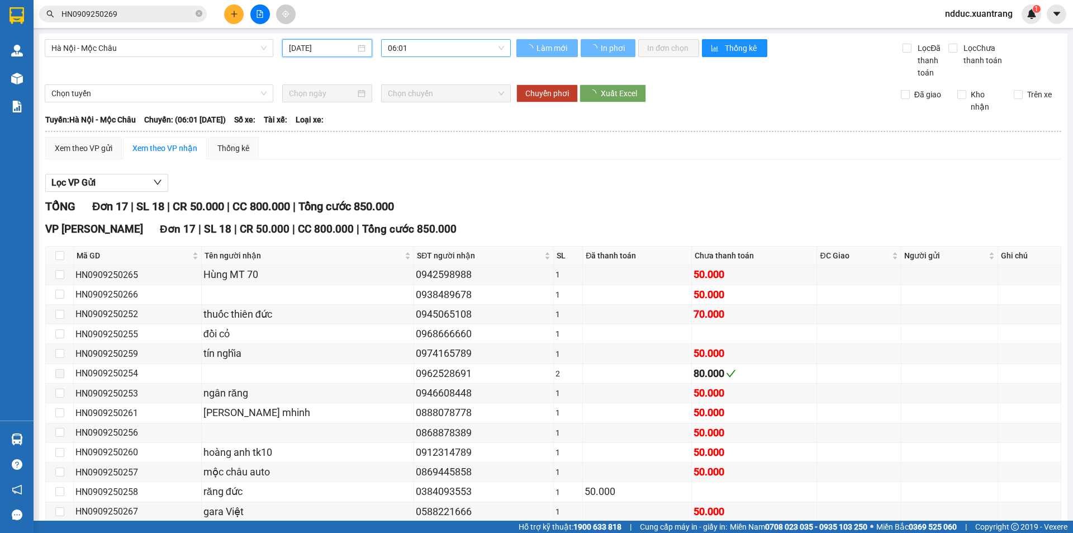
click at [420, 48] on span "06:01" at bounding box center [446, 48] width 116 height 17
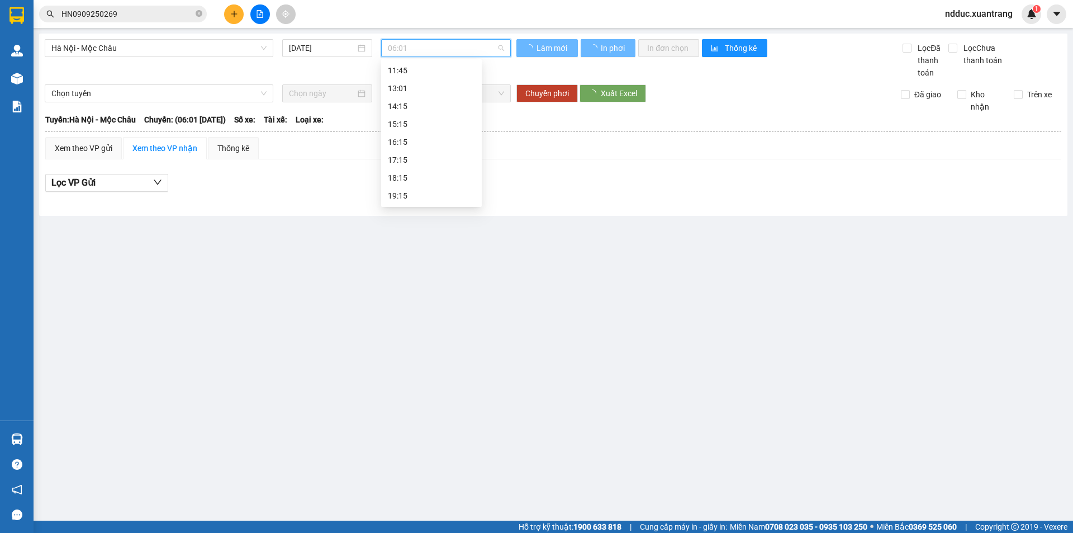
scroll to position [18, 0]
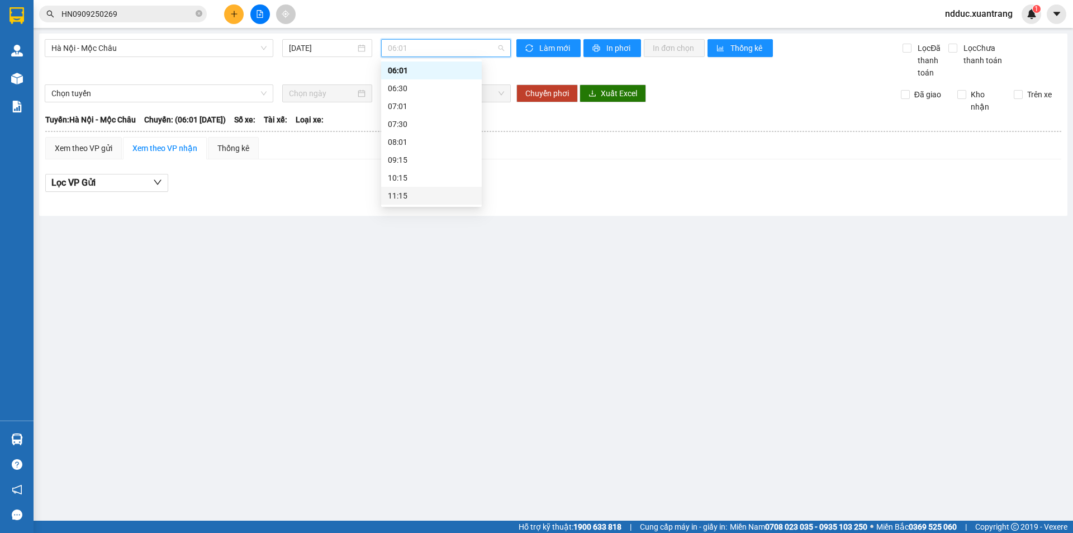
click at [406, 195] on div "11:15" at bounding box center [431, 196] width 87 height 12
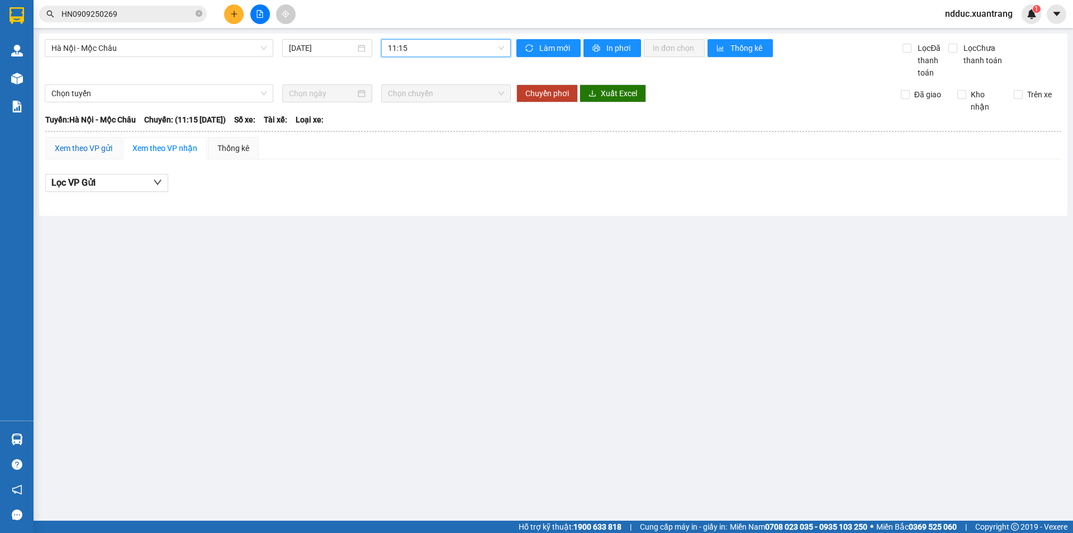
drag, startPoint x: 81, startPoint y: 147, endPoint x: 138, endPoint y: 141, distance: 57.9
click at [83, 147] on div "Xem theo VP gửi" at bounding box center [84, 148] width 58 height 12
click at [413, 54] on span "11:15" at bounding box center [446, 48] width 116 height 17
click at [404, 157] on div "11:45" at bounding box center [431, 157] width 87 height 12
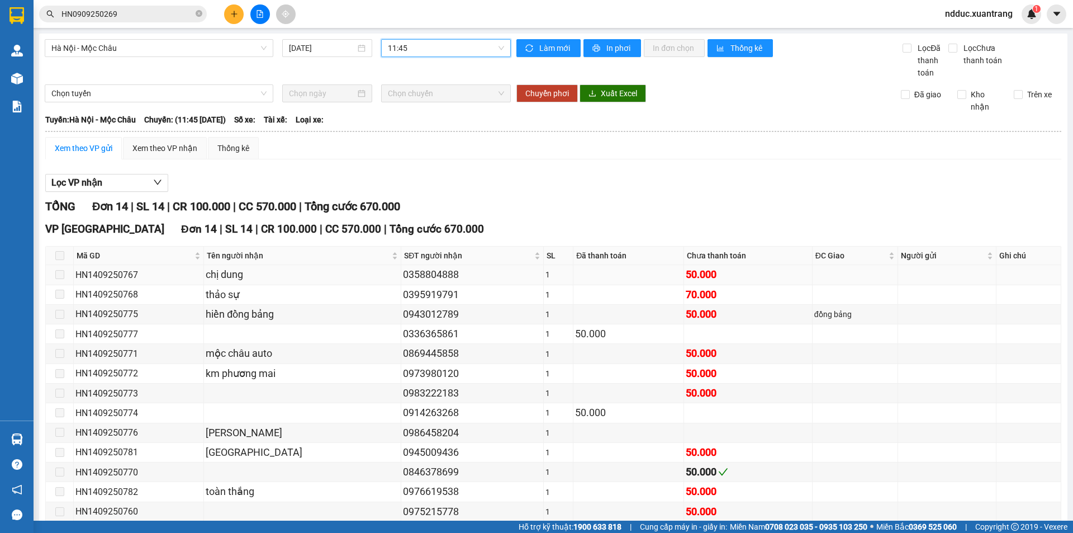
click at [127, 276] on div "HN1409250767" at bounding box center [138, 275] width 126 height 14
copy div "HN1409250767"
click at [113, 20] on span "HN0909250269" at bounding box center [123, 14] width 168 height 17
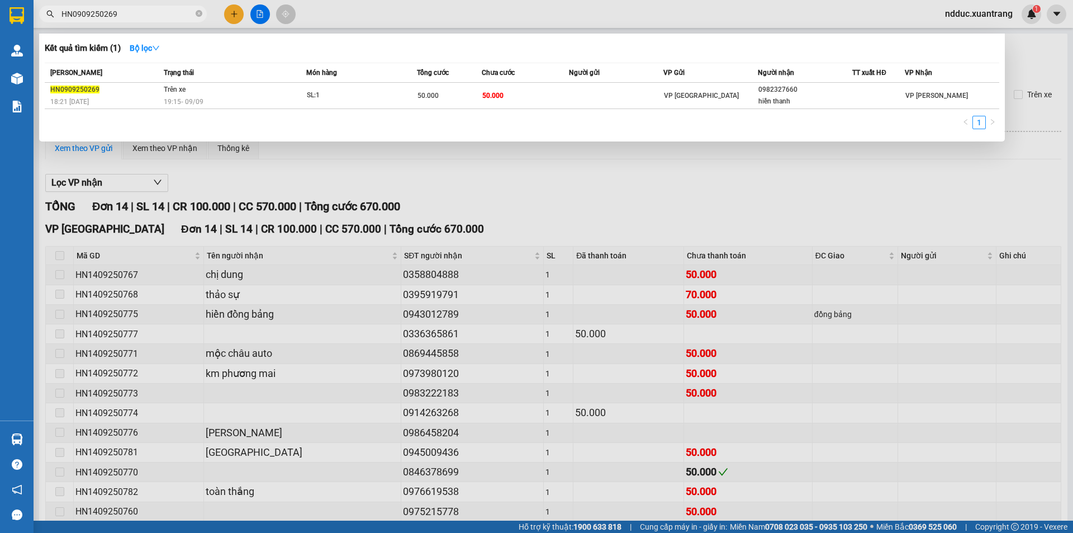
click at [120, 20] on span "HN0909250269" at bounding box center [123, 14] width 168 height 17
click at [124, 15] on input "HN0909250269" at bounding box center [127, 14] width 132 height 12
paste input "1409250767"
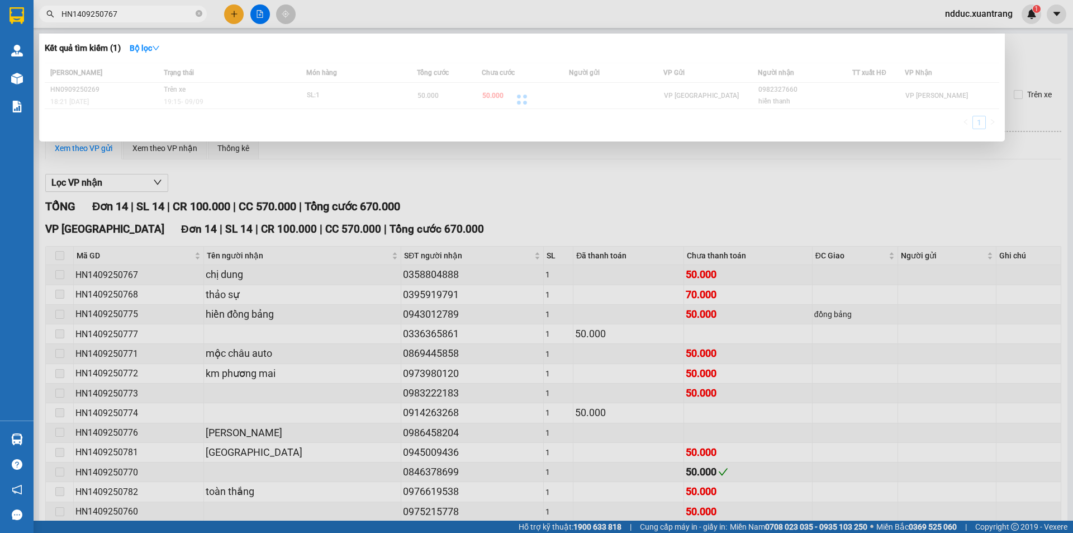
type input "HN1409250767"
click at [224, 94] on div at bounding box center [522, 99] width 955 height 73
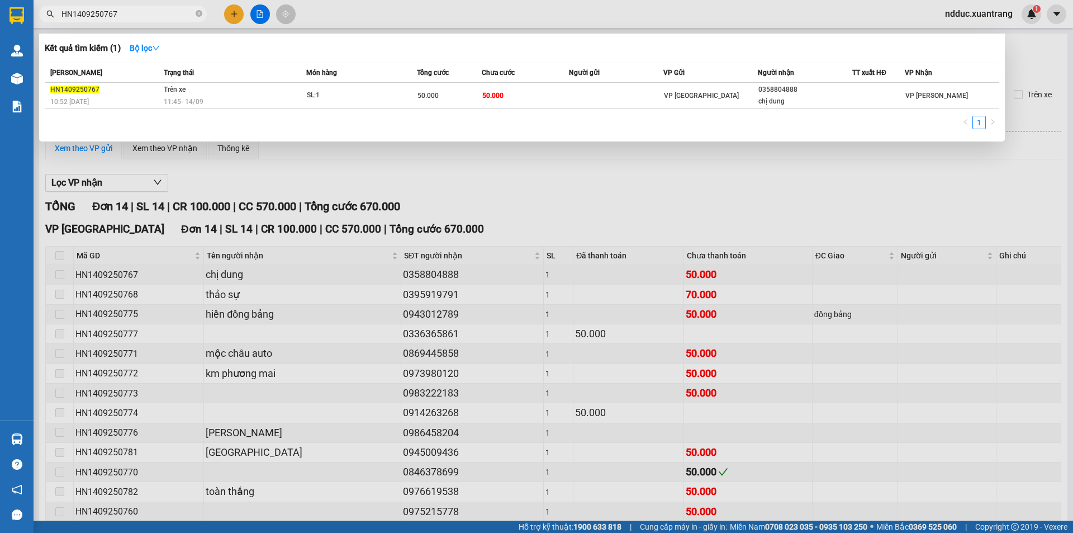
click at [224, 94] on td "Trên xe 11:45 [DATE]" at bounding box center [233, 96] width 145 height 26
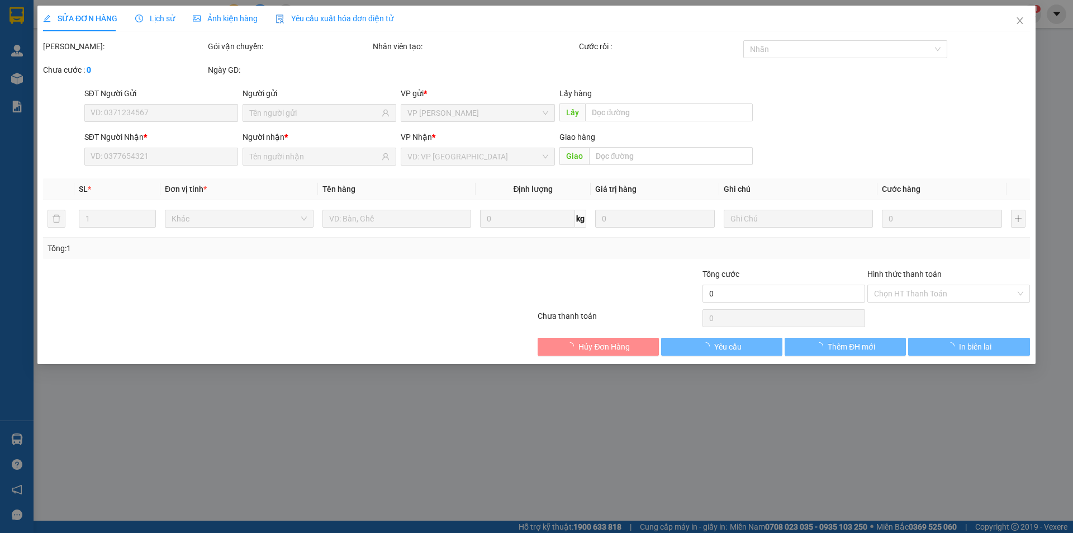
type input "0358804888"
type input "chị dung"
type input "50.000"
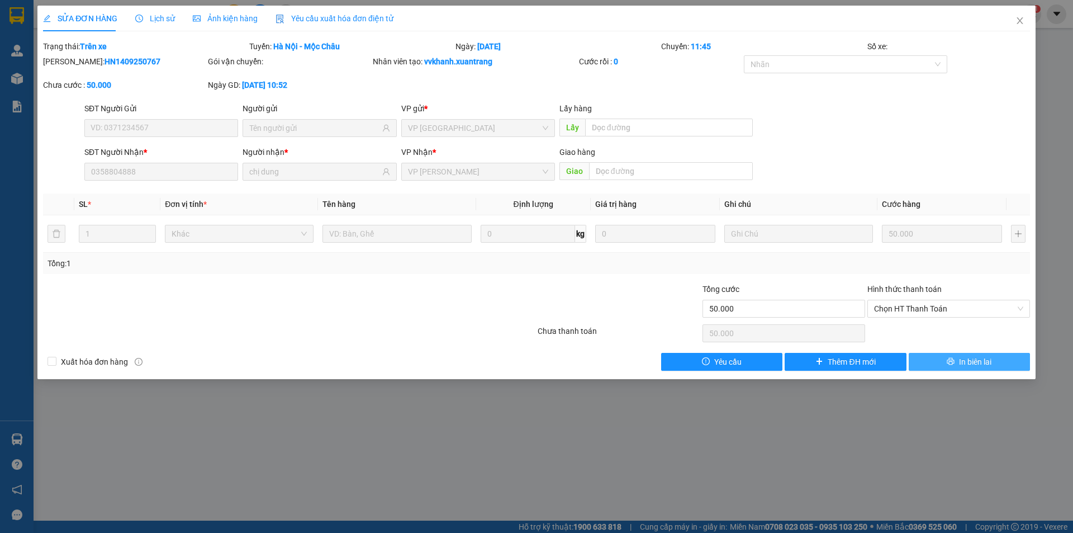
click at [970, 361] on span "In biên lai" at bounding box center [975, 362] width 32 height 12
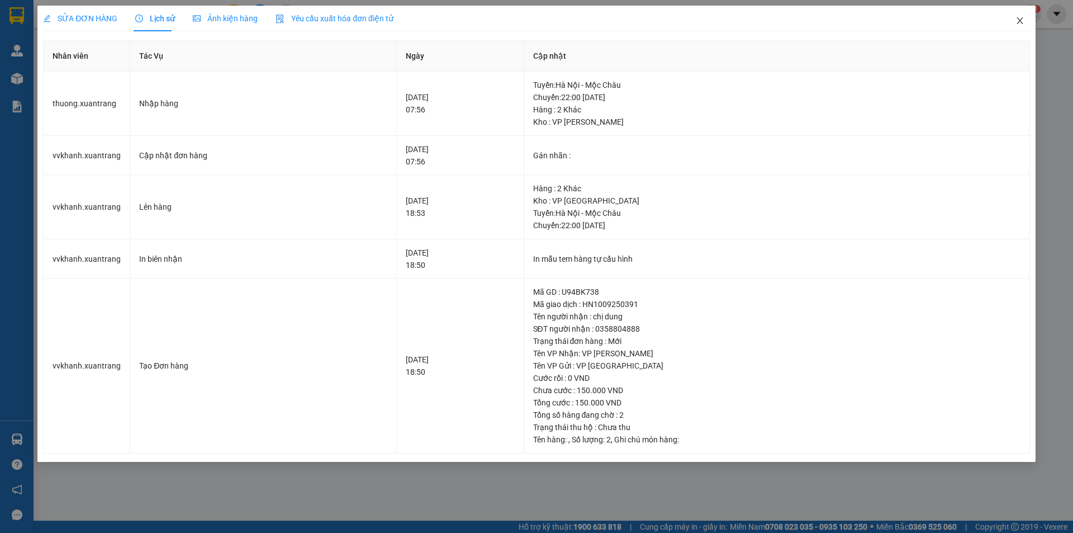
click at [1023, 21] on icon "close" at bounding box center [1020, 20] width 9 height 9
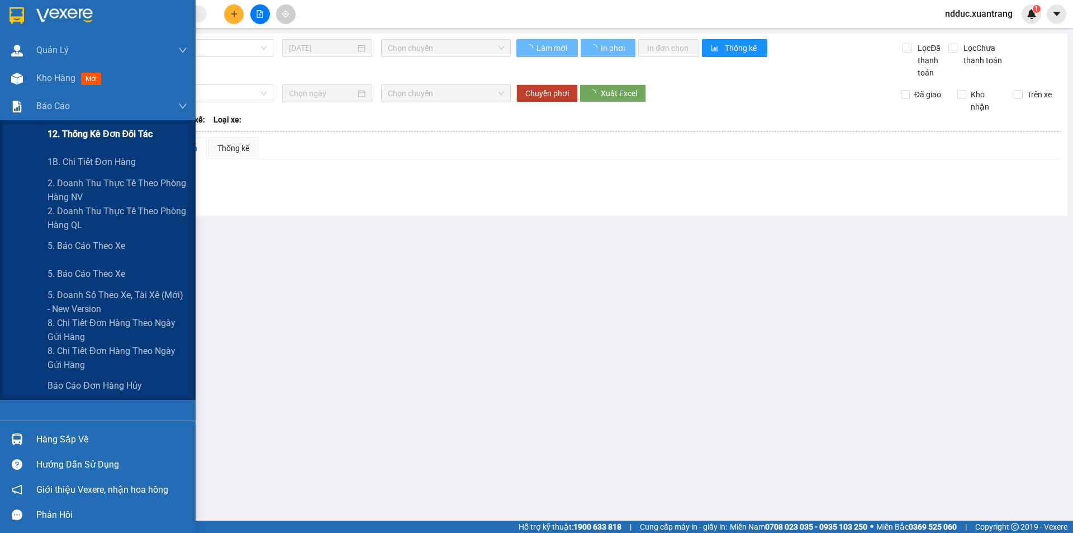
type input "[DATE]"
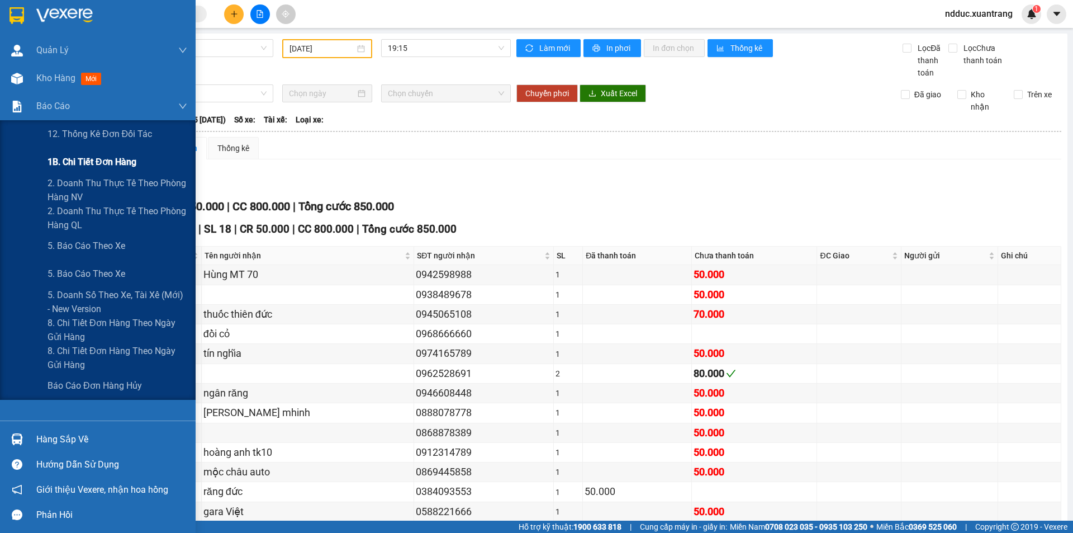
click at [72, 162] on span "1B. Chi tiết đơn hàng" at bounding box center [92, 162] width 89 height 14
